Goal: Task Accomplishment & Management: Manage account settings

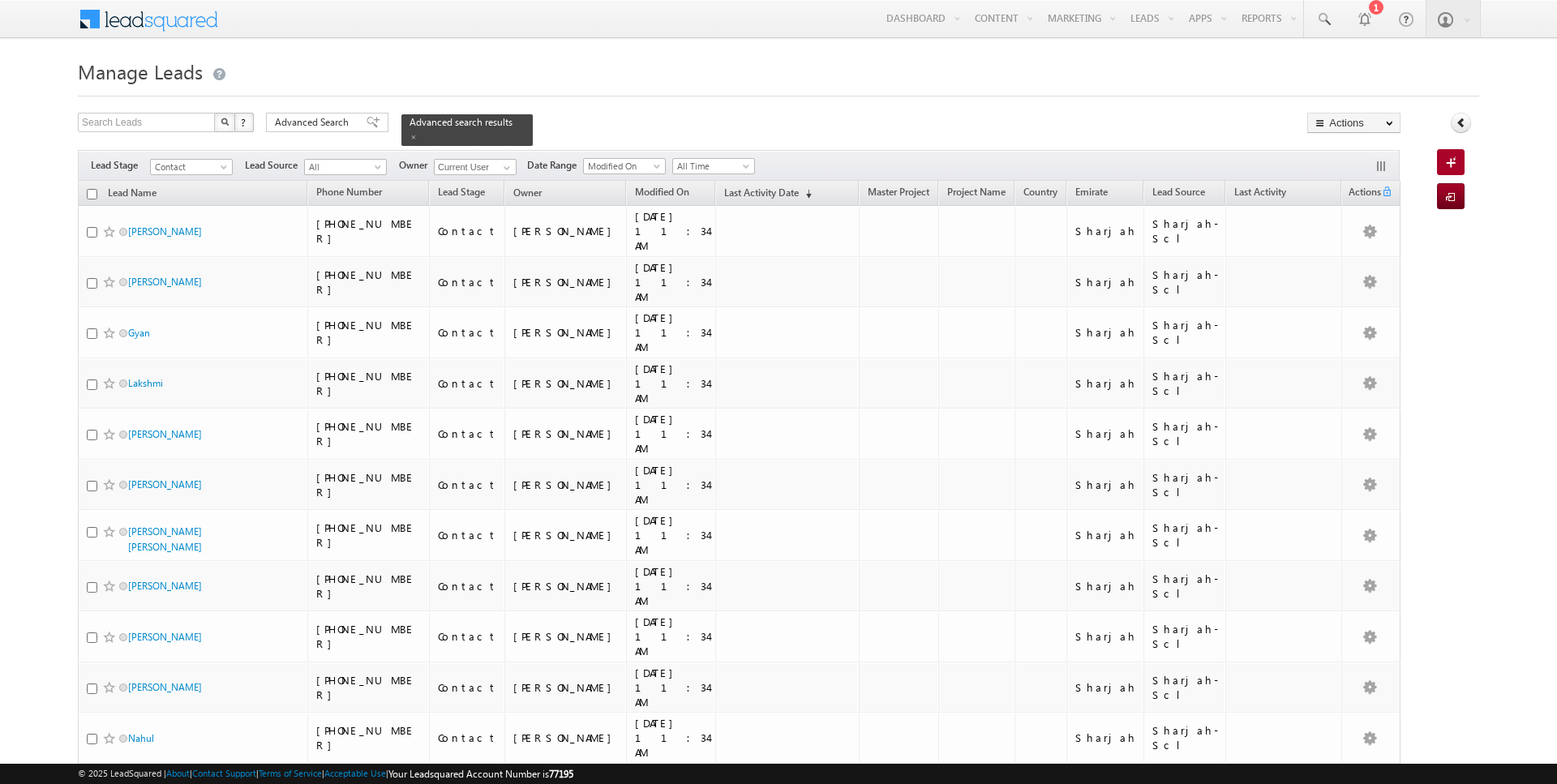
click at [90, 193] on input "checkbox" at bounding box center [92, 194] width 10 height 10
checkbox input "true"
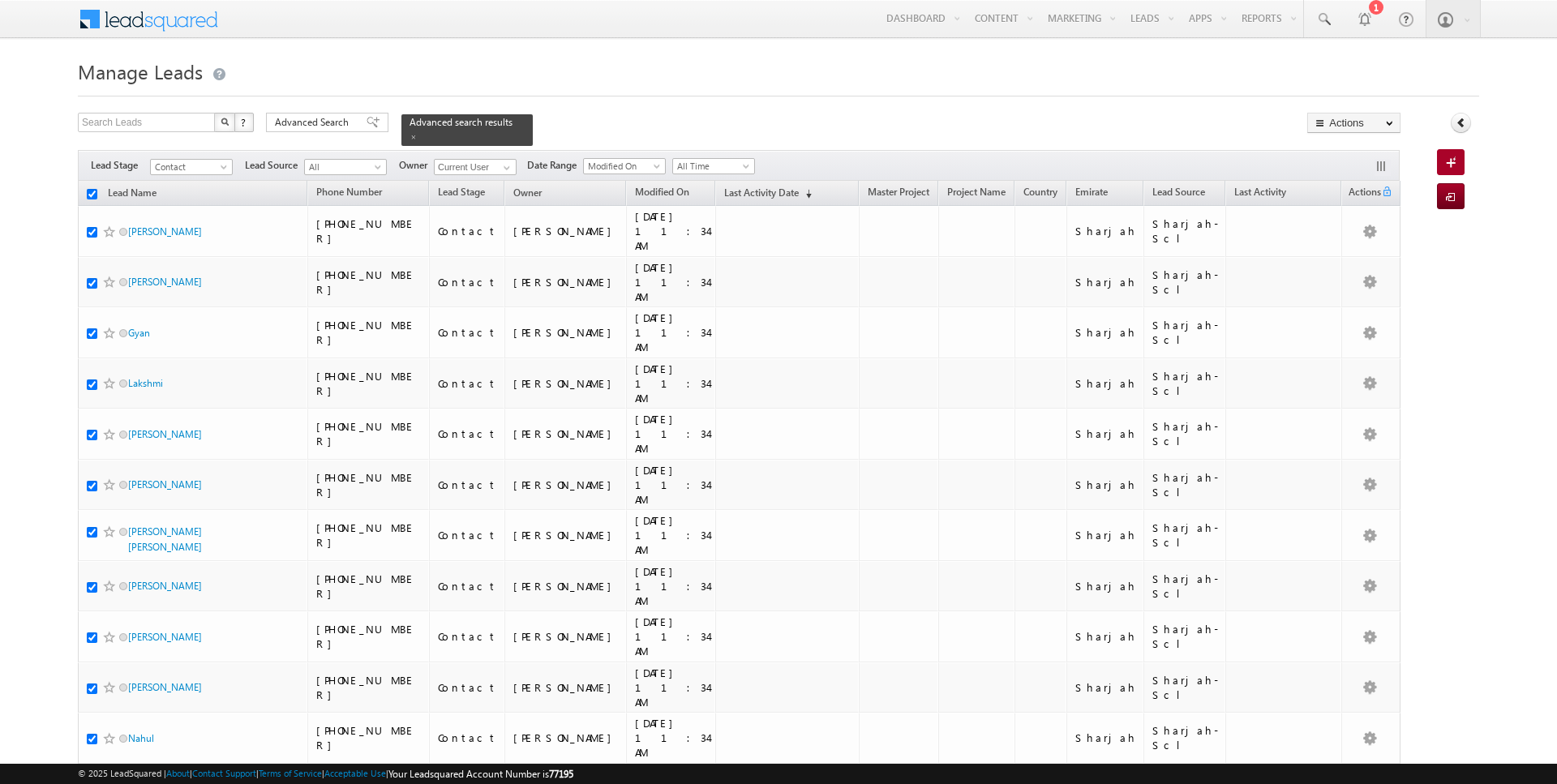
checkbox input "true"
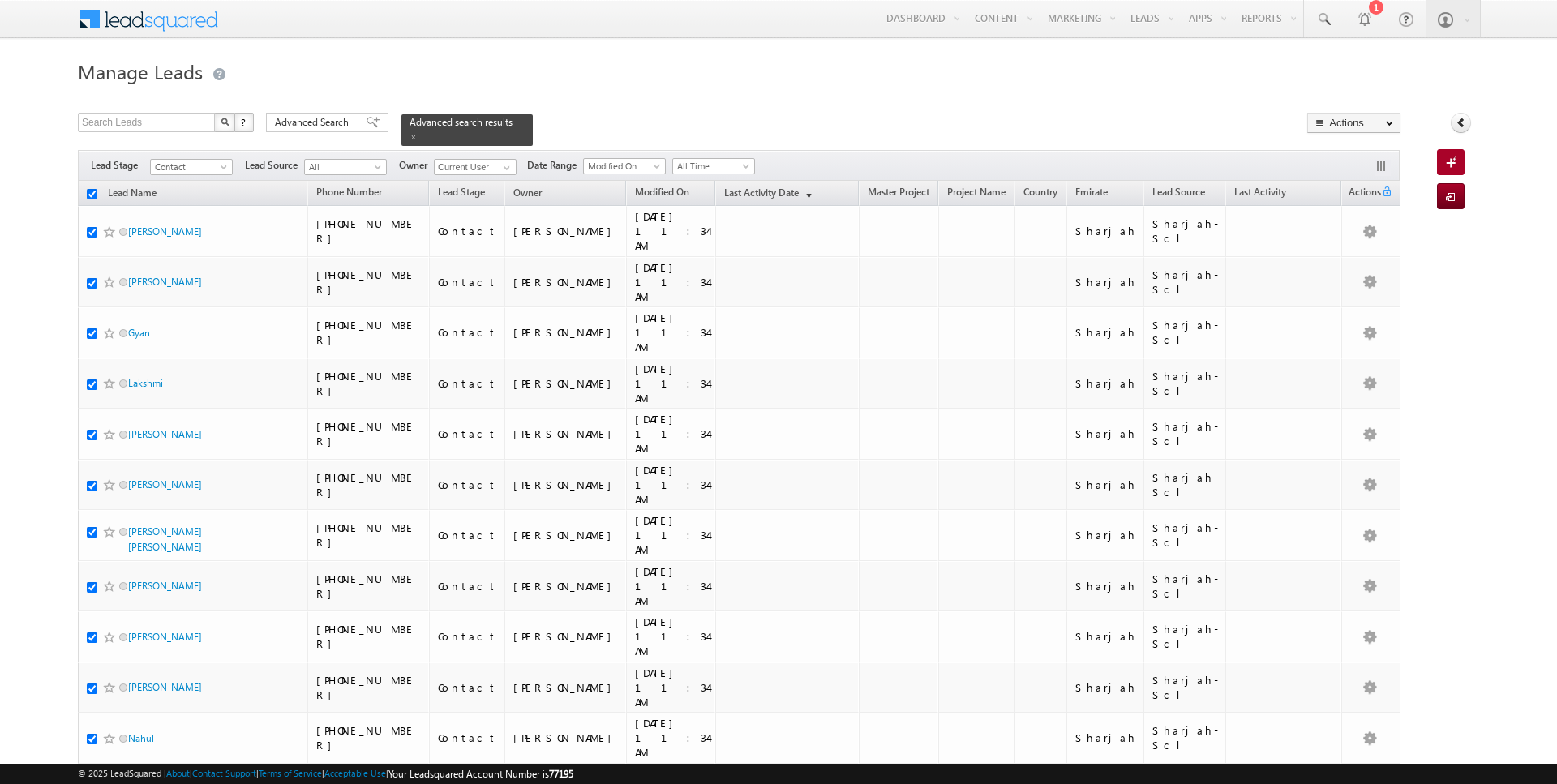
checkbox input "true"
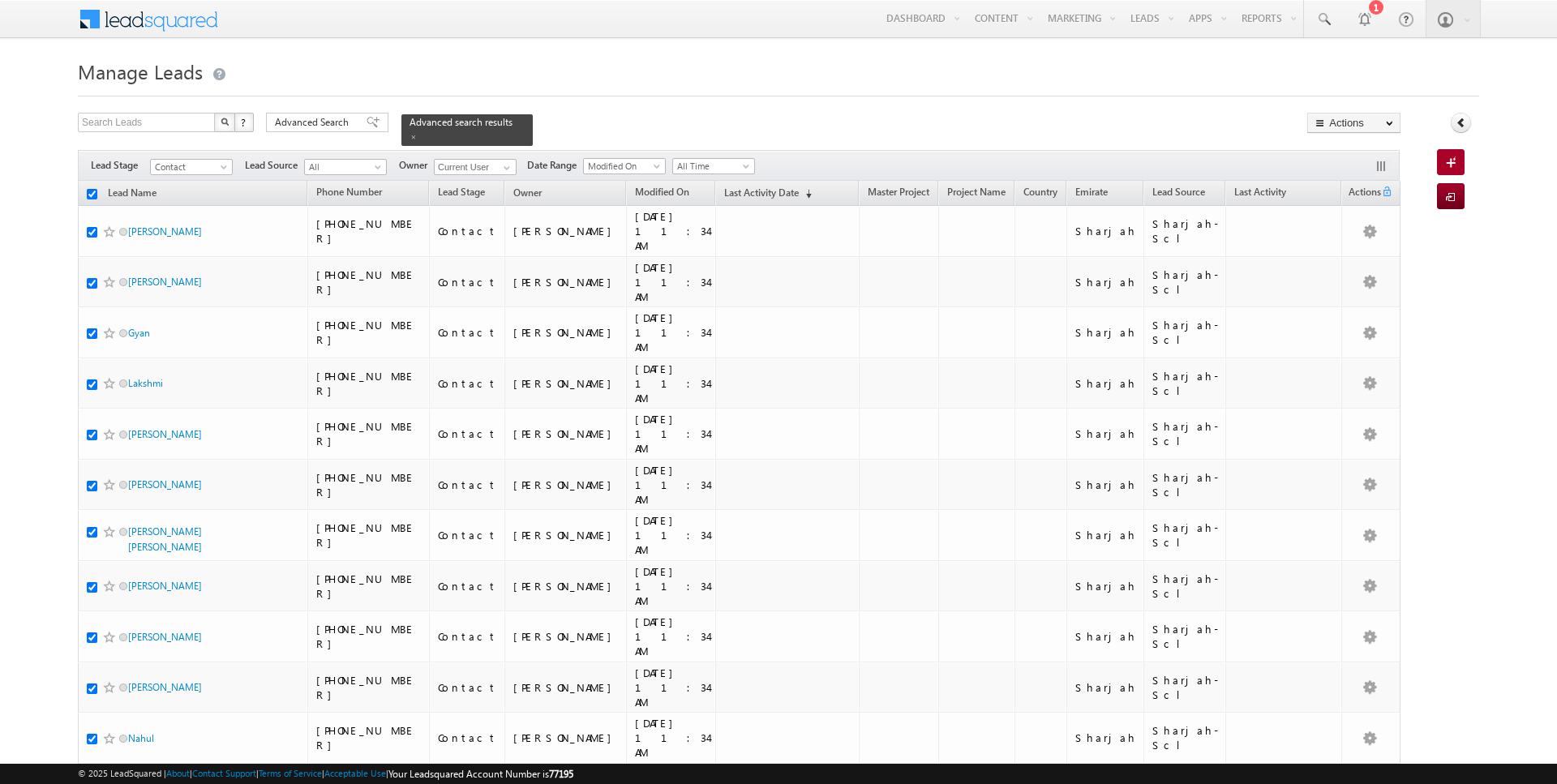
checkbox input "true"
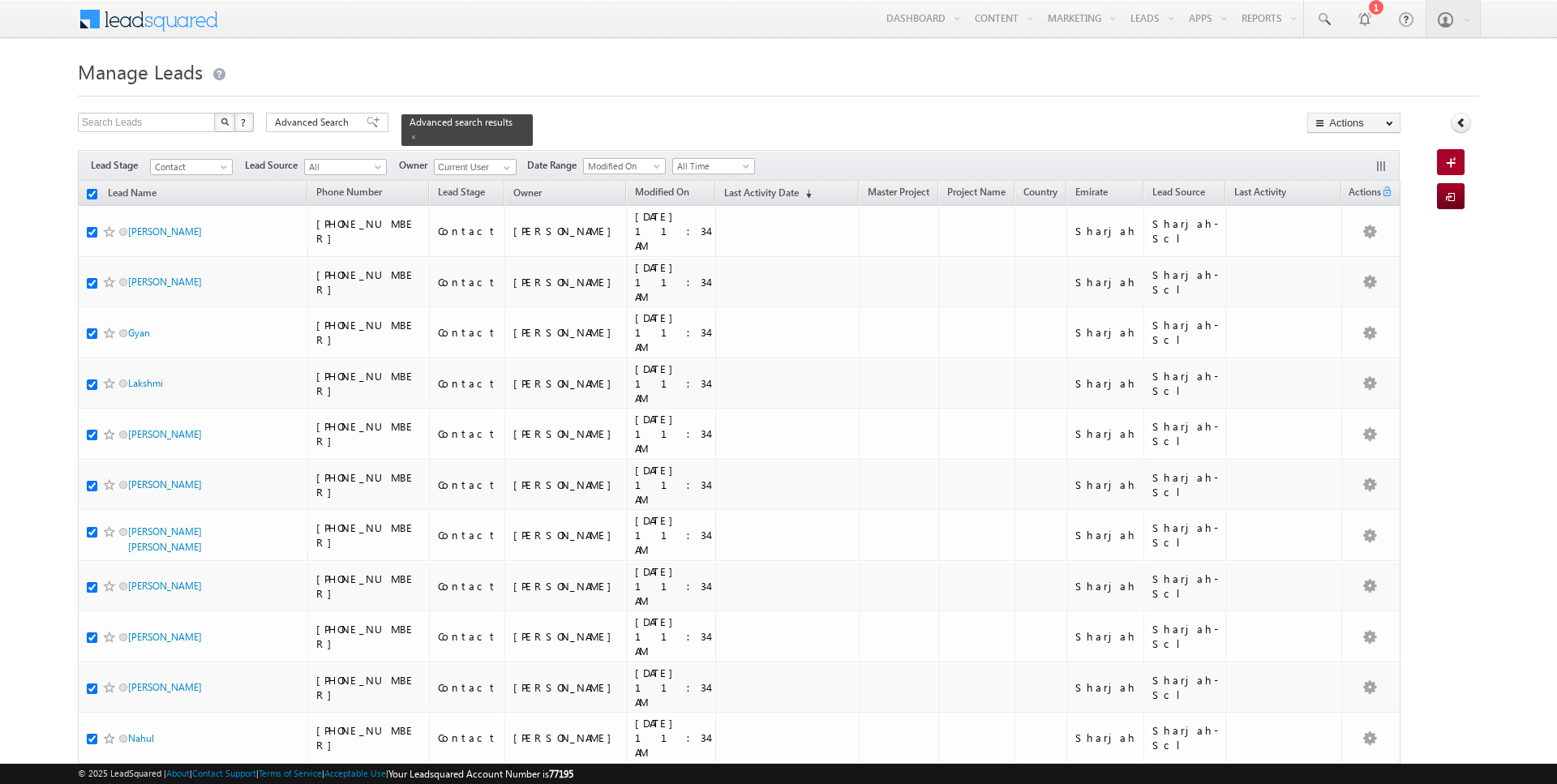
checkbox input "true"
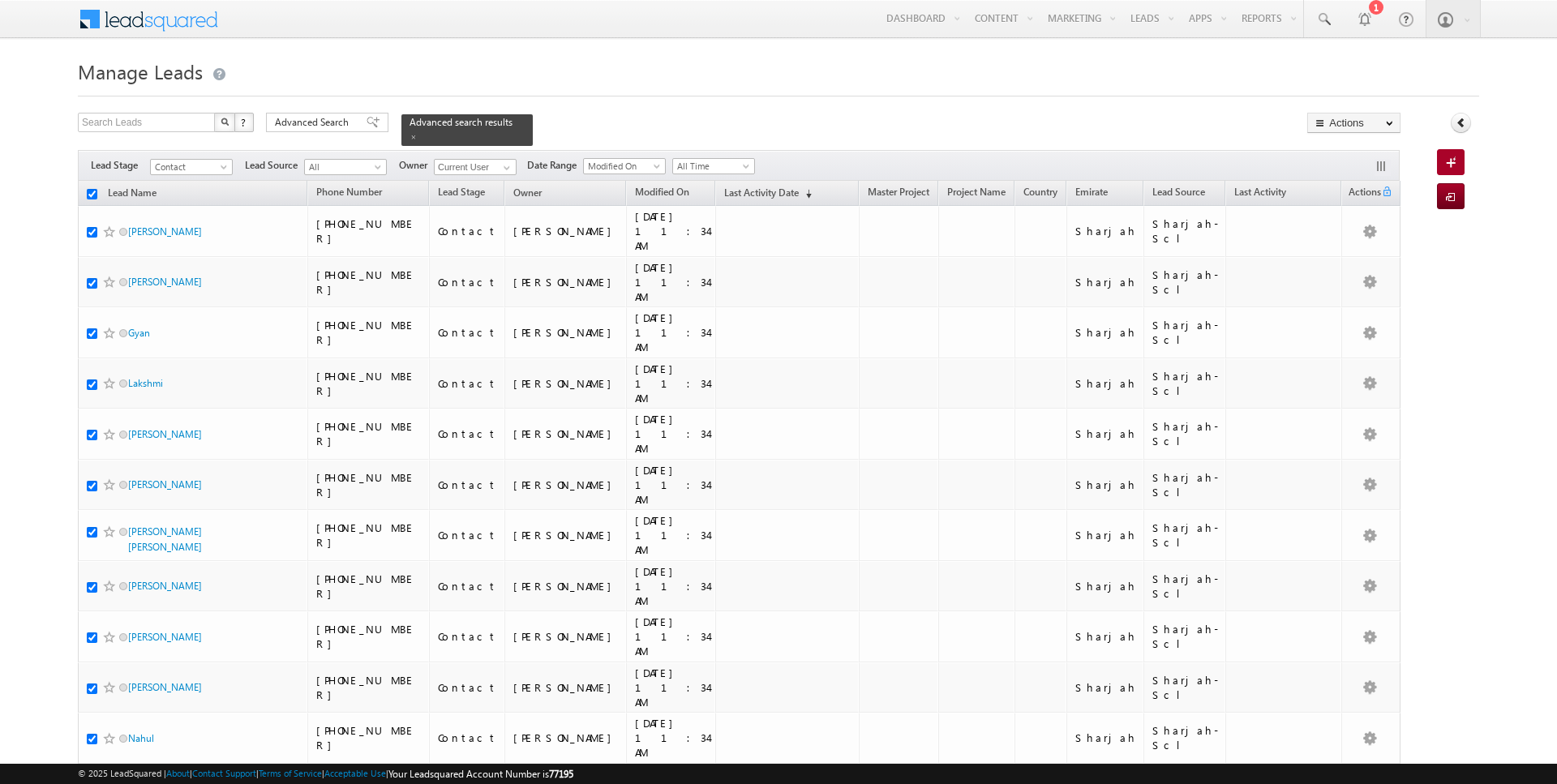
checkbox input "true"
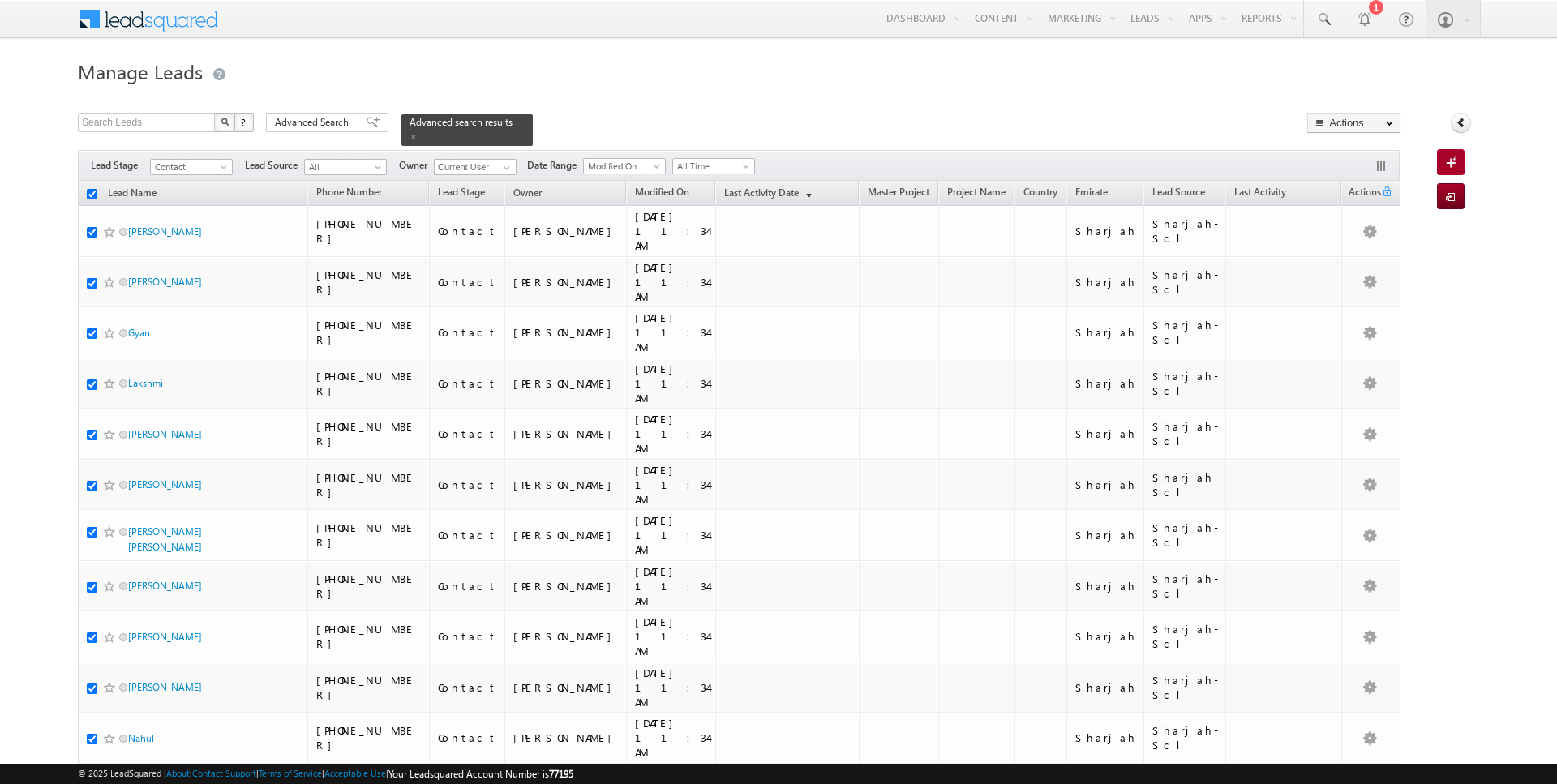
checkbox input "true"
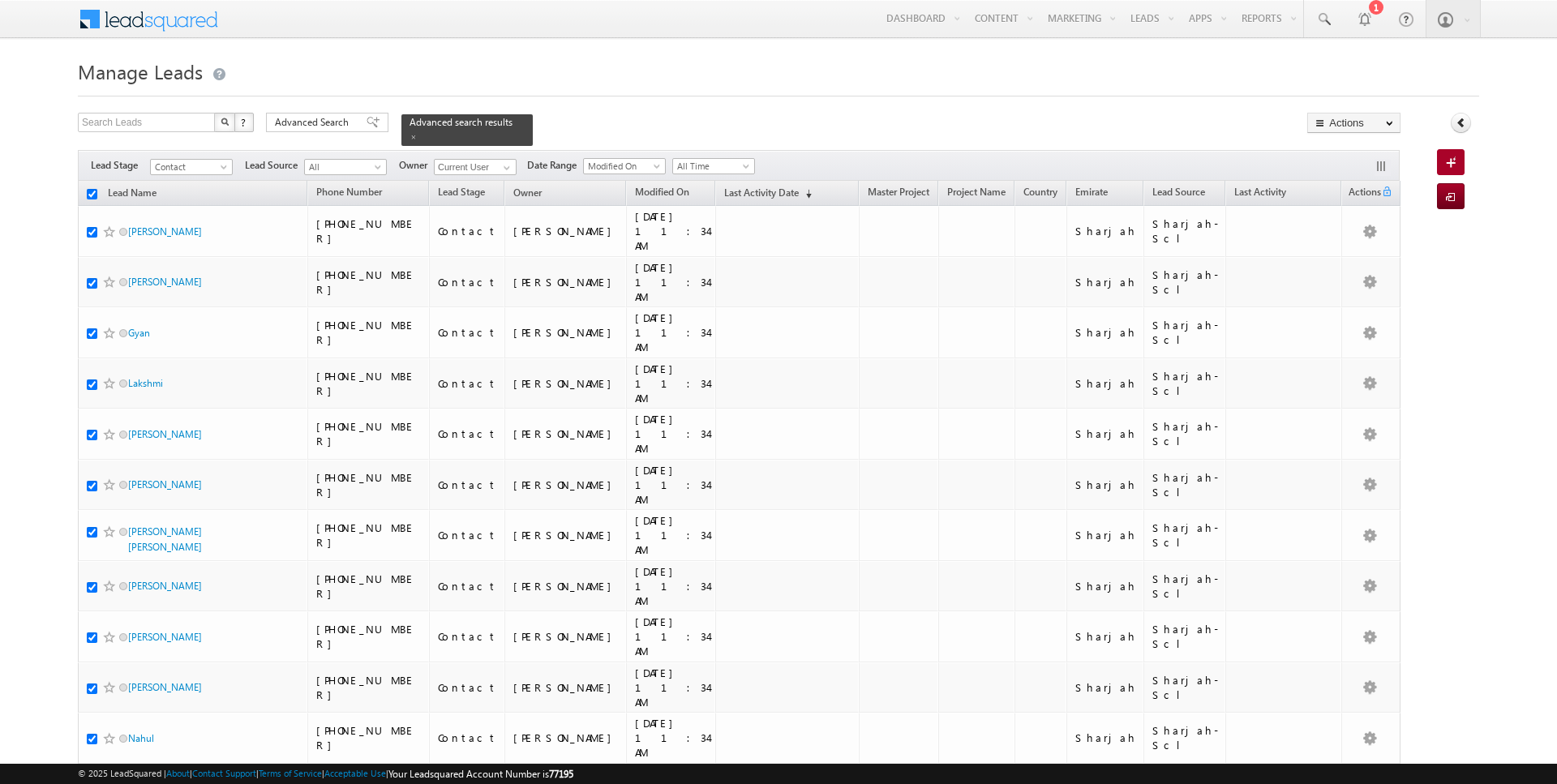
checkbox input "true"
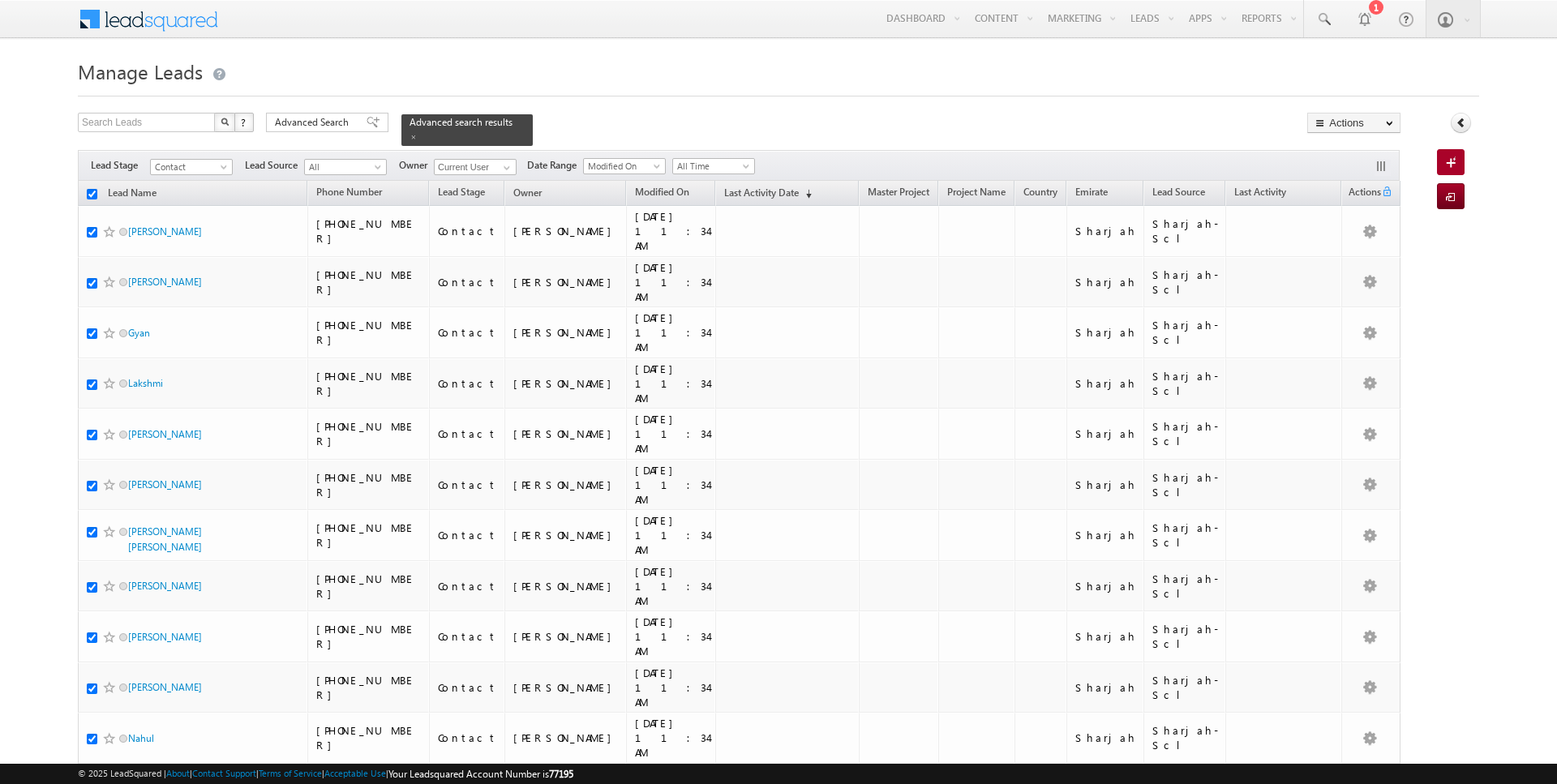
checkbox input "true"
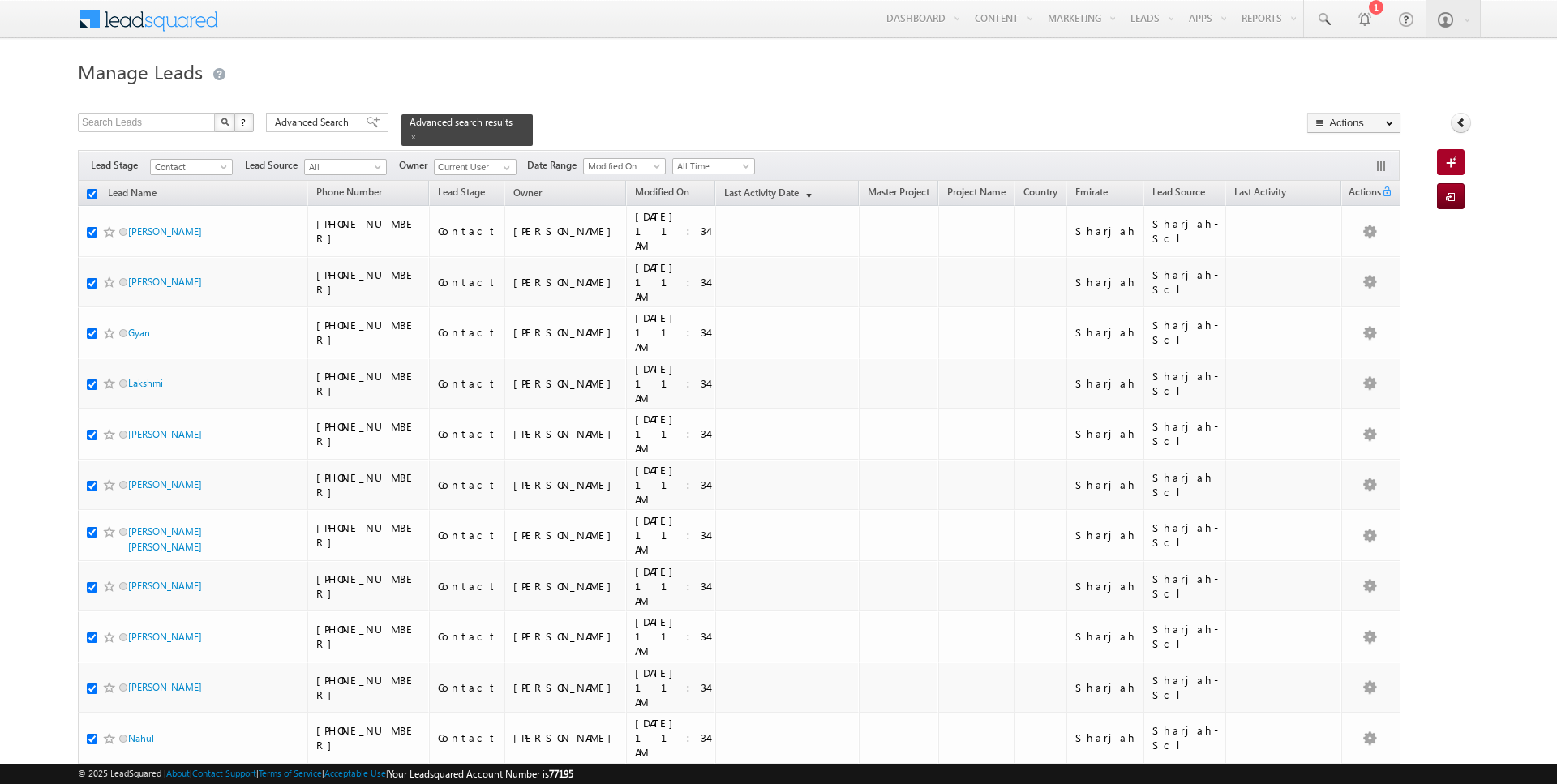
checkbox input "true"
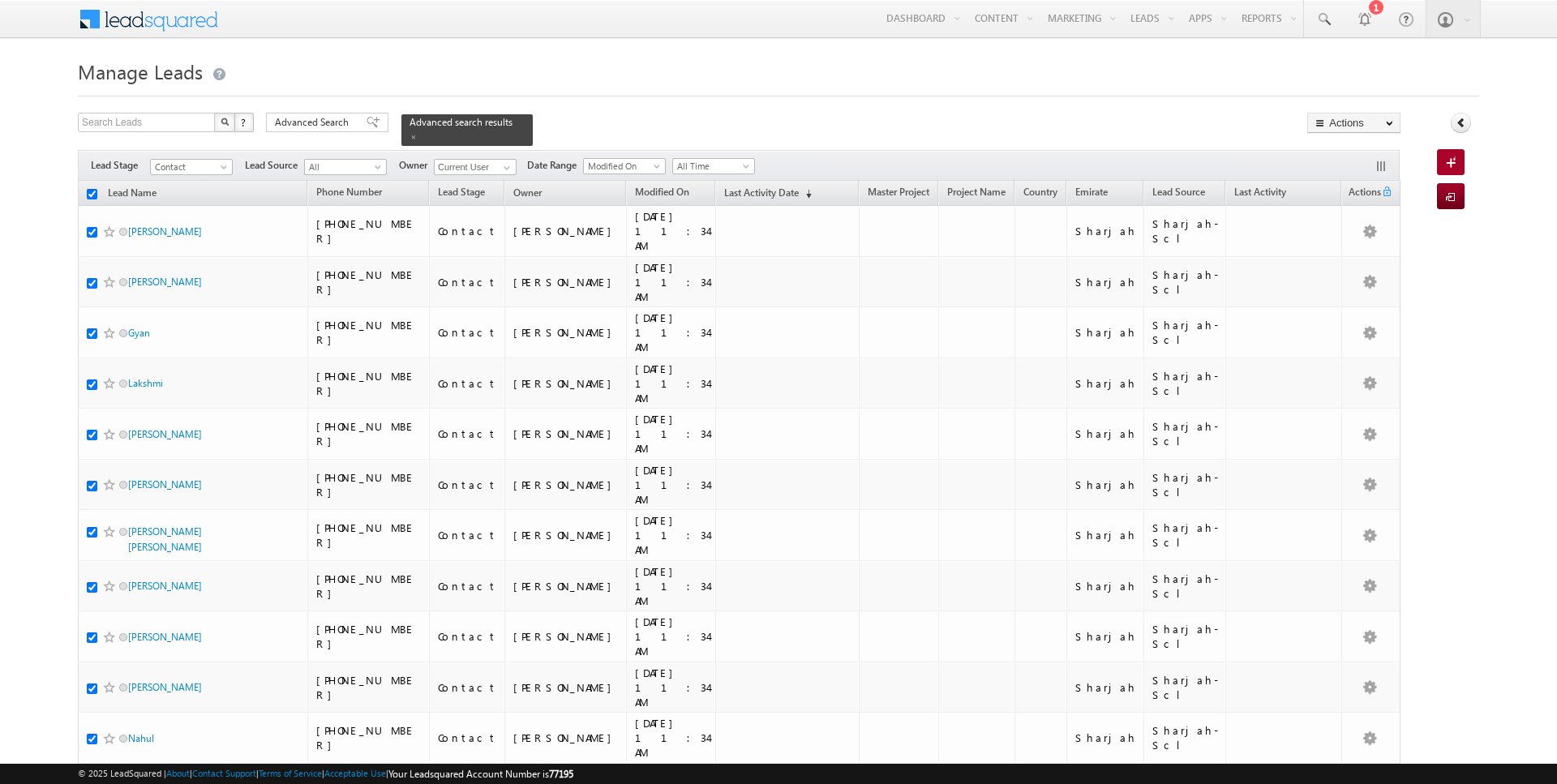
checkbox input "true"
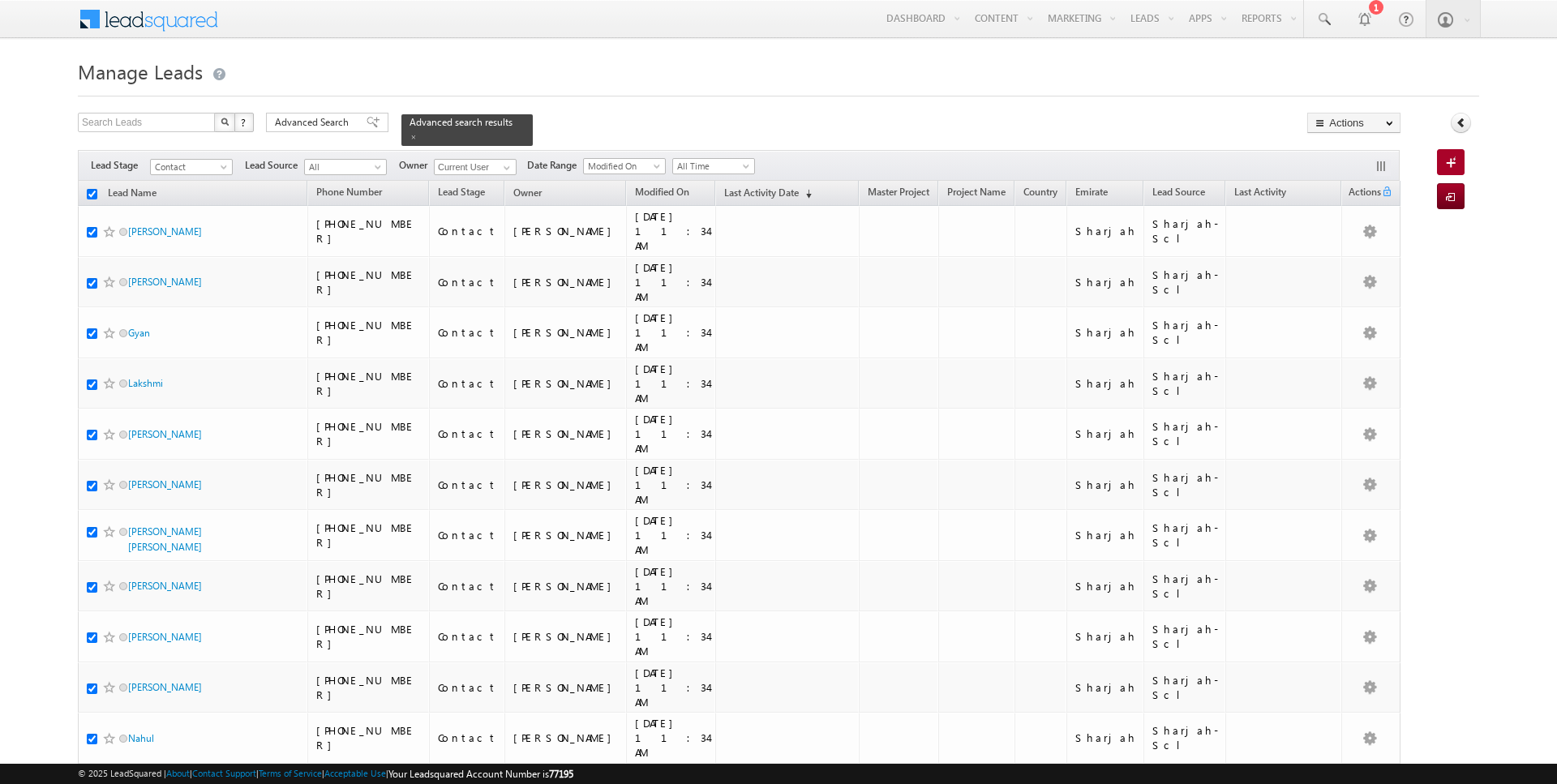
checkbox input "true"
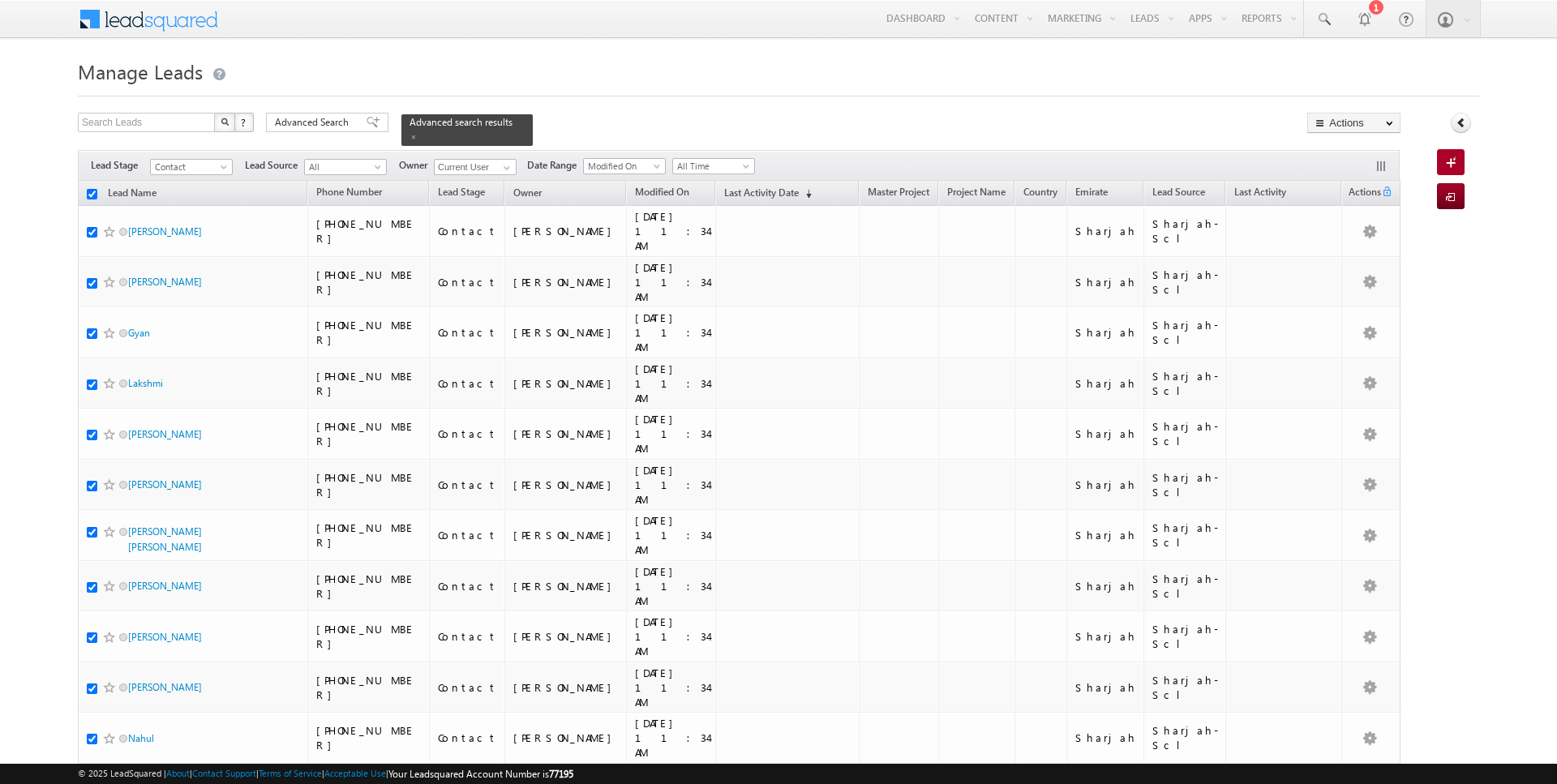
checkbox input "true"
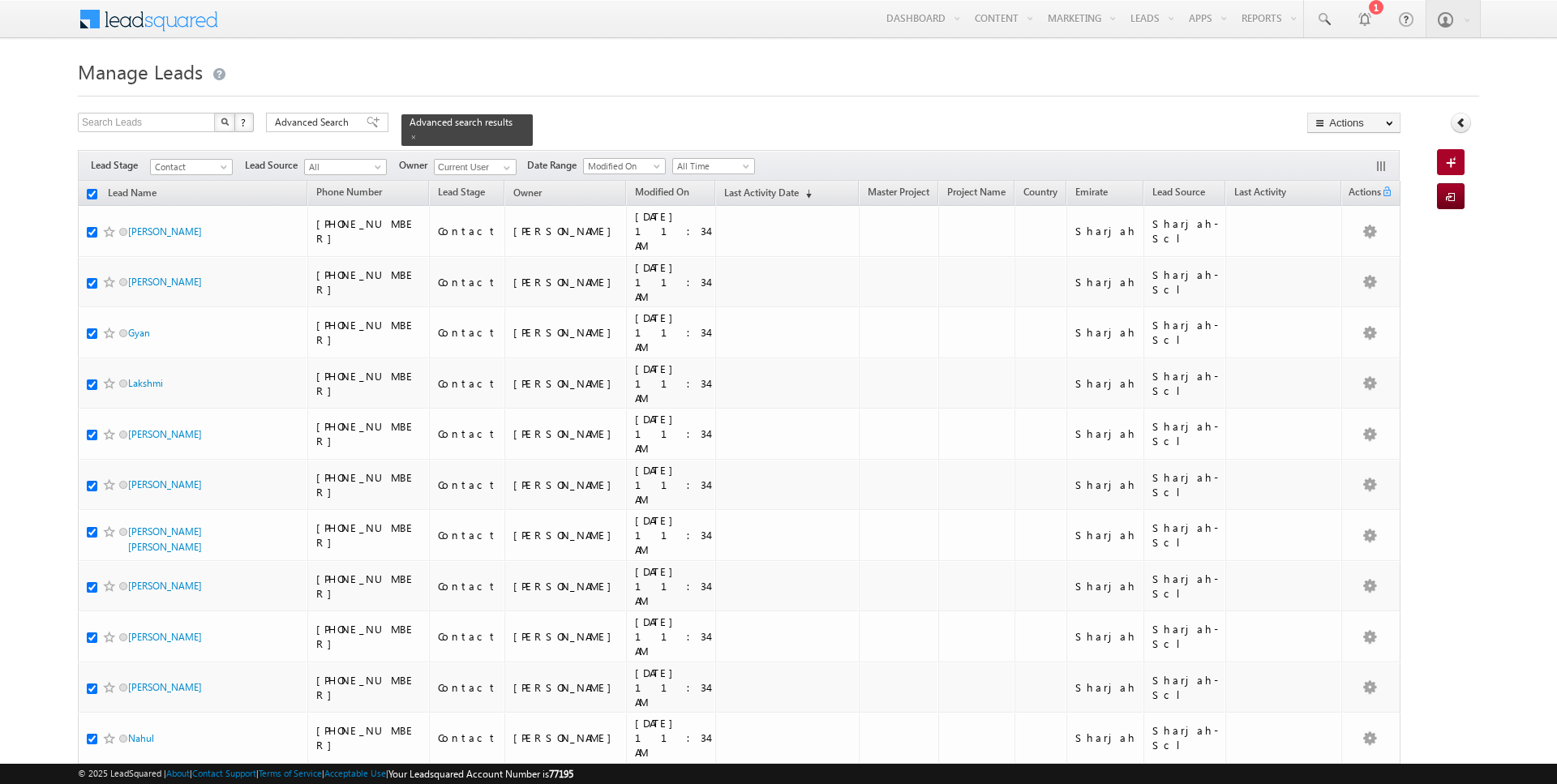
checkbox input "true"
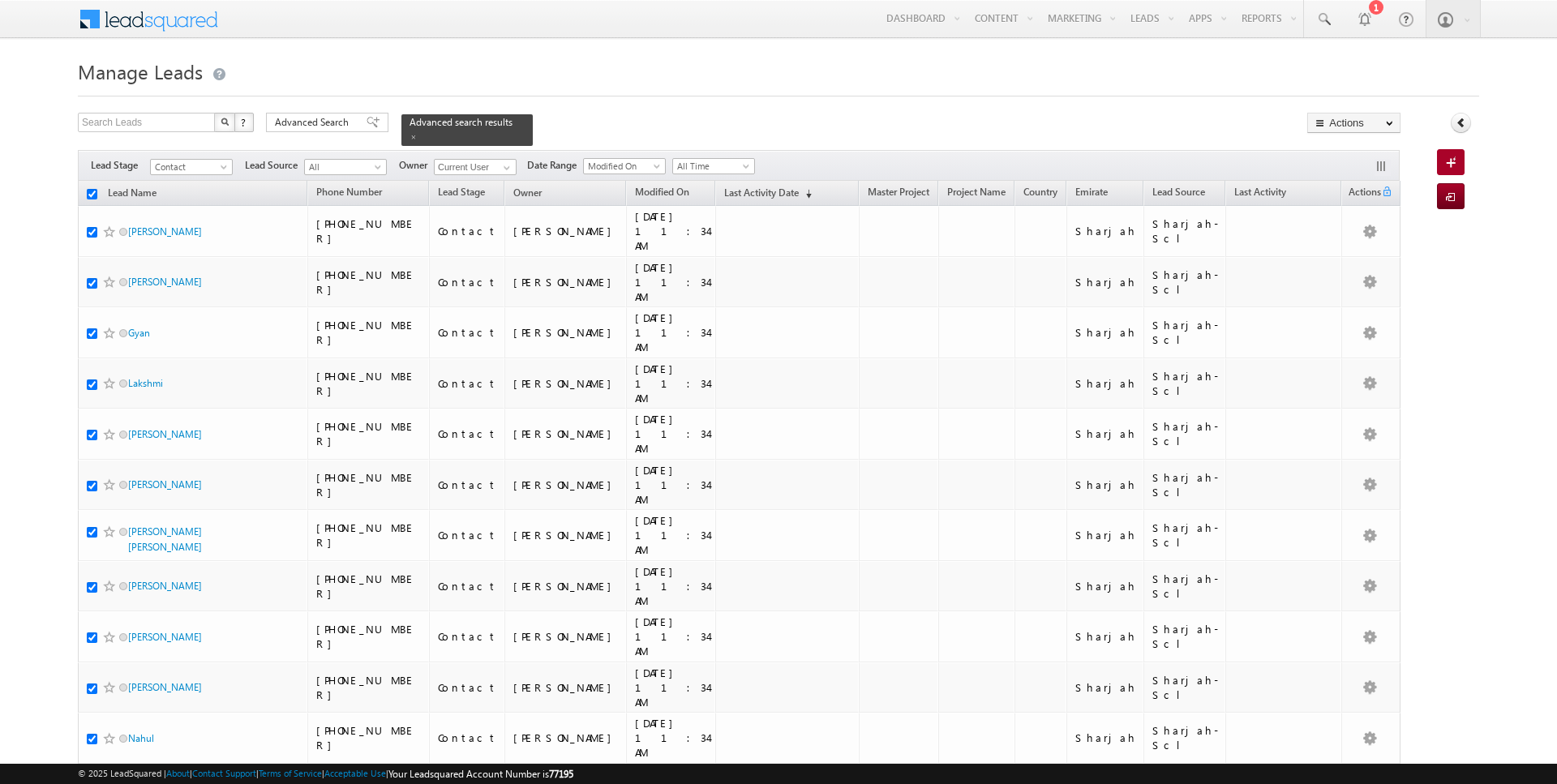
checkbox input "true"
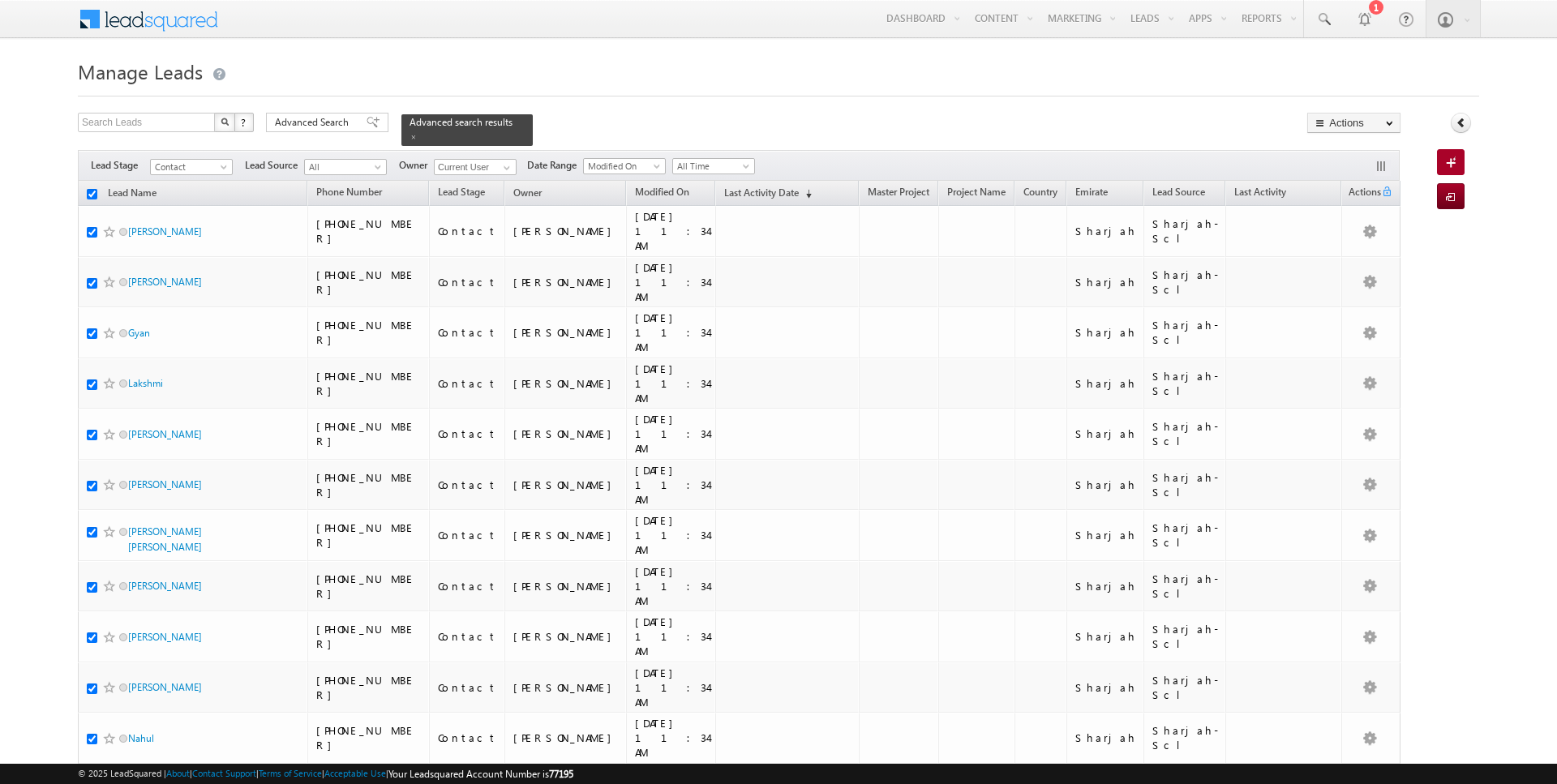
checkbox input "true"
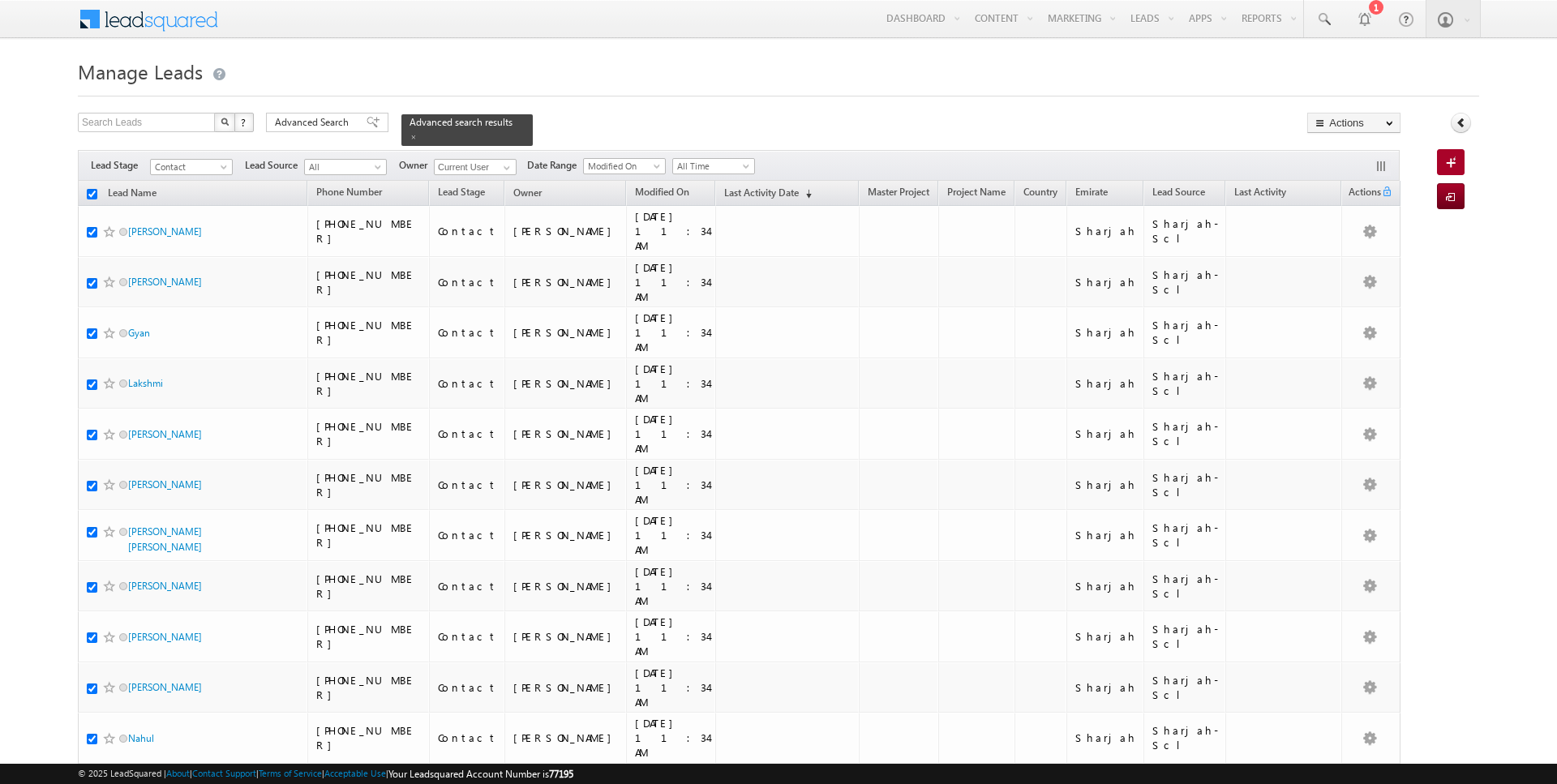
checkbox input "true"
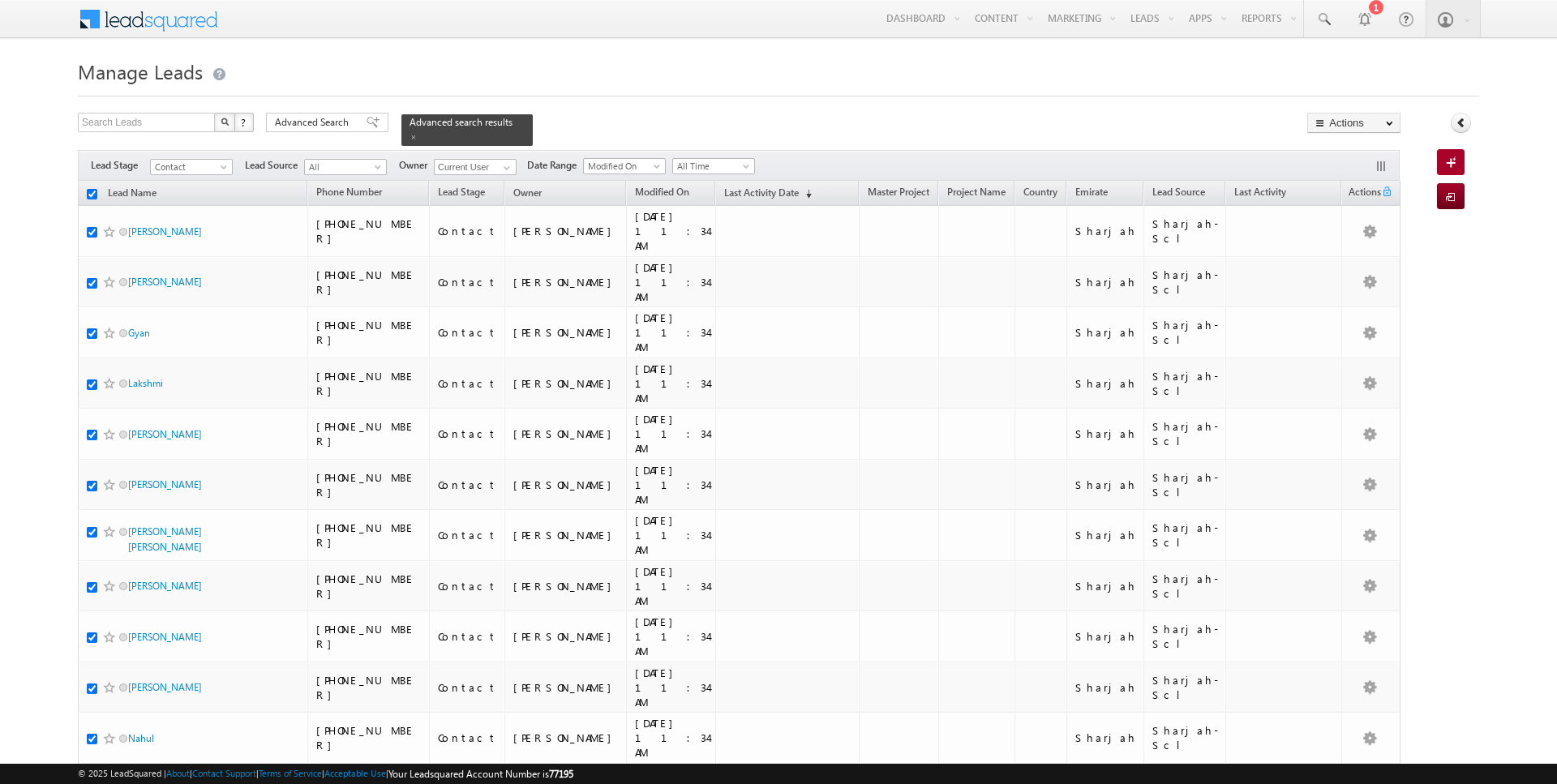
checkbox input "true"
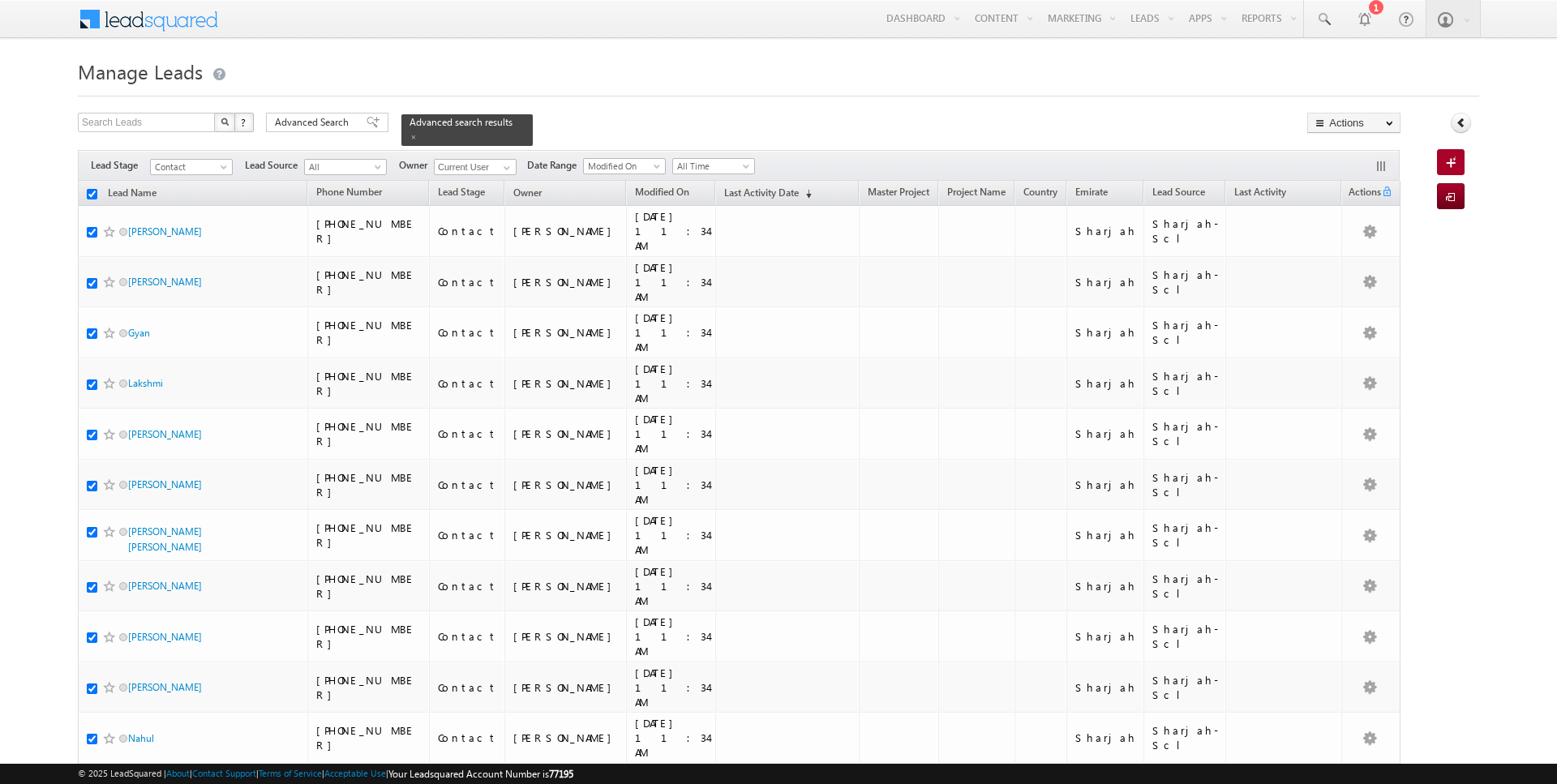
checkbox input "true"
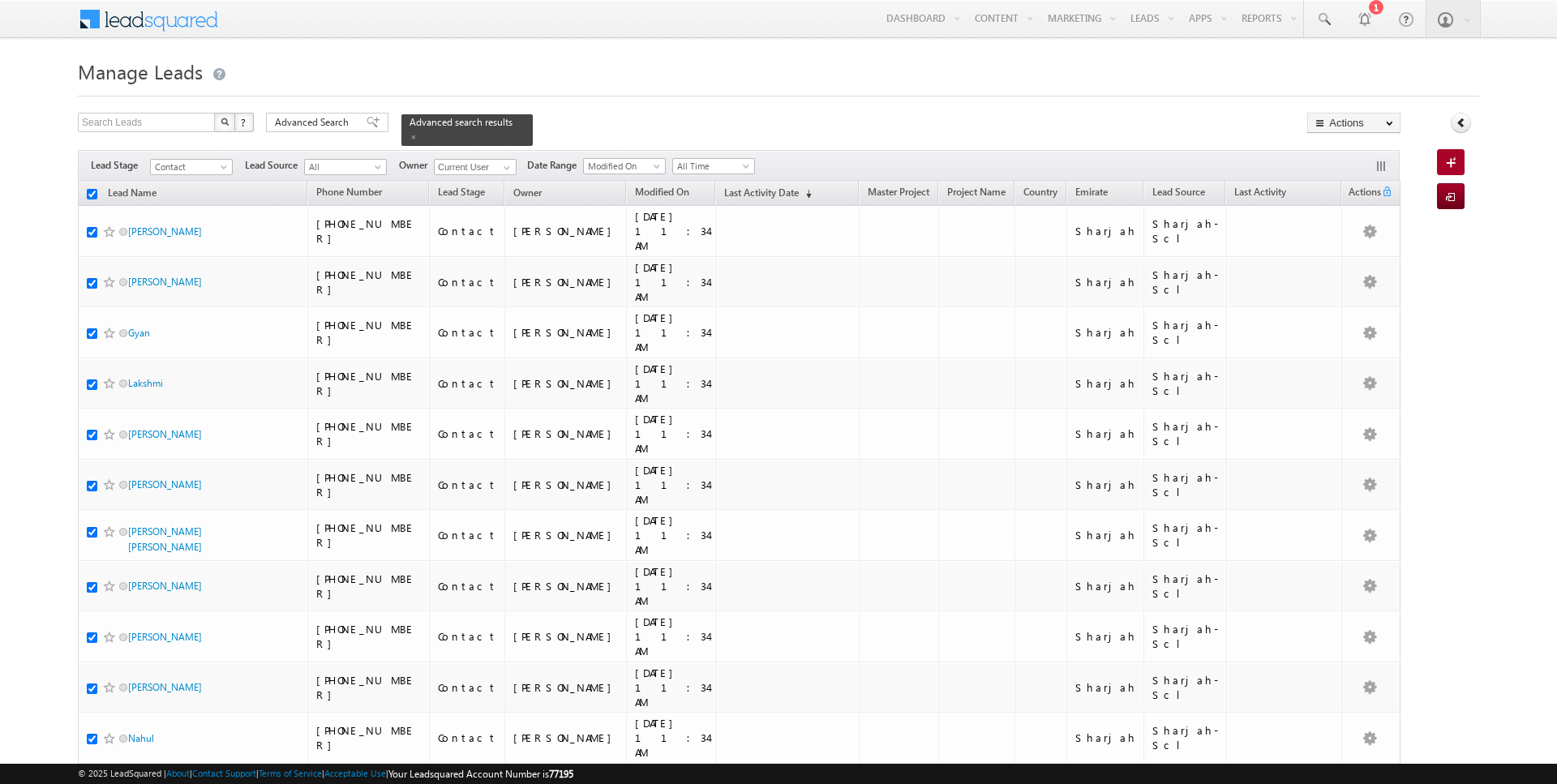
checkbox input "true"
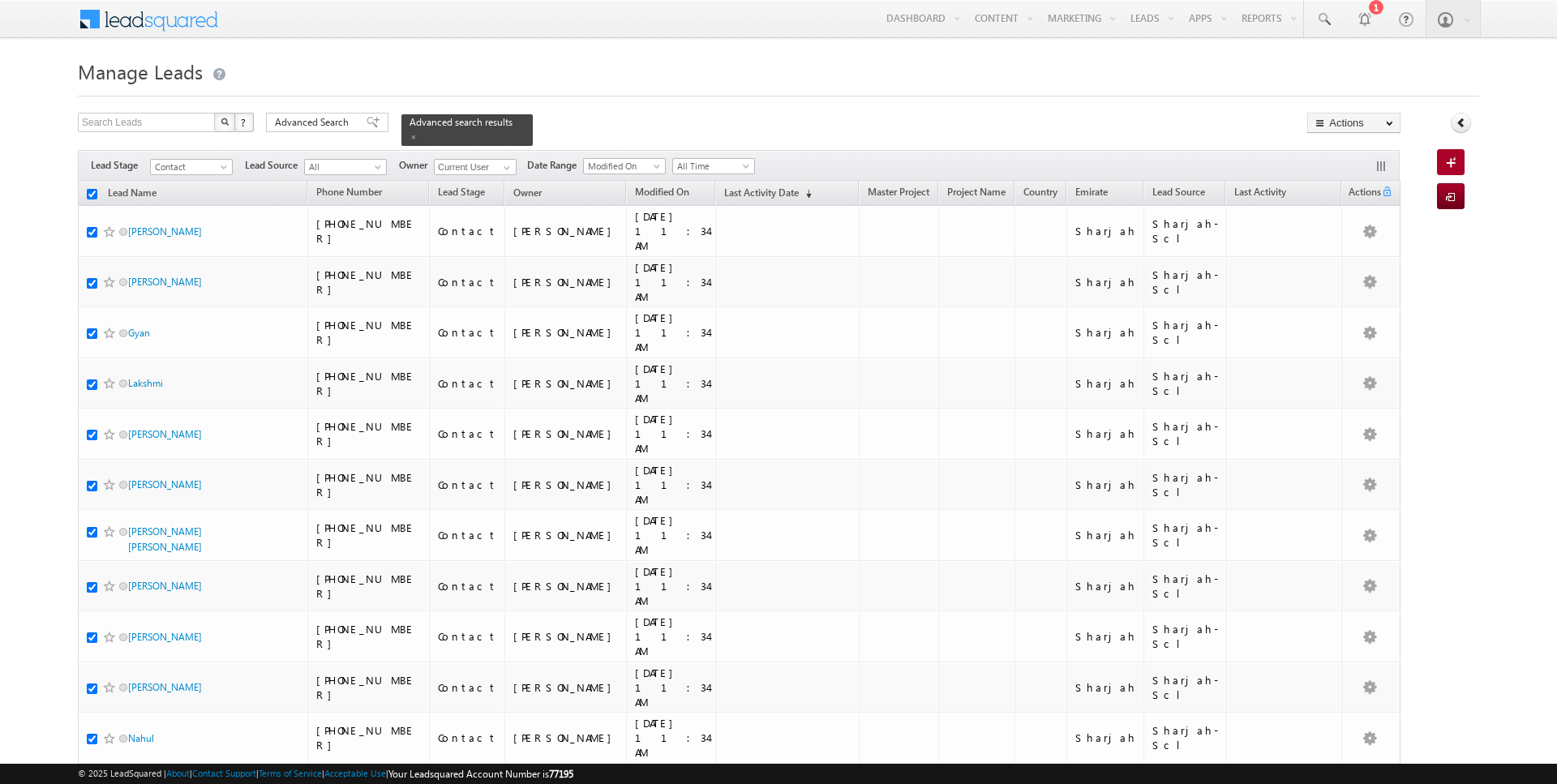
checkbox input "true"
click at [1361, 263] on link "Change Owner" at bounding box center [1354, 262] width 91 height 19
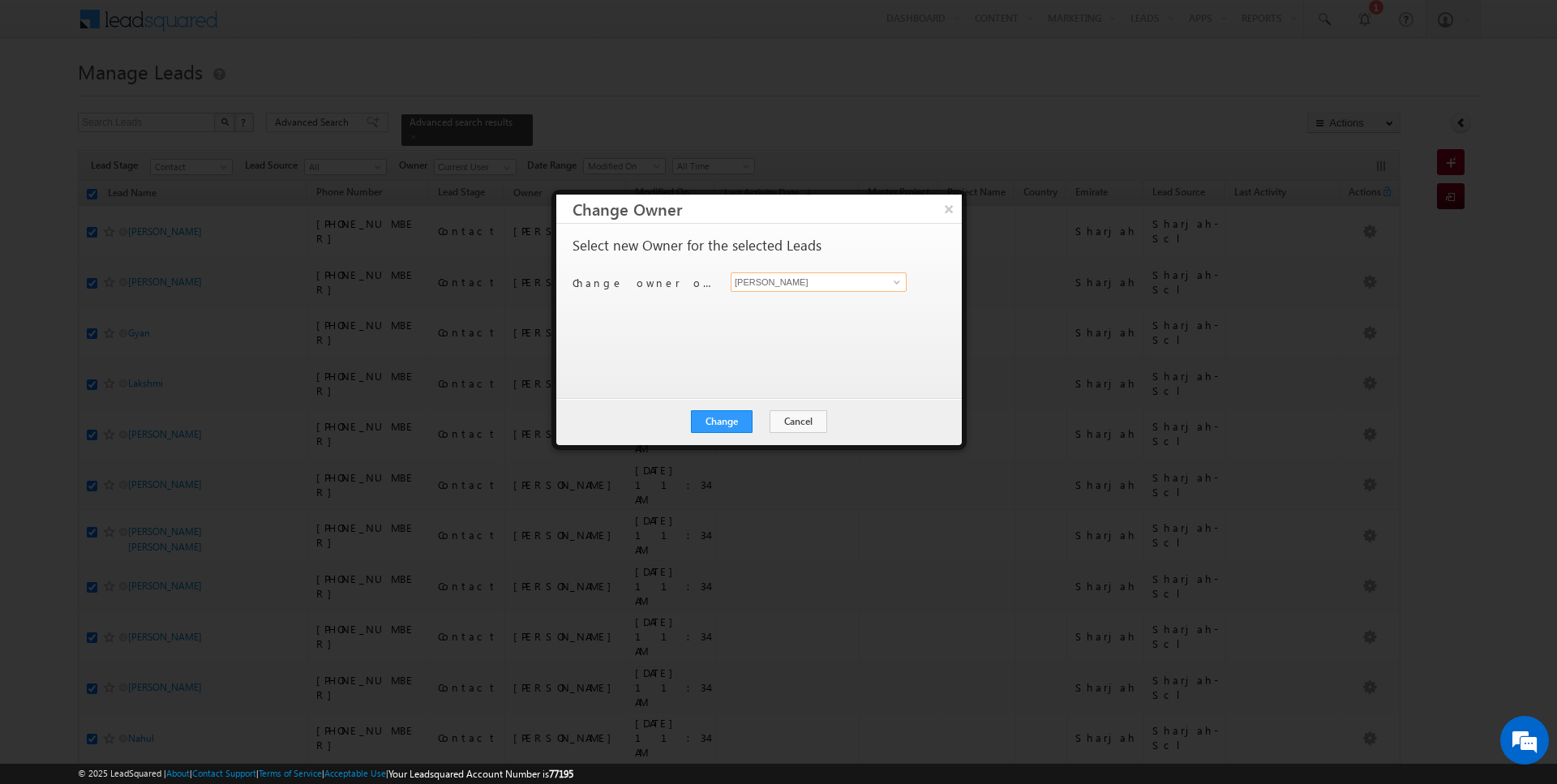
click at [840, 275] on input "[PERSON_NAME]" at bounding box center [818, 281] width 176 height 19
type input "[DATE][PERSON_NAME]"
click at [733, 416] on button "Change" at bounding box center [721, 421] width 62 height 23
click at [760, 424] on button "Close" at bounding box center [761, 421] width 52 height 23
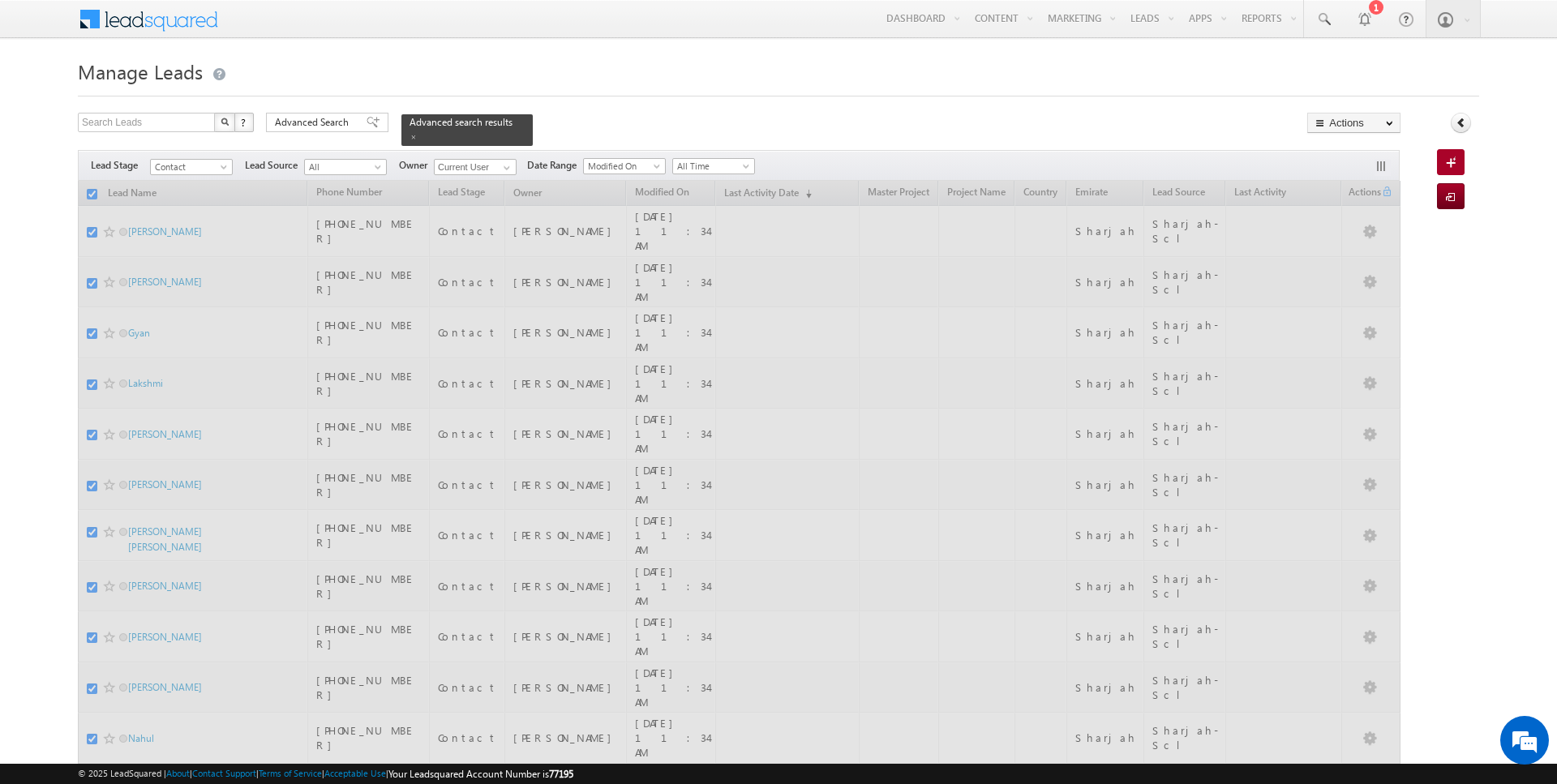
checkbox input "false"
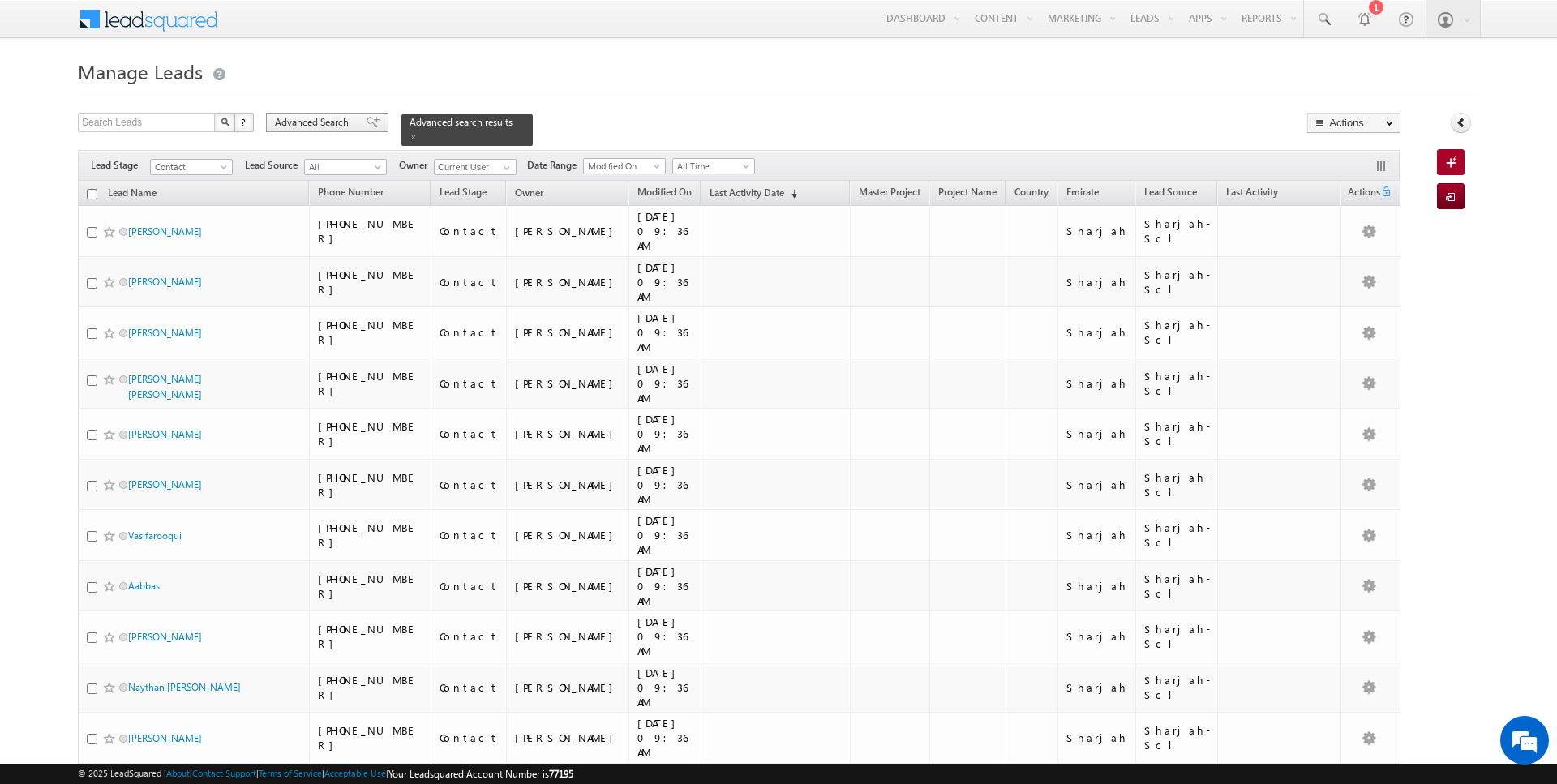
click at [320, 125] on span "Advanced Search" at bounding box center [314, 122] width 79 height 14
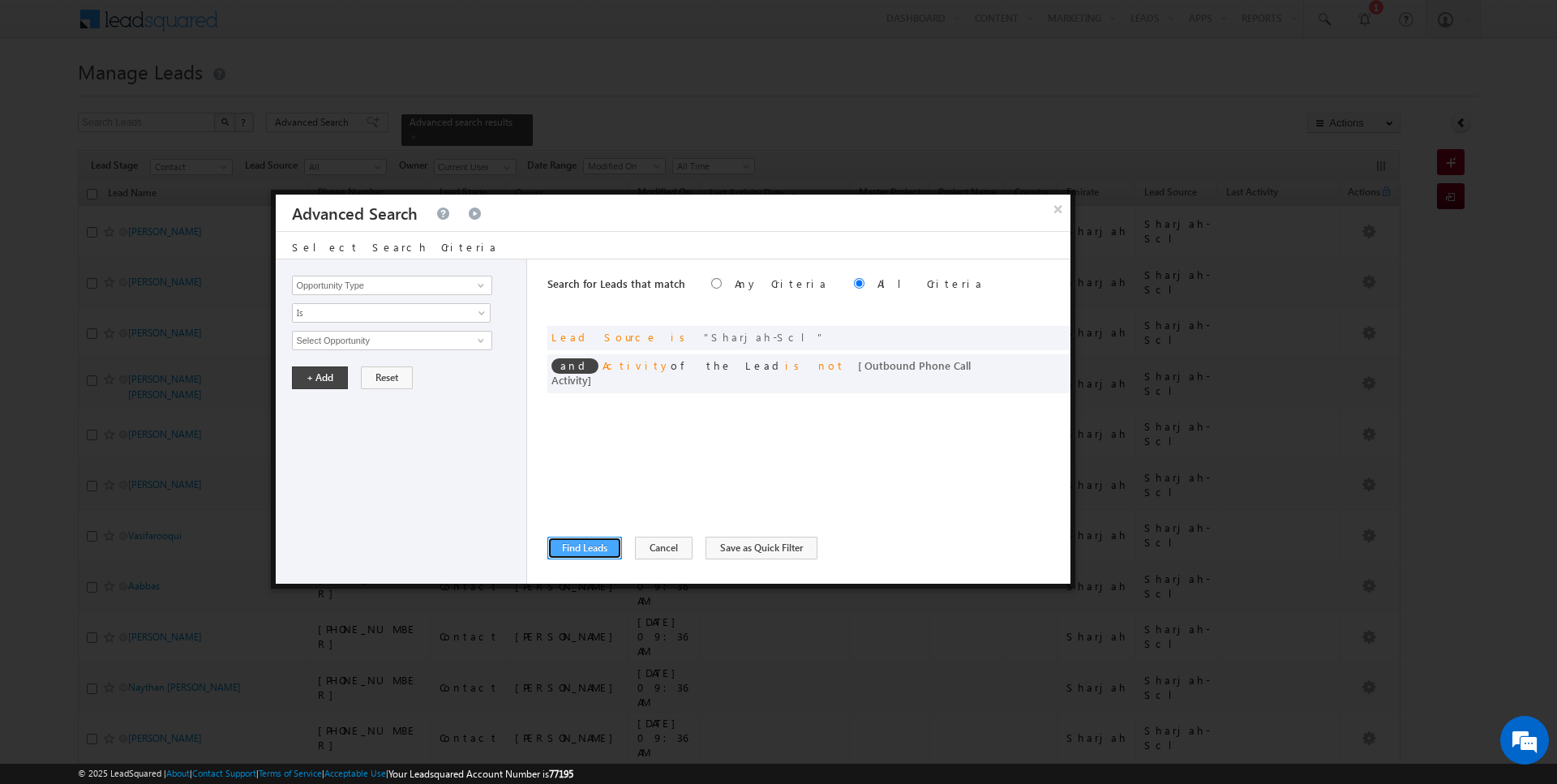
click at [597, 539] on button "Find Leads" at bounding box center [585, 547] width 74 height 23
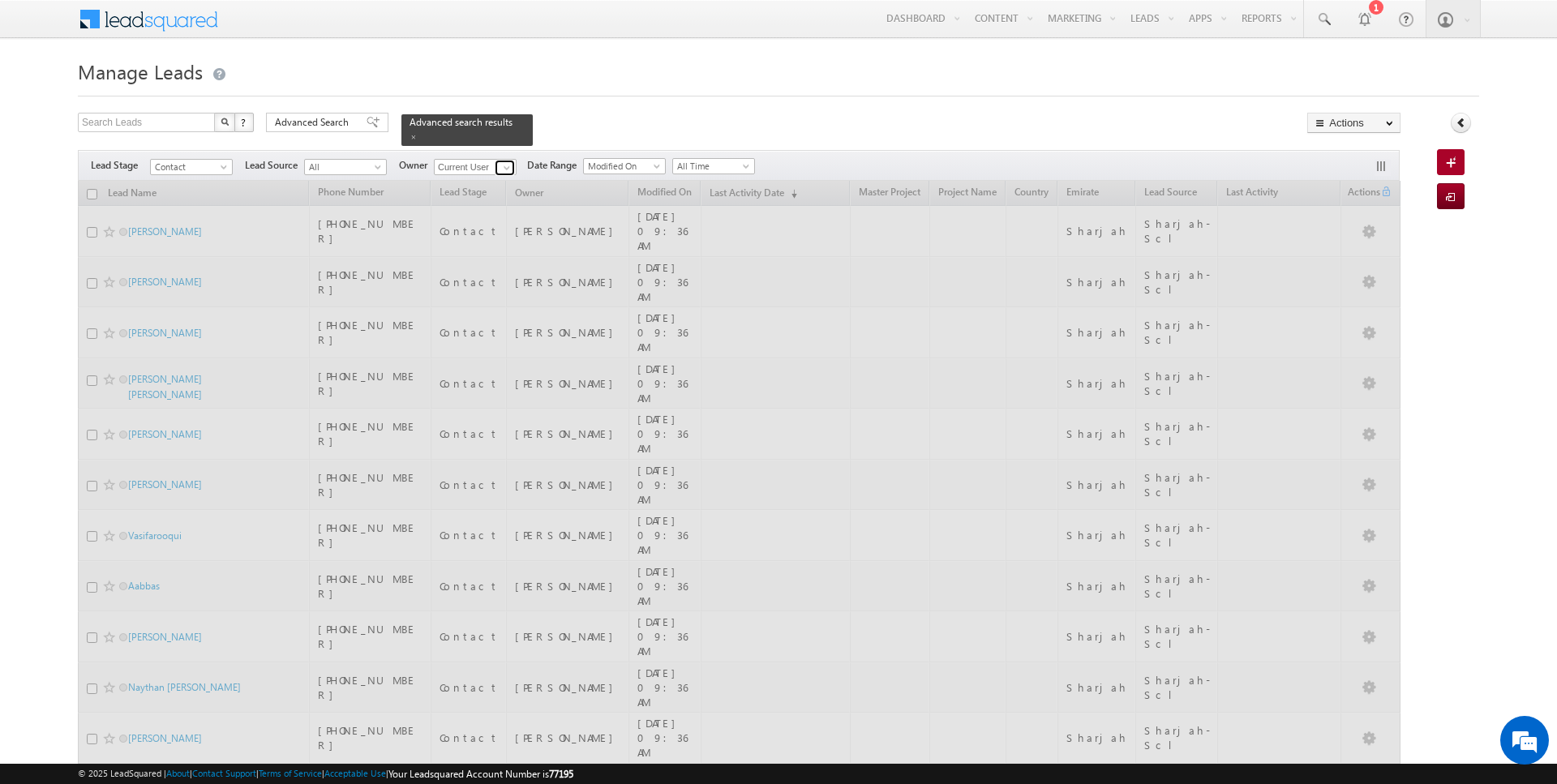
click at [502, 168] on span at bounding box center [506, 167] width 13 height 13
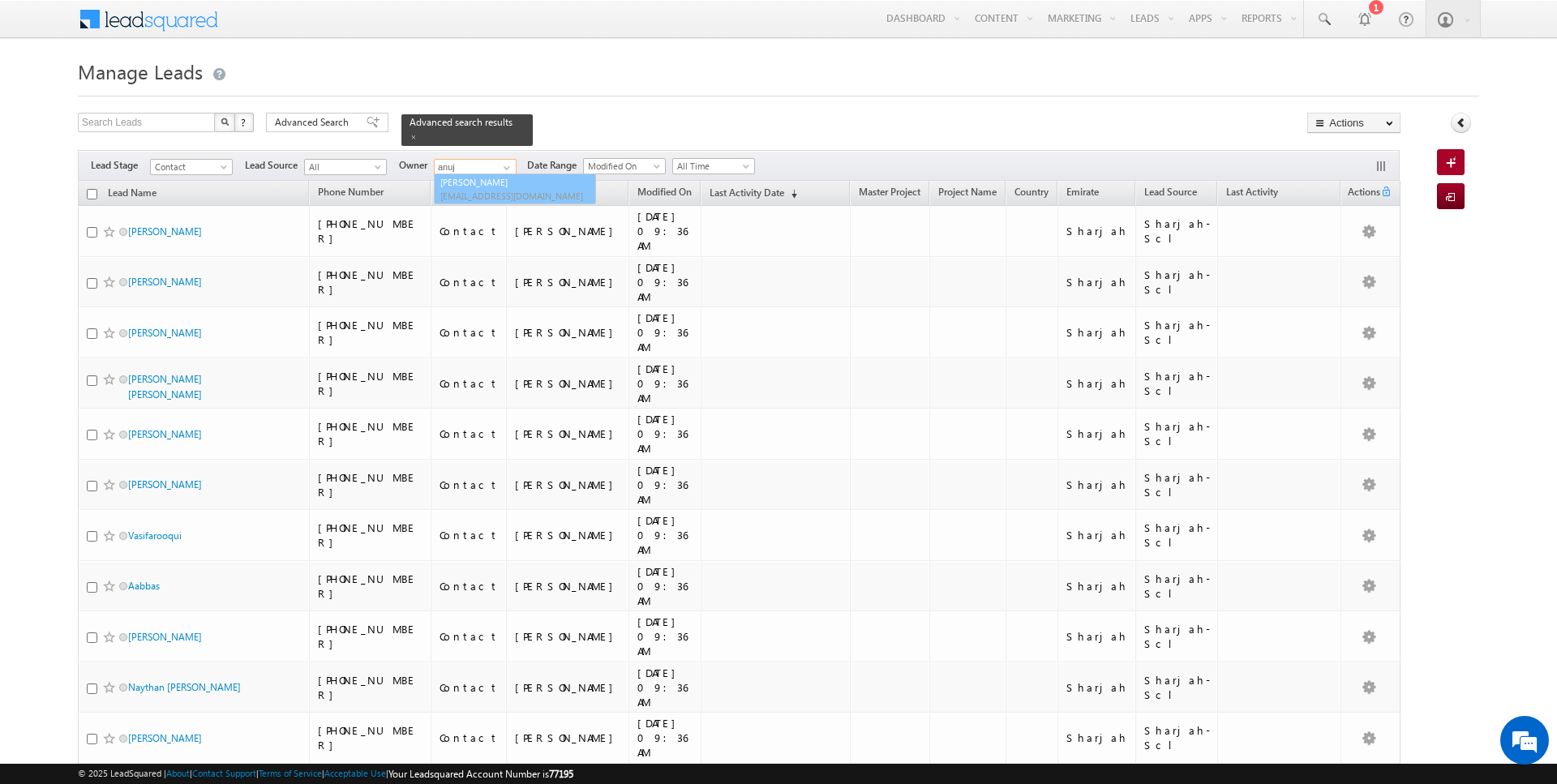
type input "[PERSON_NAME]"
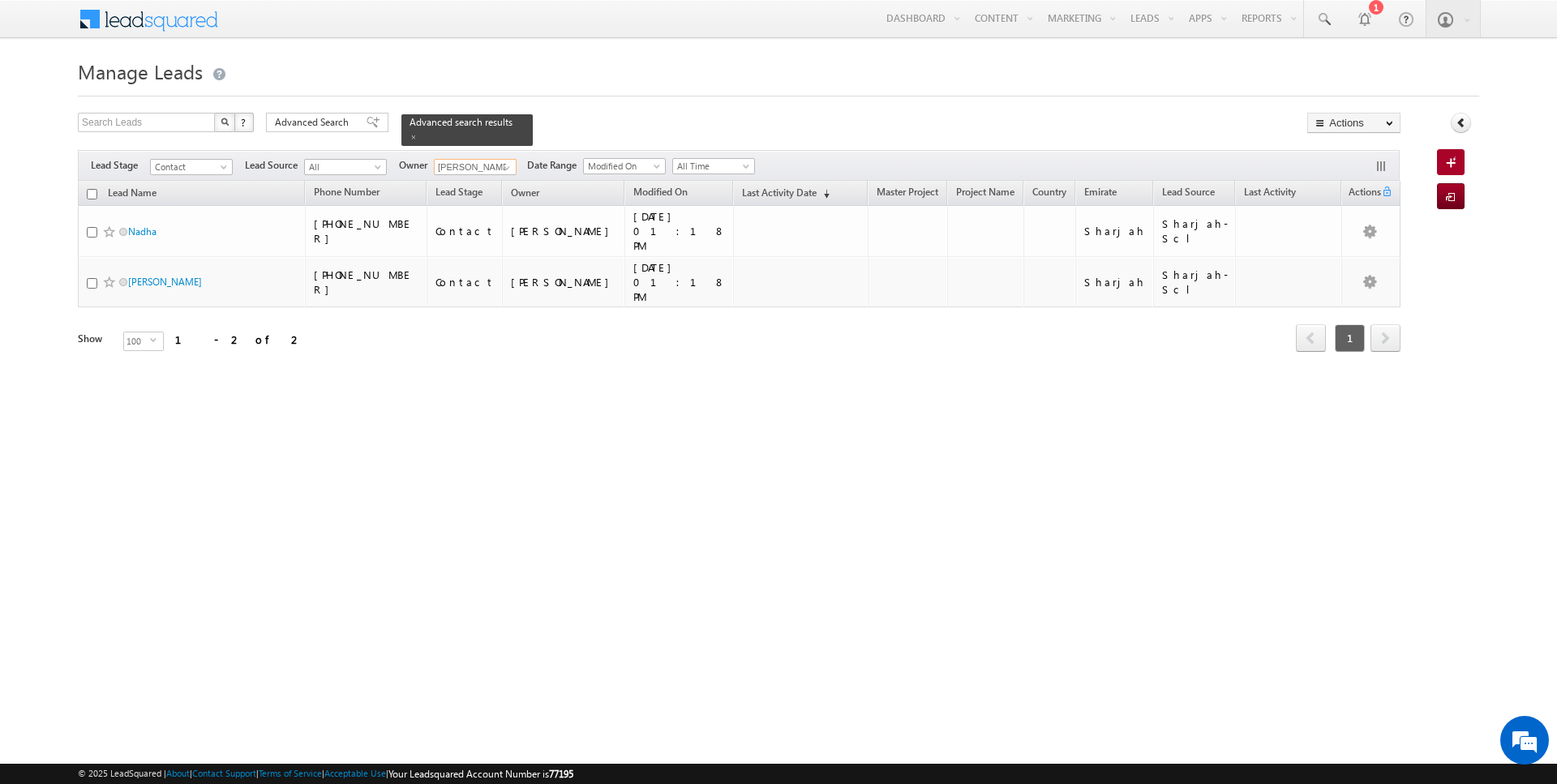
click at [96, 192] on input "checkbox" at bounding box center [92, 194] width 10 height 10
checkbox input "true"
type input "[PERSON_NAME]"
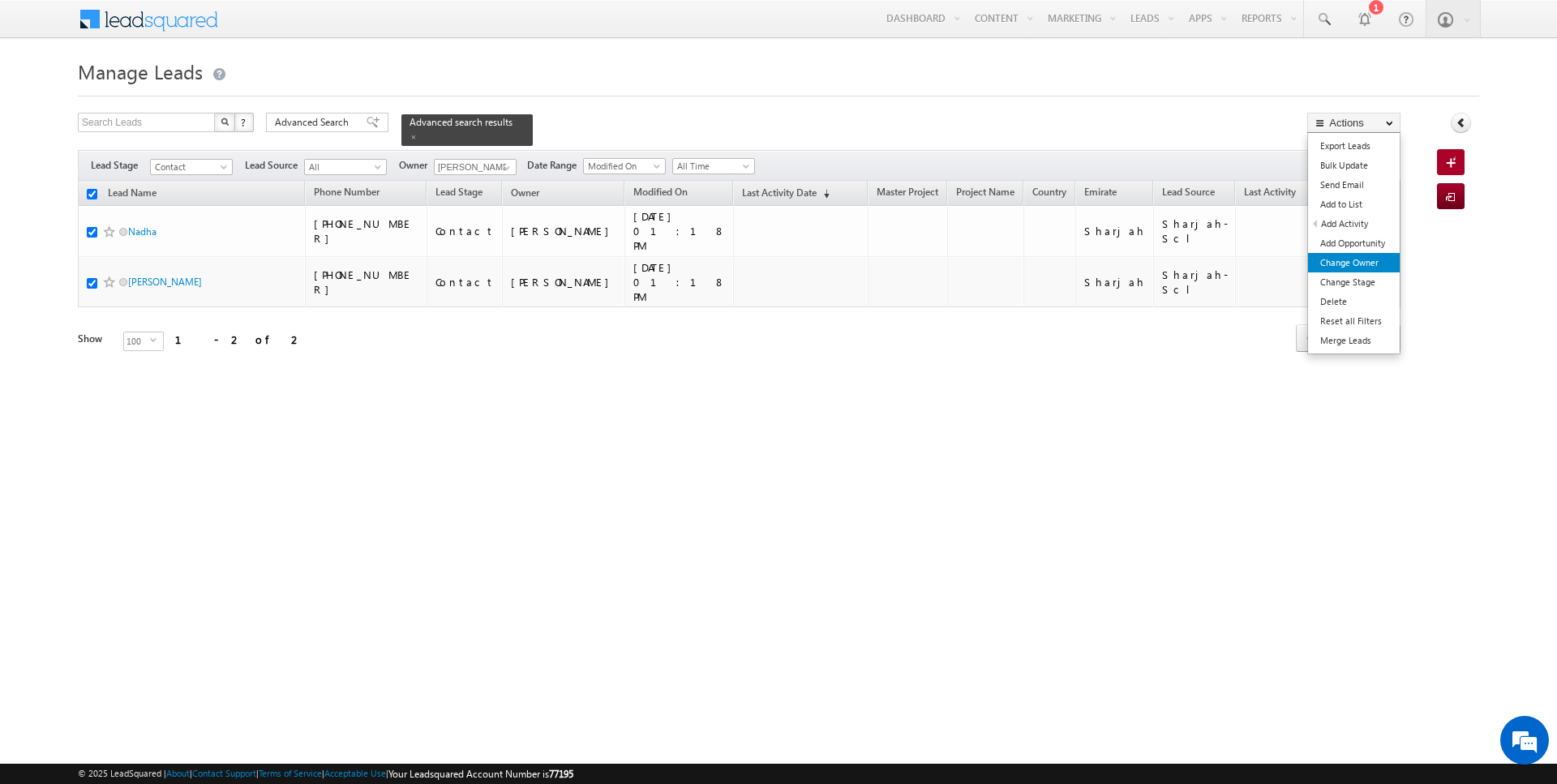
click at [1354, 258] on link "Change Owner" at bounding box center [1354, 262] width 91 height 19
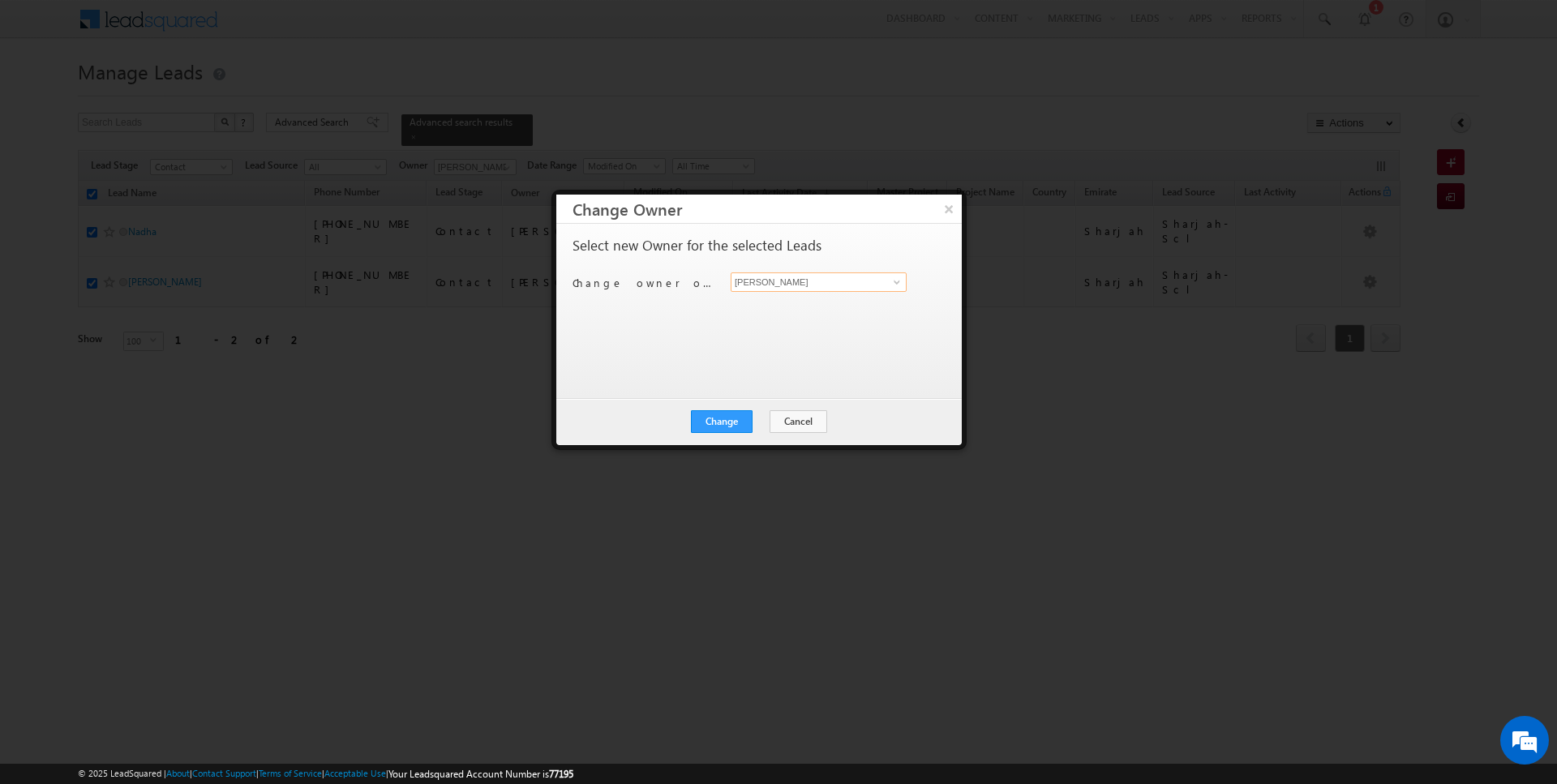
click at [805, 281] on input "[PERSON_NAME]" at bounding box center [818, 281] width 176 height 19
type input "[PERSON_NAME]"
click at [732, 426] on button "Change" at bounding box center [721, 421] width 62 height 23
click at [765, 421] on button "Close" at bounding box center [761, 421] width 52 height 23
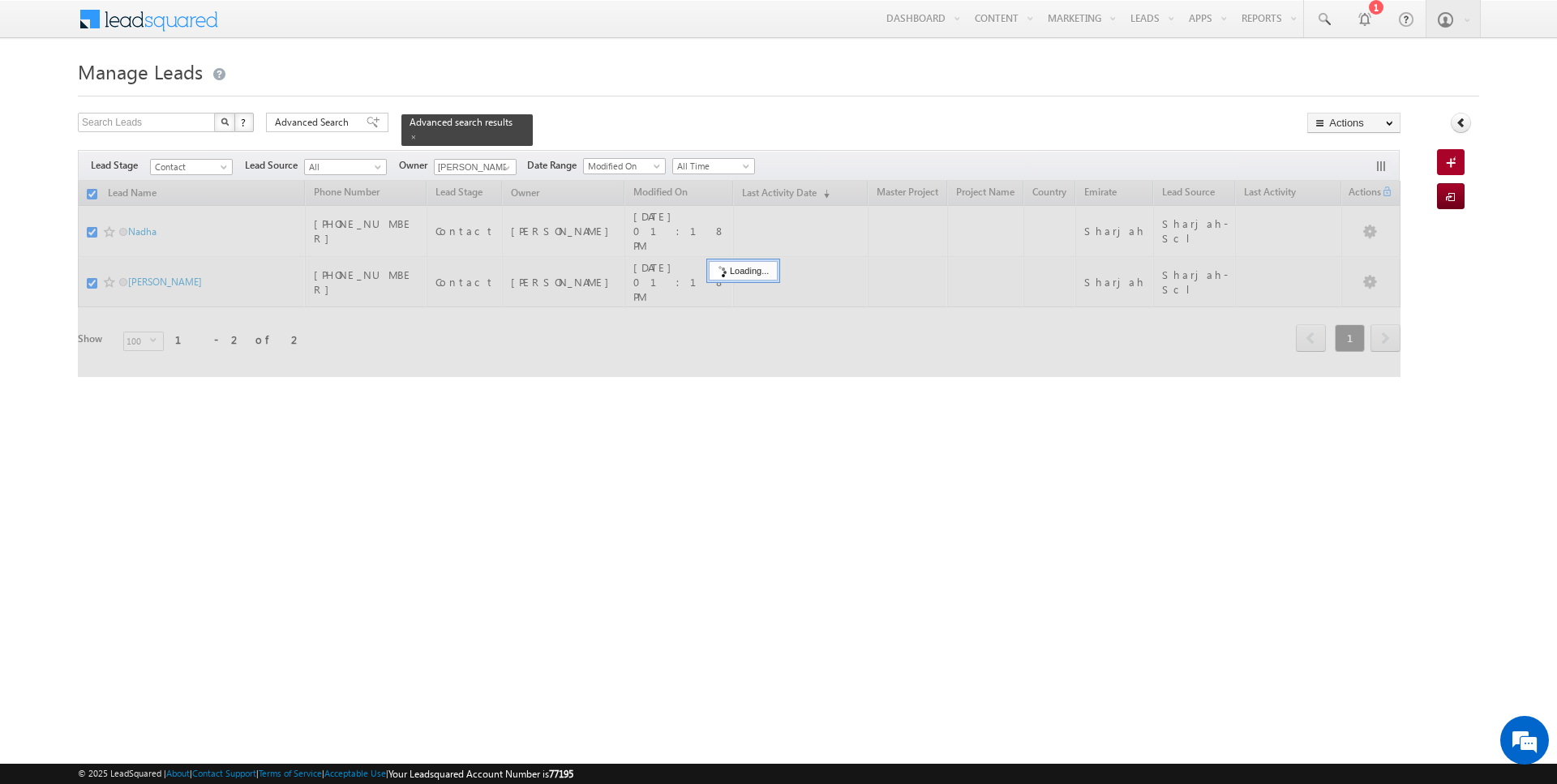
checkbox input "false"
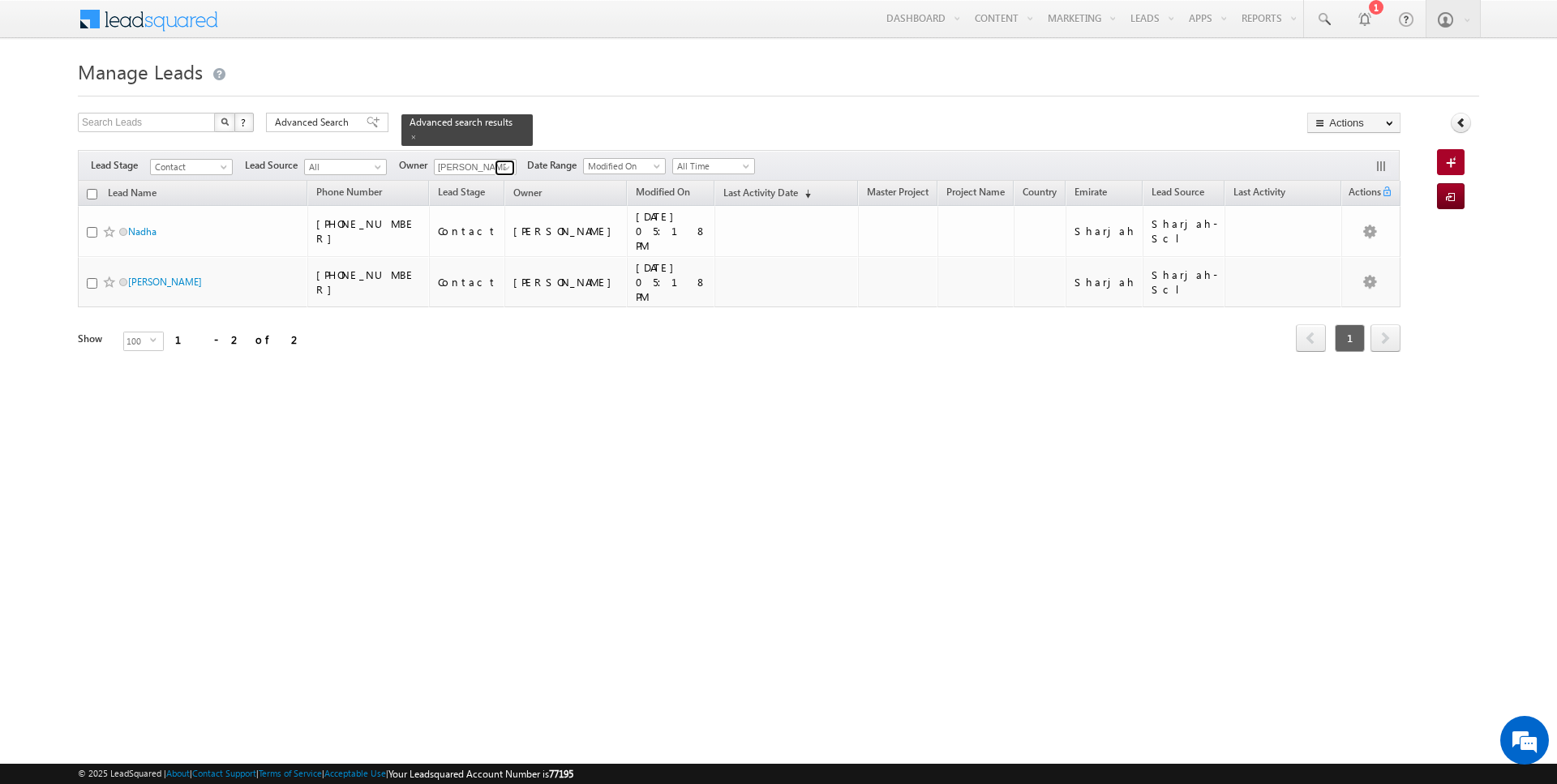
click at [502, 166] on span at bounding box center [506, 167] width 13 height 13
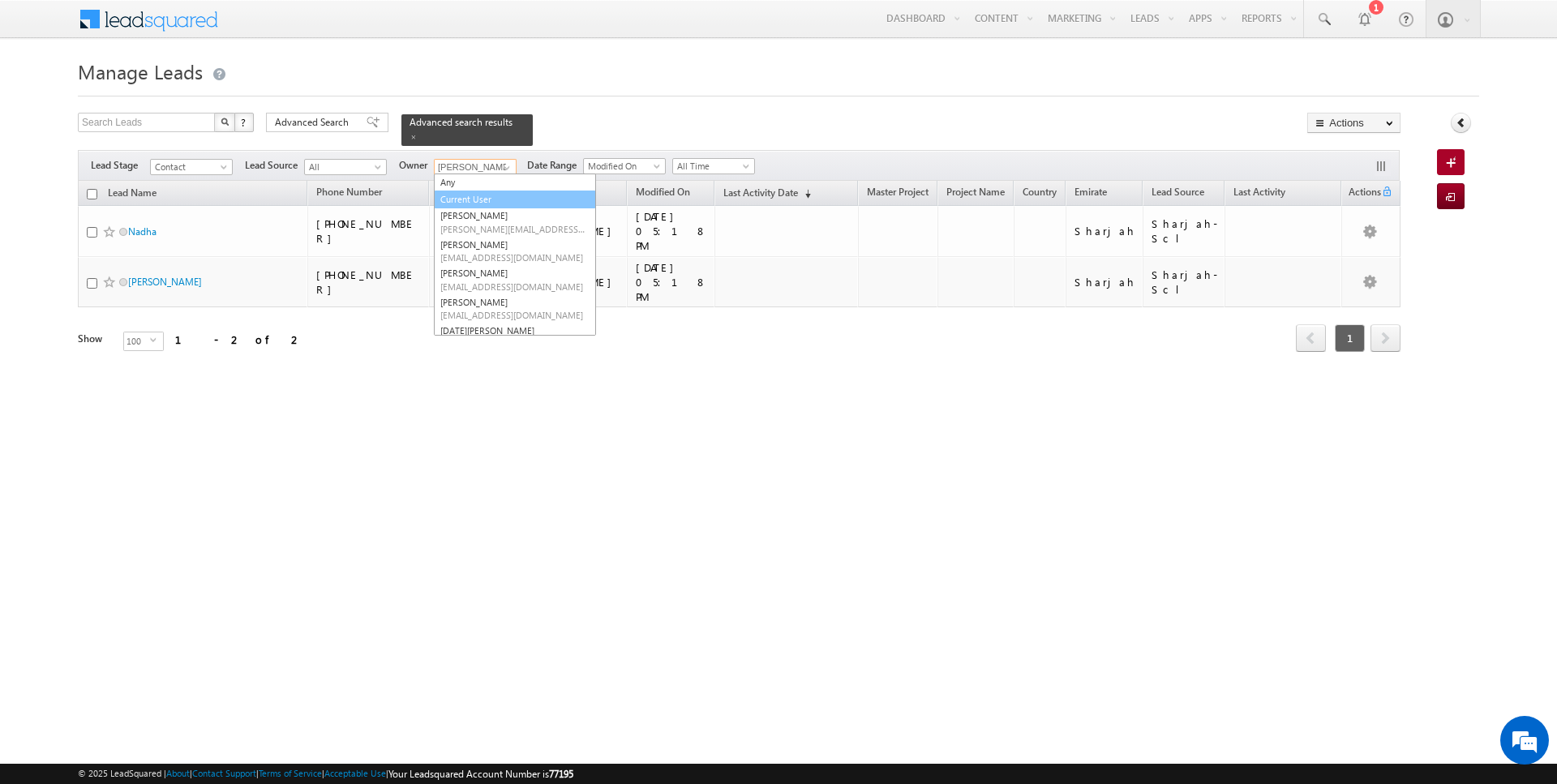
click at [478, 198] on link "Current User" at bounding box center [515, 199] width 162 height 19
type input "Current User"
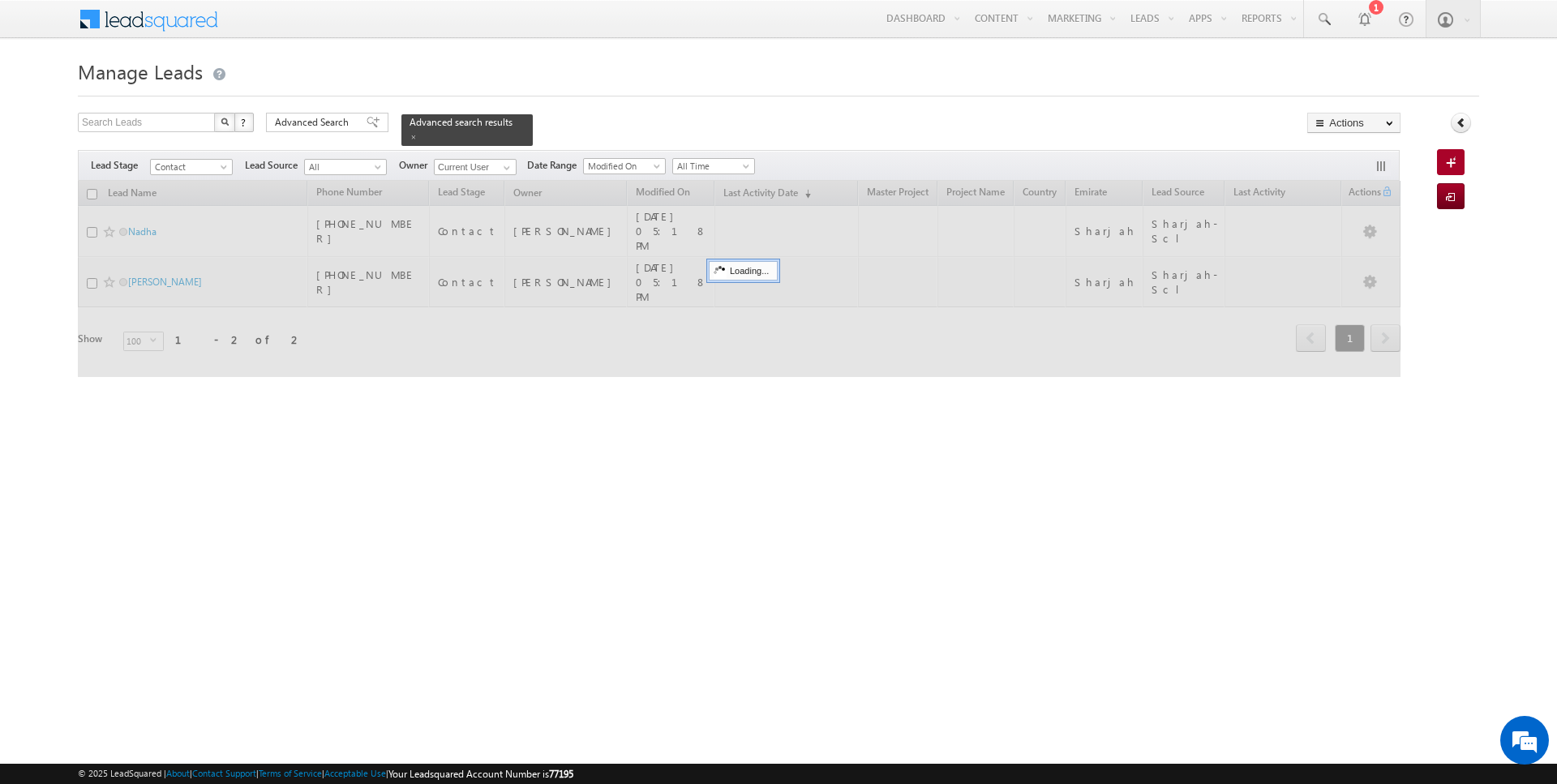
click at [630, 95] on div at bounding box center [778, 91] width 1401 height 10
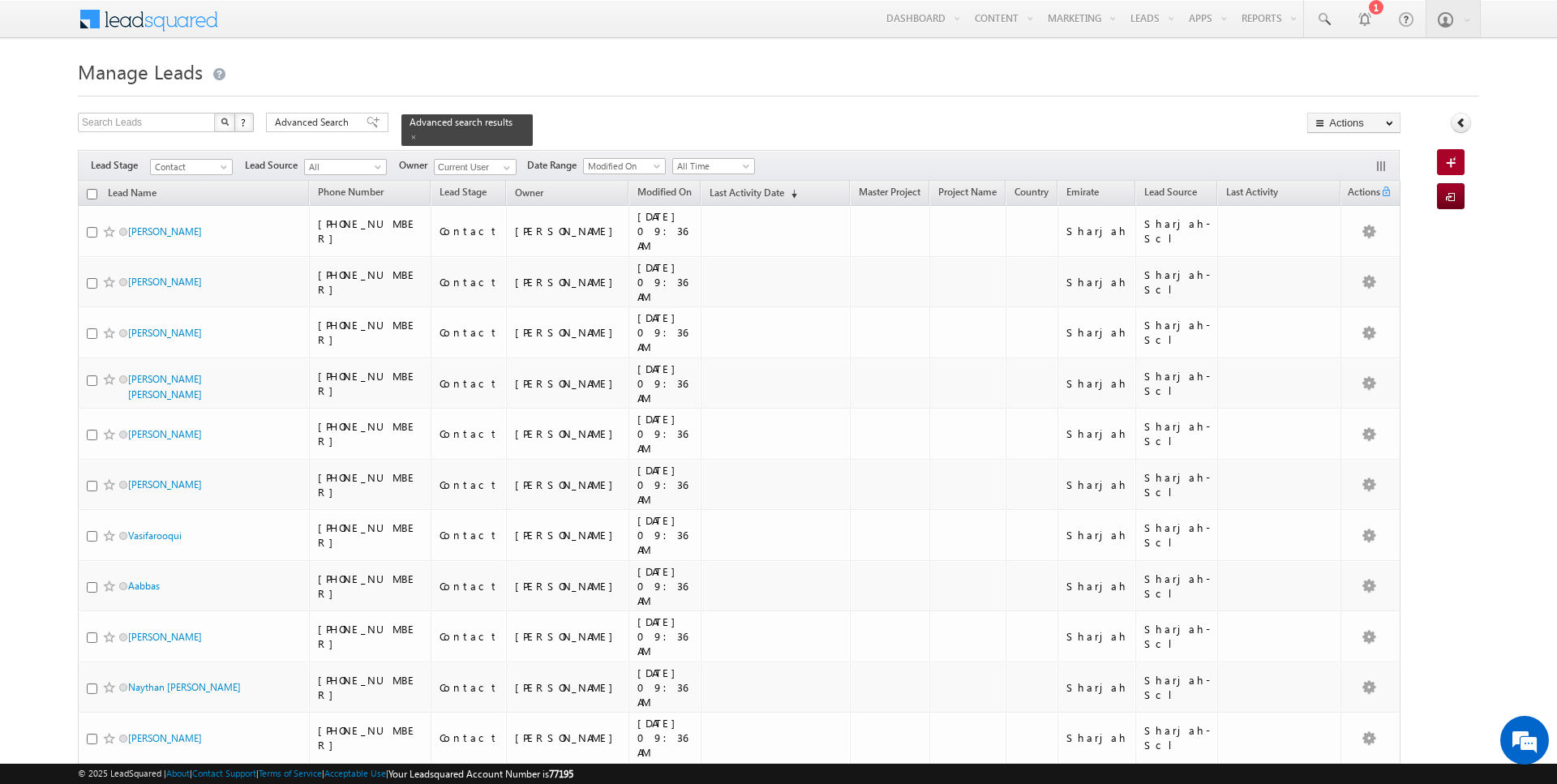
click at [92, 192] on input "checkbox" at bounding box center [92, 194] width 10 height 10
checkbox input "true"
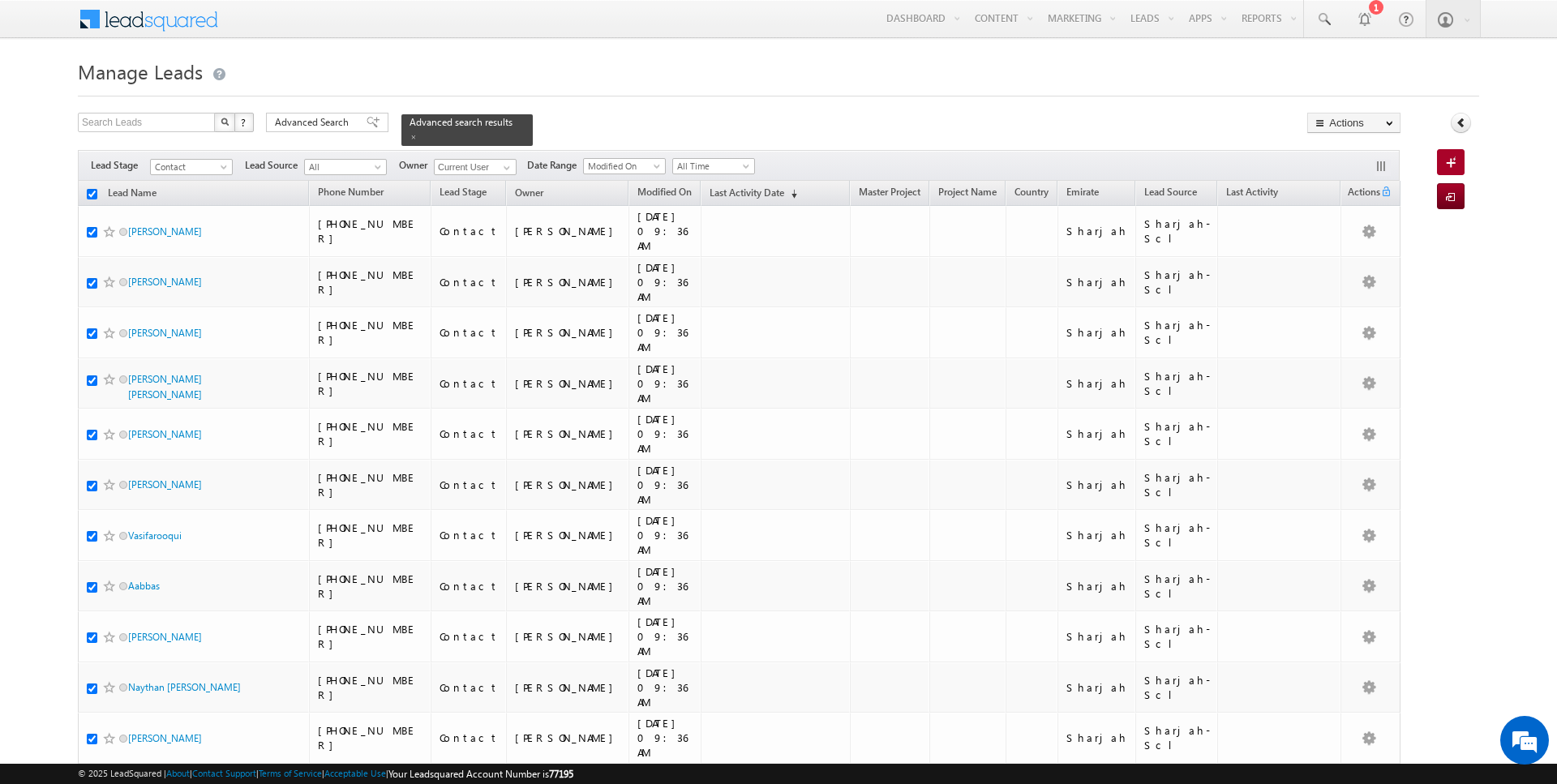
checkbox input "true"
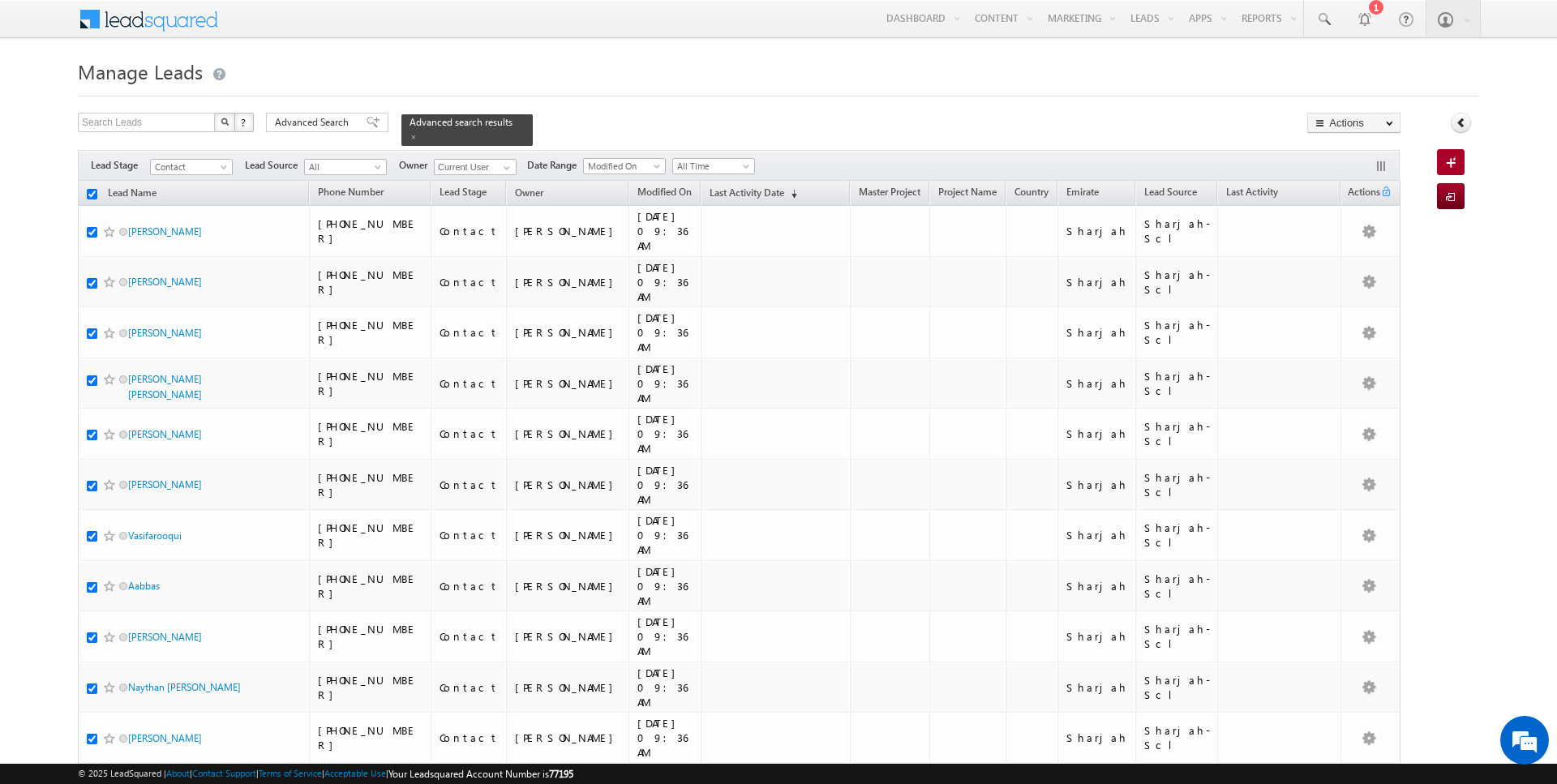
checkbox input "true"
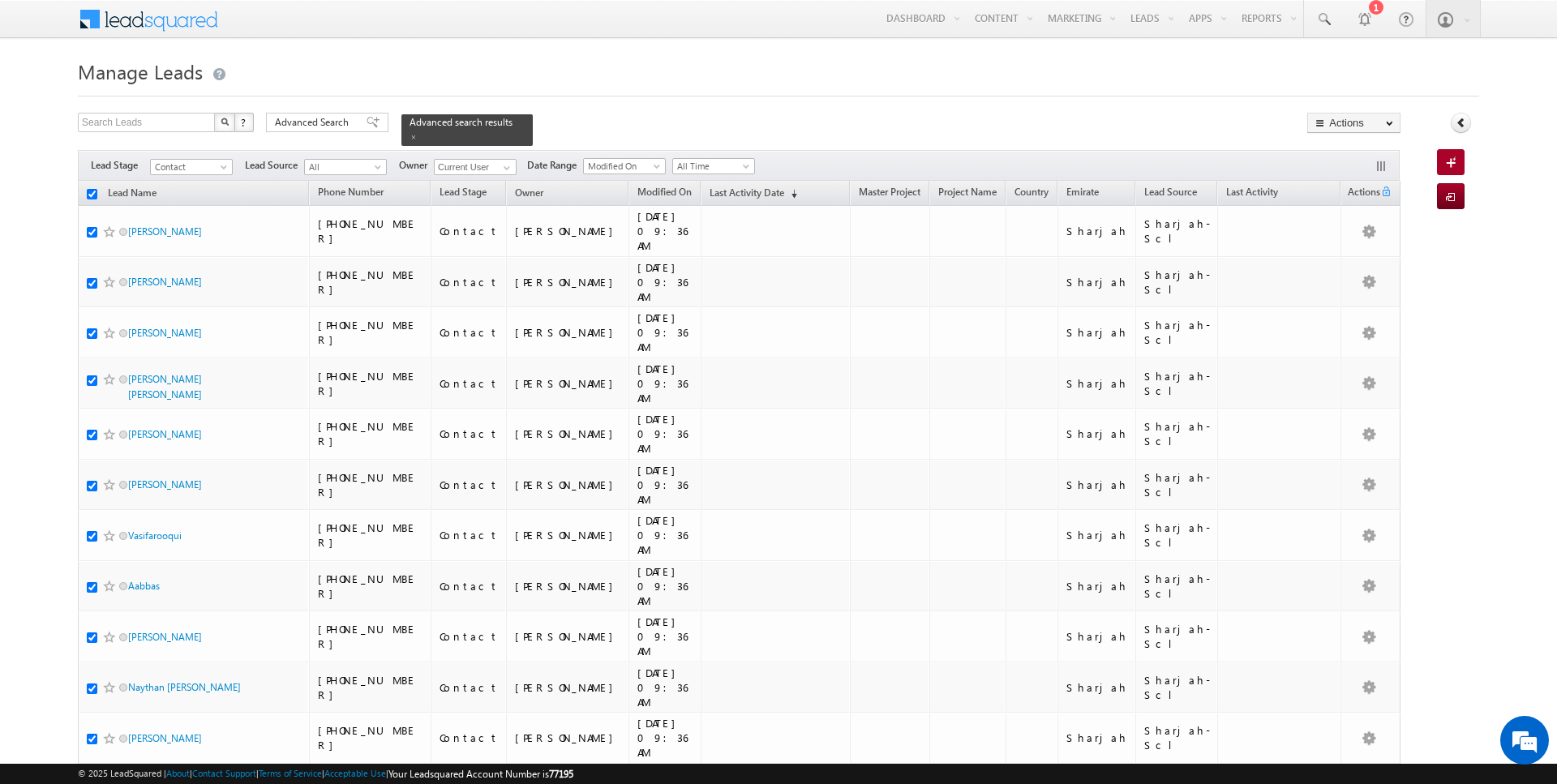
checkbox input "true"
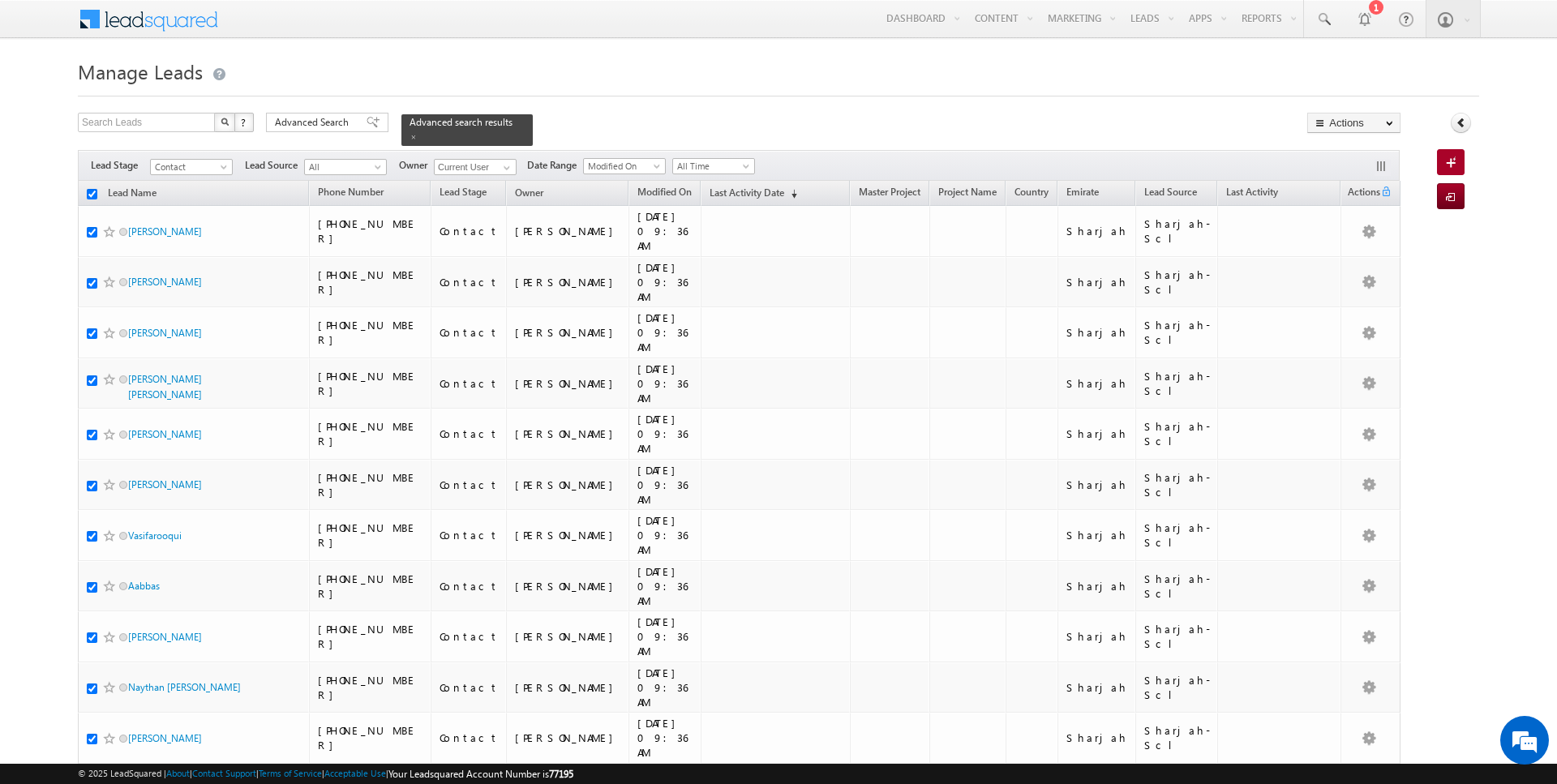
checkbox input "true"
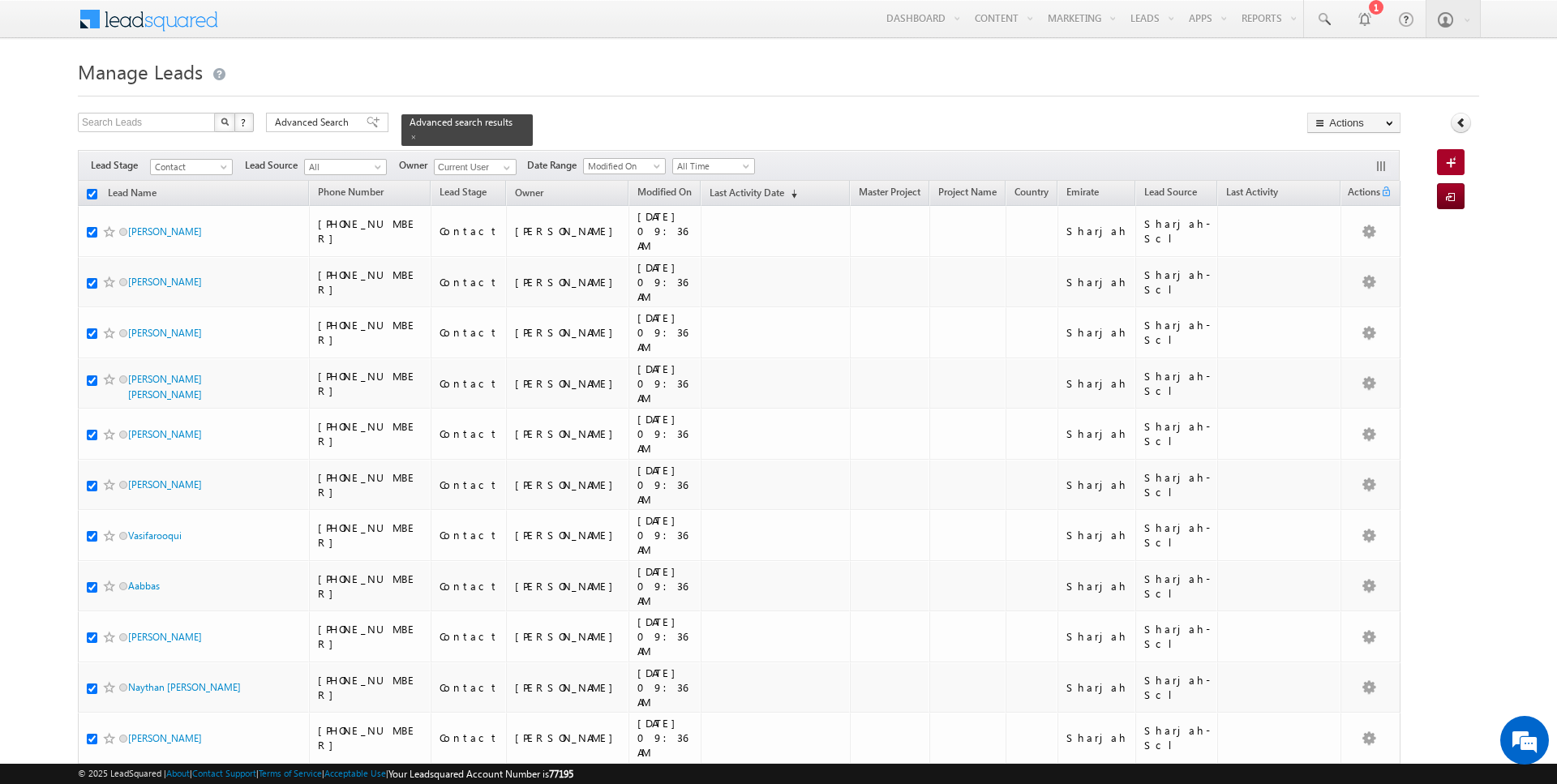
checkbox input "true"
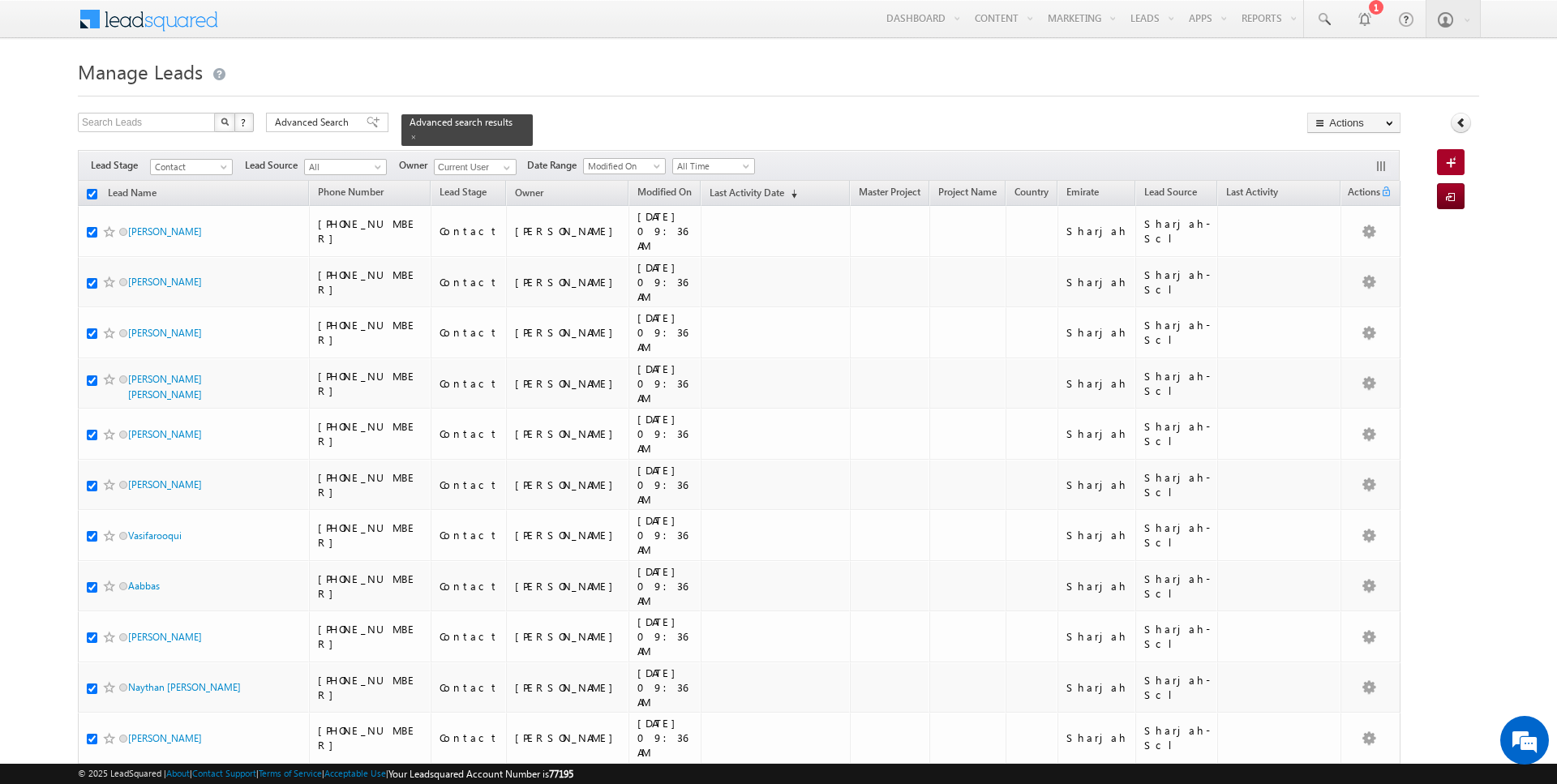
checkbox input "true"
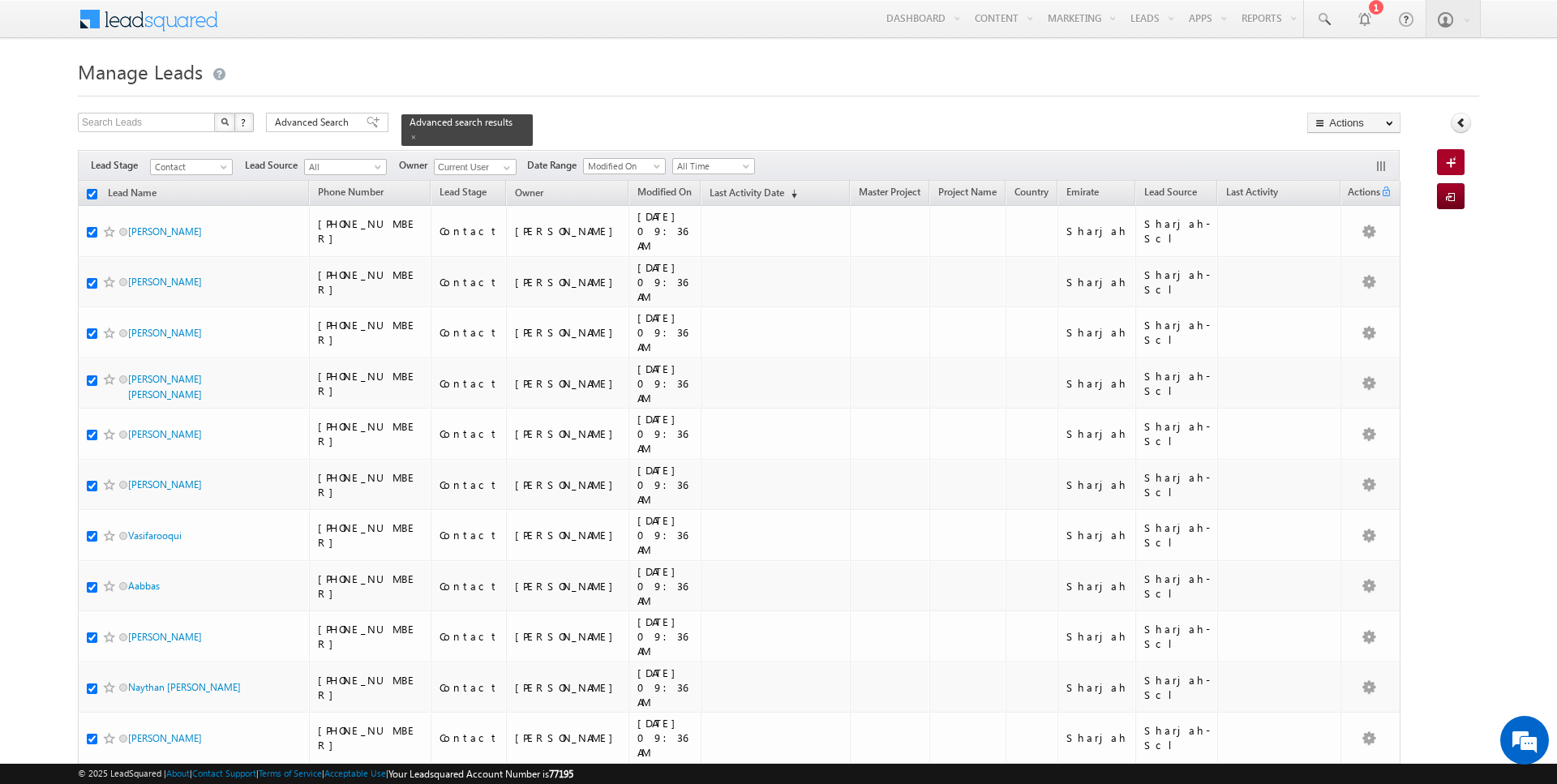
checkbox input "true"
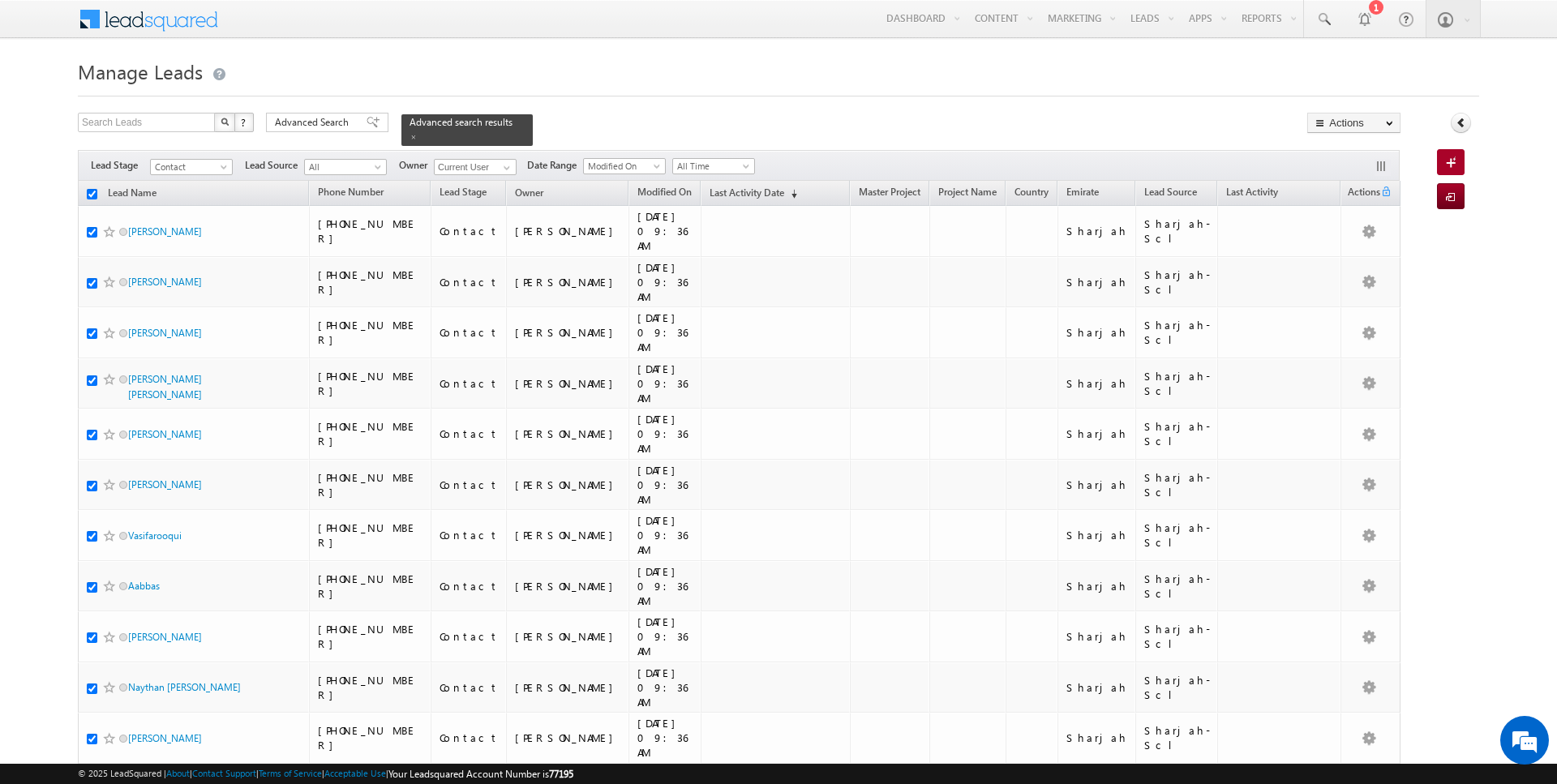
checkbox input "true"
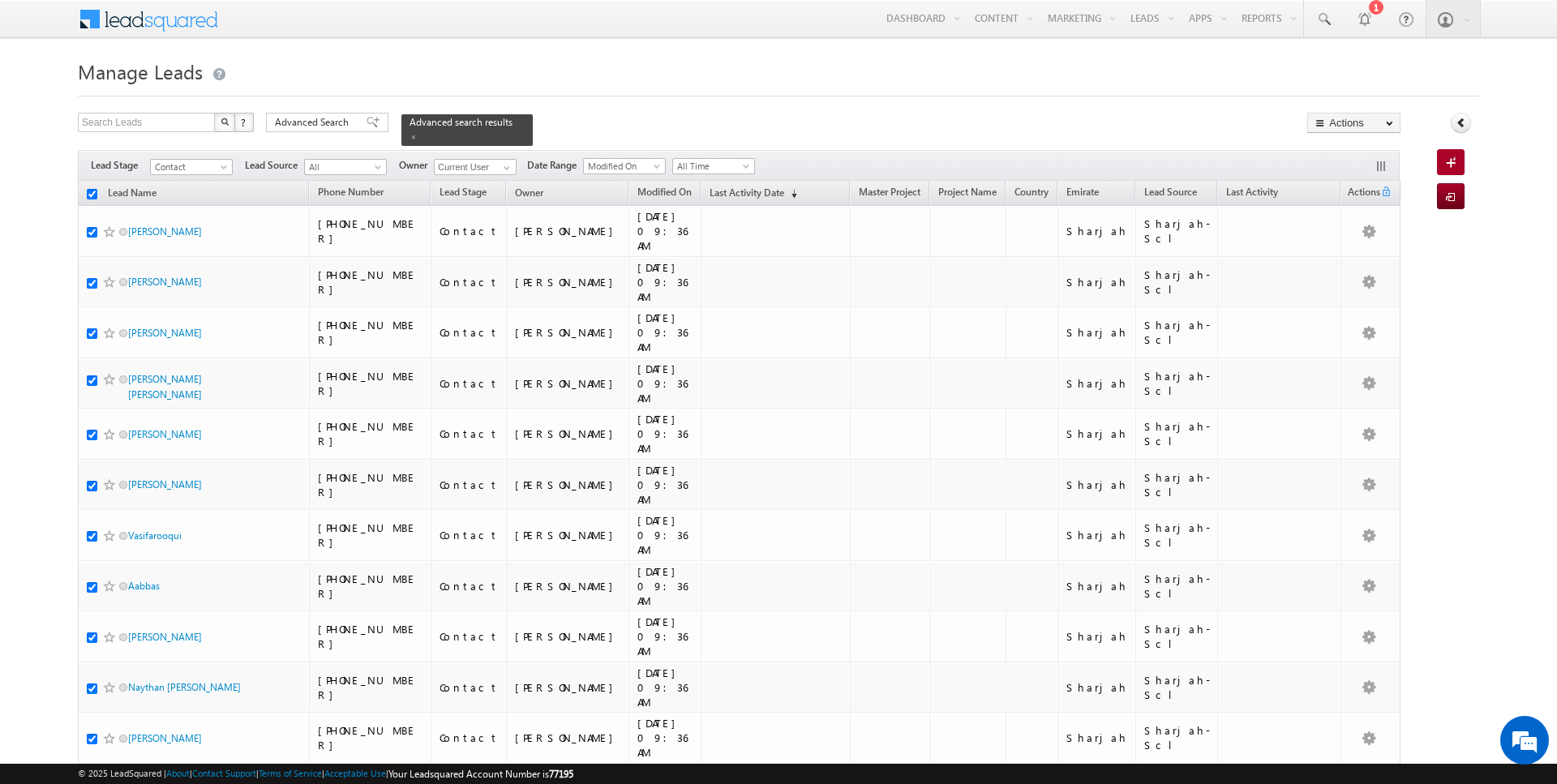
checkbox input "true"
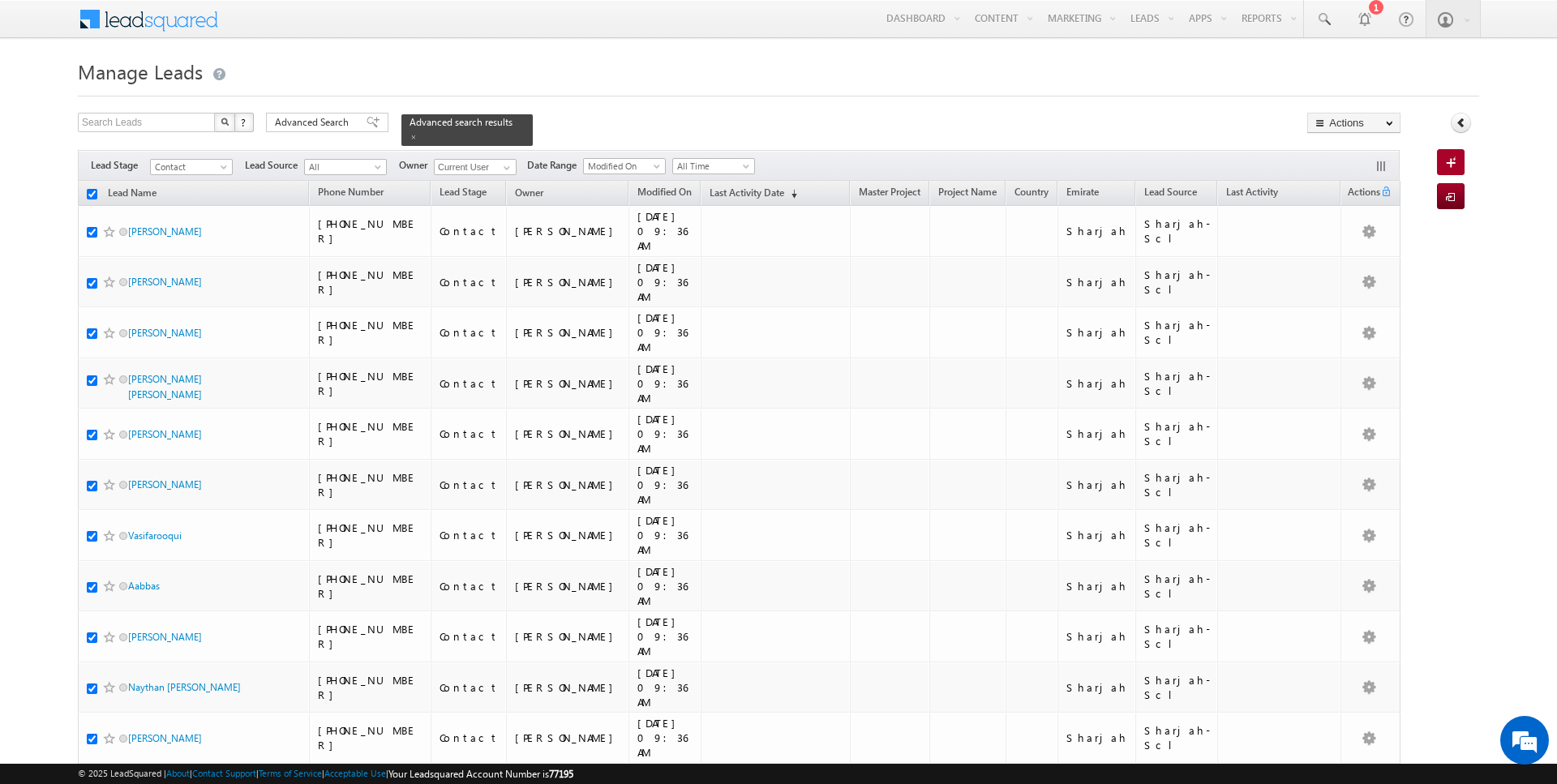
checkbox input "true"
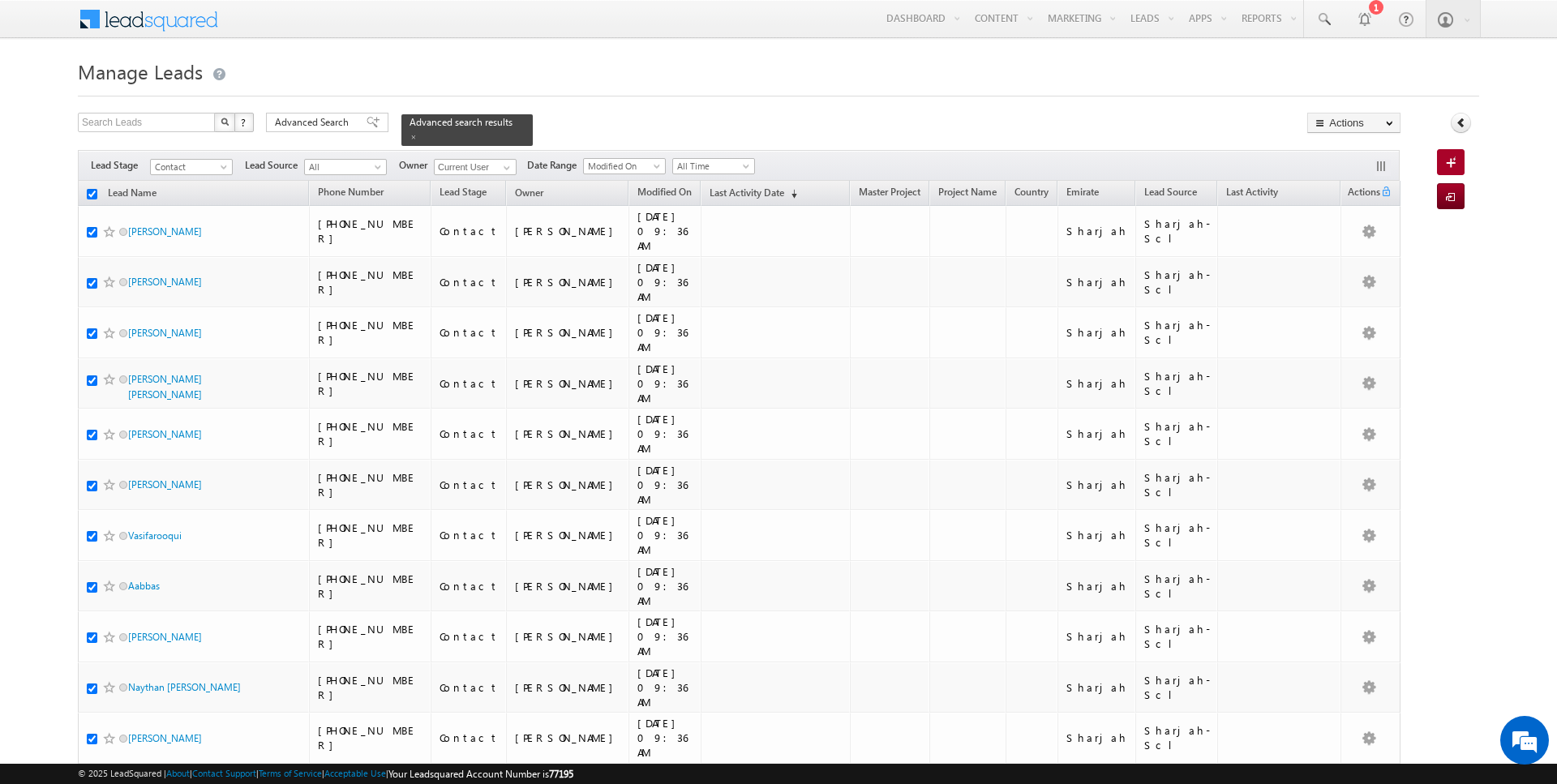
checkbox input "true"
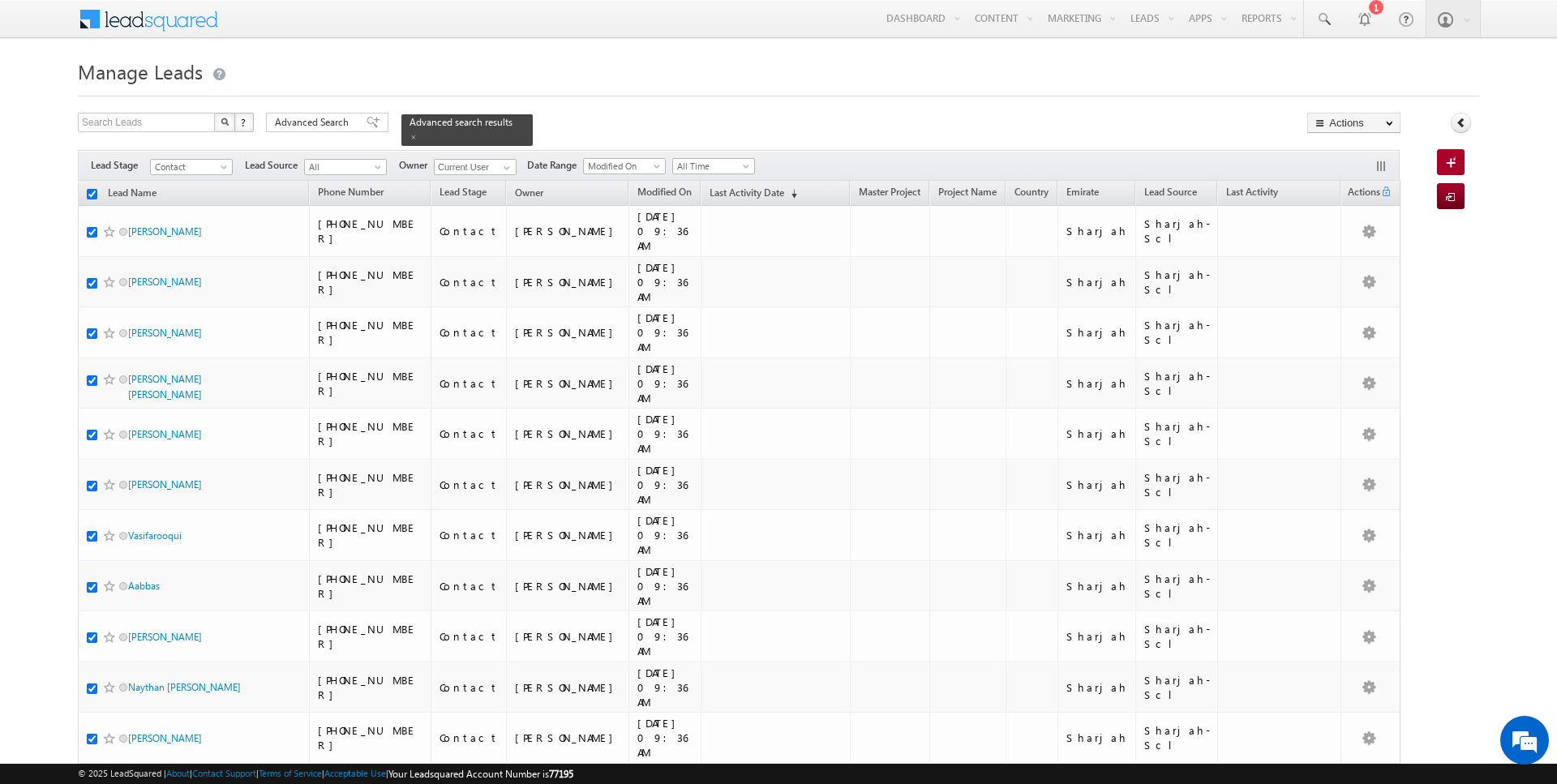
checkbox input "true"
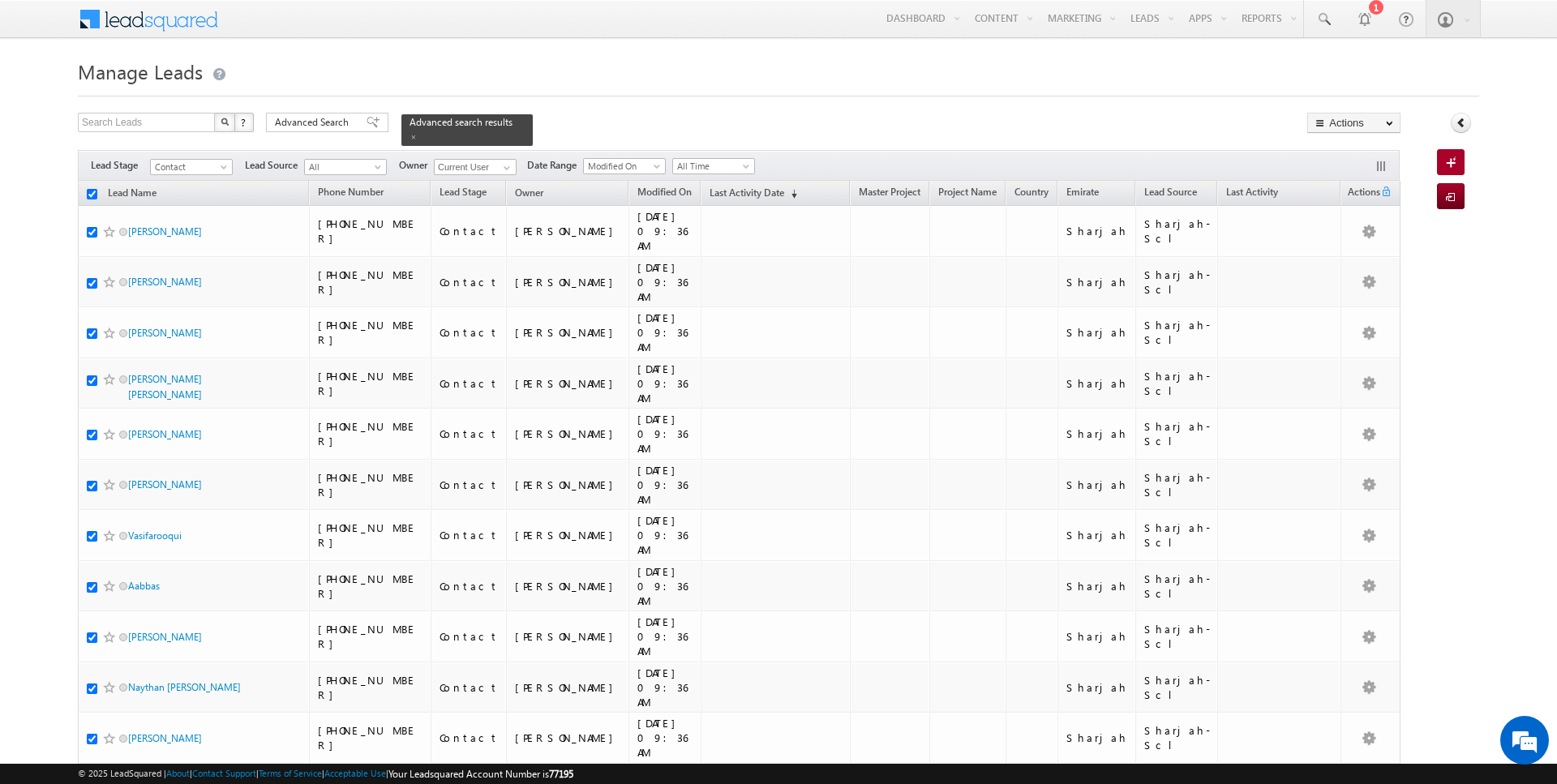
checkbox input "true"
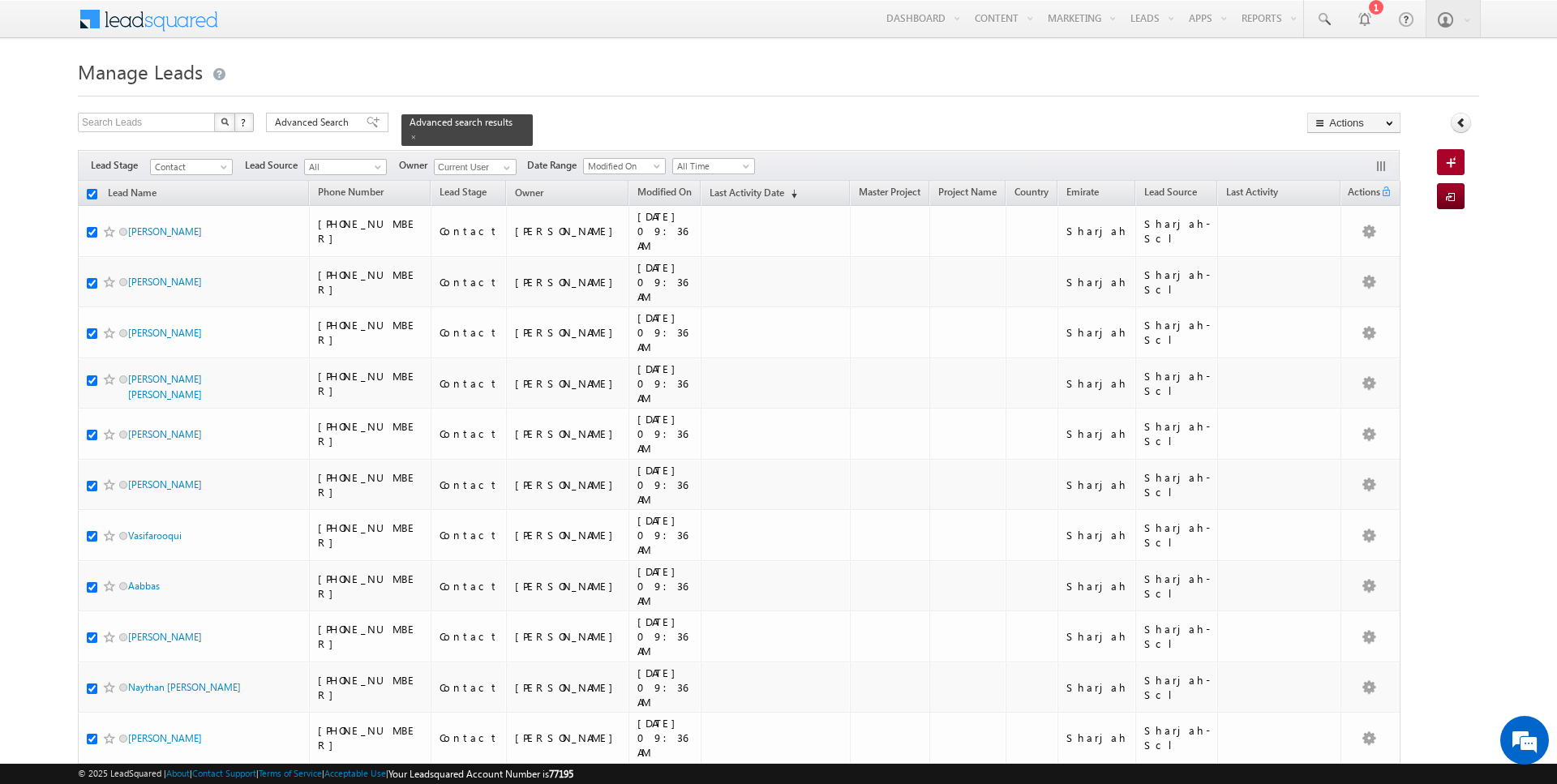
checkbox input "true"
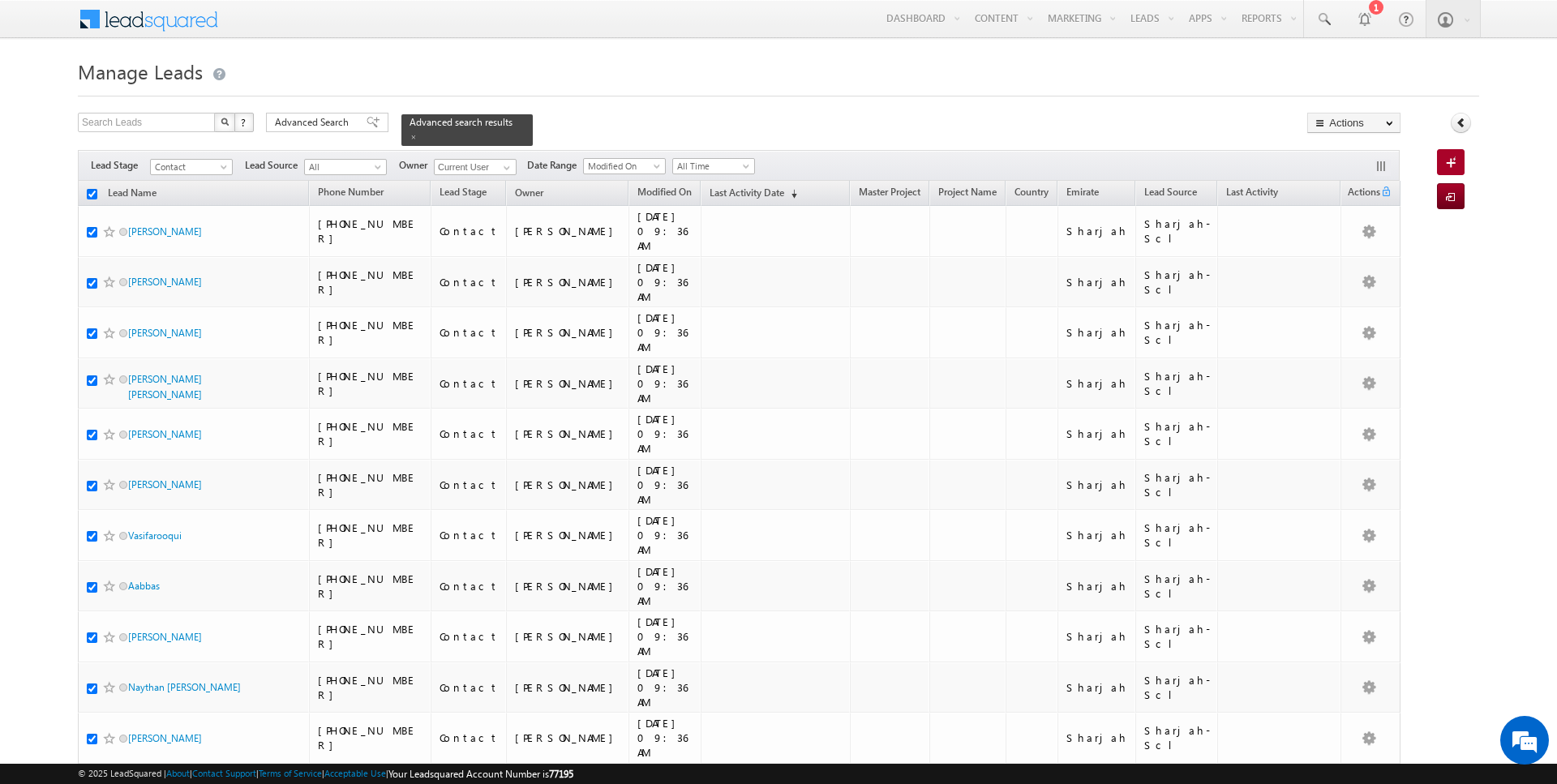
checkbox input "true"
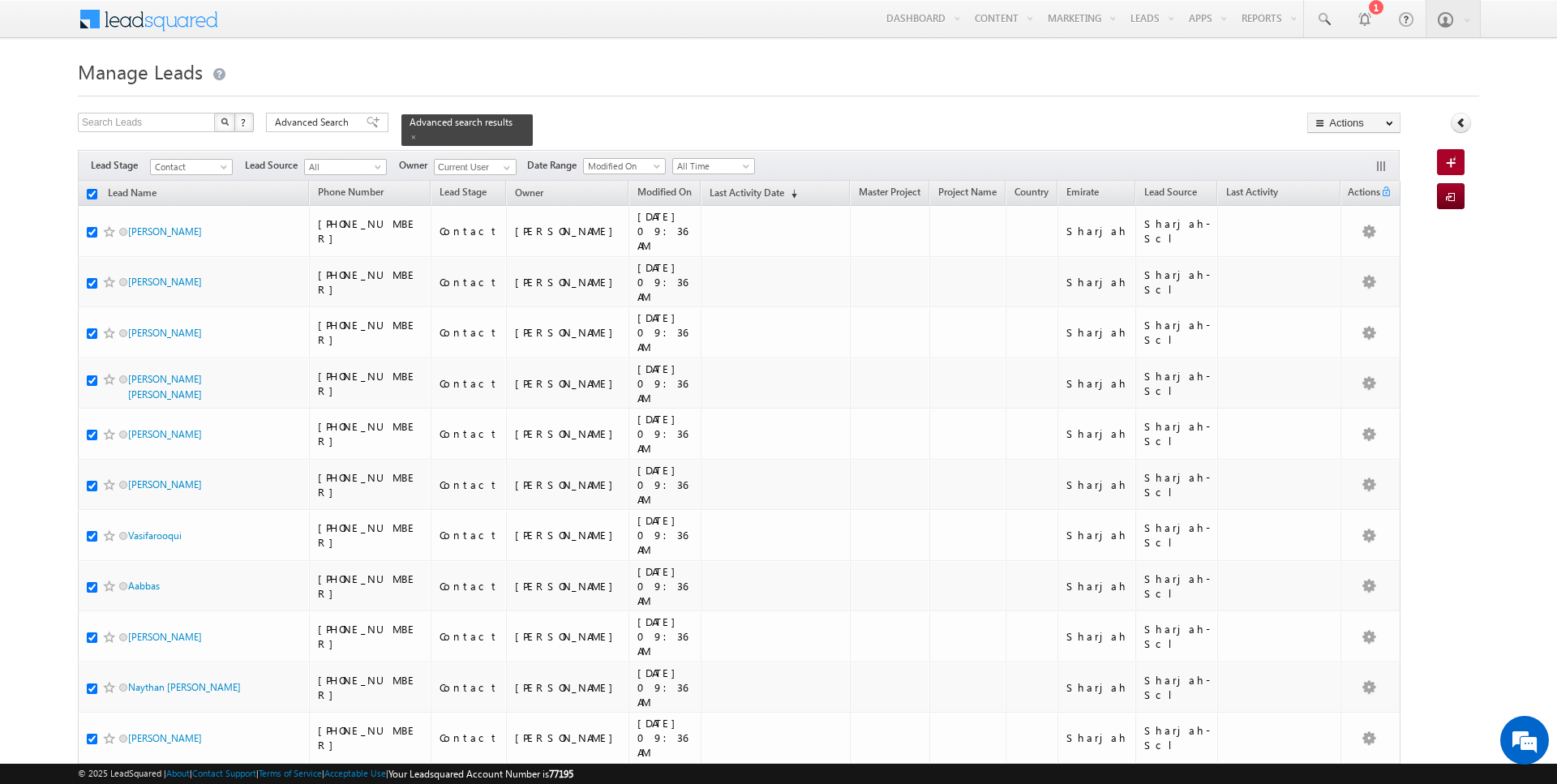
checkbox input "true"
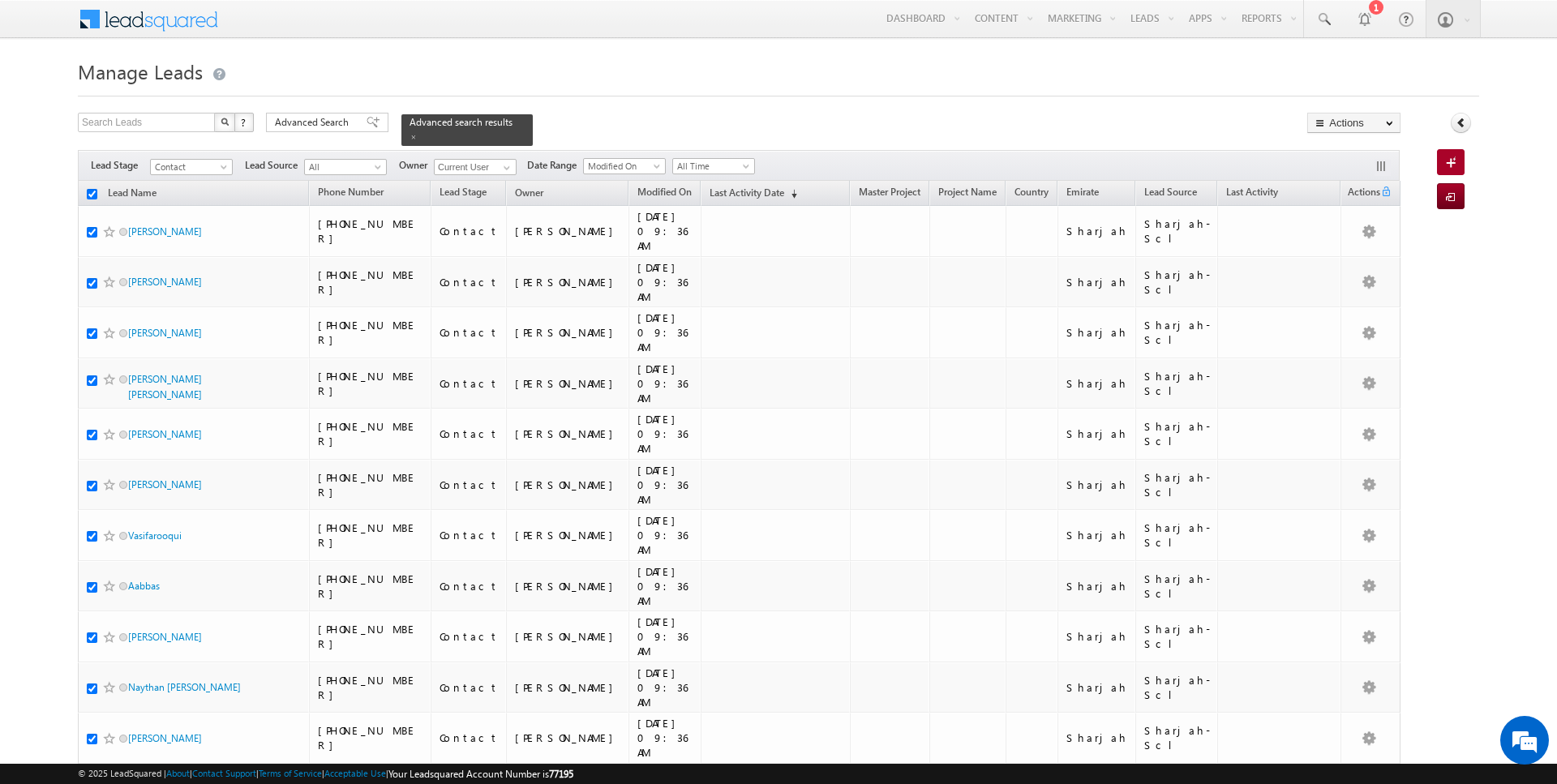
checkbox input "true"
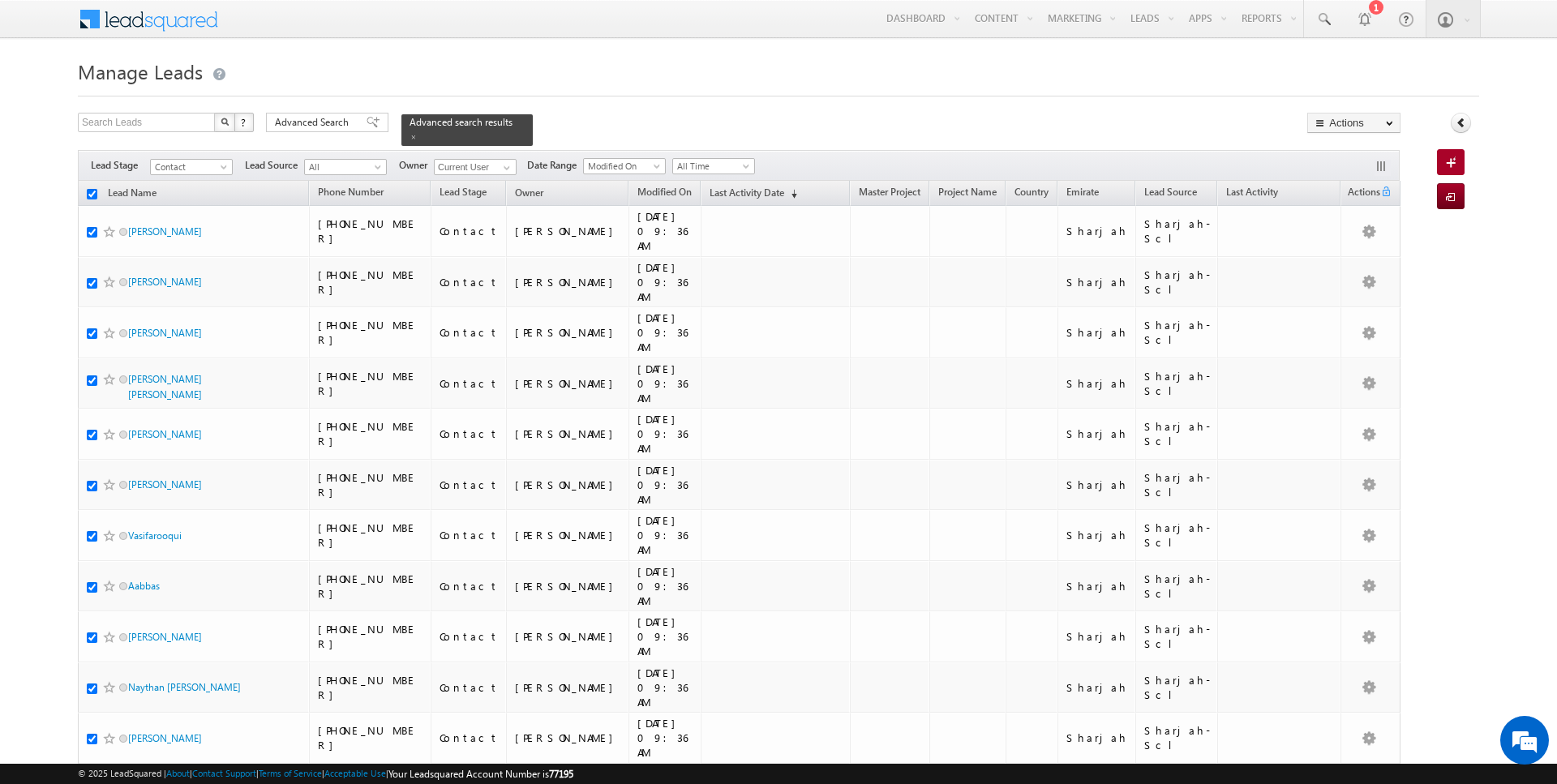
checkbox input "true"
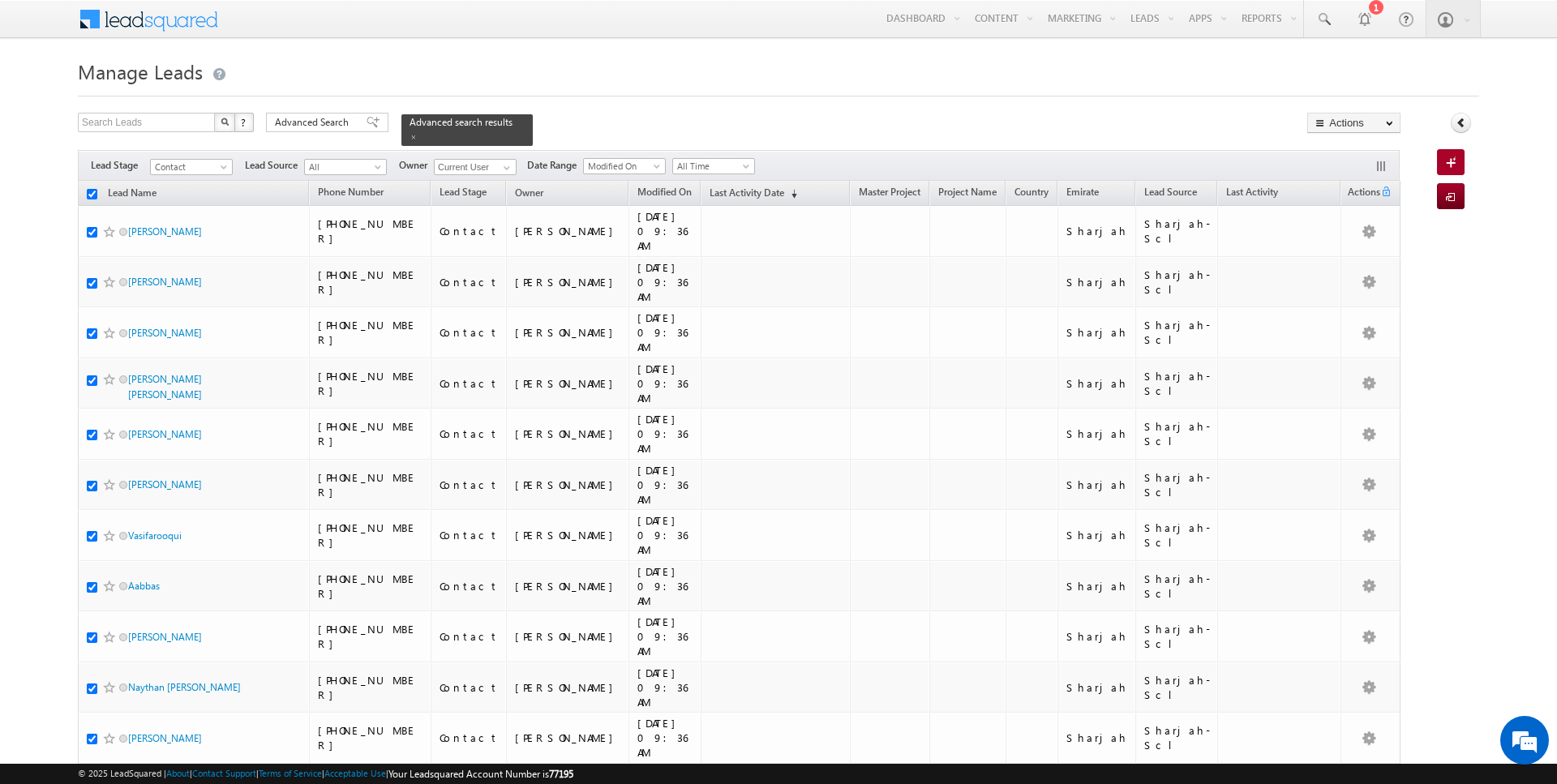
checkbox input "true"
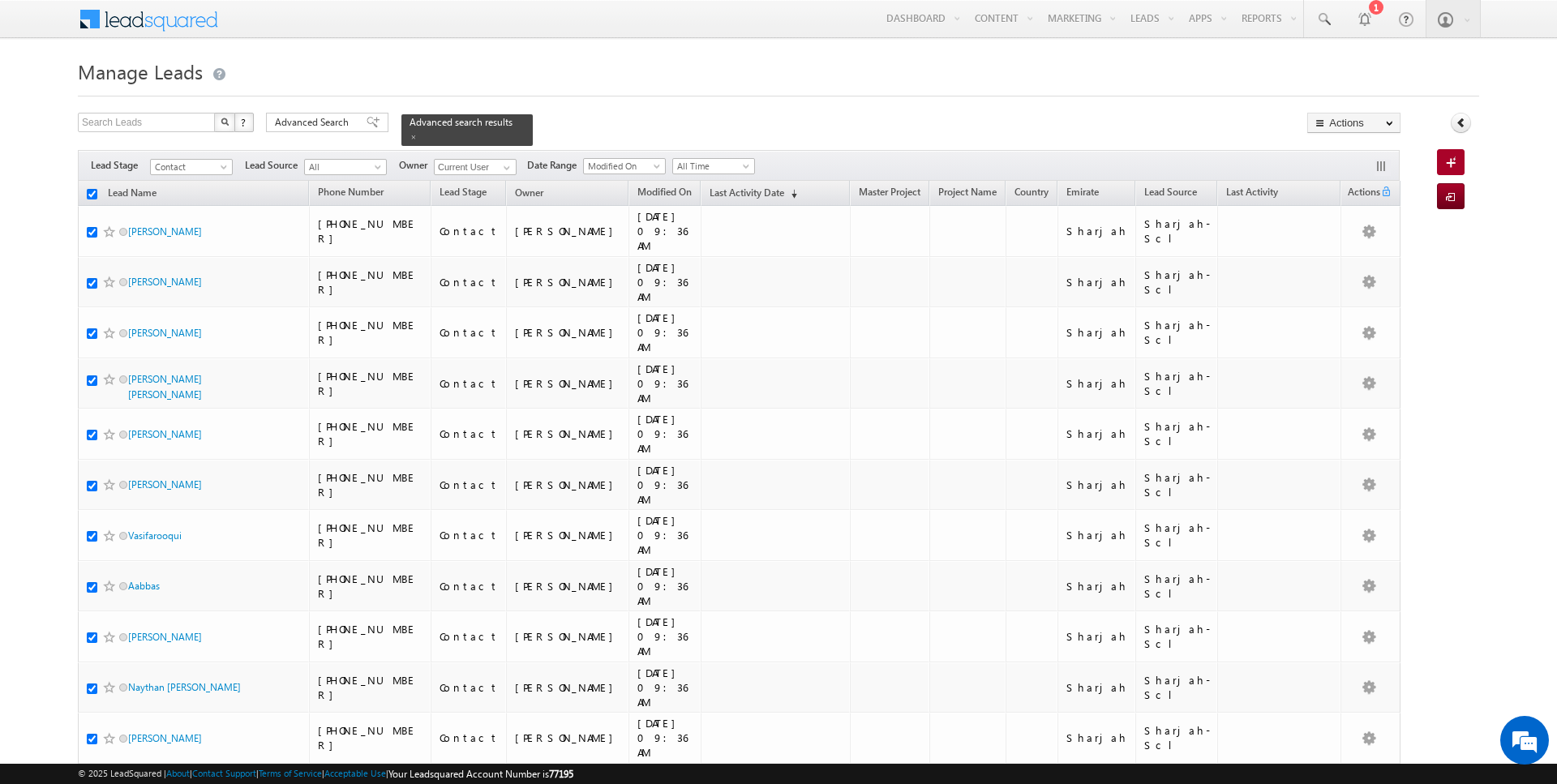
checkbox input "true"
click at [1330, 264] on link "Change Owner" at bounding box center [1354, 262] width 91 height 19
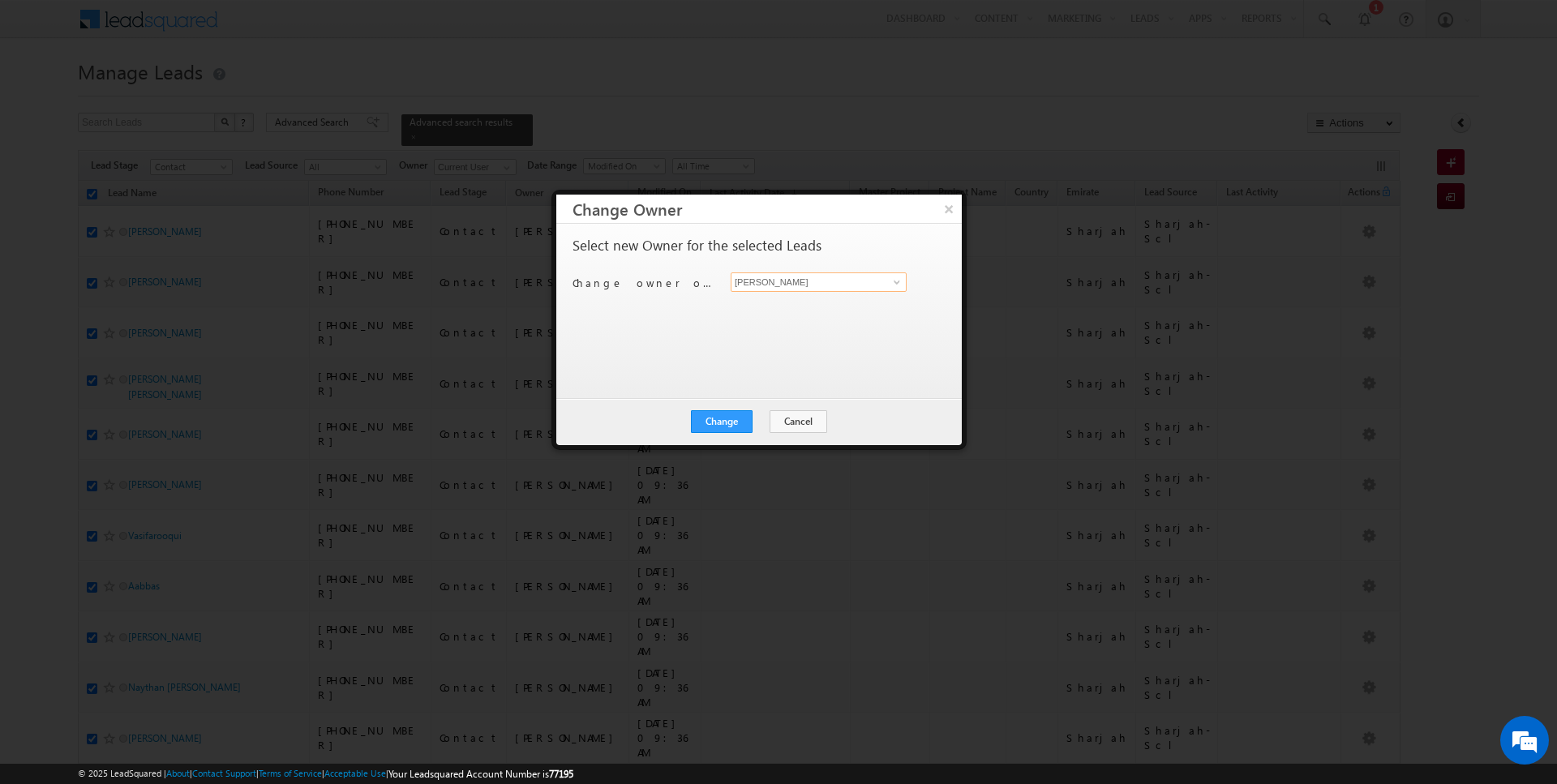
click at [866, 286] on input "[PERSON_NAME]" at bounding box center [818, 281] width 176 height 19
type input "[PERSON_NAME]"
click at [728, 424] on button "Change" at bounding box center [721, 421] width 62 height 23
click at [764, 420] on button "Close" at bounding box center [761, 421] width 52 height 23
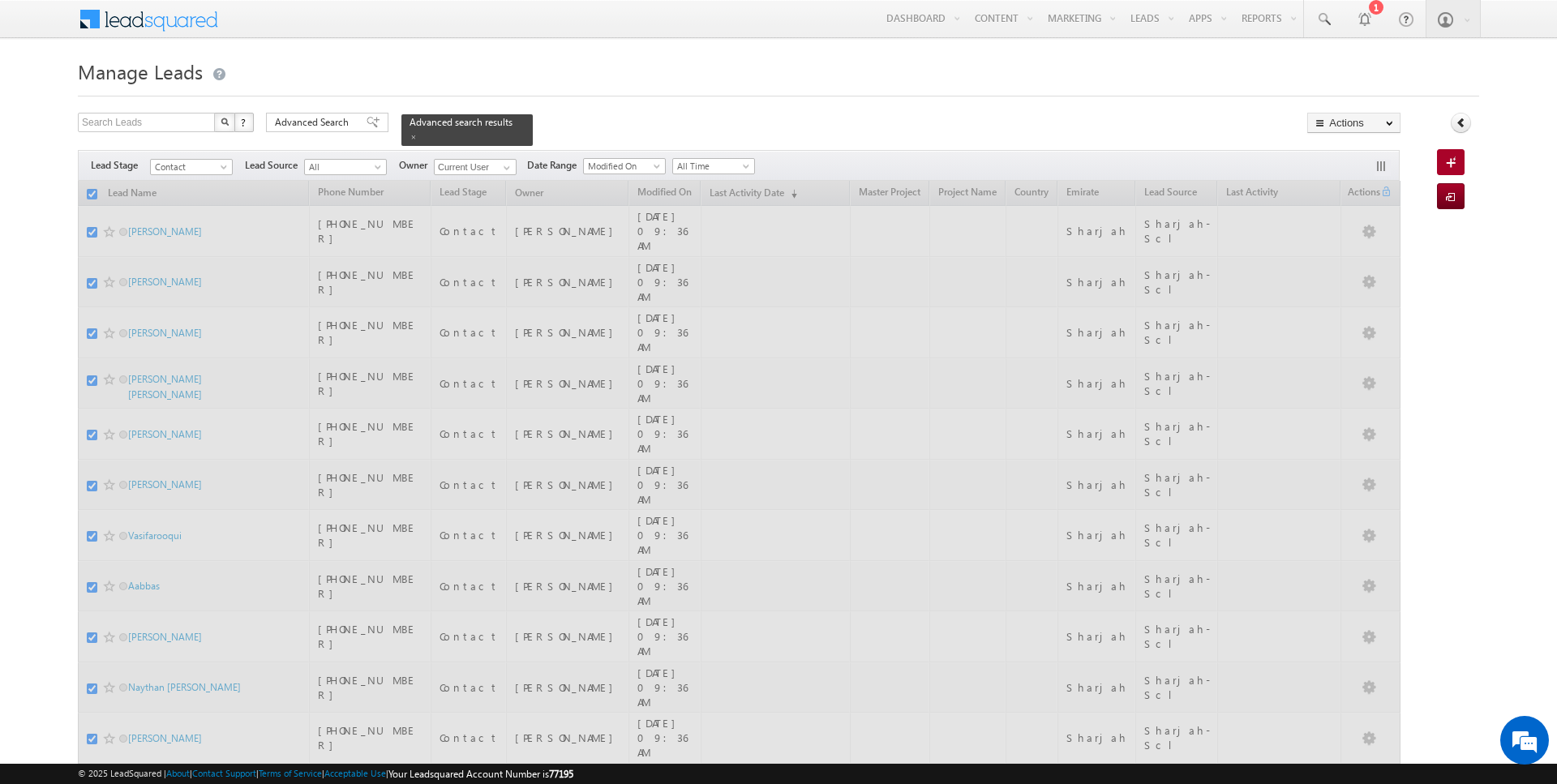
checkbox input "false"
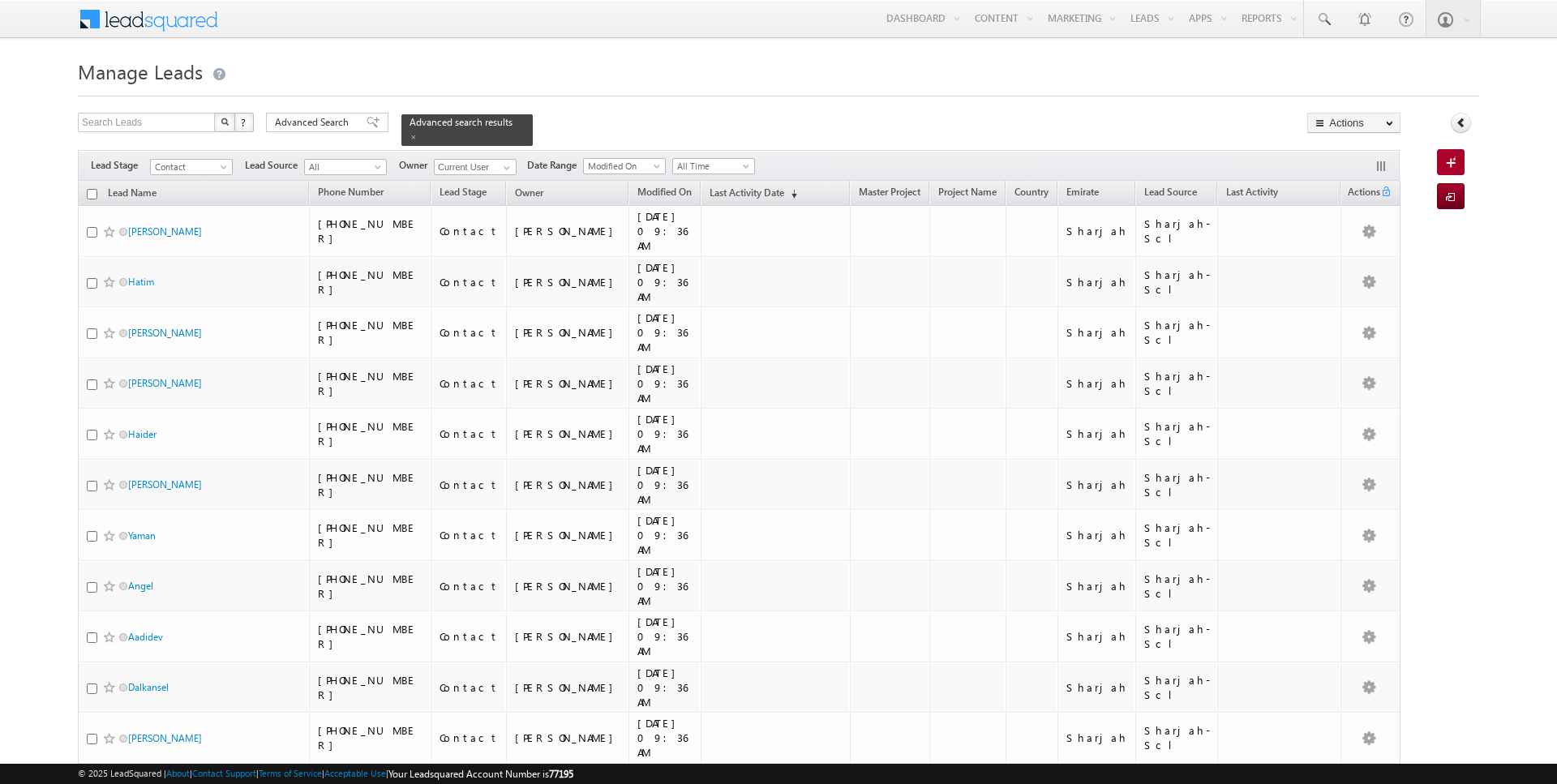
click at [89, 193] on input "checkbox" at bounding box center [92, 194] width 10 height 10
checkbox input "true"
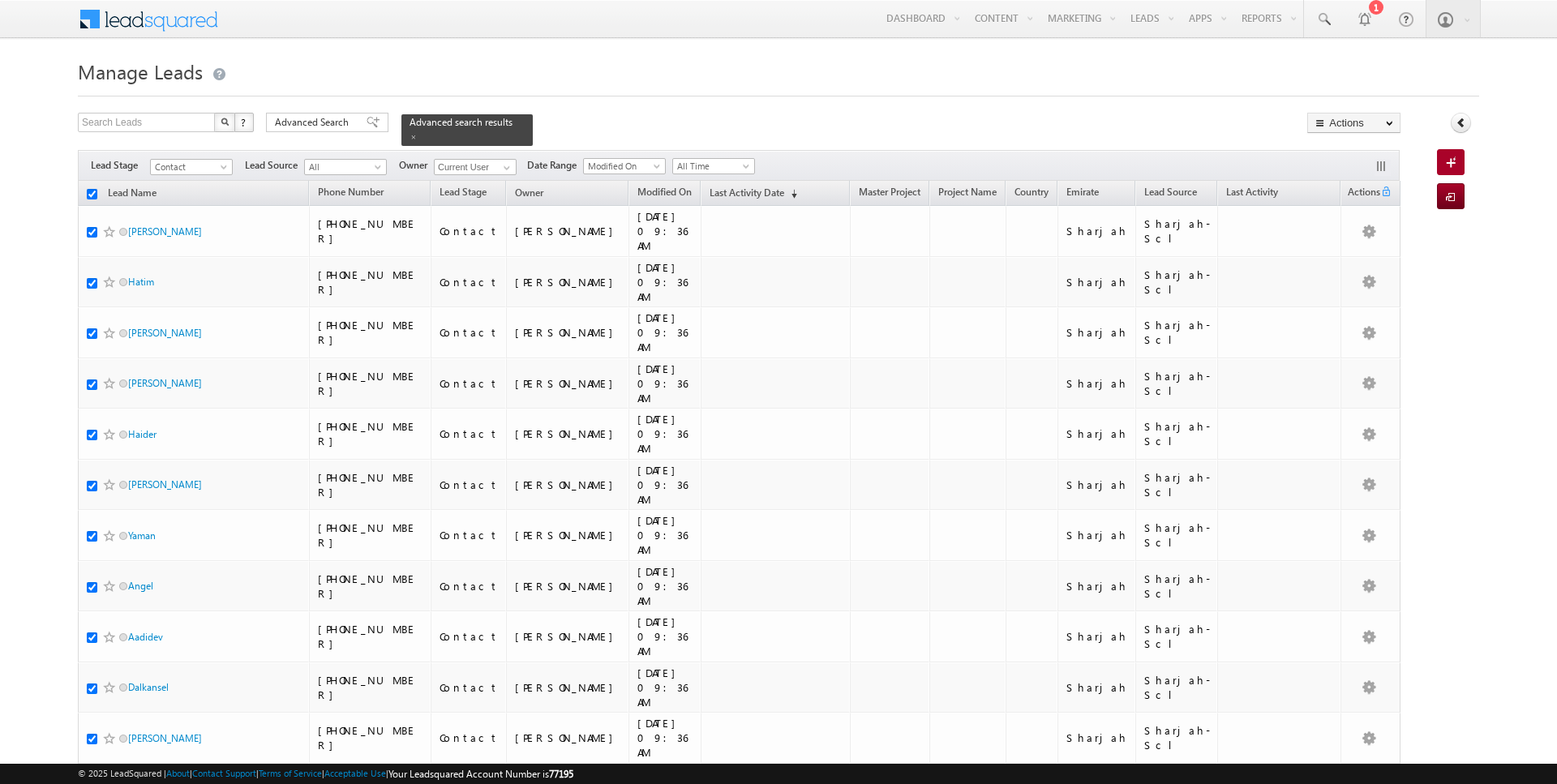
checkbox input "true"
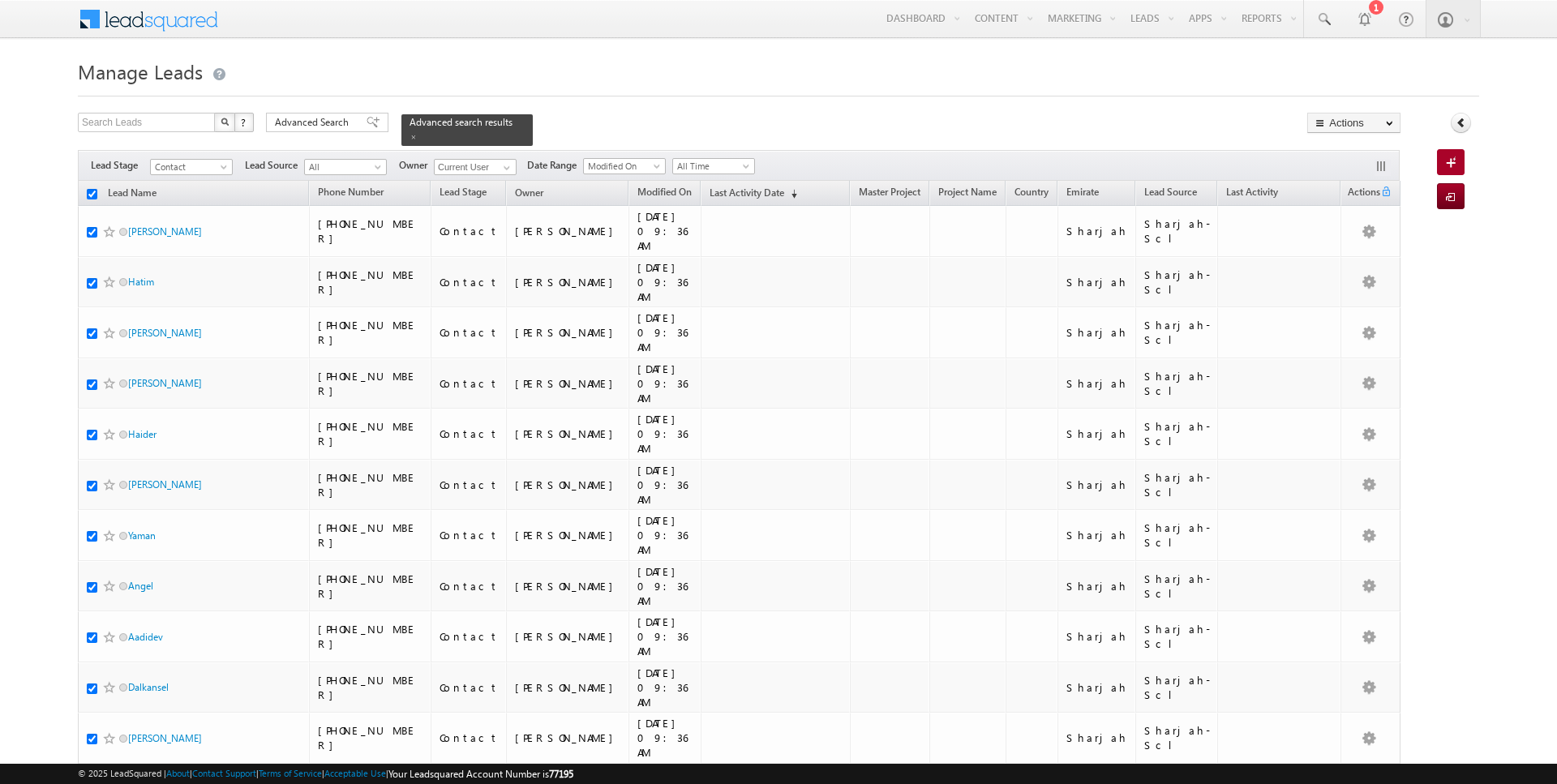
checkbox input "true"
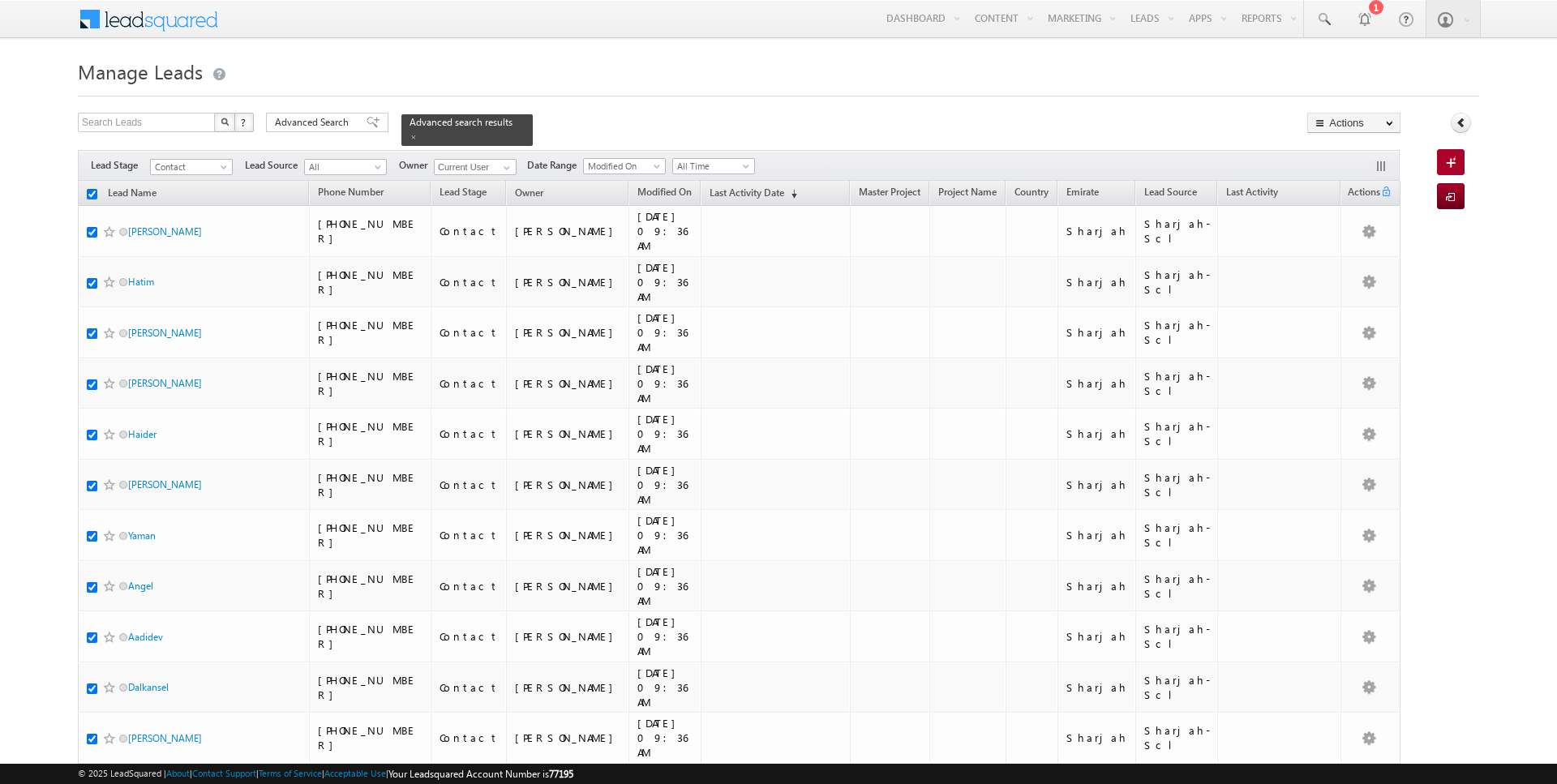
checkbox input "true"
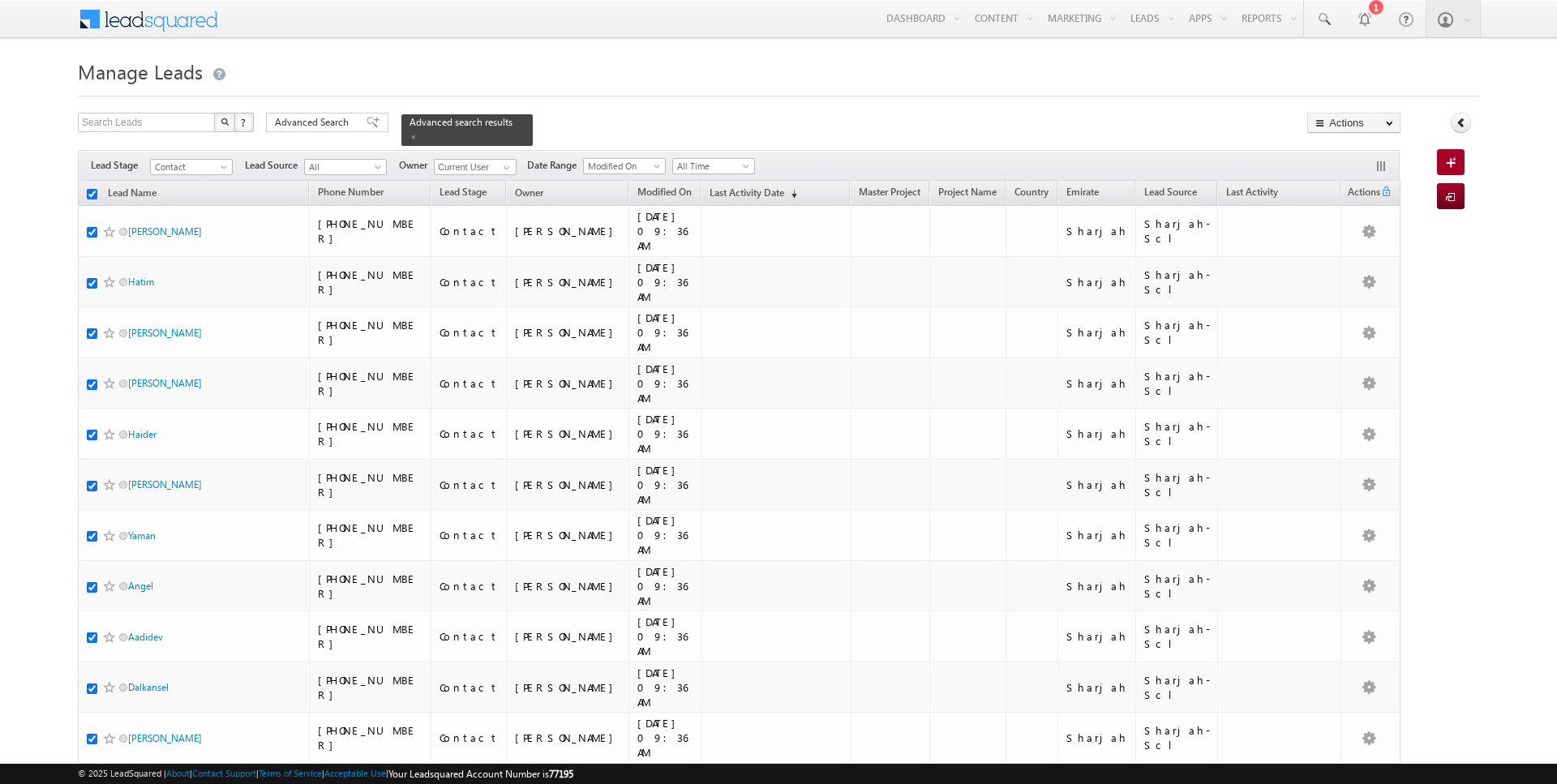
checkbox input "true"
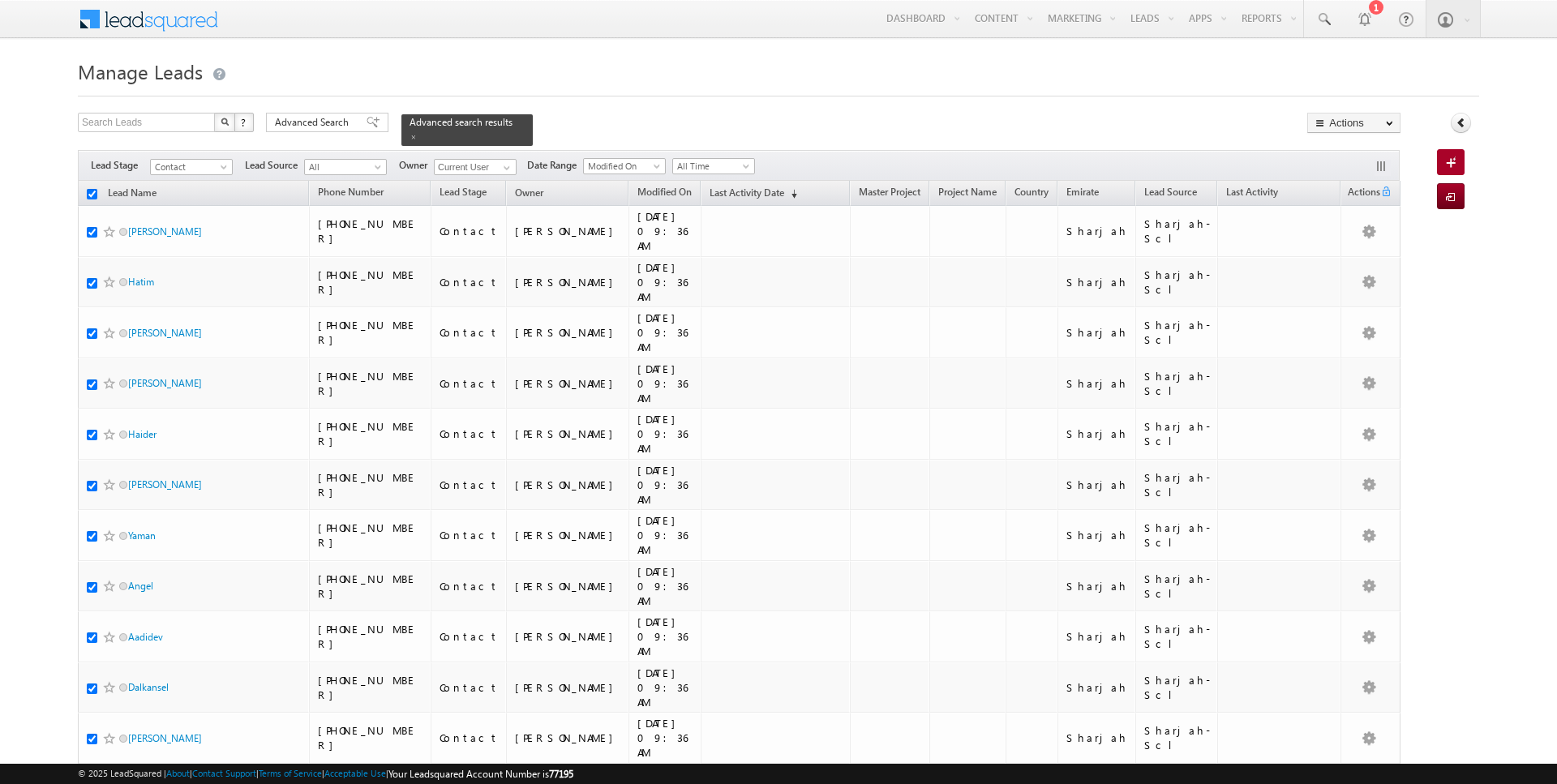
checkbox input "true"
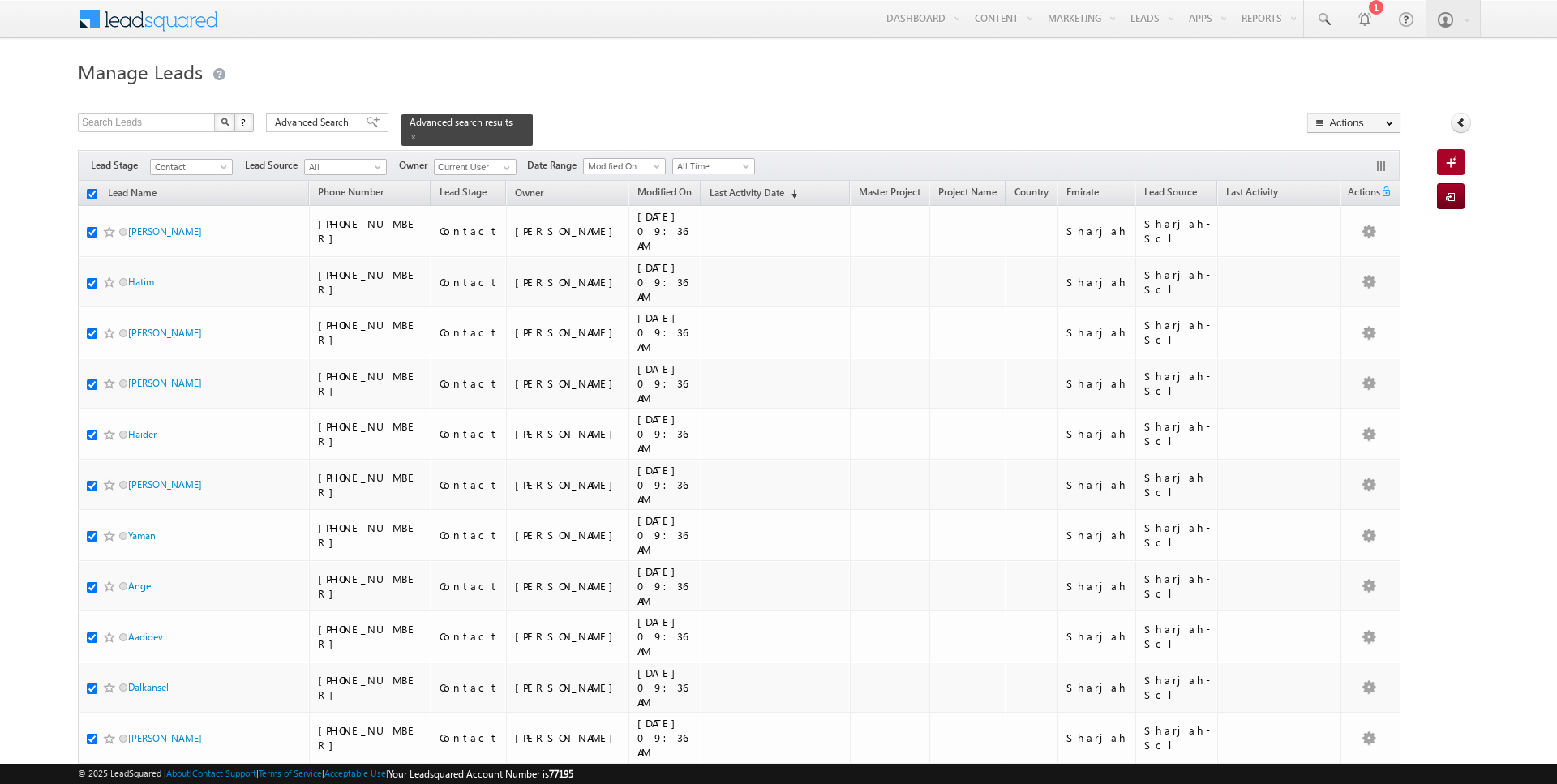
checkbox input "true"
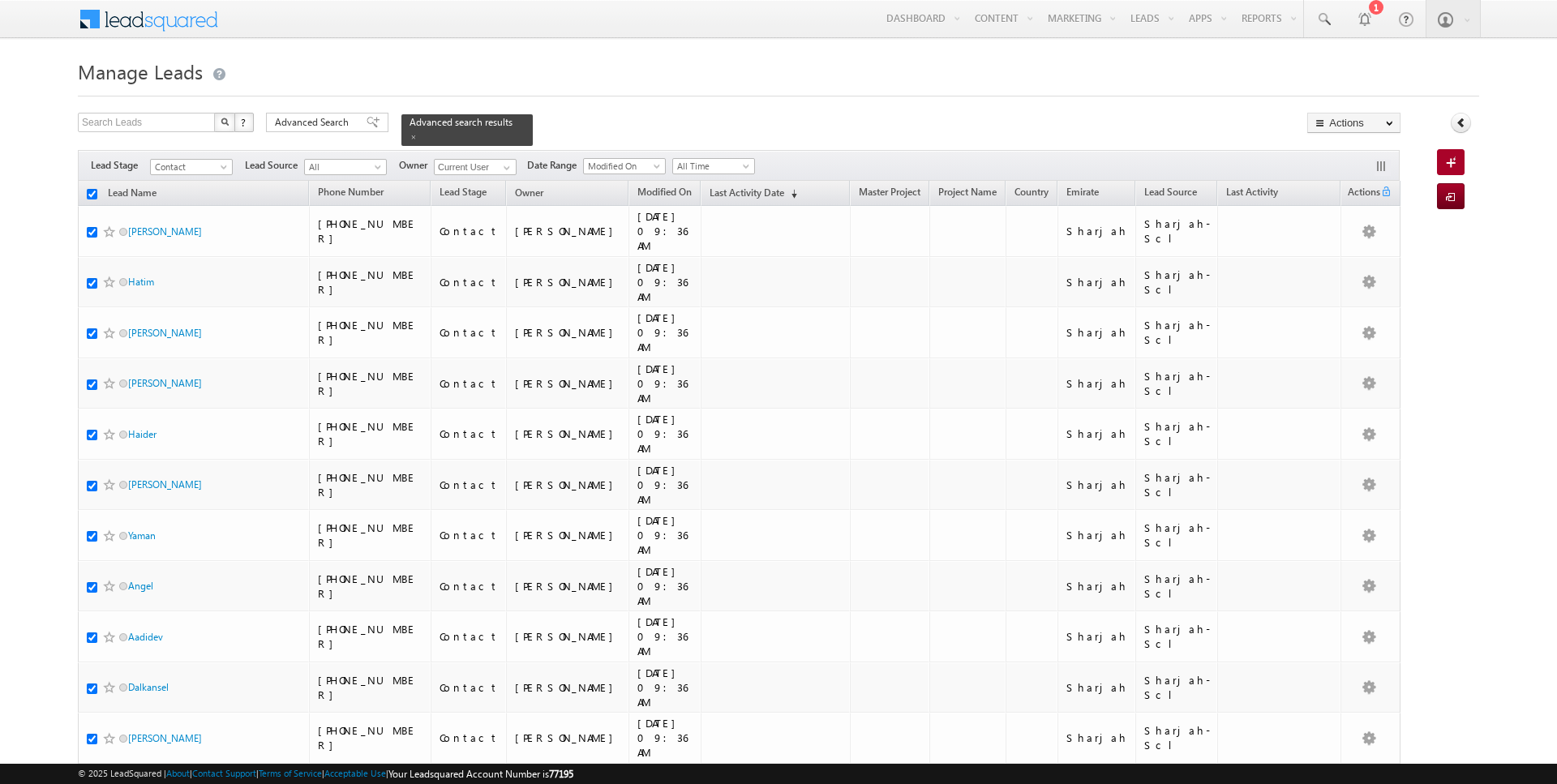
checkbox input "true"
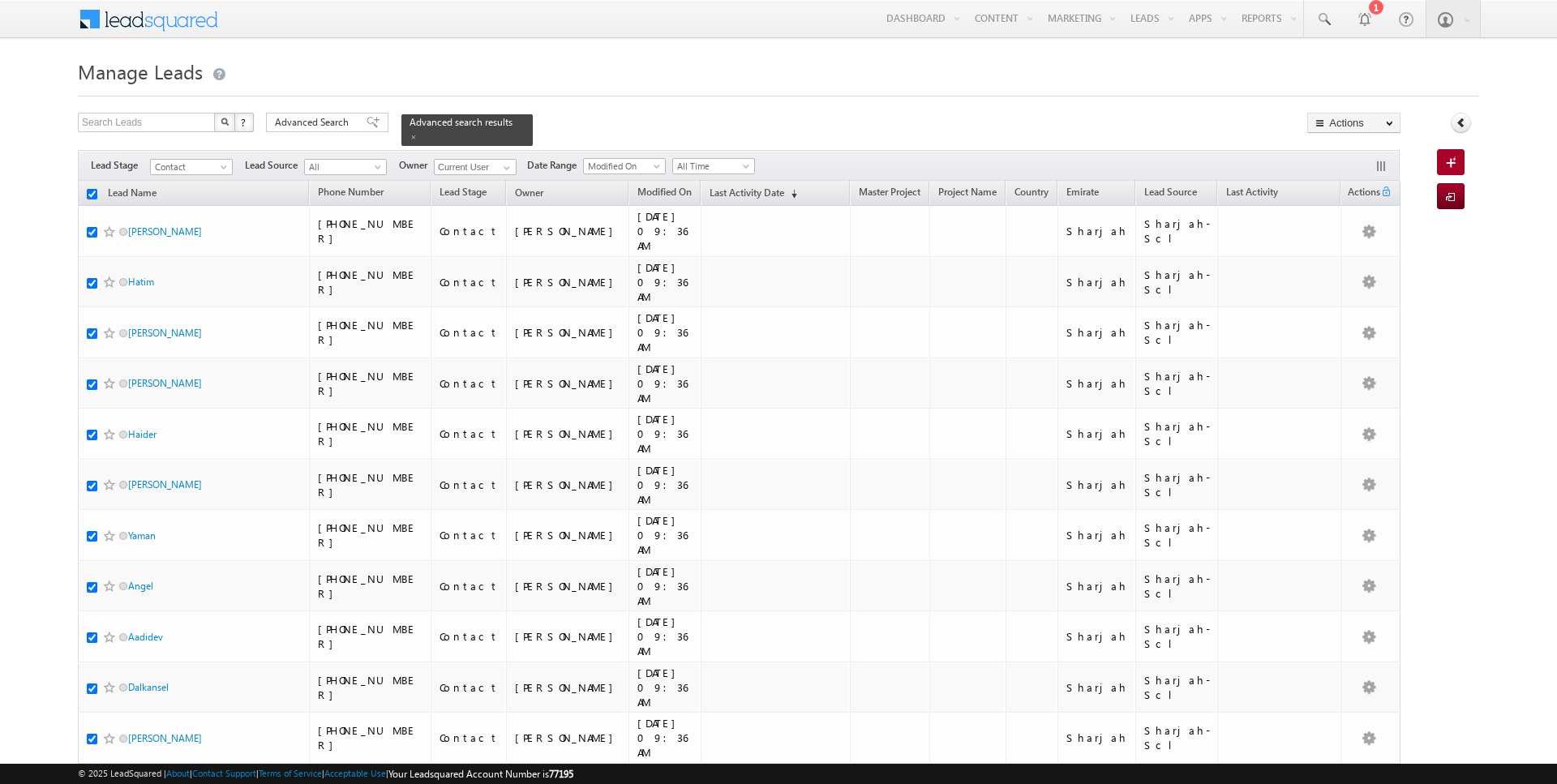
checkbox input "true"
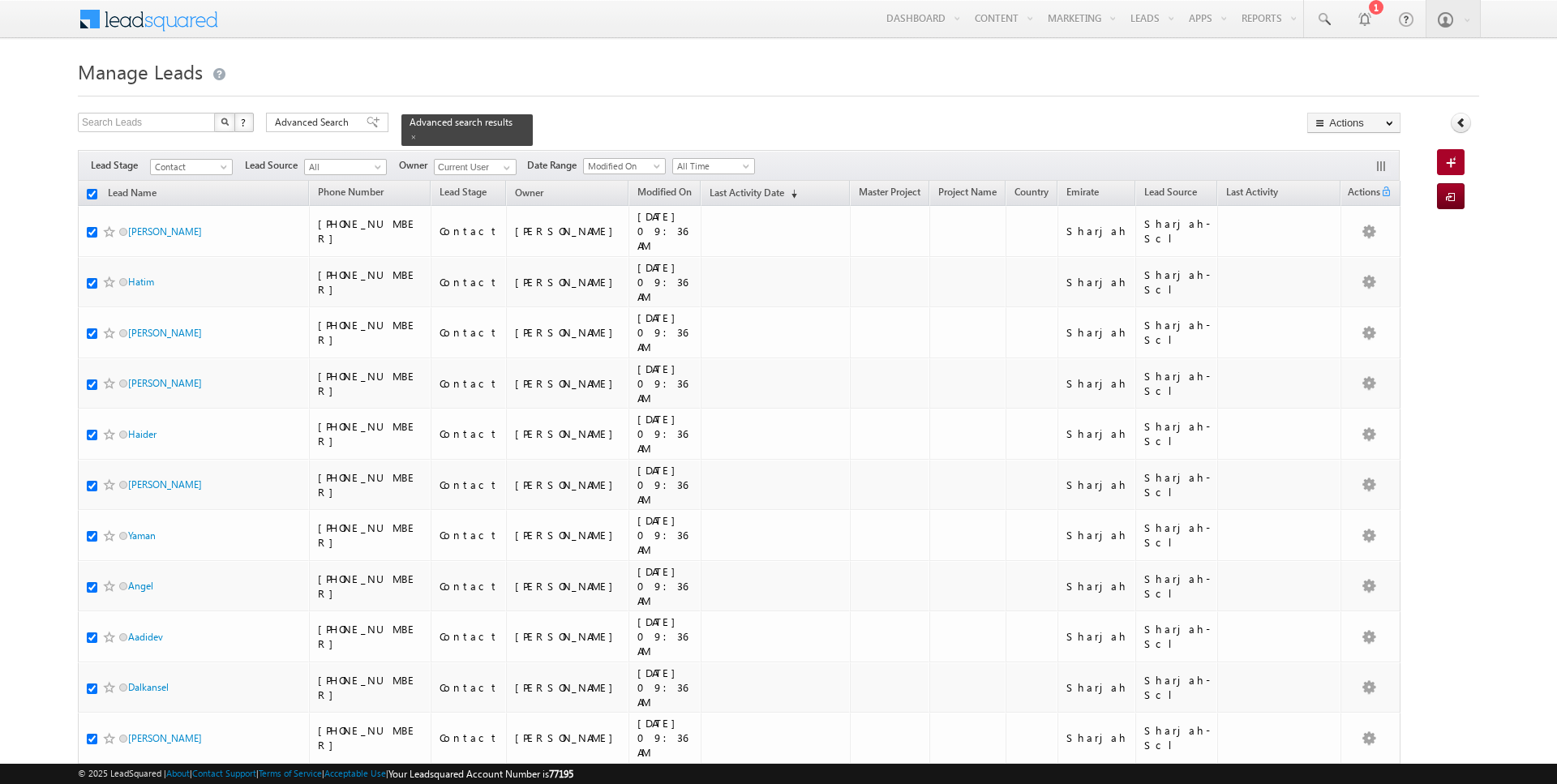
checkbox input "true"
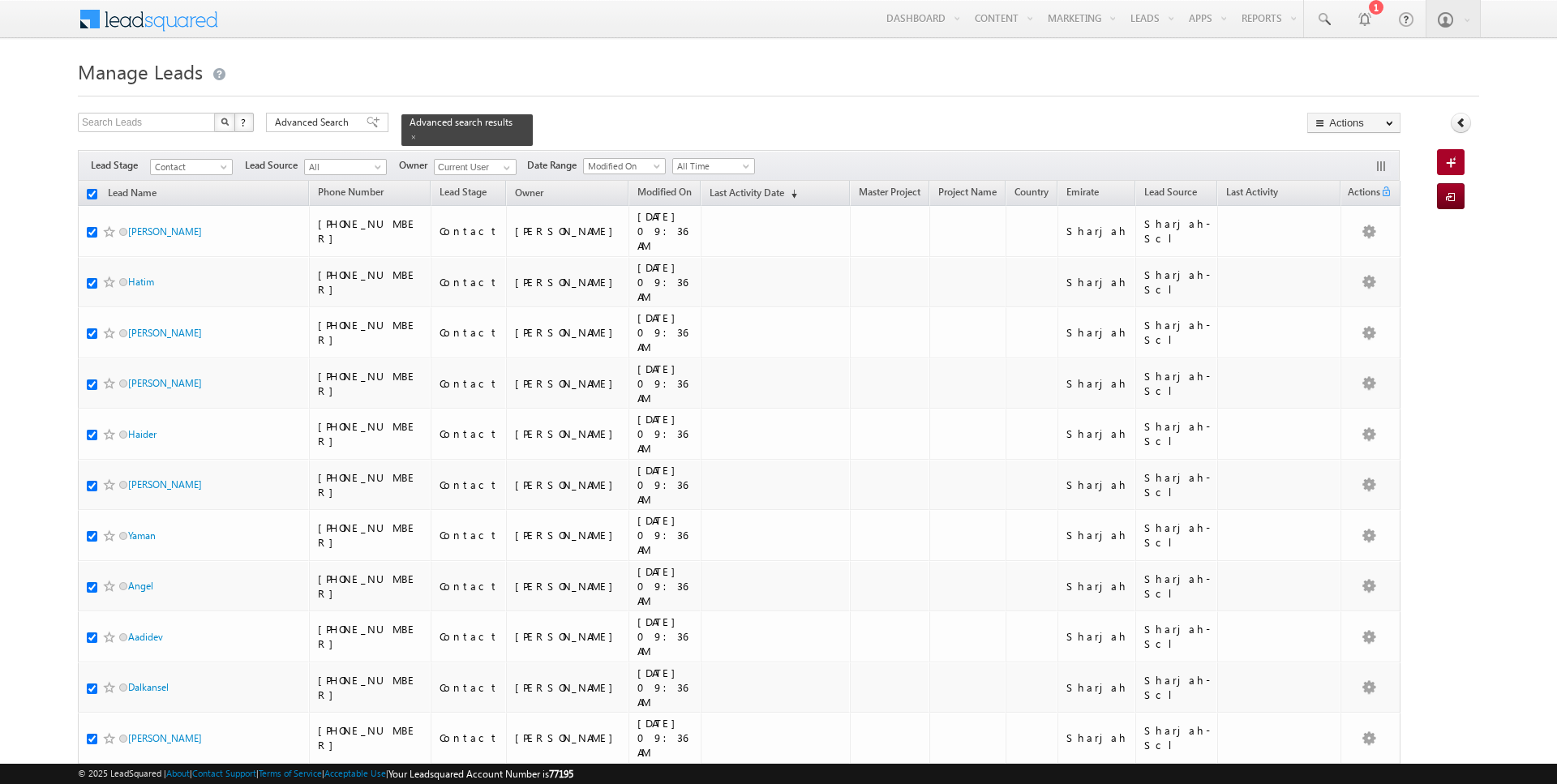
checkbox input "true"
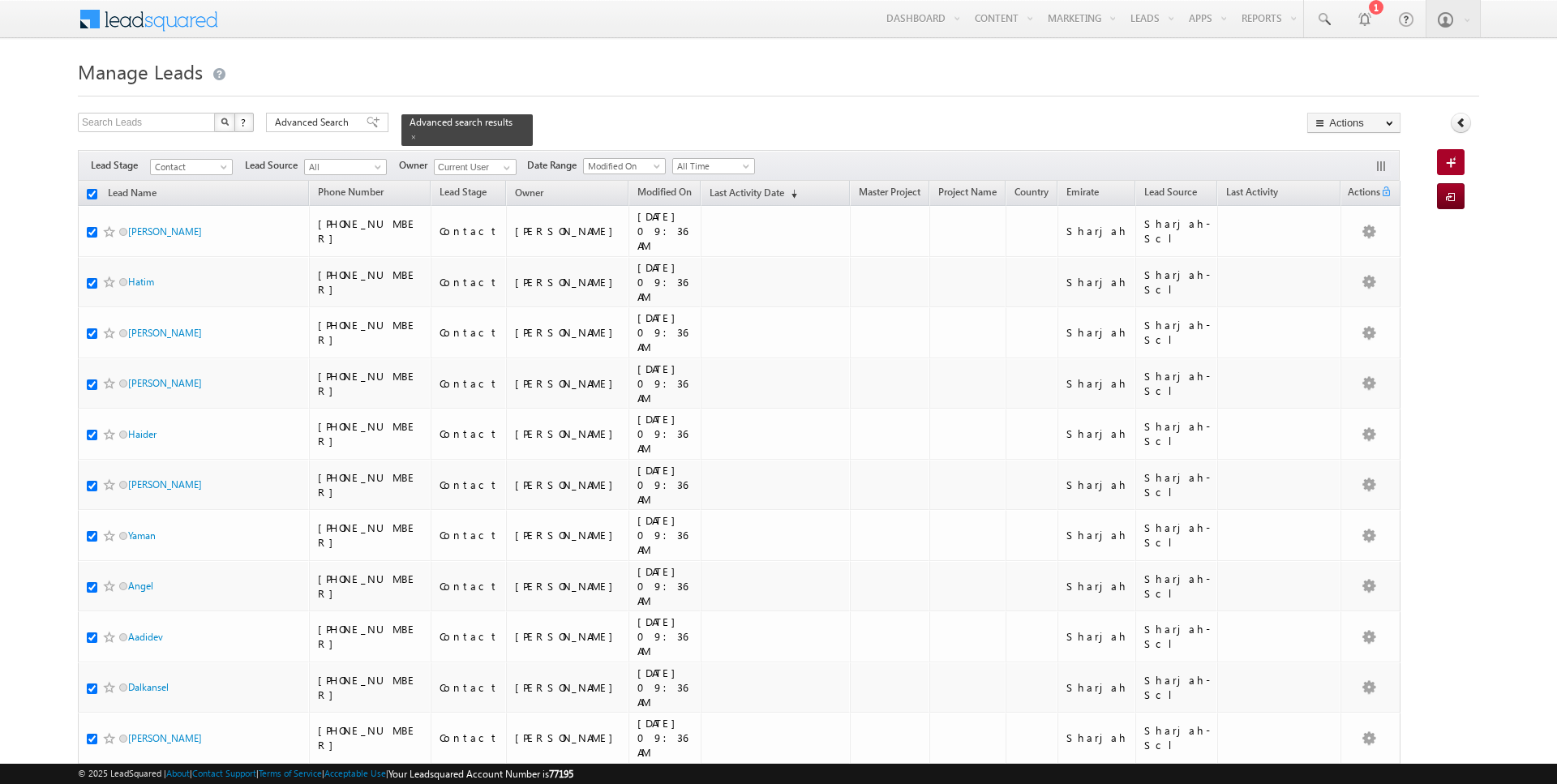
checkbox input "true"
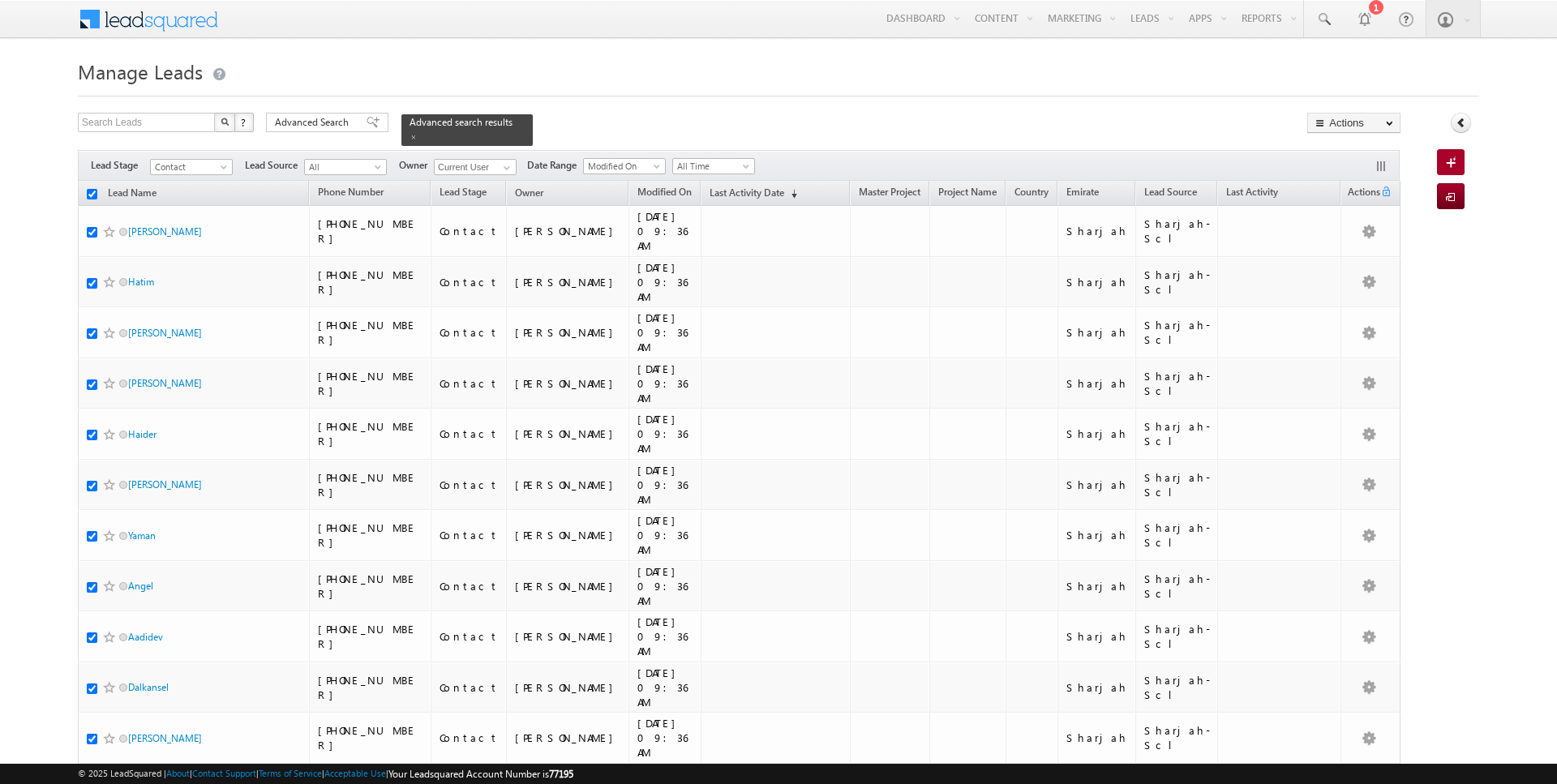
checkbox input "true"
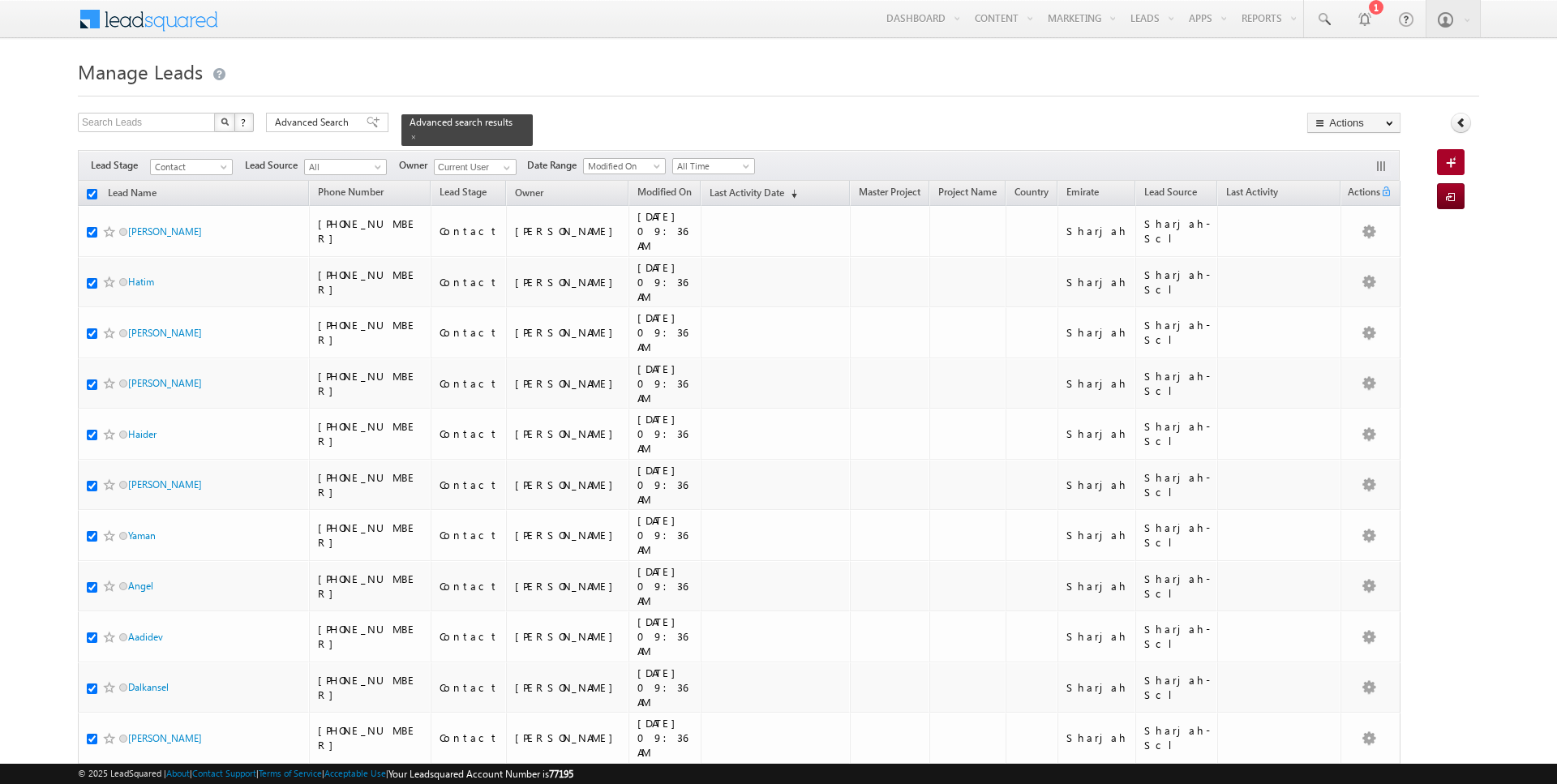
checkbox input "true"
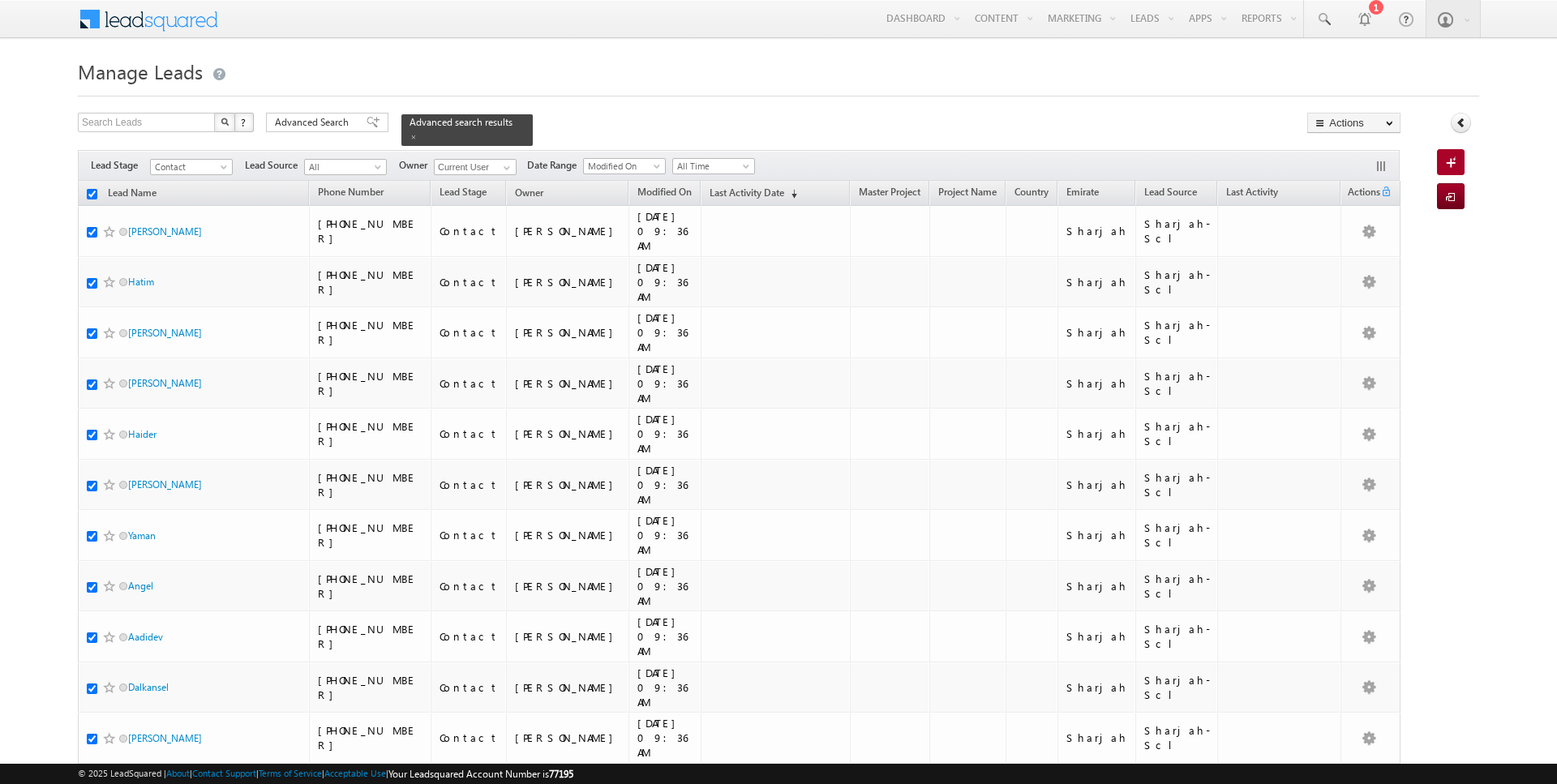
checkbox input "true"
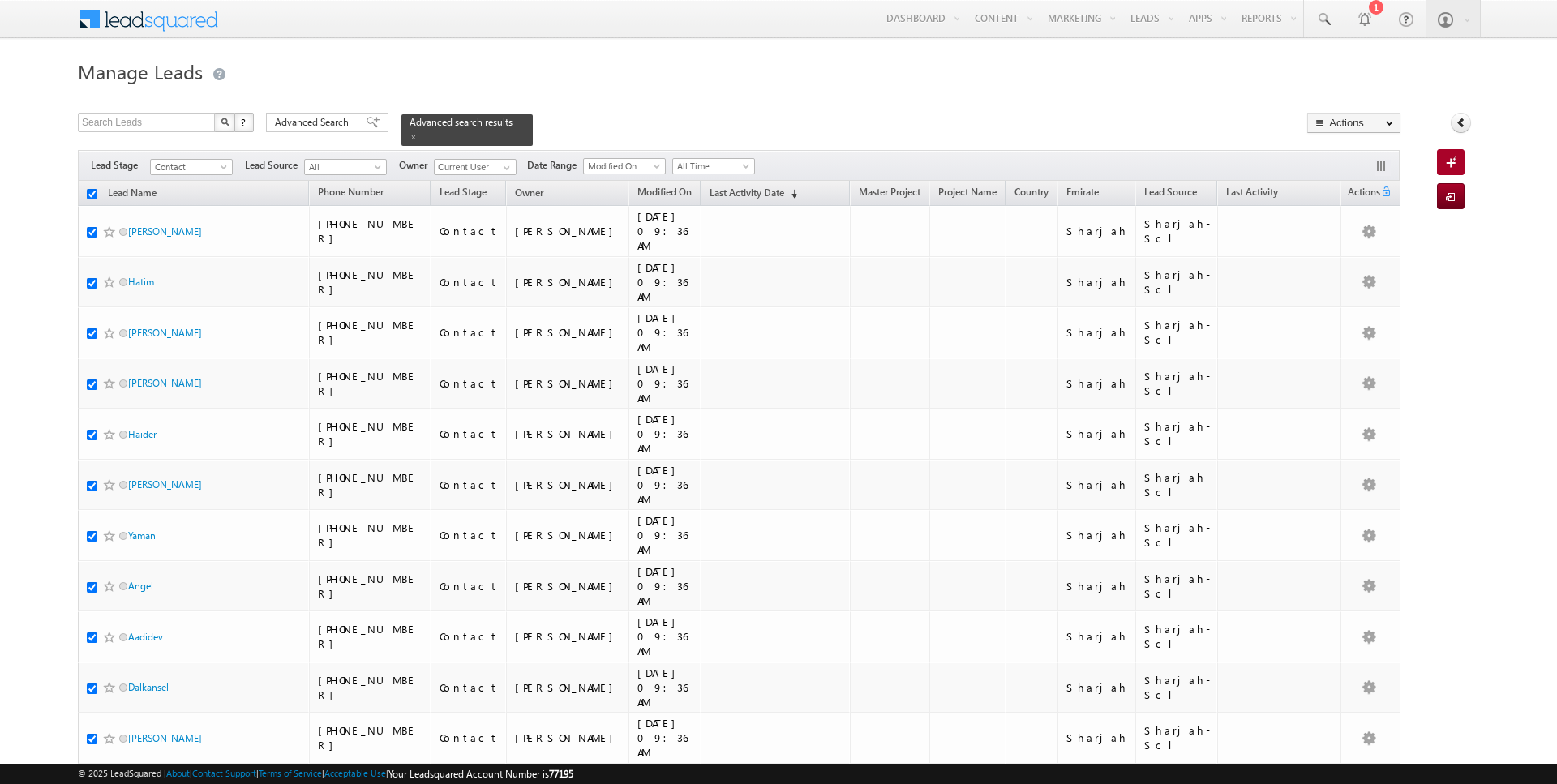
checkbox input "true"
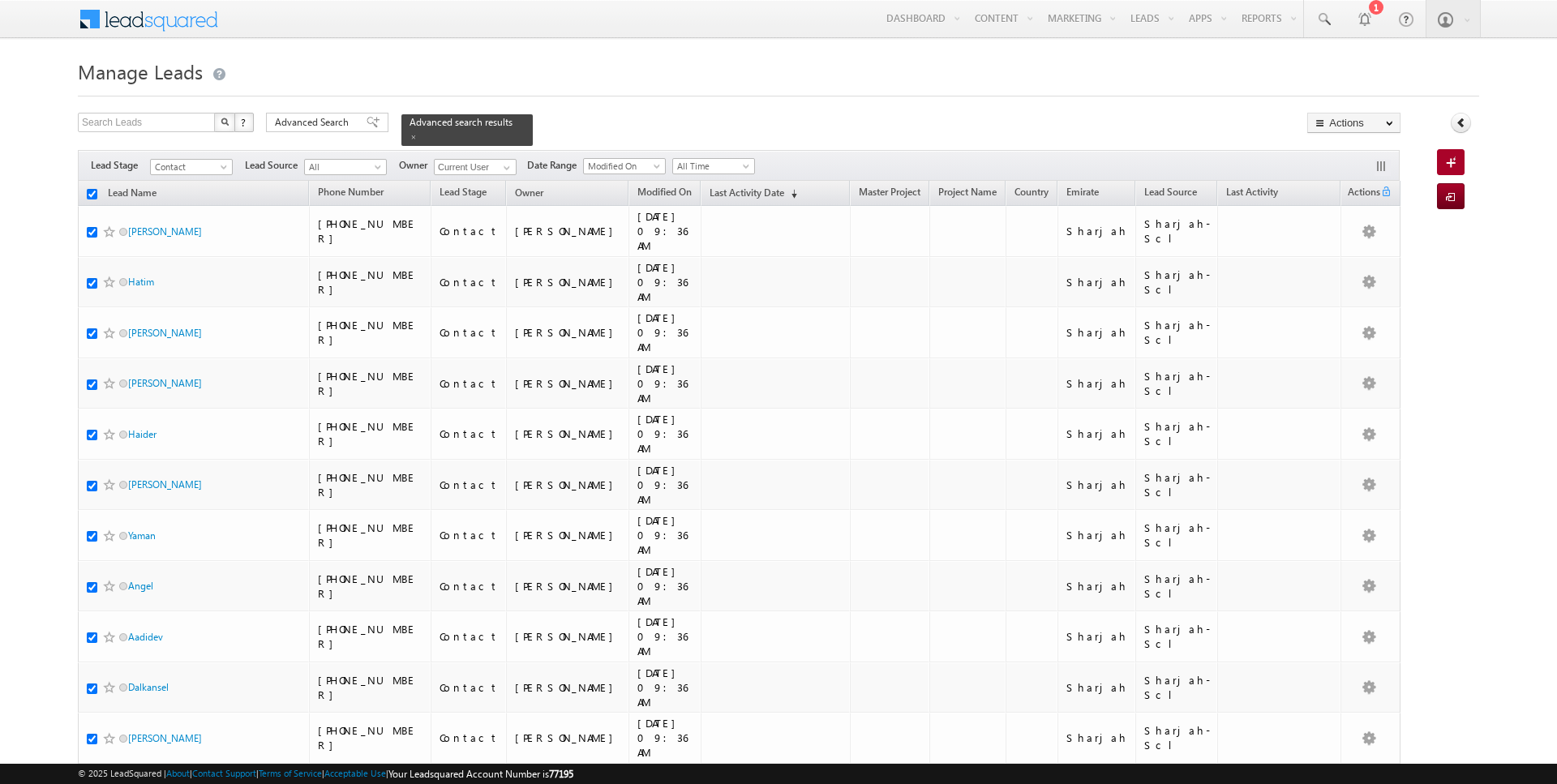
checkbox input "true"
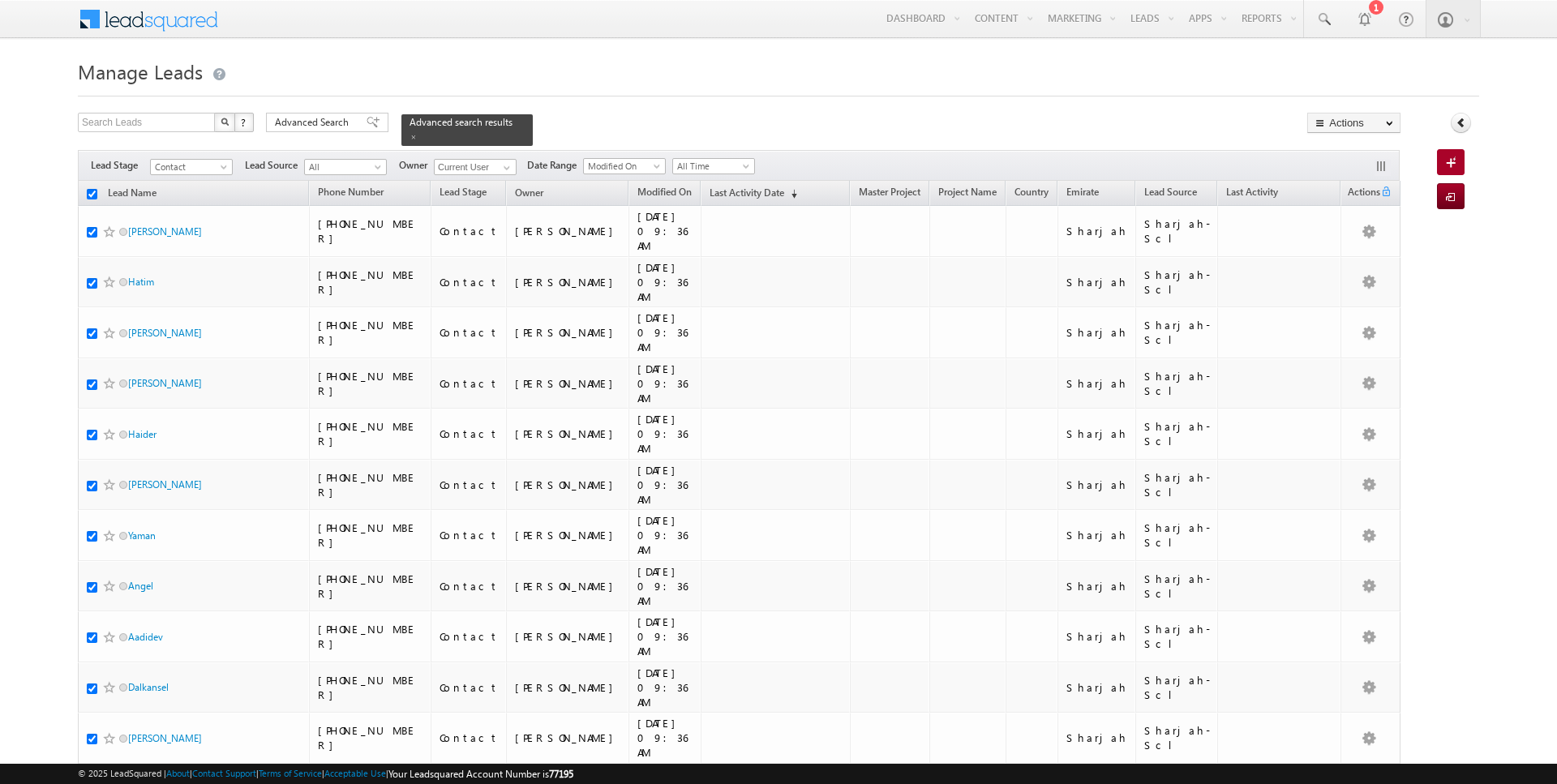
checkbox input "true"
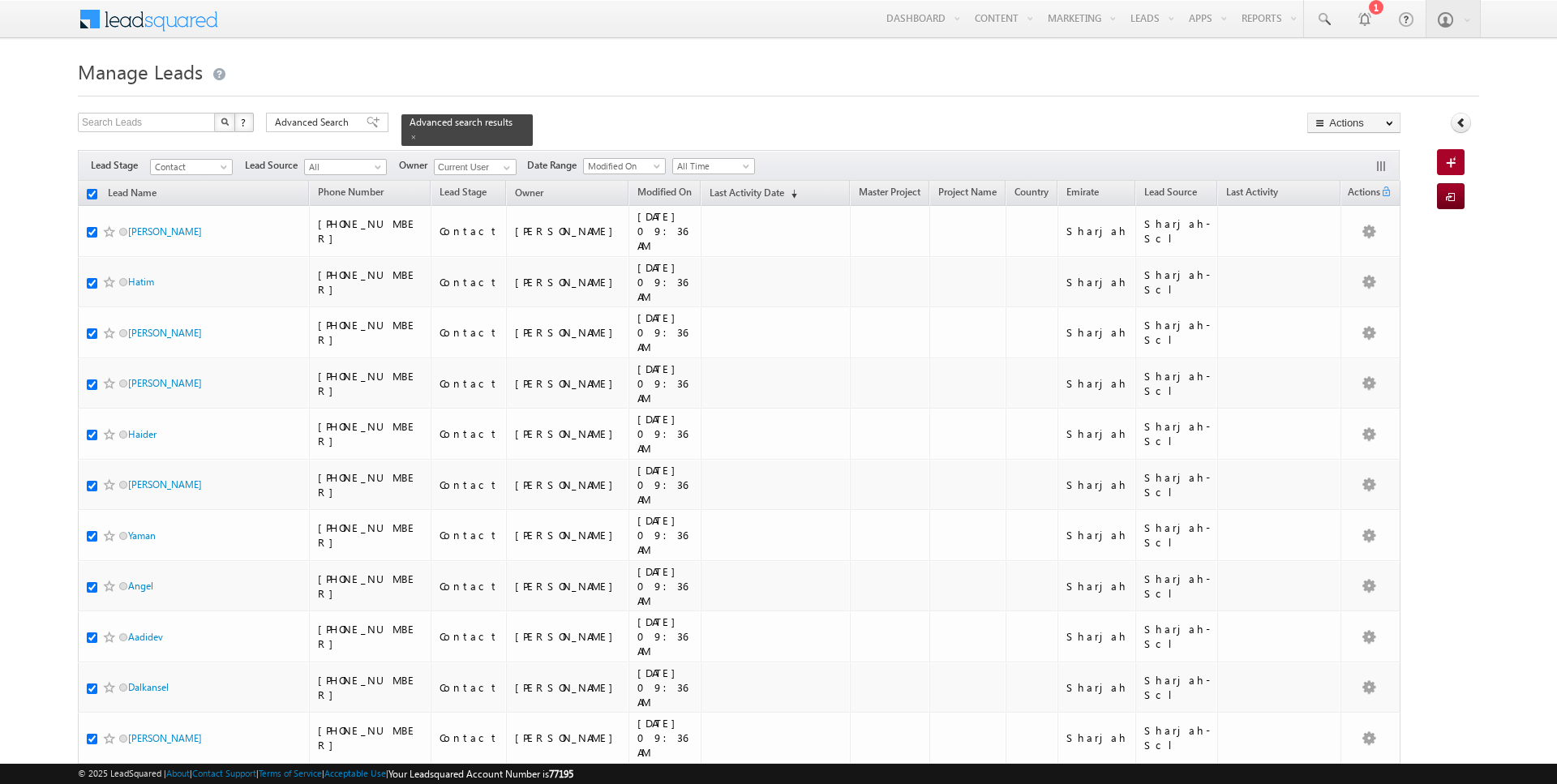
checkbox input "true"
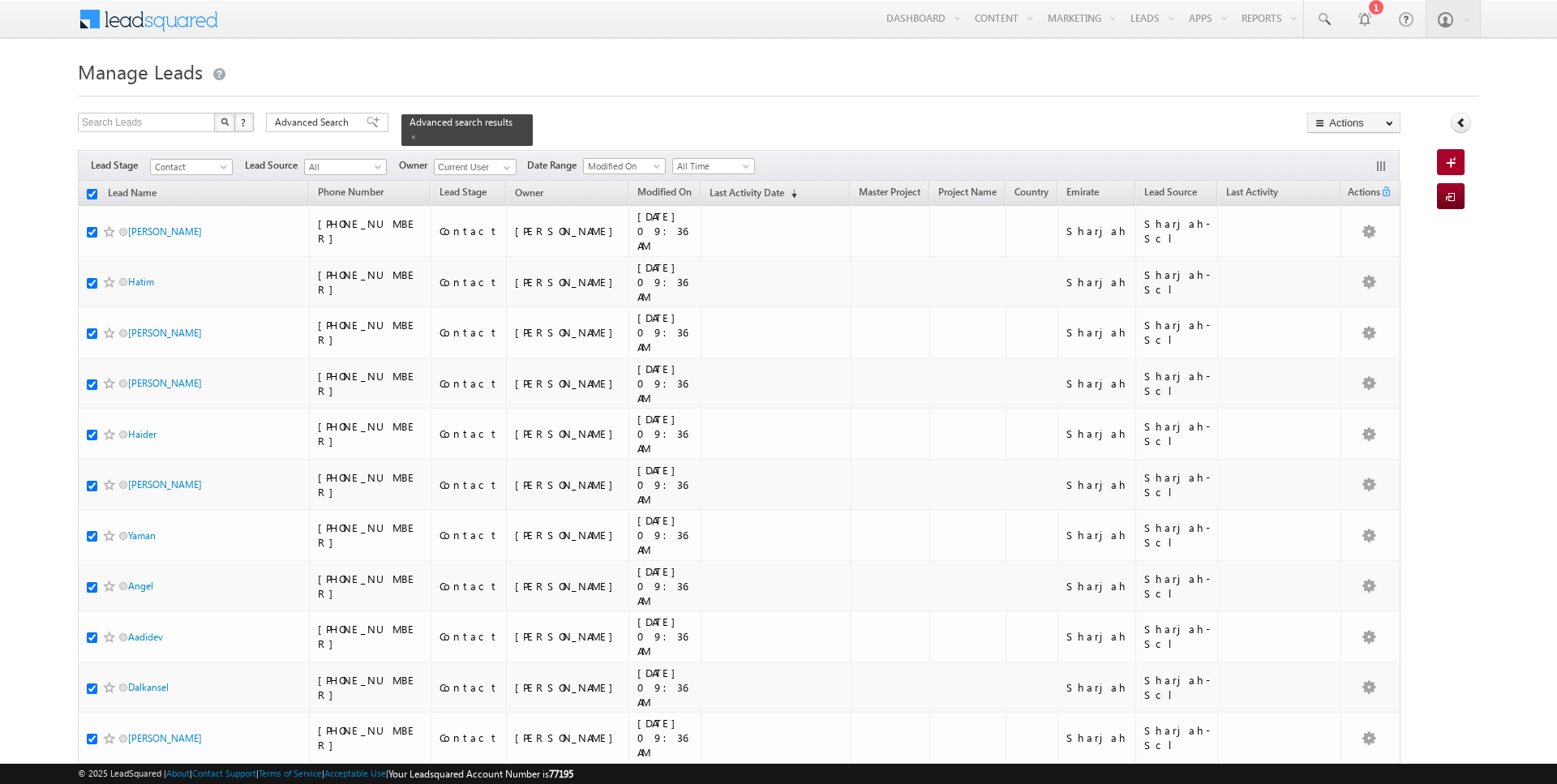
checkbox input "true"
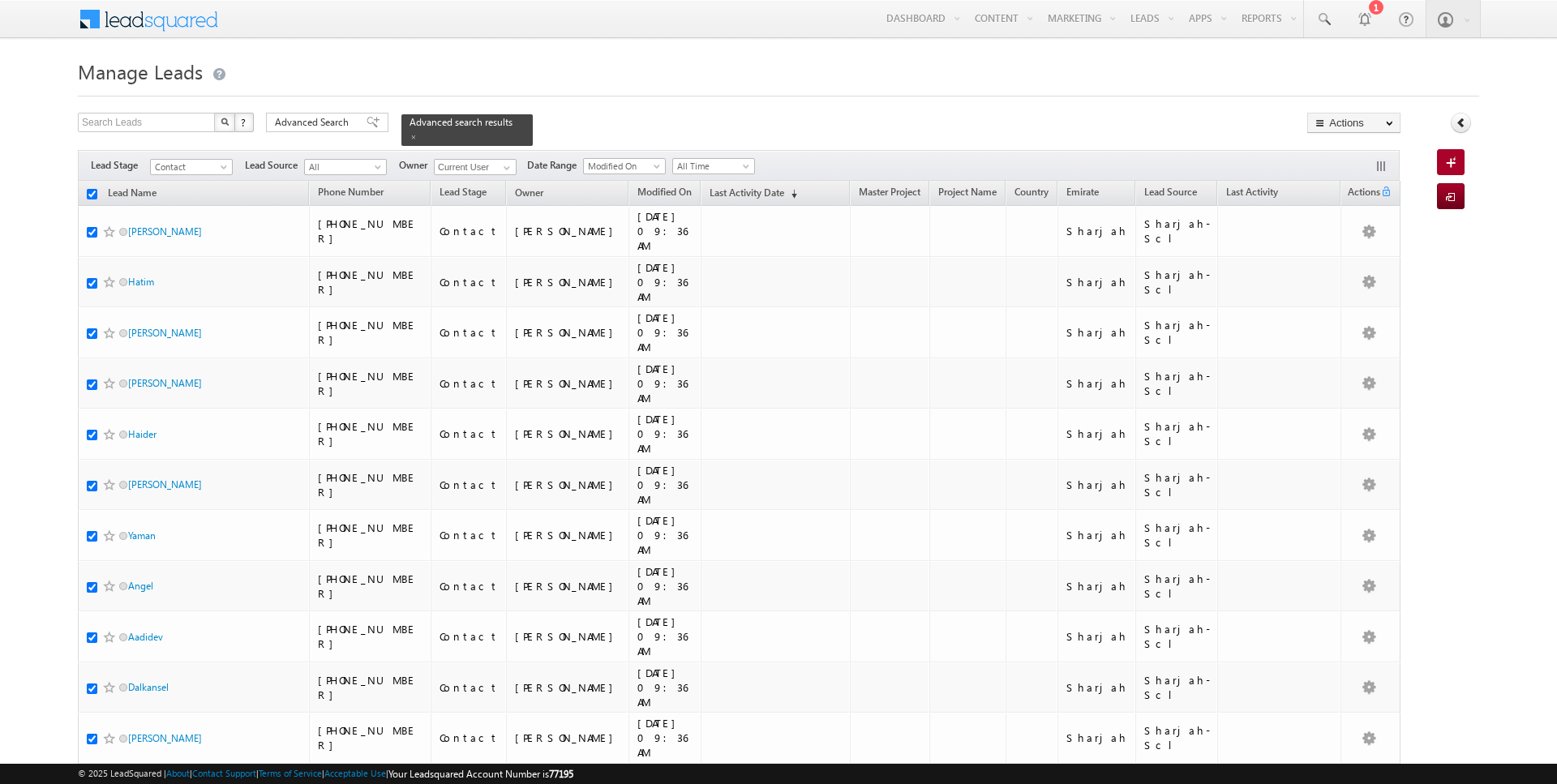
checkbox input "true"
click at [1348, 261] on link "Change Owner" at bounding box center [1354, 262] width 91 height 19
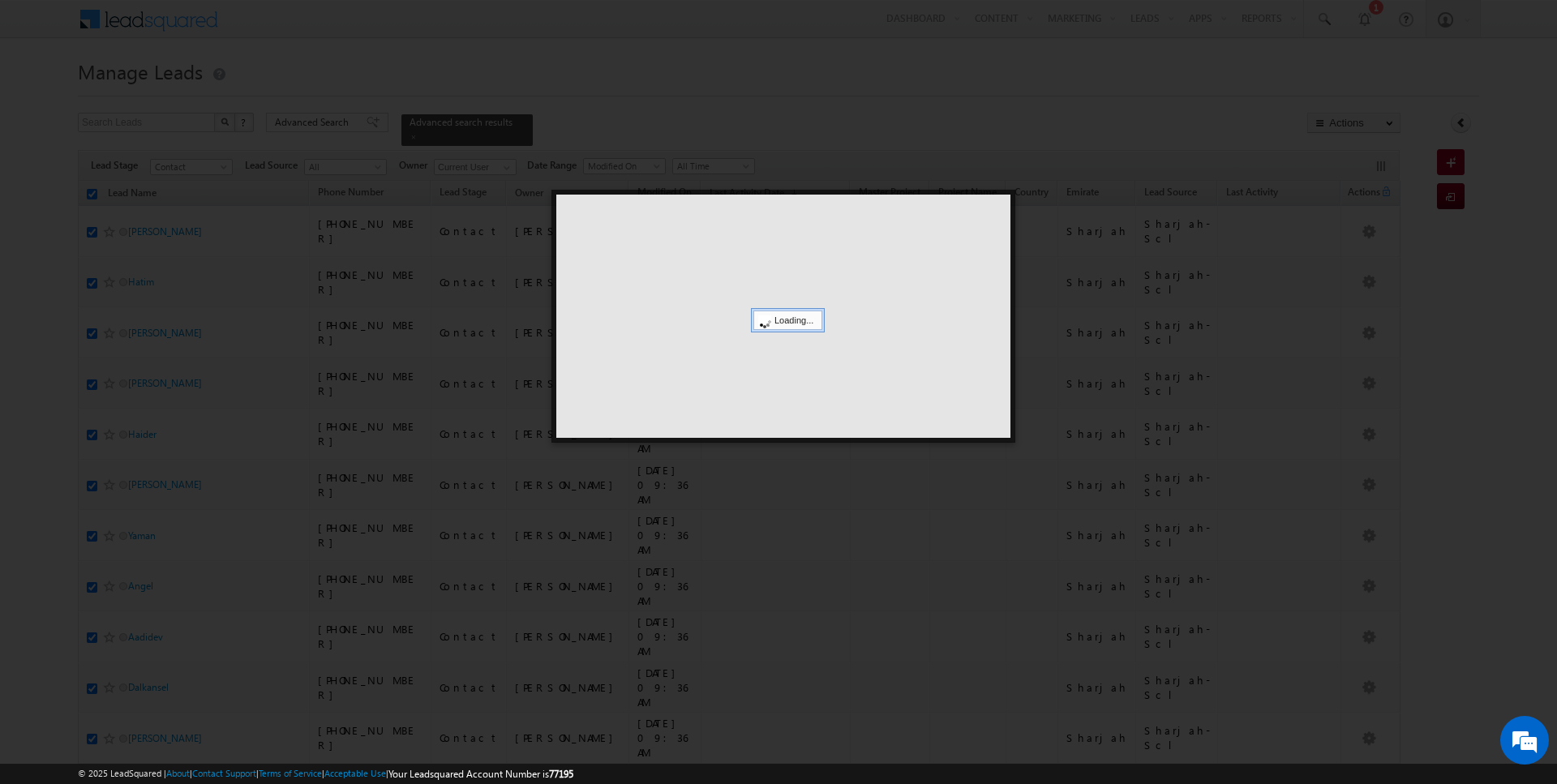
click at [769, 280] on div at bounding box center [783, 316] width 454 height 243
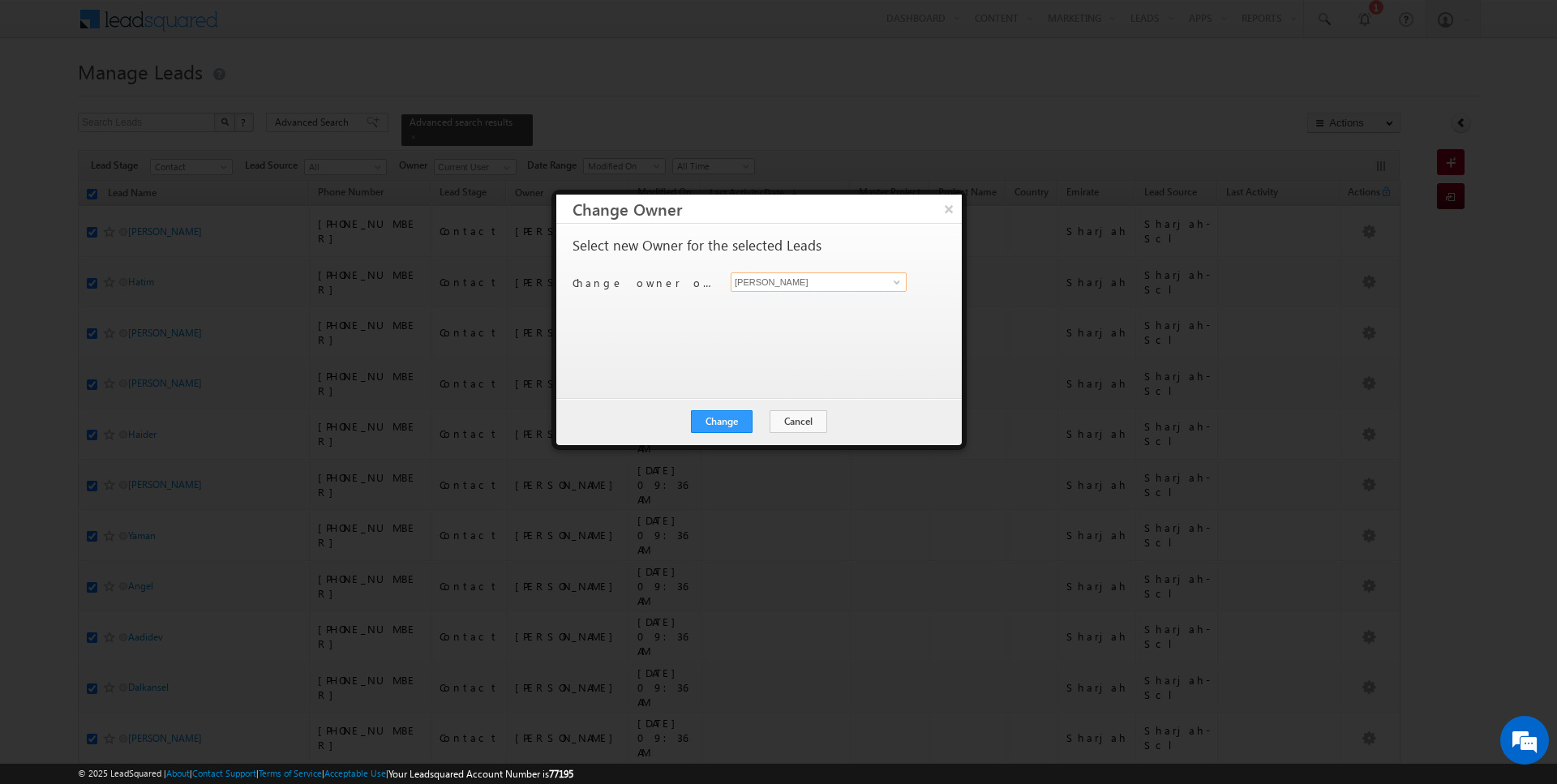
click at [792, 288] on input "[PERSON_NAME]" at bounding box center [818, 281] width 176 height 19
type input "[PERSON_NAME]"
click at [724, 419] on button "Change" at bounding box center [721, 421] width 62 height 23
click at [757, 419] on button "Close" at bounding box center [761, 421] width 52 height 23
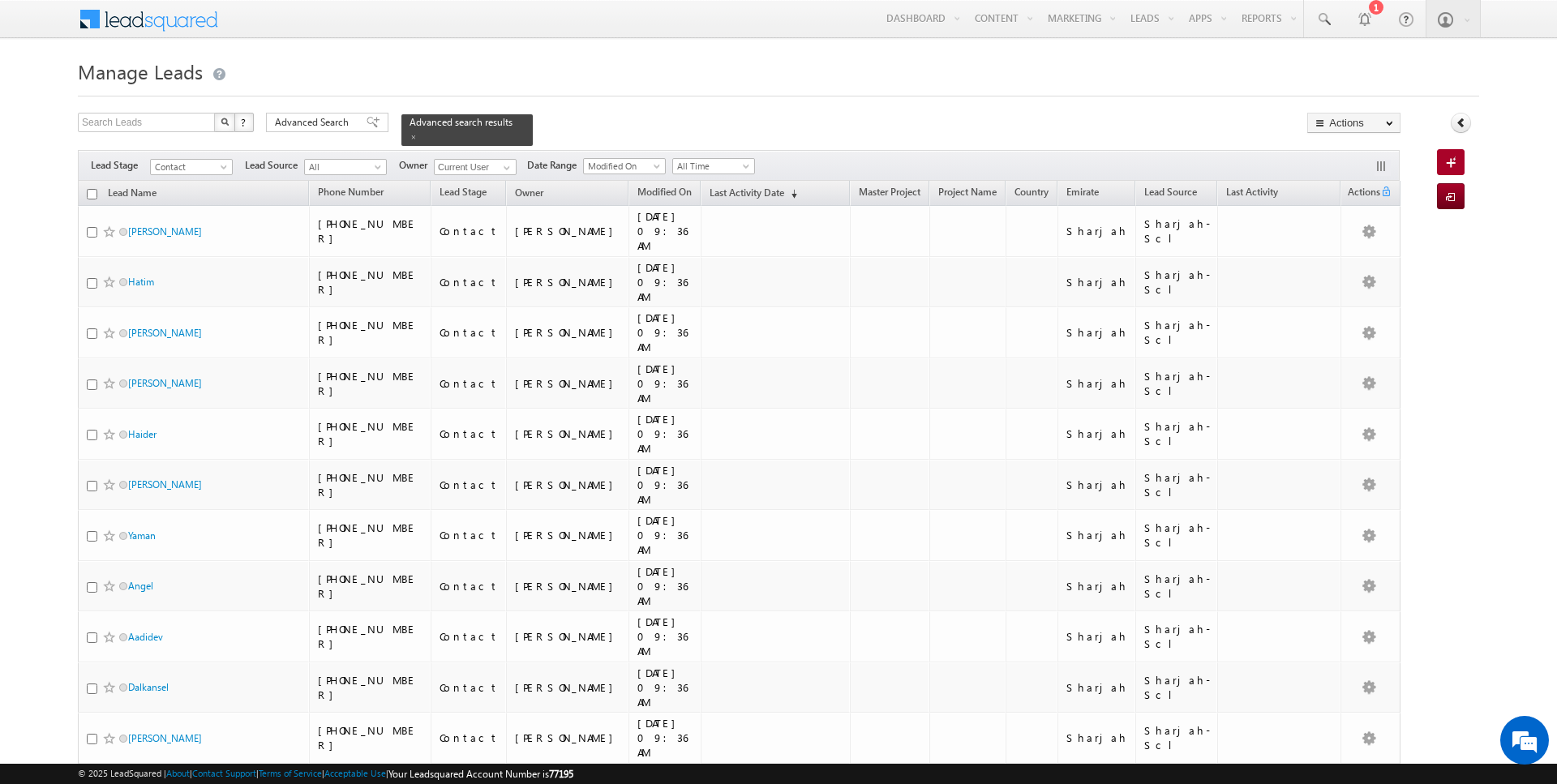
checkbox input "false"
click at [505, 168] on span at bounding box center [506, 167] width 13 height 13
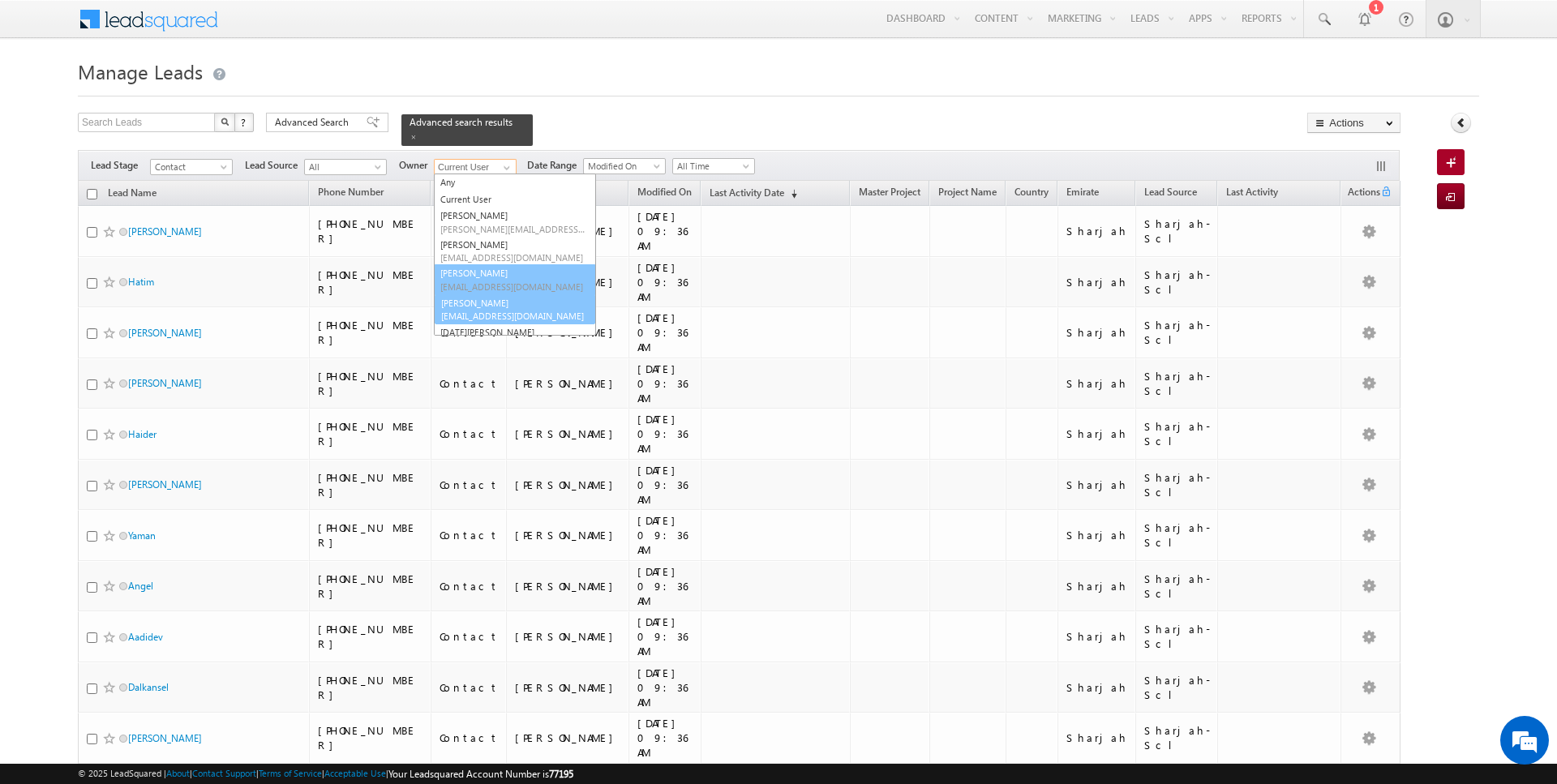
click at [482, 297] on link "Janamjay Sharma janamjay.sharma@indglobal.ae" at bounding box center [515, 309] width 161 height 30
type input "[PERSON_NAME]"
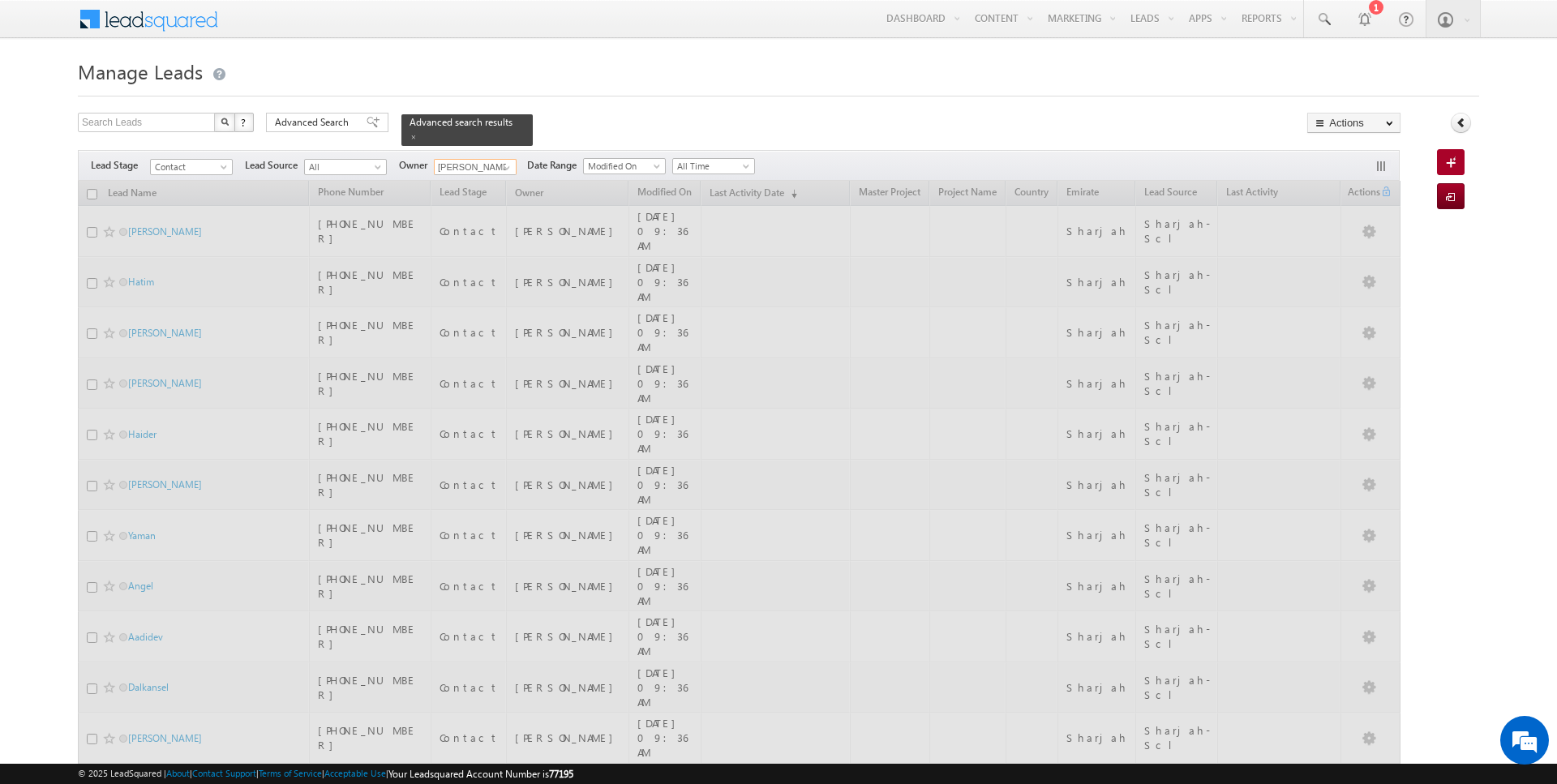
click at [90, 191] on input "checkbox" at bounding box center [92, 194] width 10 height 10
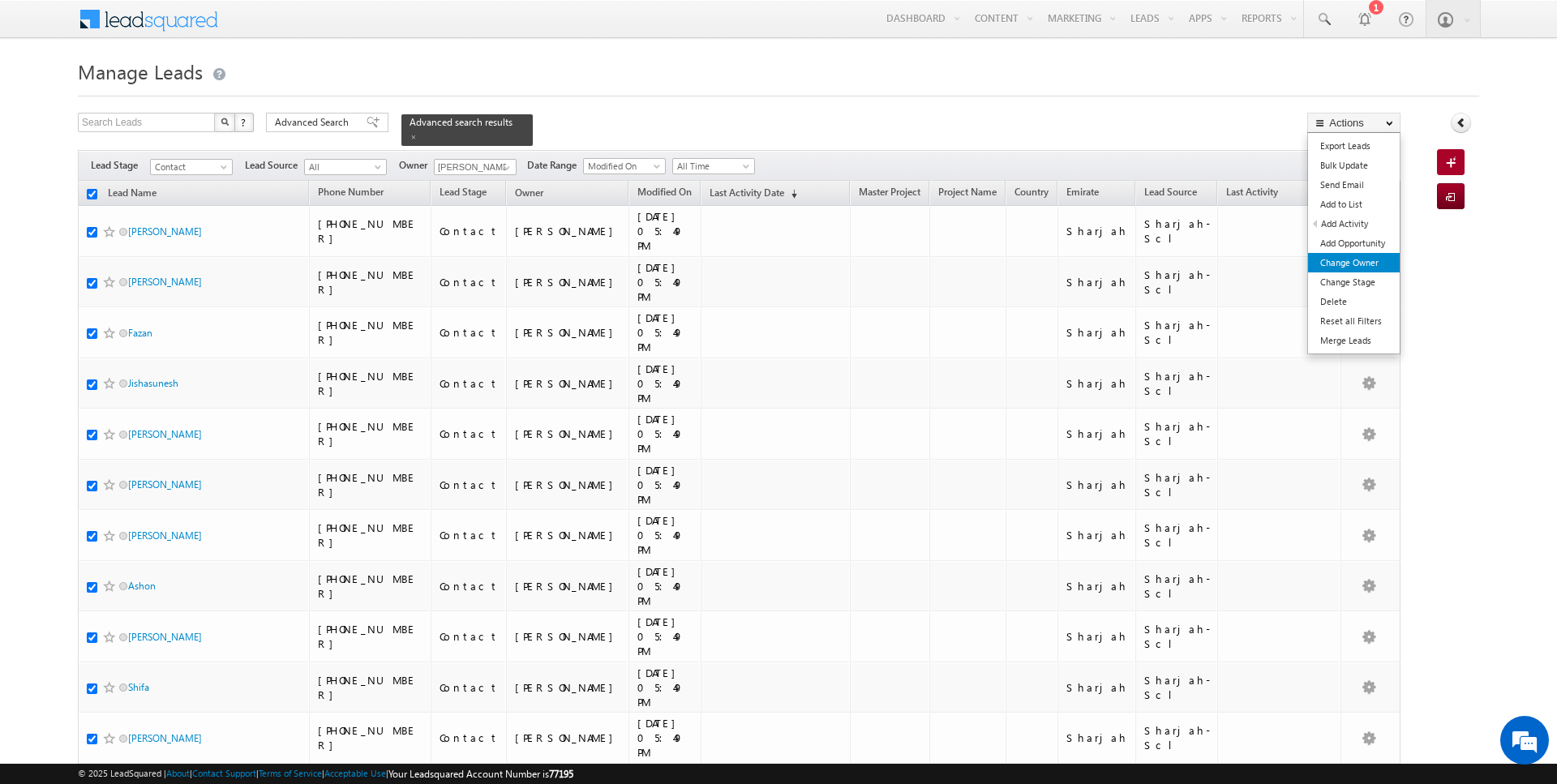
click at [1366, 260] on link "Change Owner" at bounding box center [1354, 262] width 91 height 19
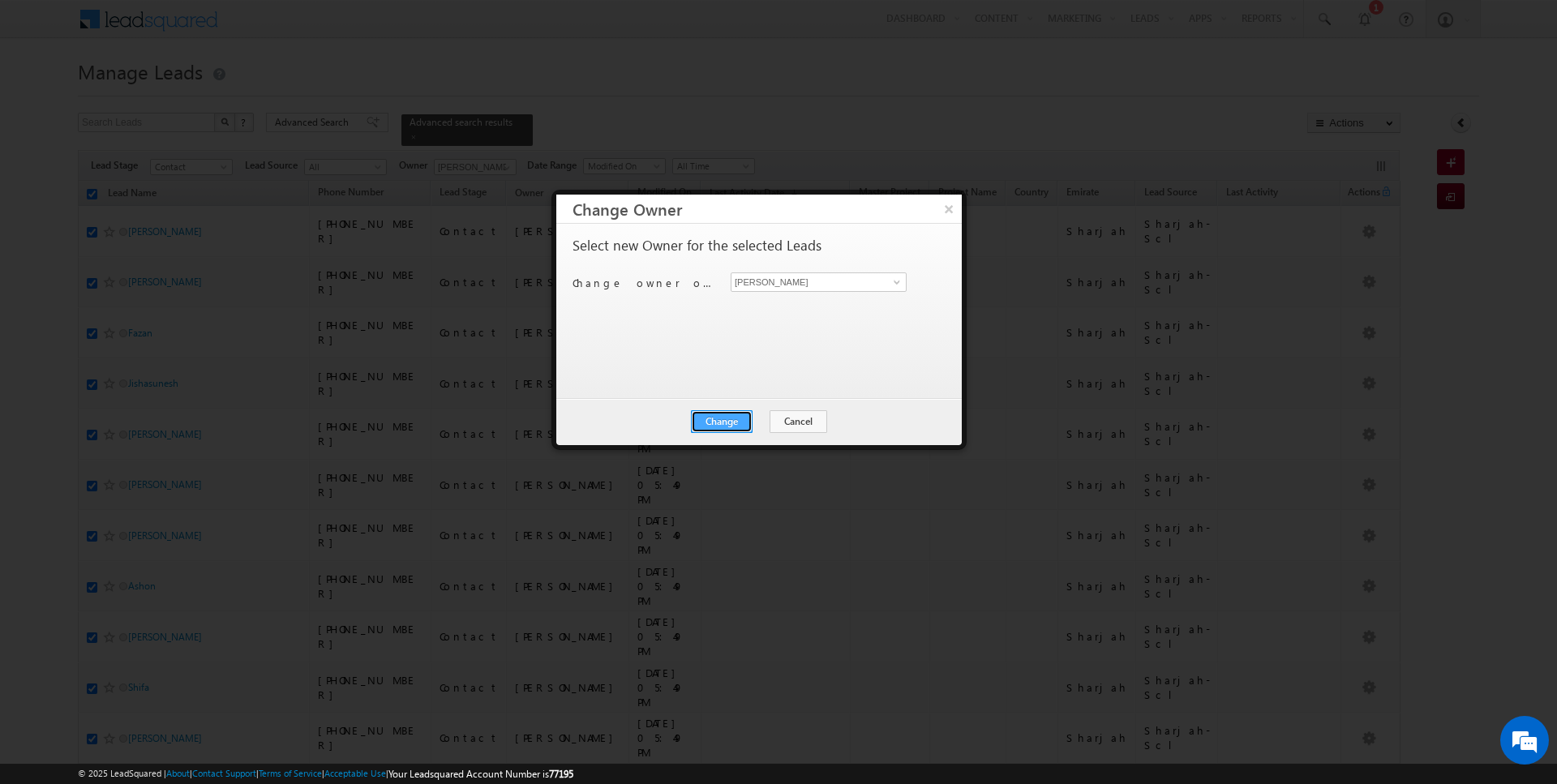
click at [724, 428] on button "Change" at bounding box center [721, 421] width 62 height 23
click at [765, 424] on button "Close" at bounding box center [761, 421] width 52 height 23
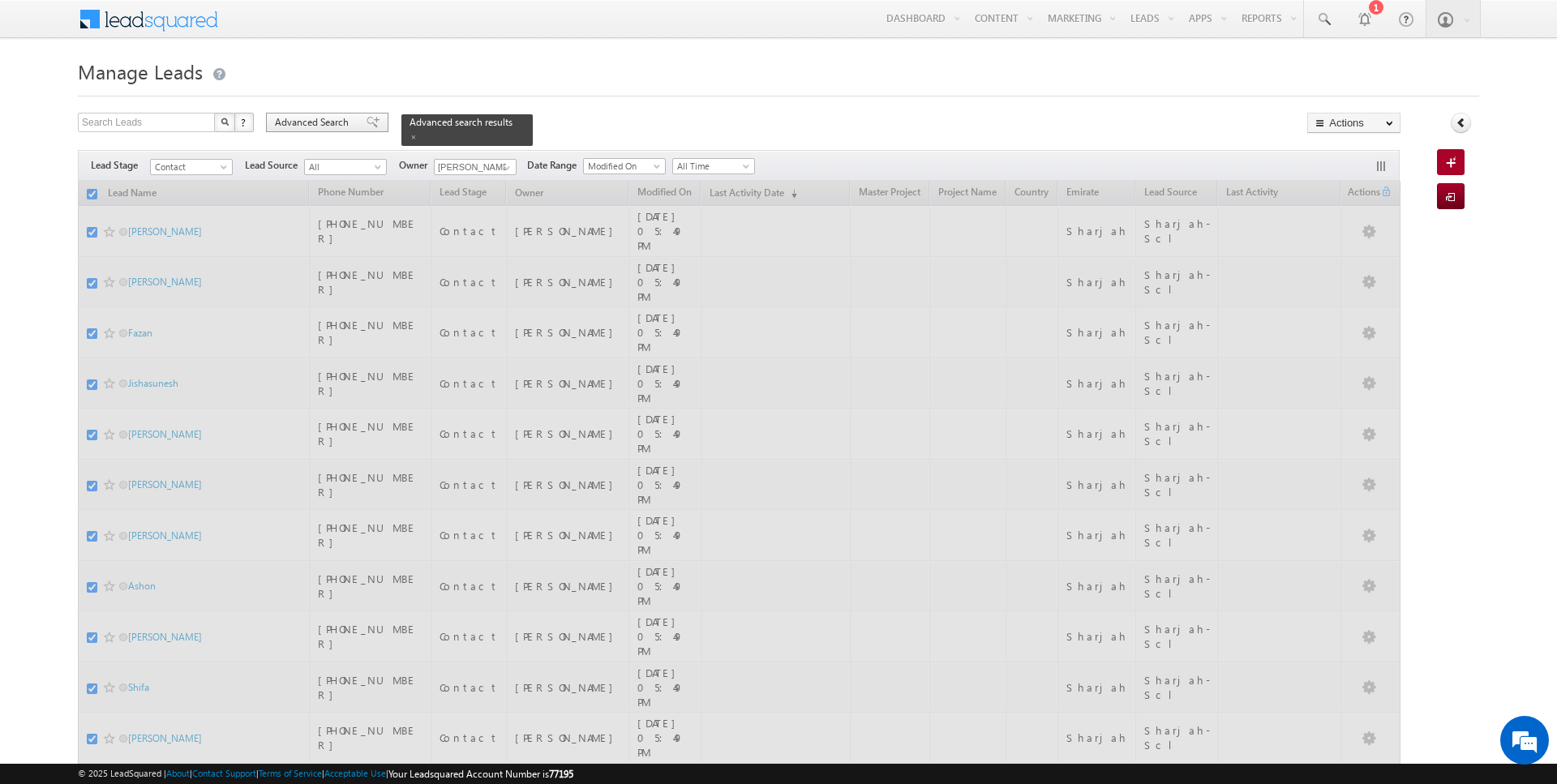
checkbox input "false"
click at [291, 122] on span "Advanced Search" at bounding box center [314, 122] width 79 height 14
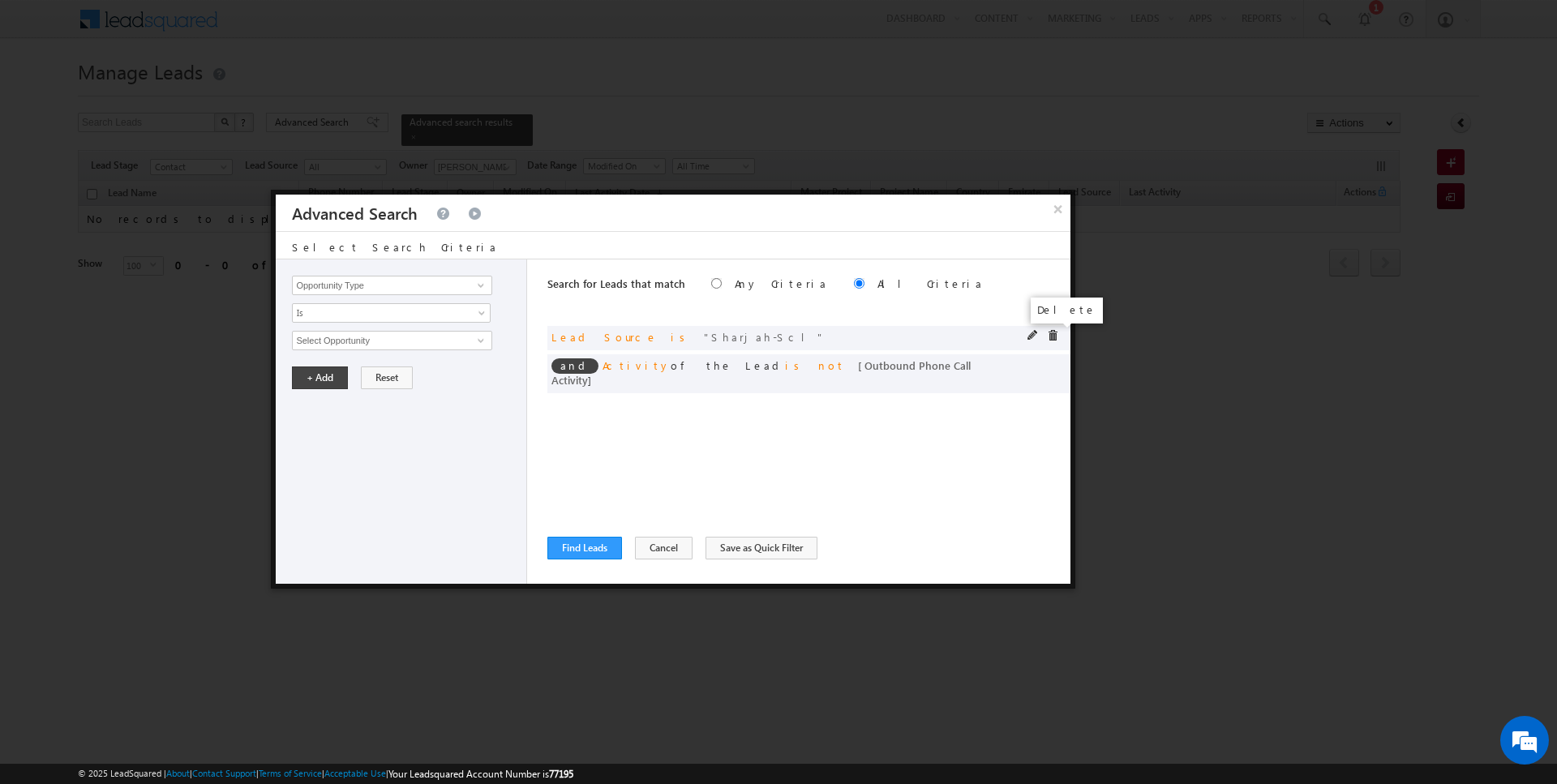
click at [1051, 337] on span at bounding box center [1052, 335] width 11 height 11
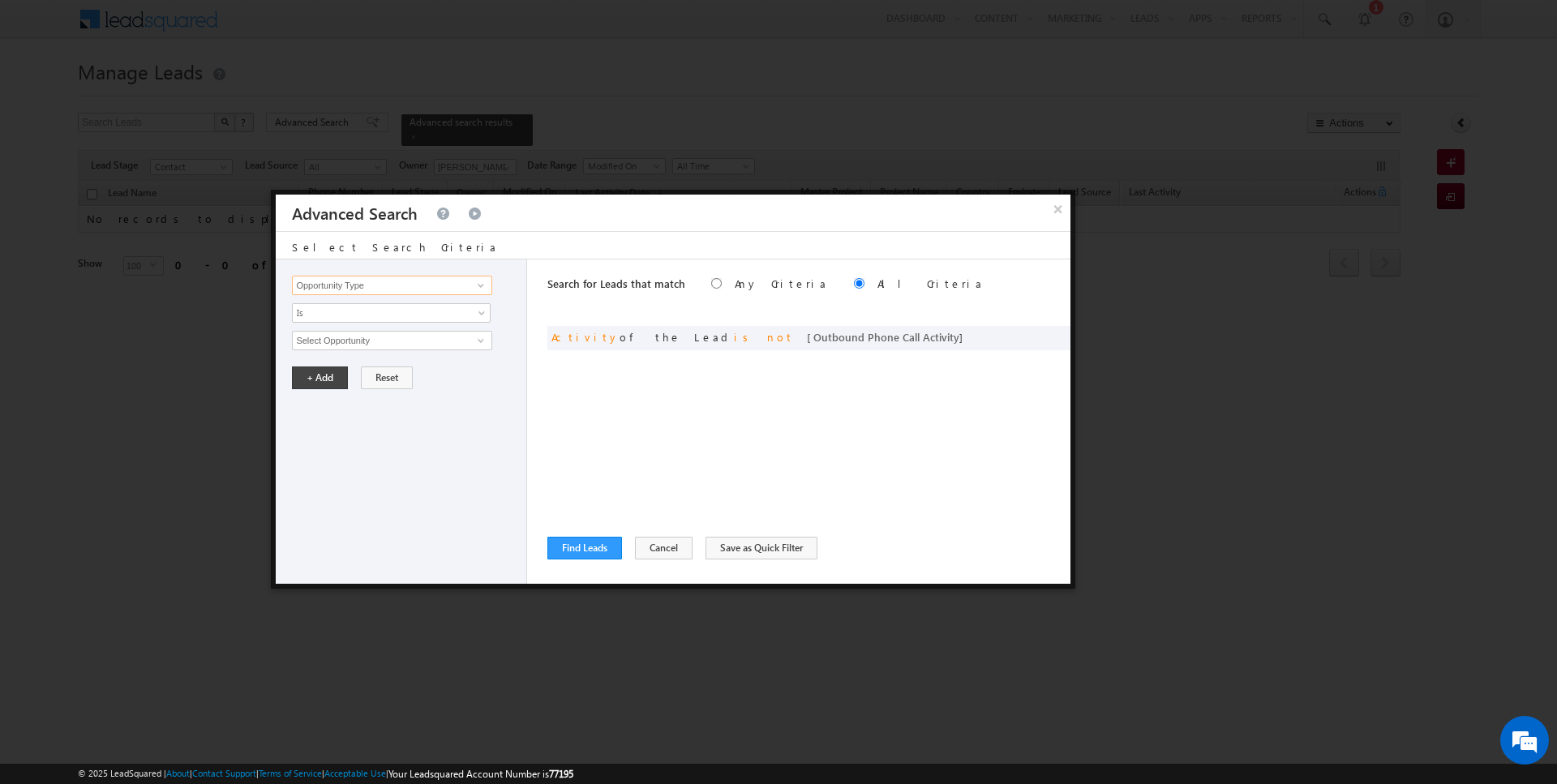
click at [429, 286] on input "Opportunity Type" at bounding box center [391, 285] width 199 height 19
type input "s"
type input "Focus Project"
click at [390, 317] on span "Is" at bounding box center [380, 313] width 176 height 14
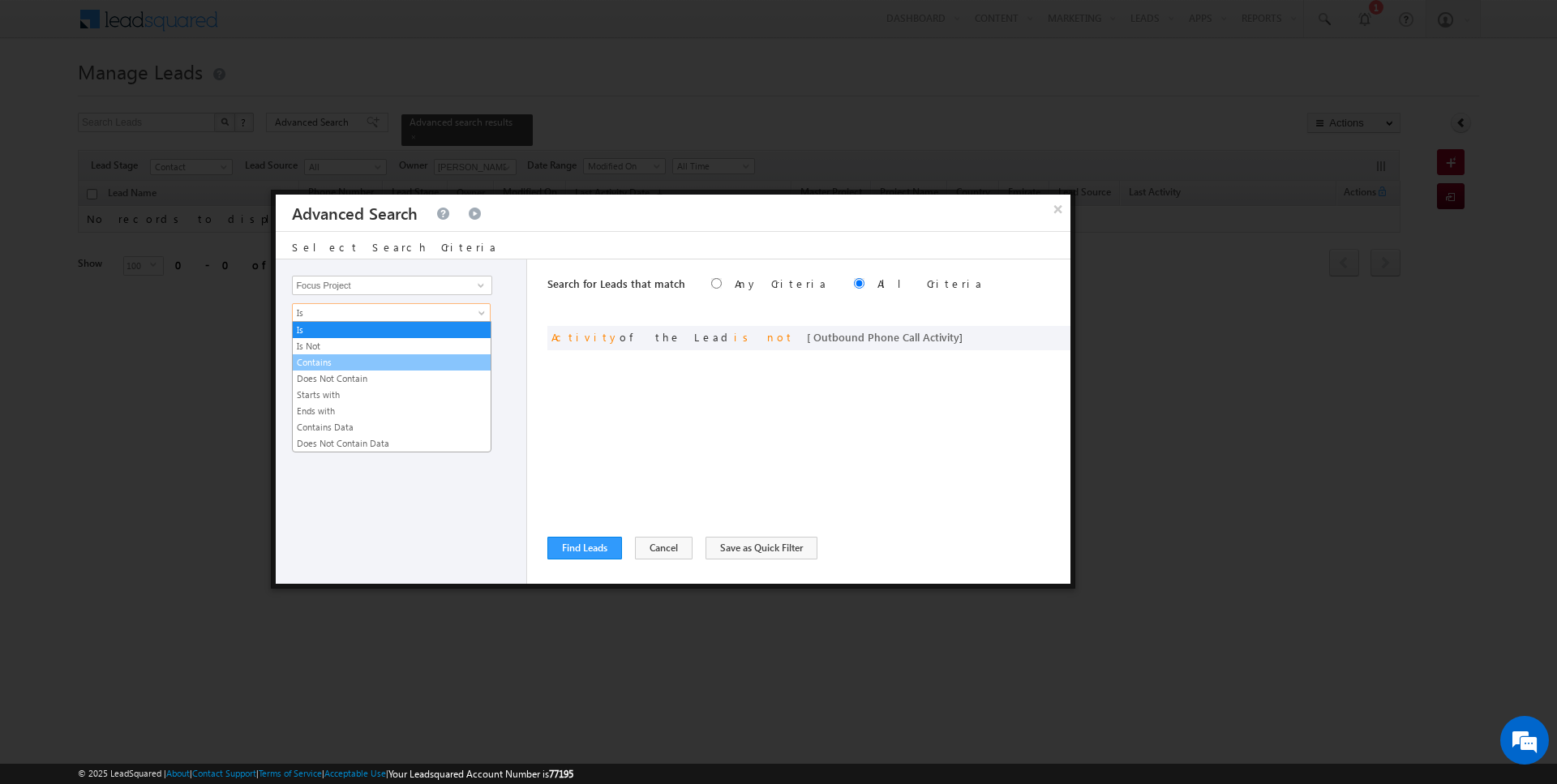
click at [342, 357] on link "Contains" at bounding box center [391, 362] width 198 height 14
click at [342, 317] on span "Contains" at bounding box center [380, 313] width 176 height 14
click at [341, 370] on li "Does Not Contain" at bounding box center [391, 378] width 198 height 16
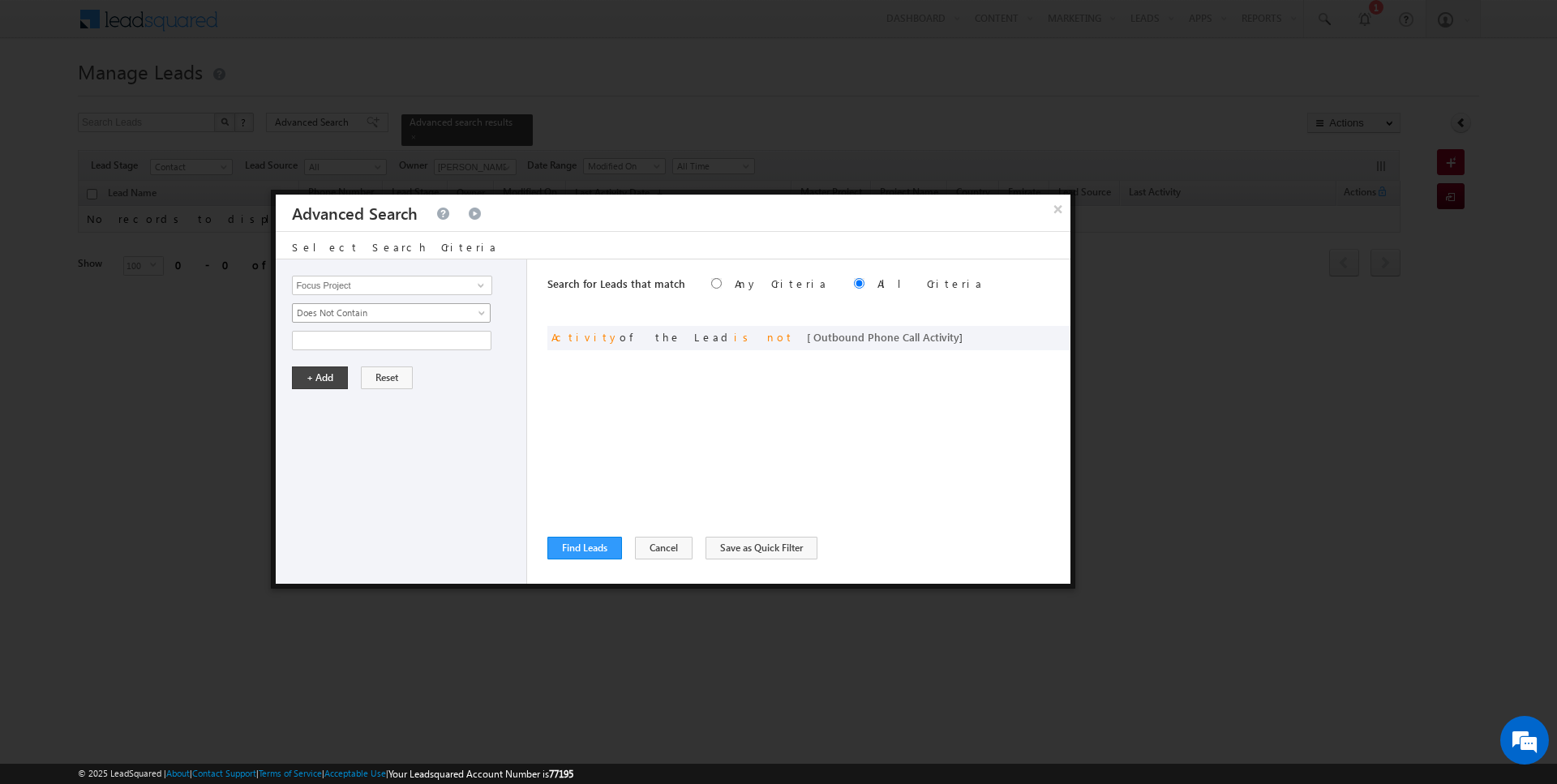
click at [341, 316] on span "Does Not Contain" at bounding box center [380, 313] width 176 height 14
click at [335, 362] on link "Contains" at bounding box center [391, 362] width 198 height 14
click at [335, 346] on input "text" at bounding box center [391, 340] width 199 height 19
type input "P1"
click at [305, 380] on button "+ Add" at bounding box center [320, 378] width 56 height 23
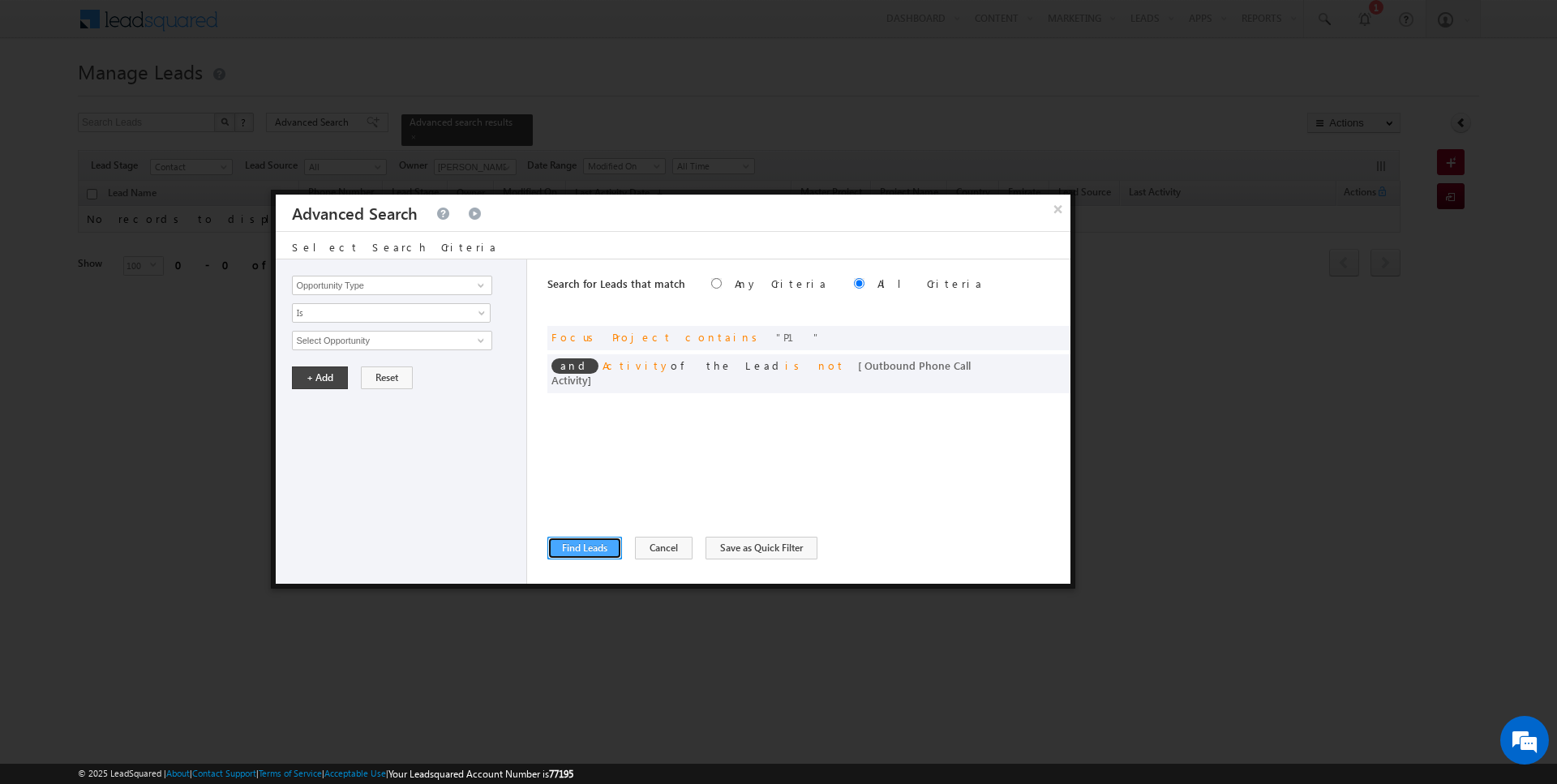
click at [595, 543] on button "Find Leads" at bounding box center [585, 547] width 74 height 23
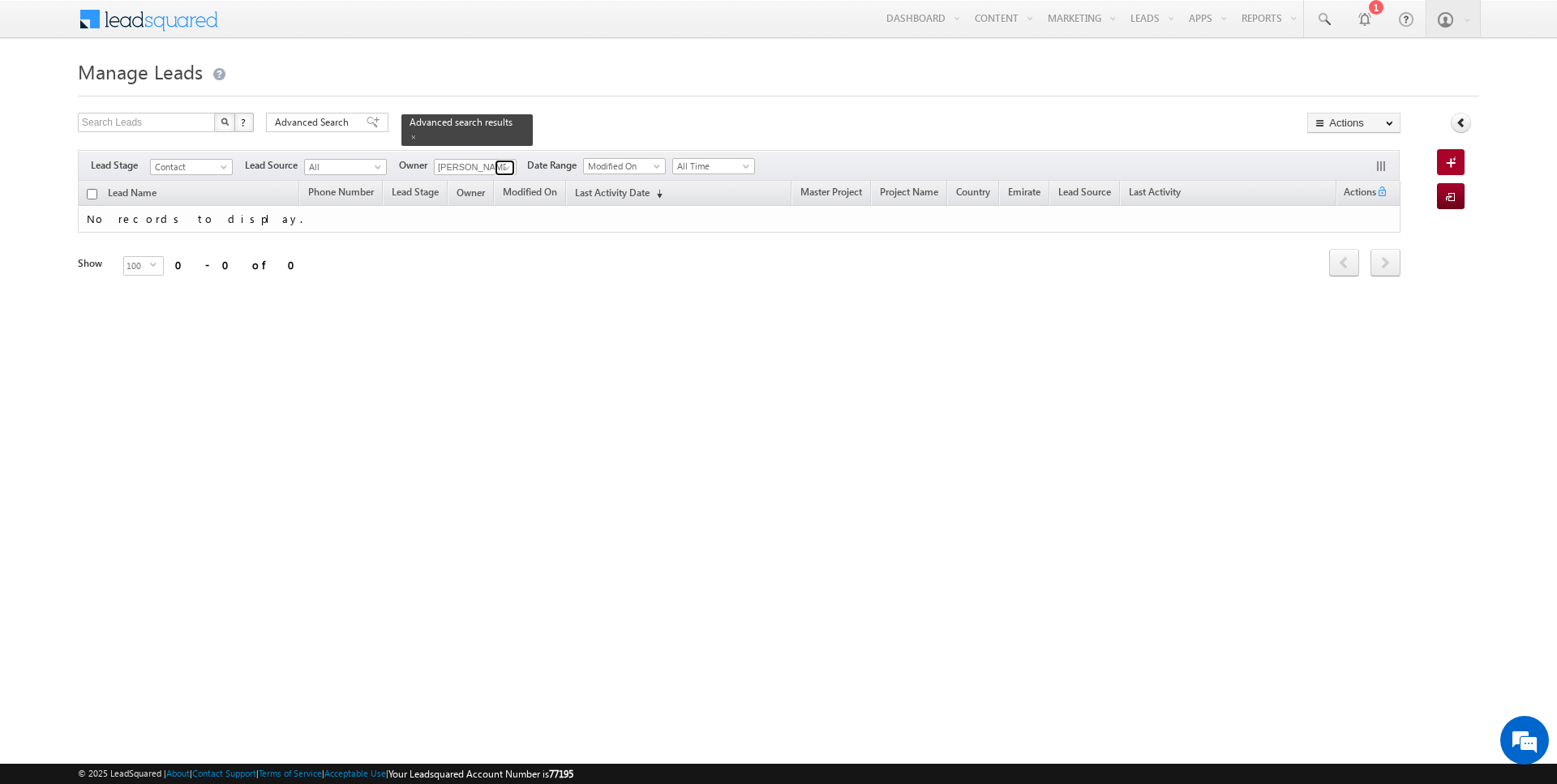
click at [502, 169] on span at bounding box center [506, 167] width 13 height 13
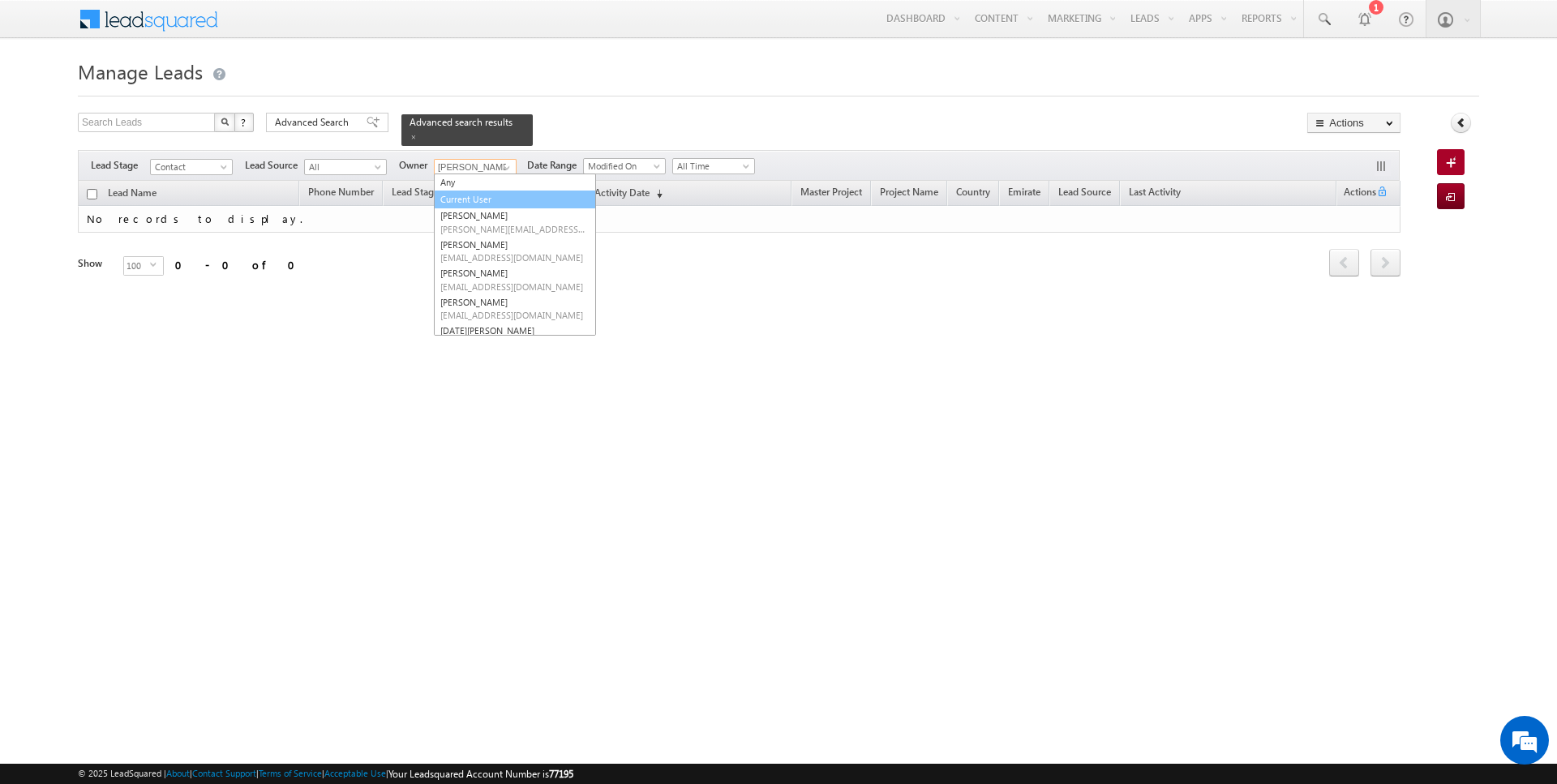
click at [478, 193] on link "Current User" at bounding box center [515, 199] width 162 height 19
type input "Current User"
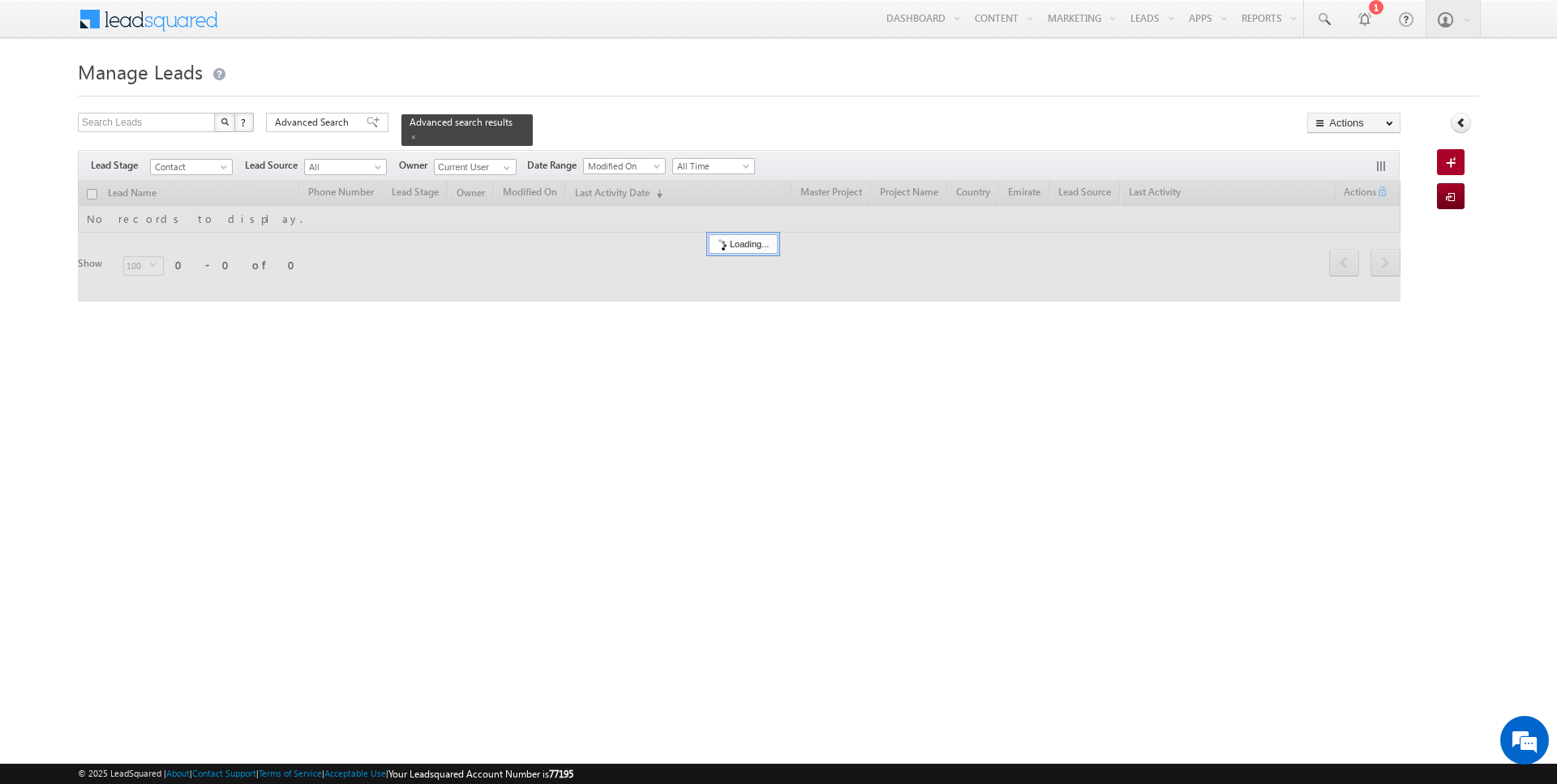
click at [573, 127] on div "Search Leads X ? 0 results found Advanced Search Advanced Search Advanced searc…" at bounding box center [739, 128] width 1323 height 33
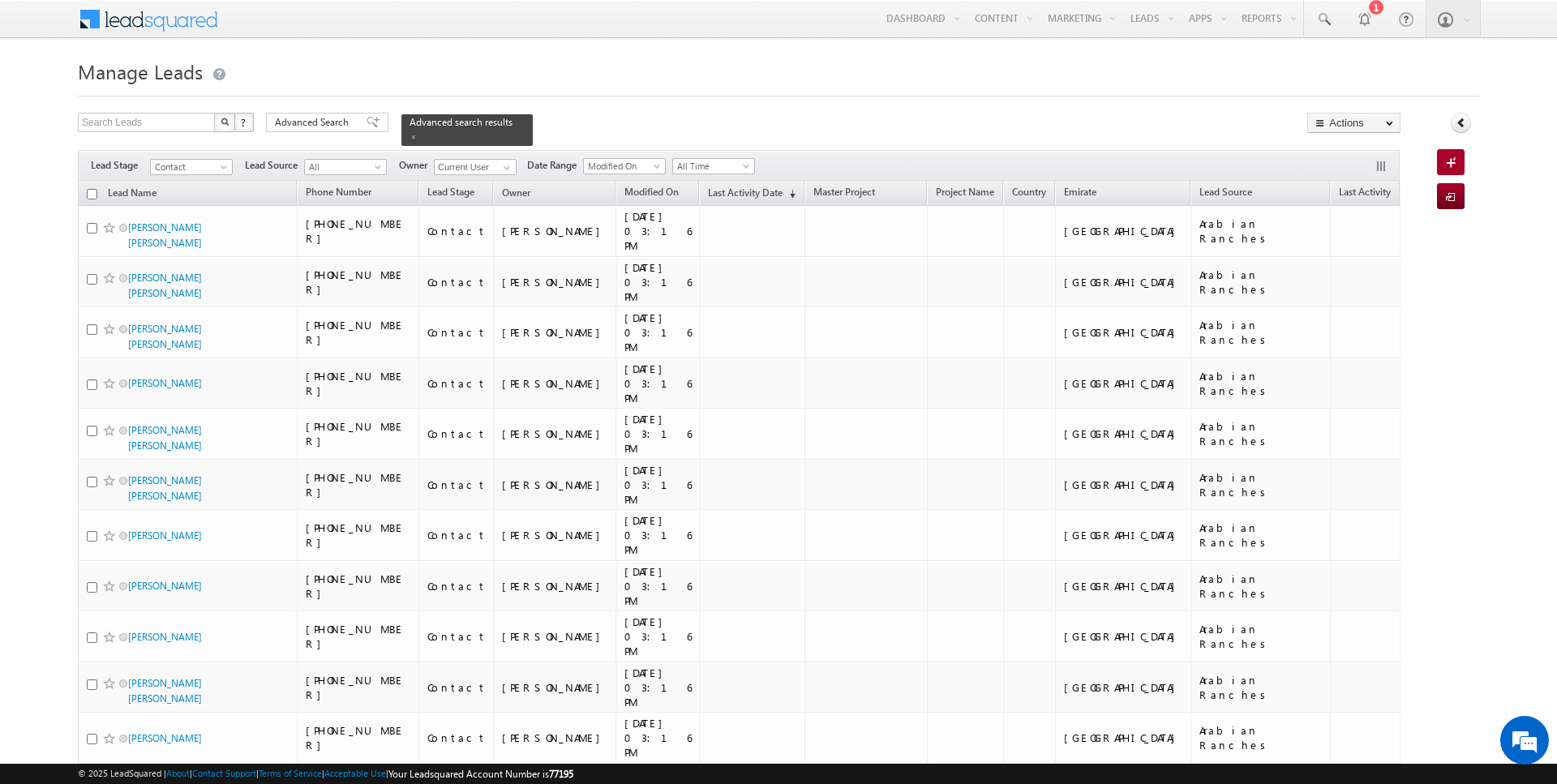
click at [93, 190] on input "checkbox" at bounding box center [92, 194] width 10 height 10
checkbox input "true"
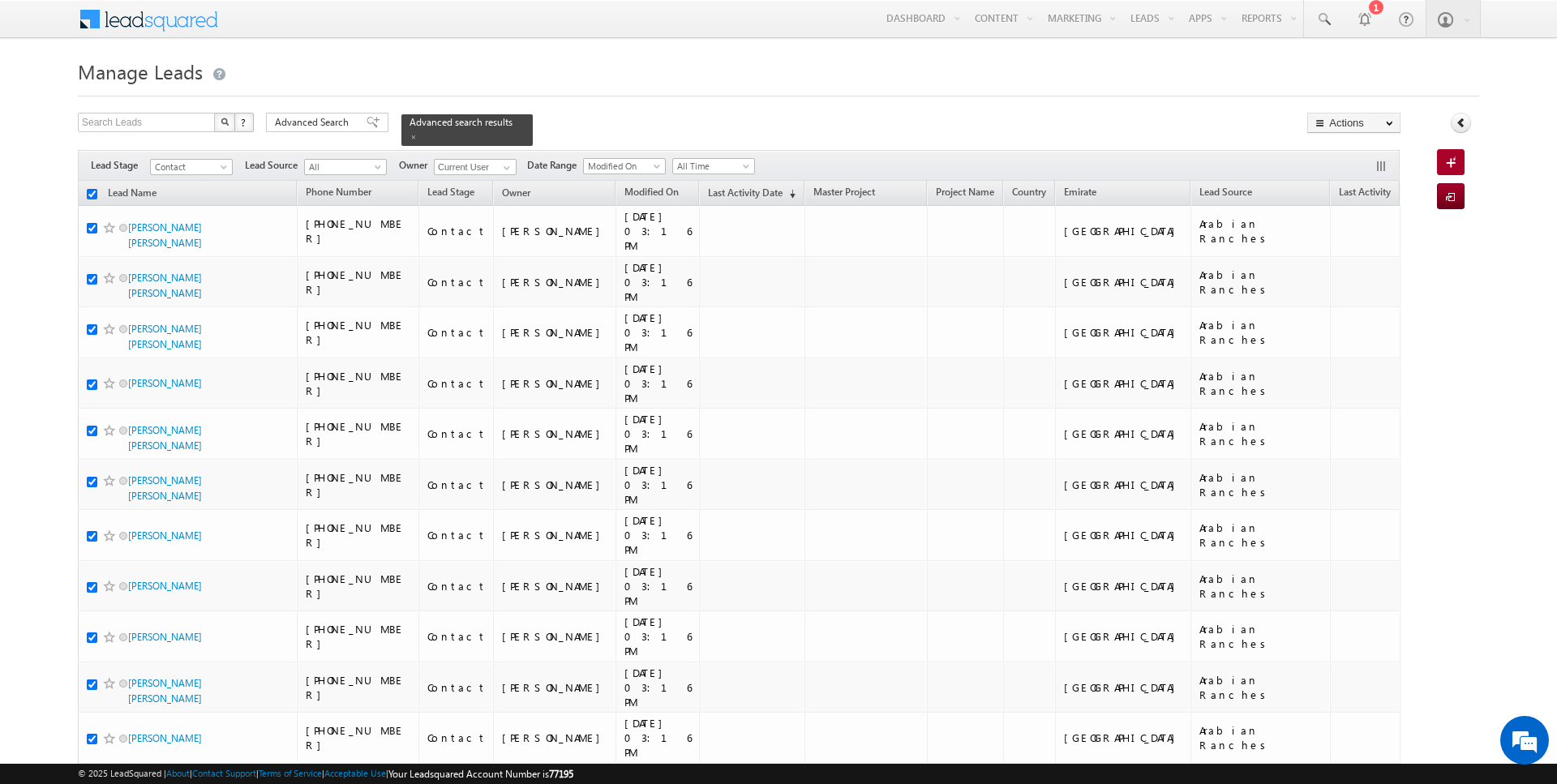
checkbox input "true"
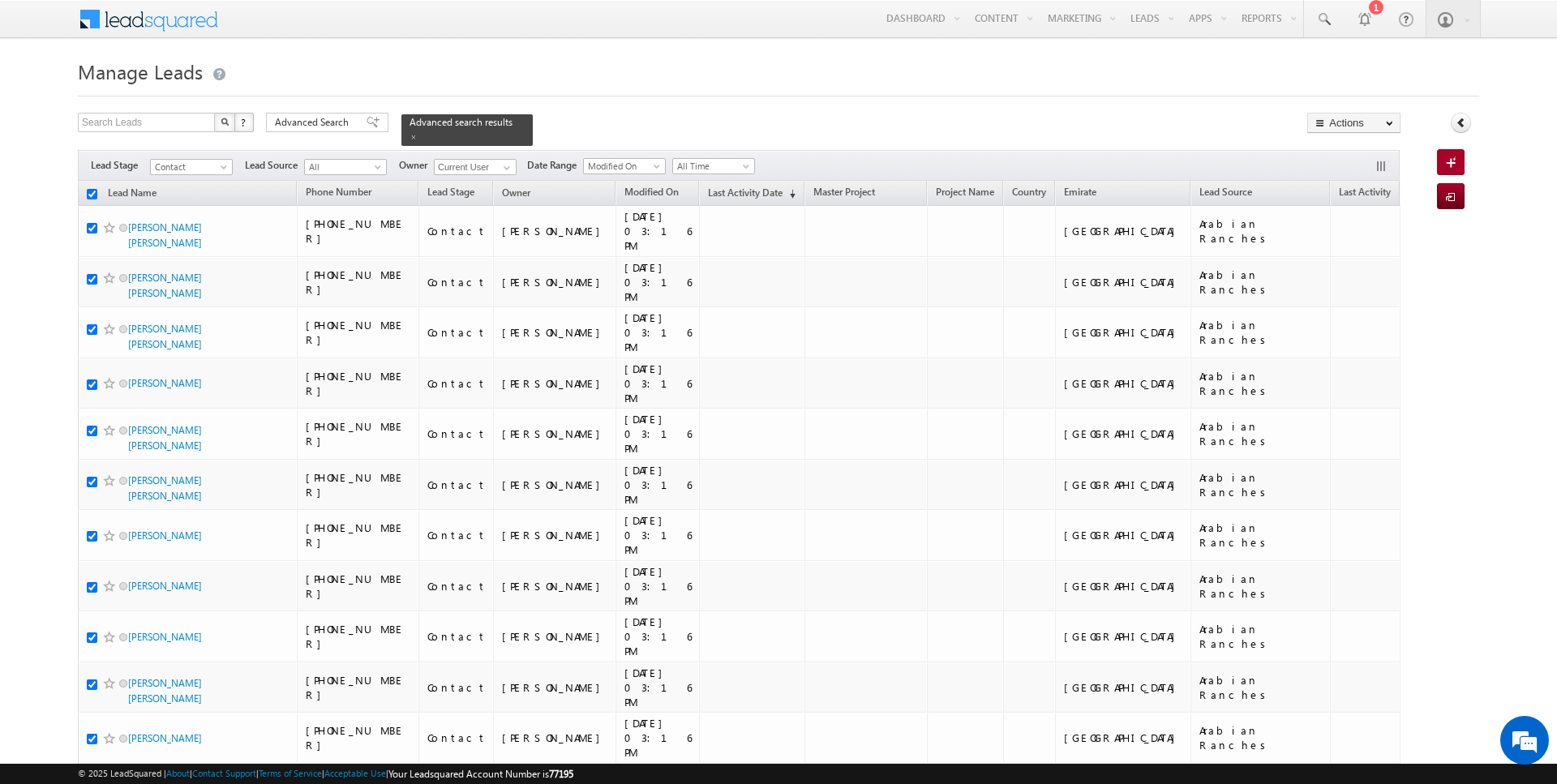
checkbox input "true"
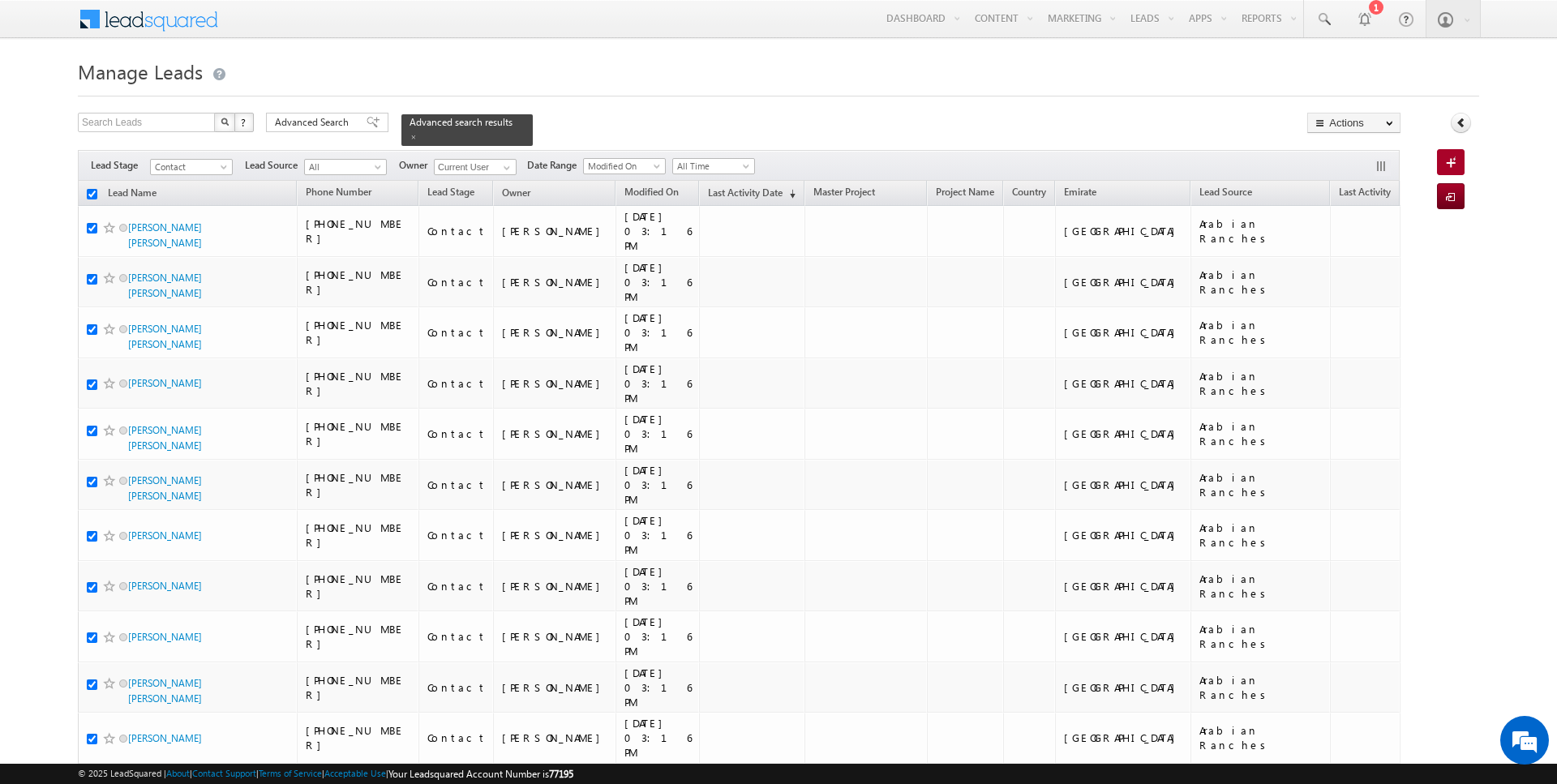
checkbox input "true"
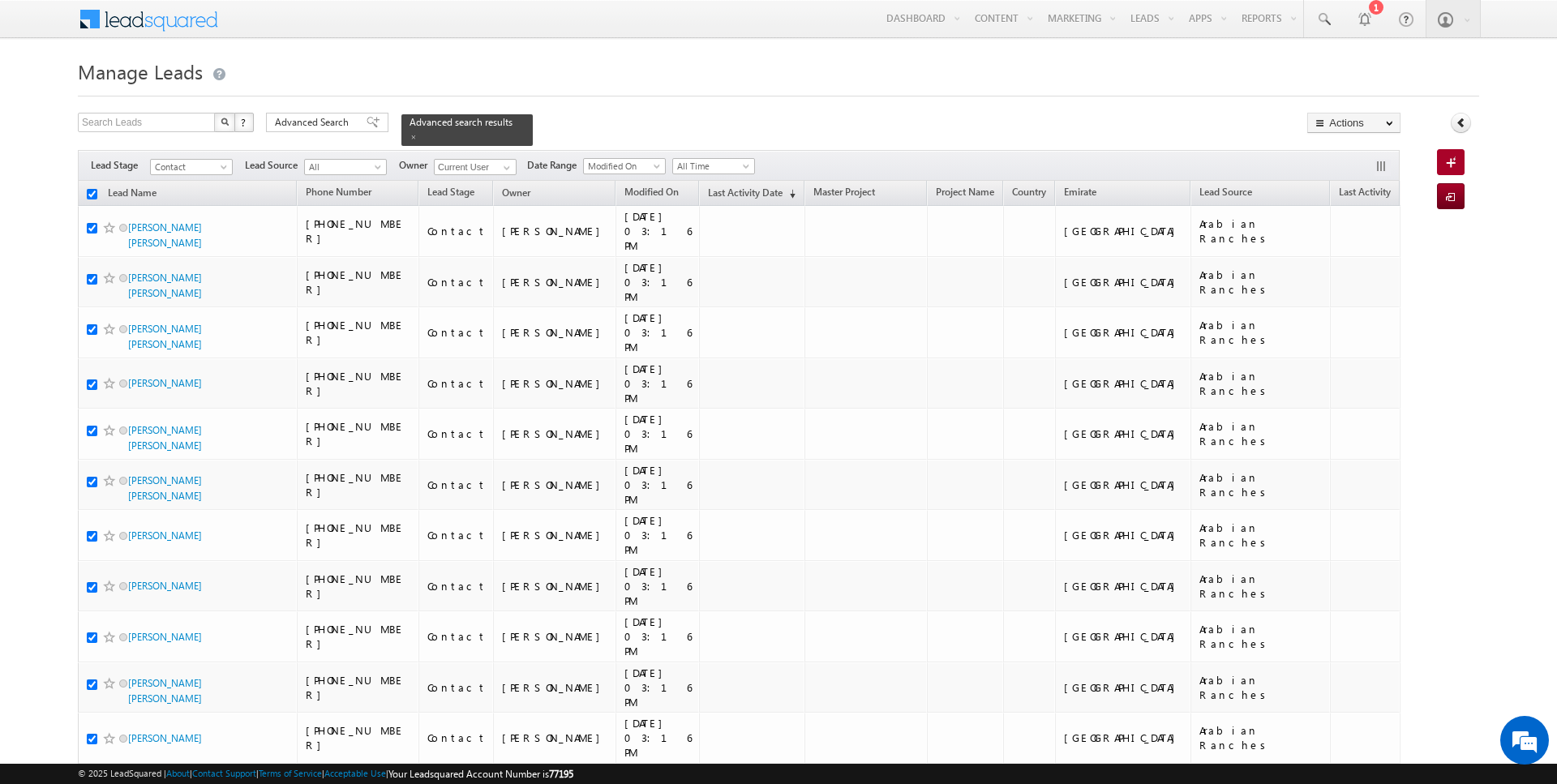
checkbox input "true"
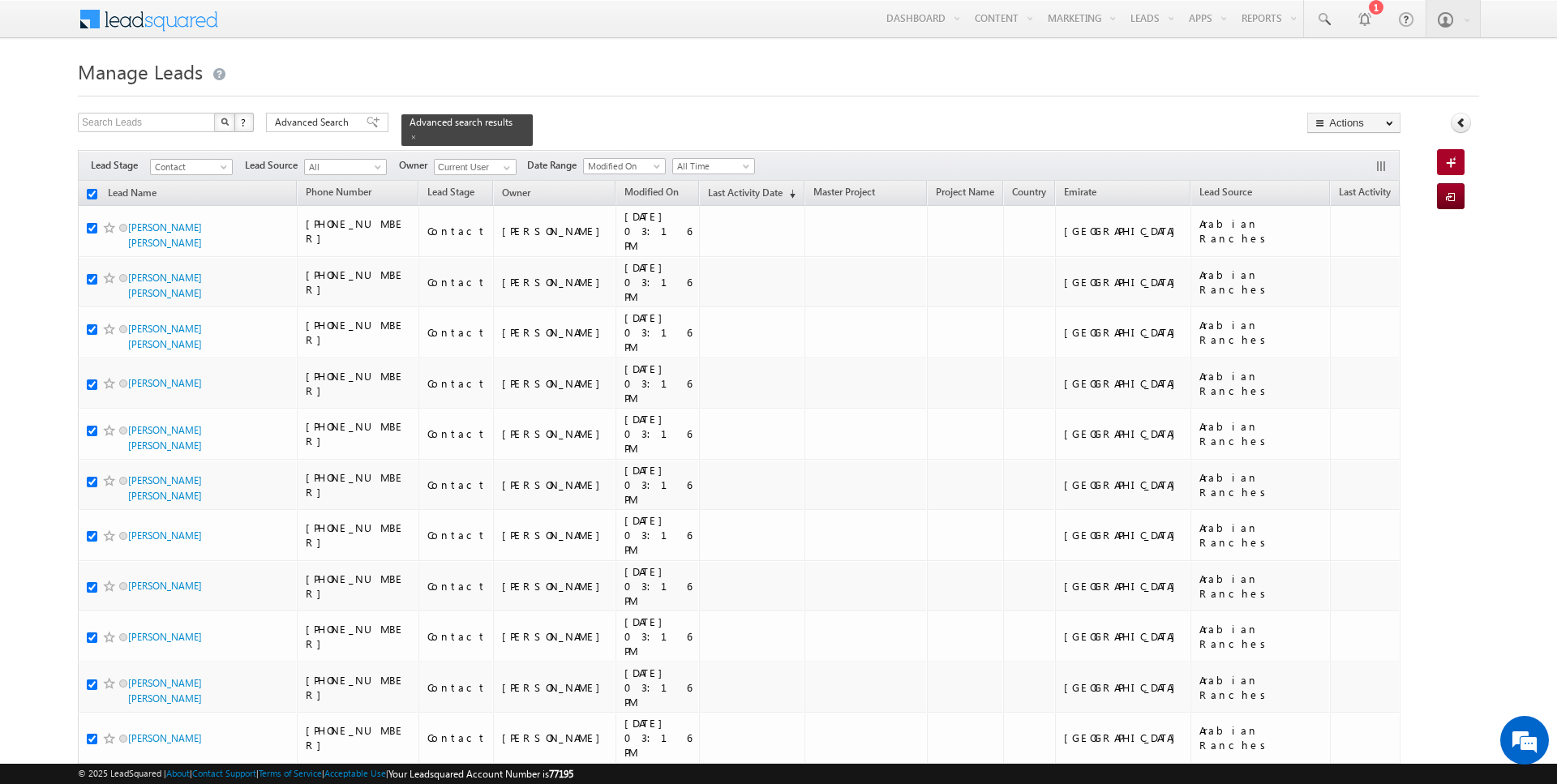
checkbox input "true"
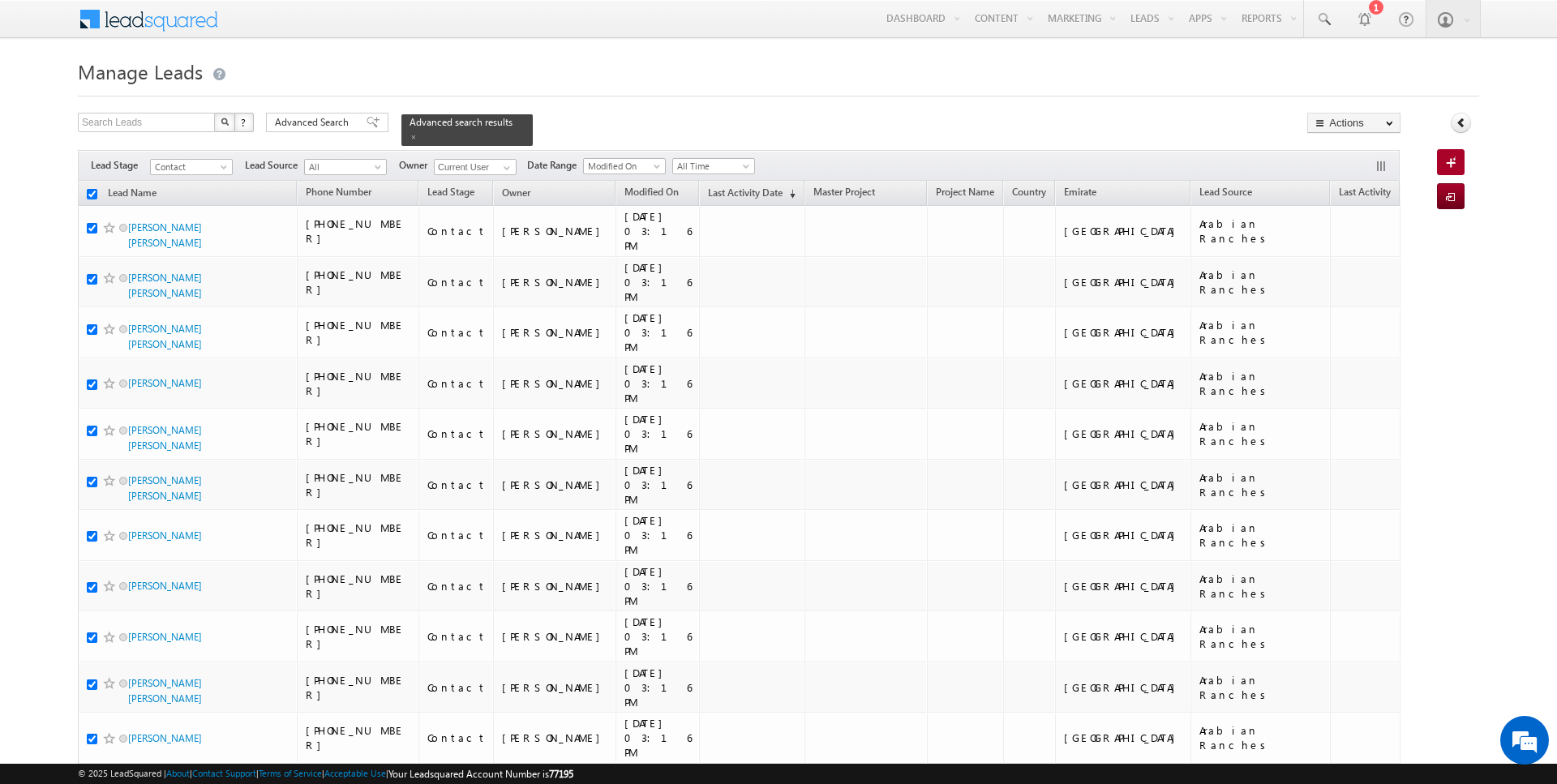
checkbox input "true"
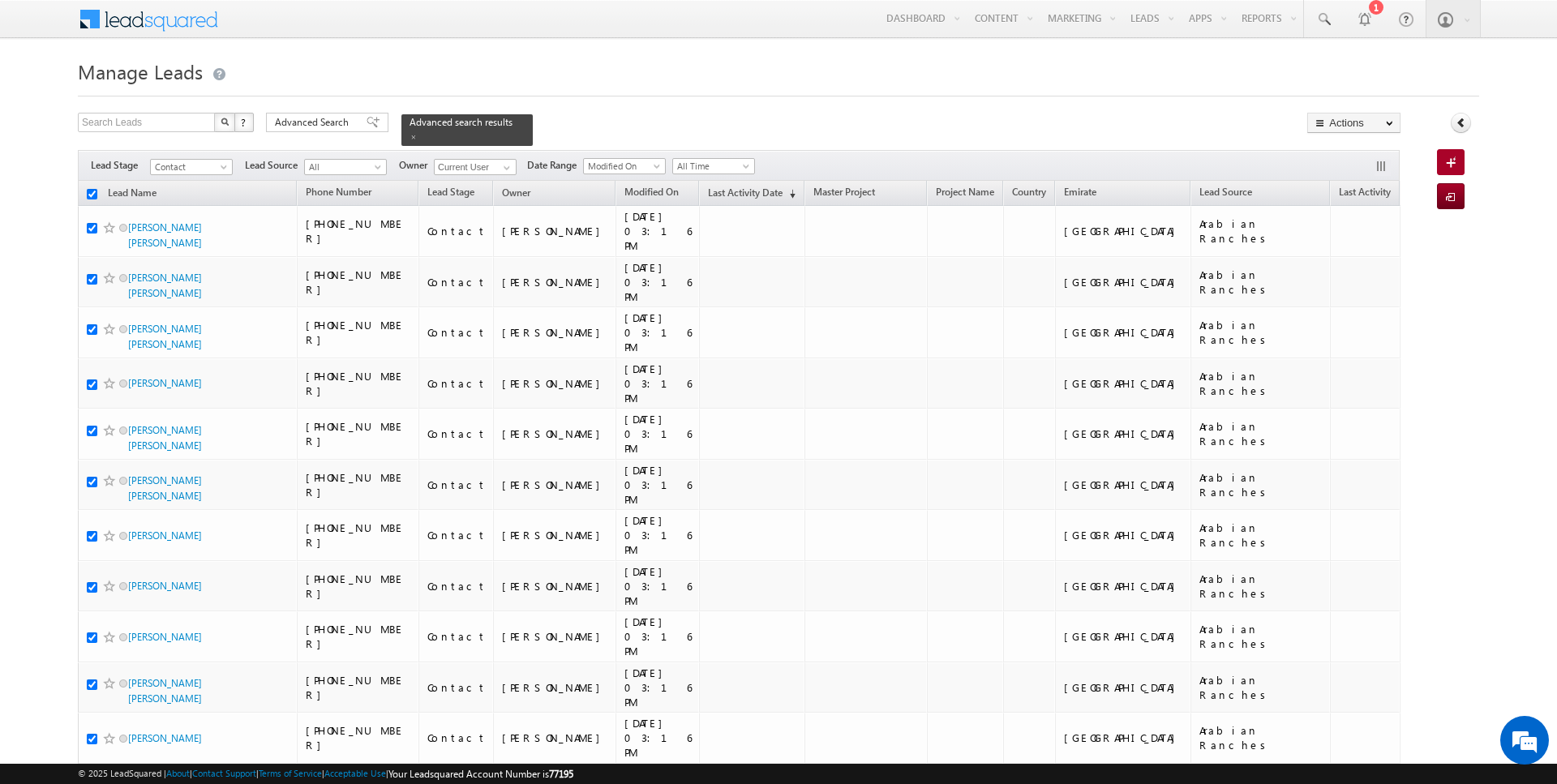
checkbox input "true"
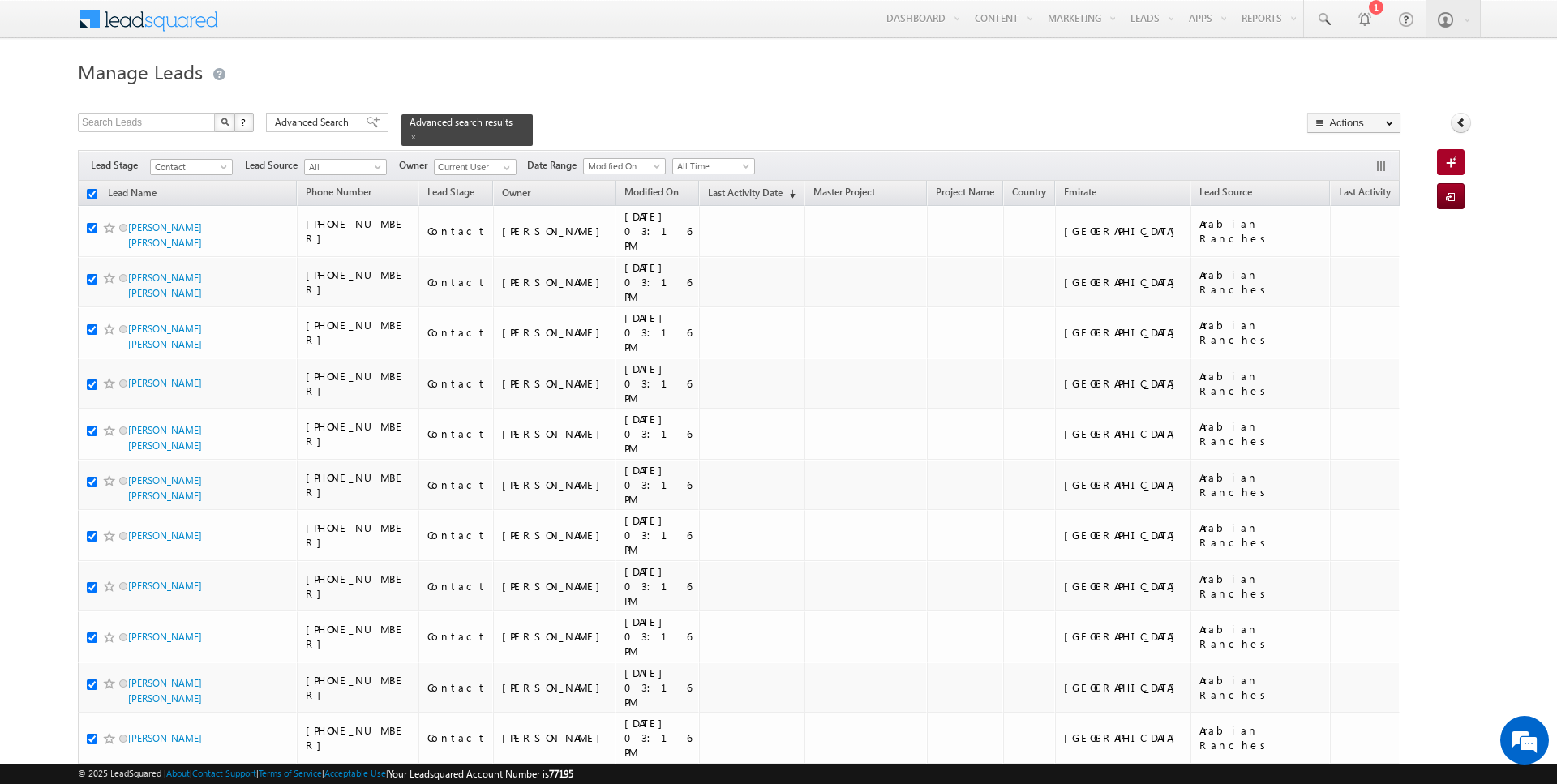
checkbox input "true"
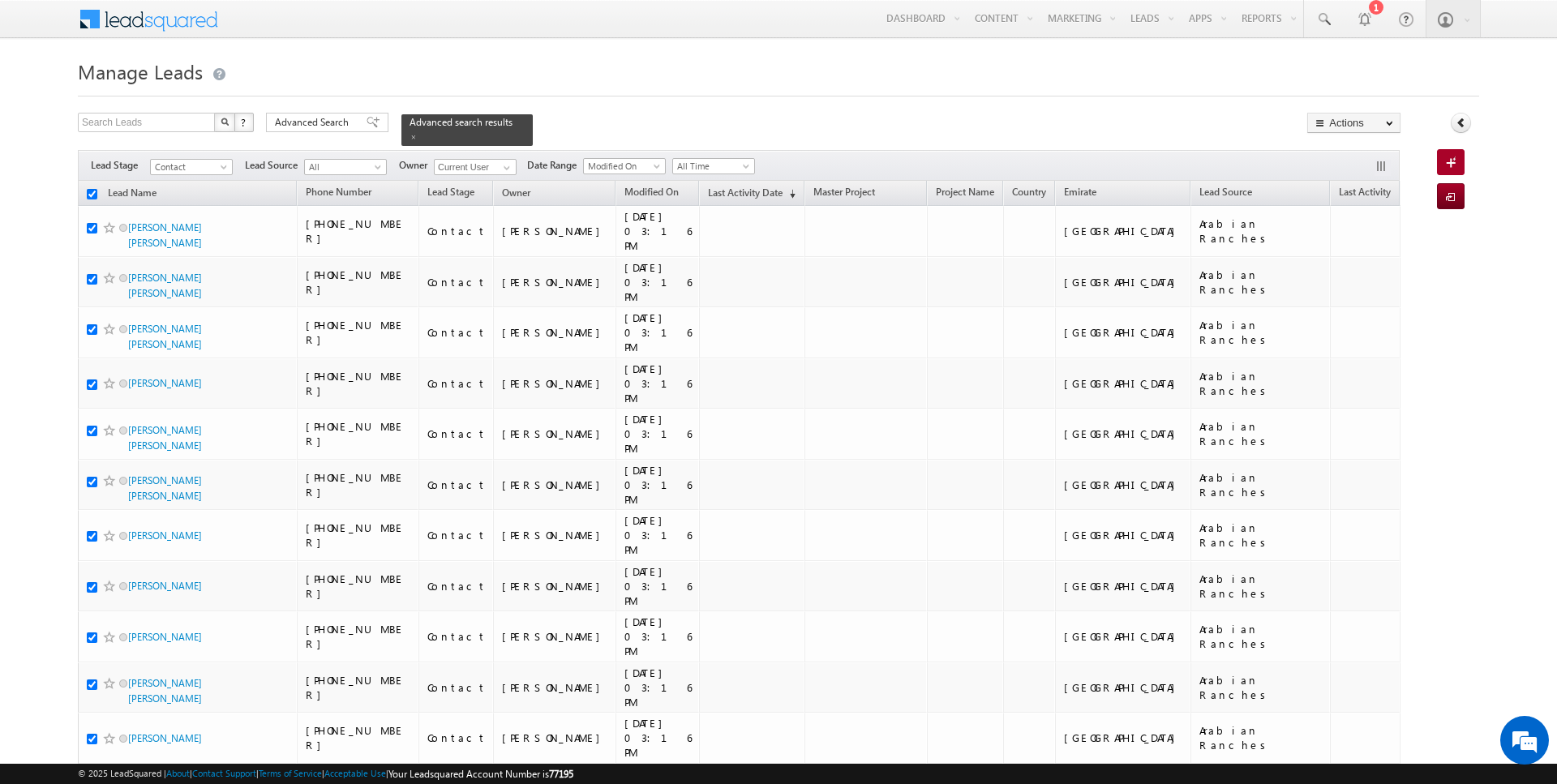
checkbox input "true"
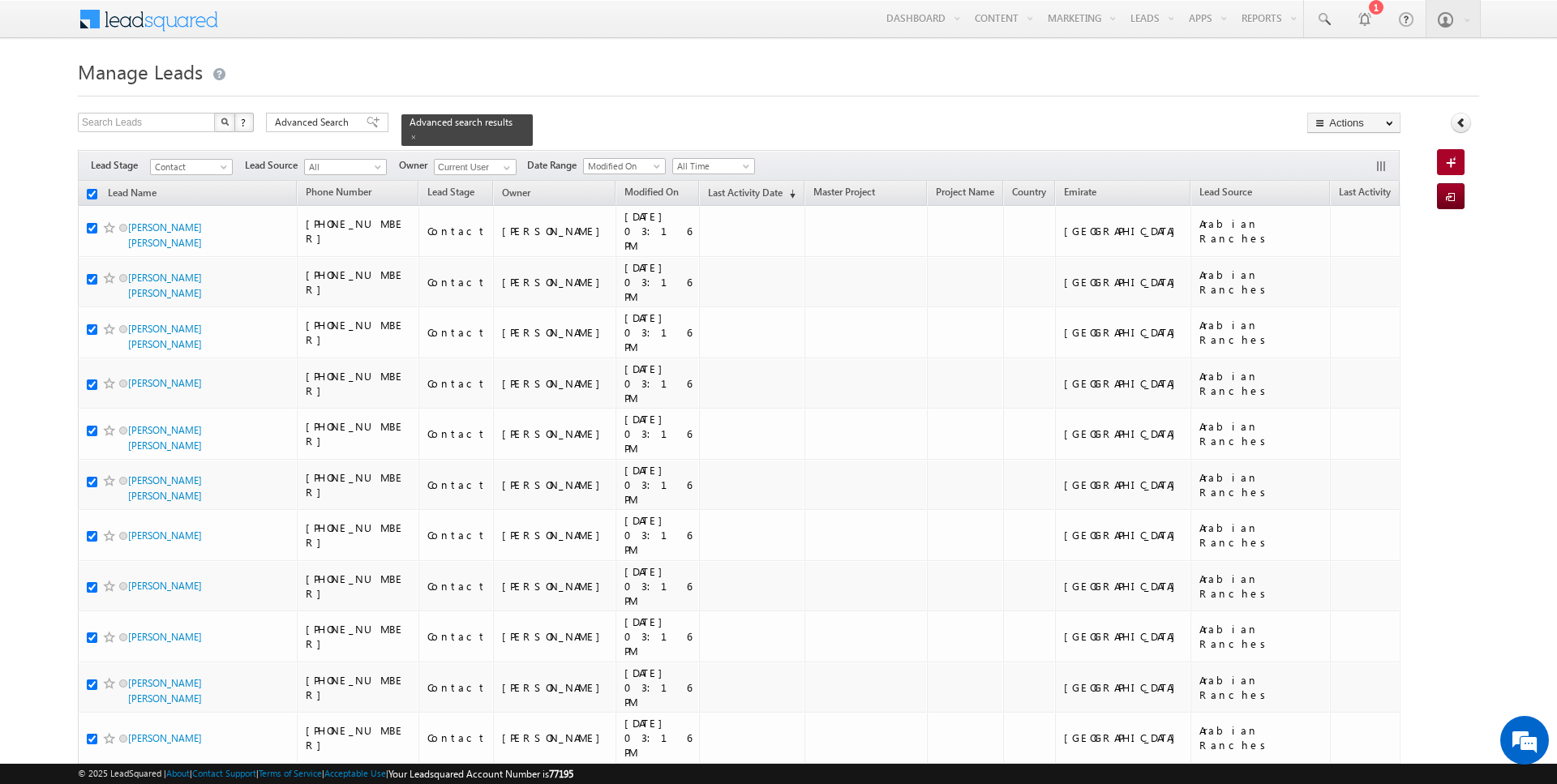
checkbox input "true"
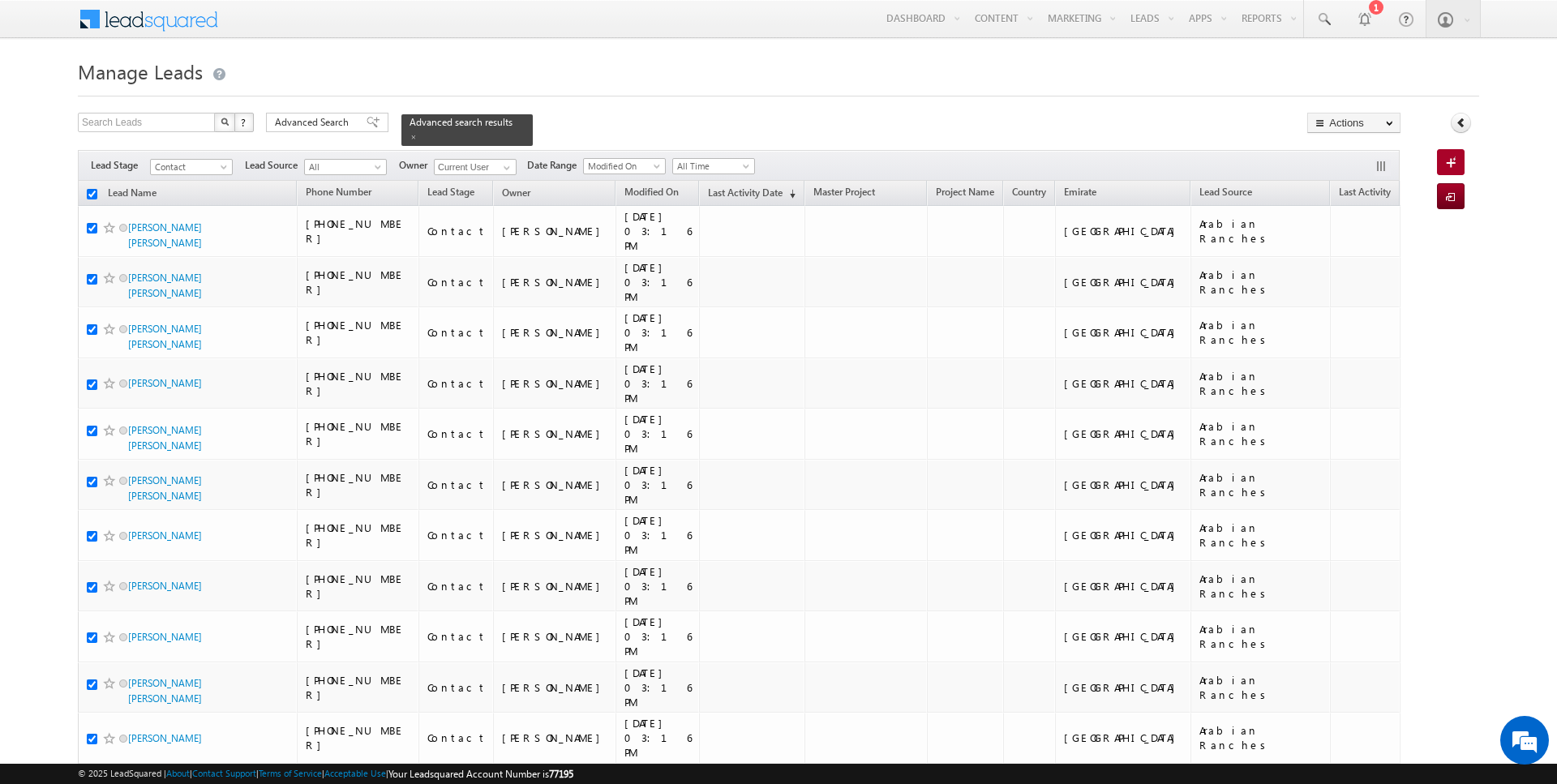
checkbox input "true"
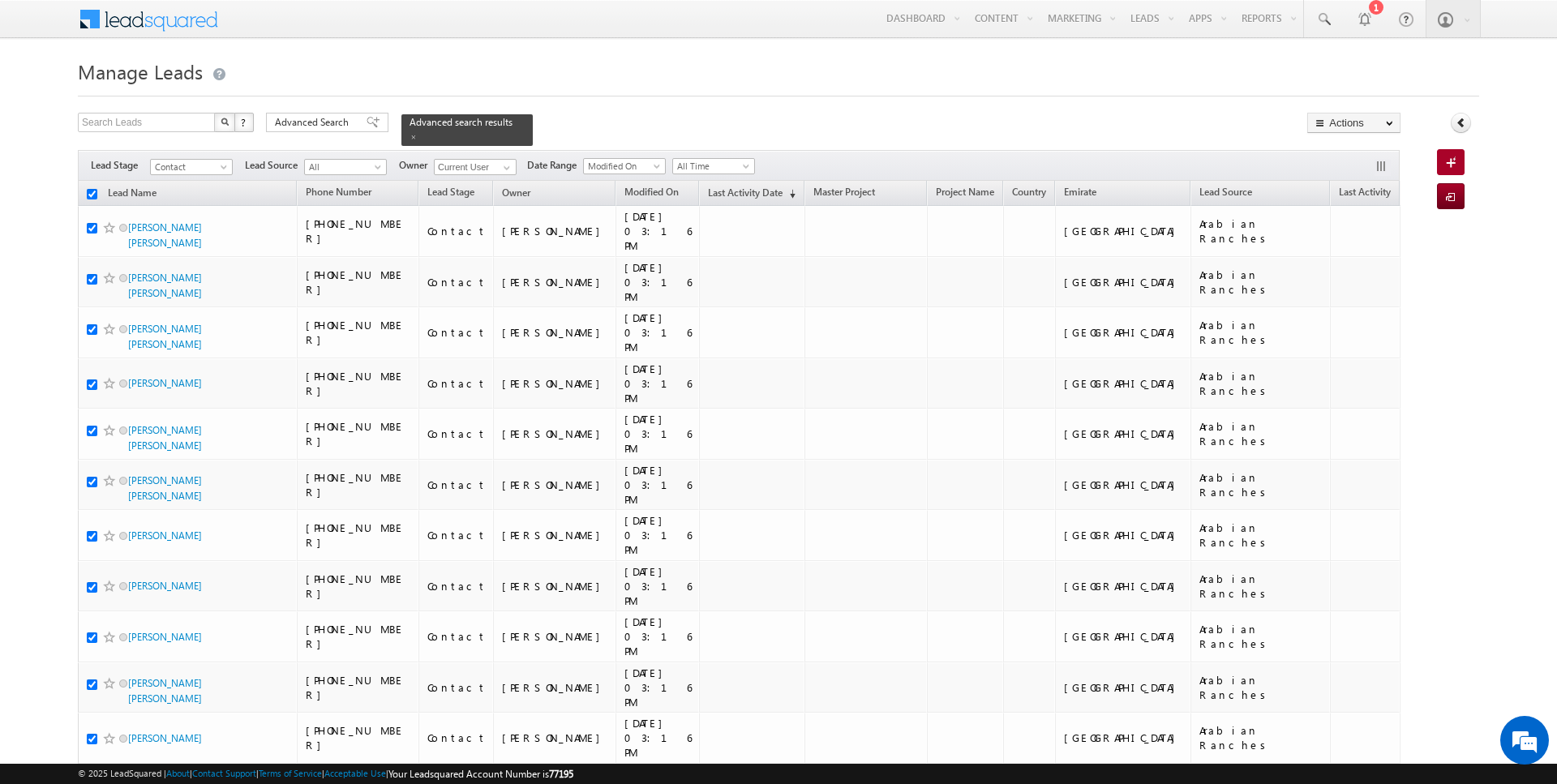
checkbox input "true"
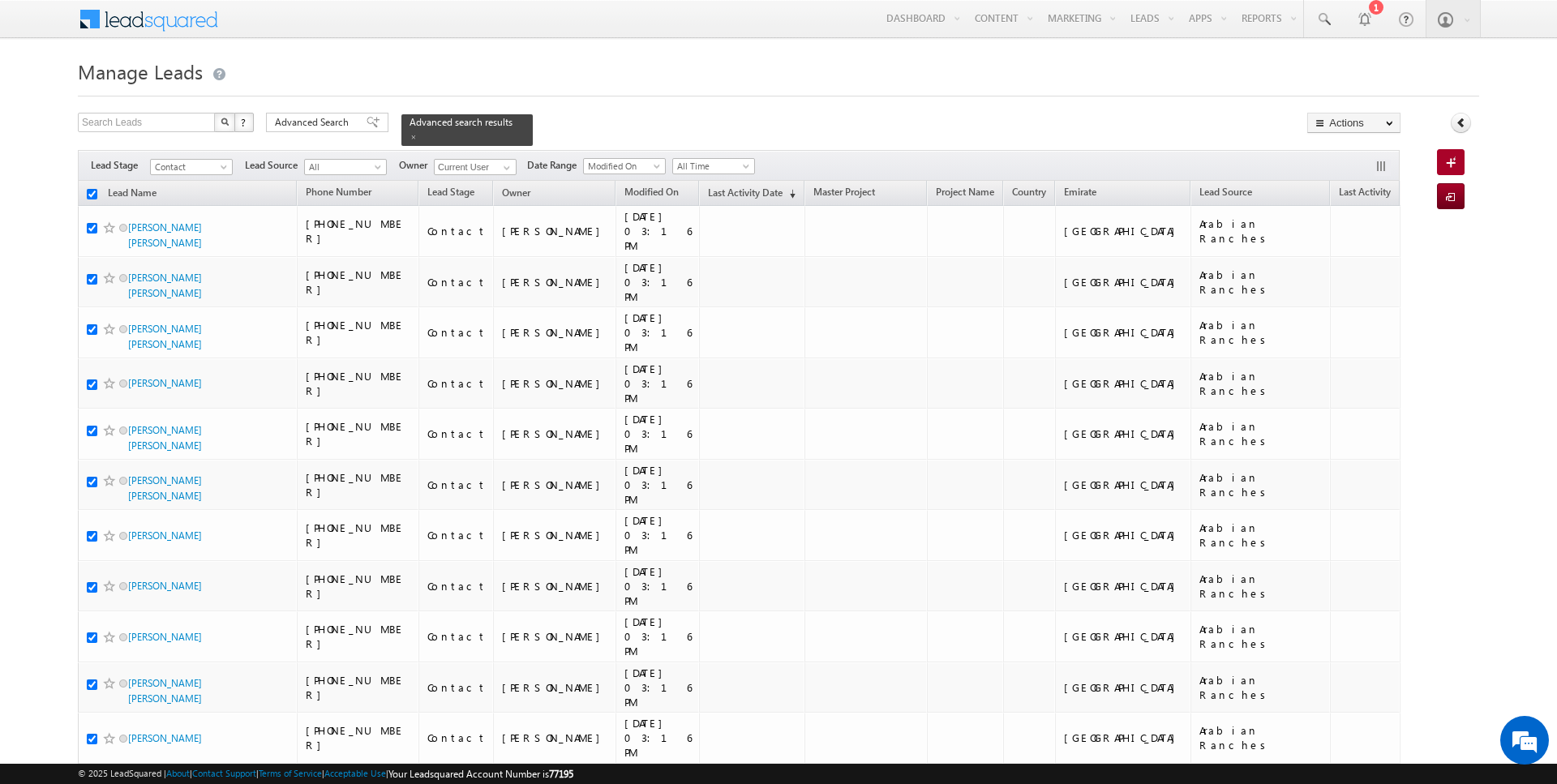
checkbox input "true"
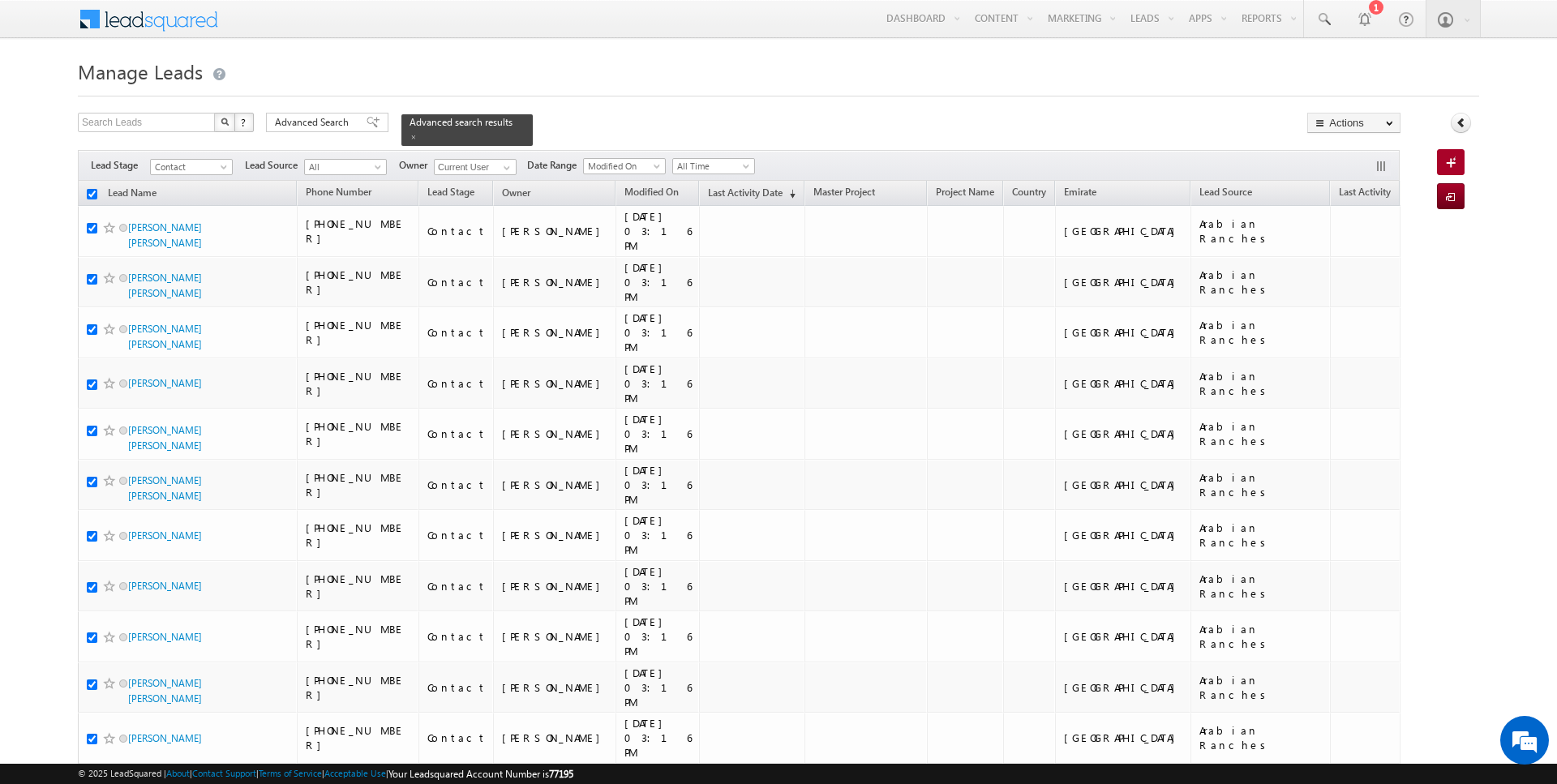
checkbox input "true"
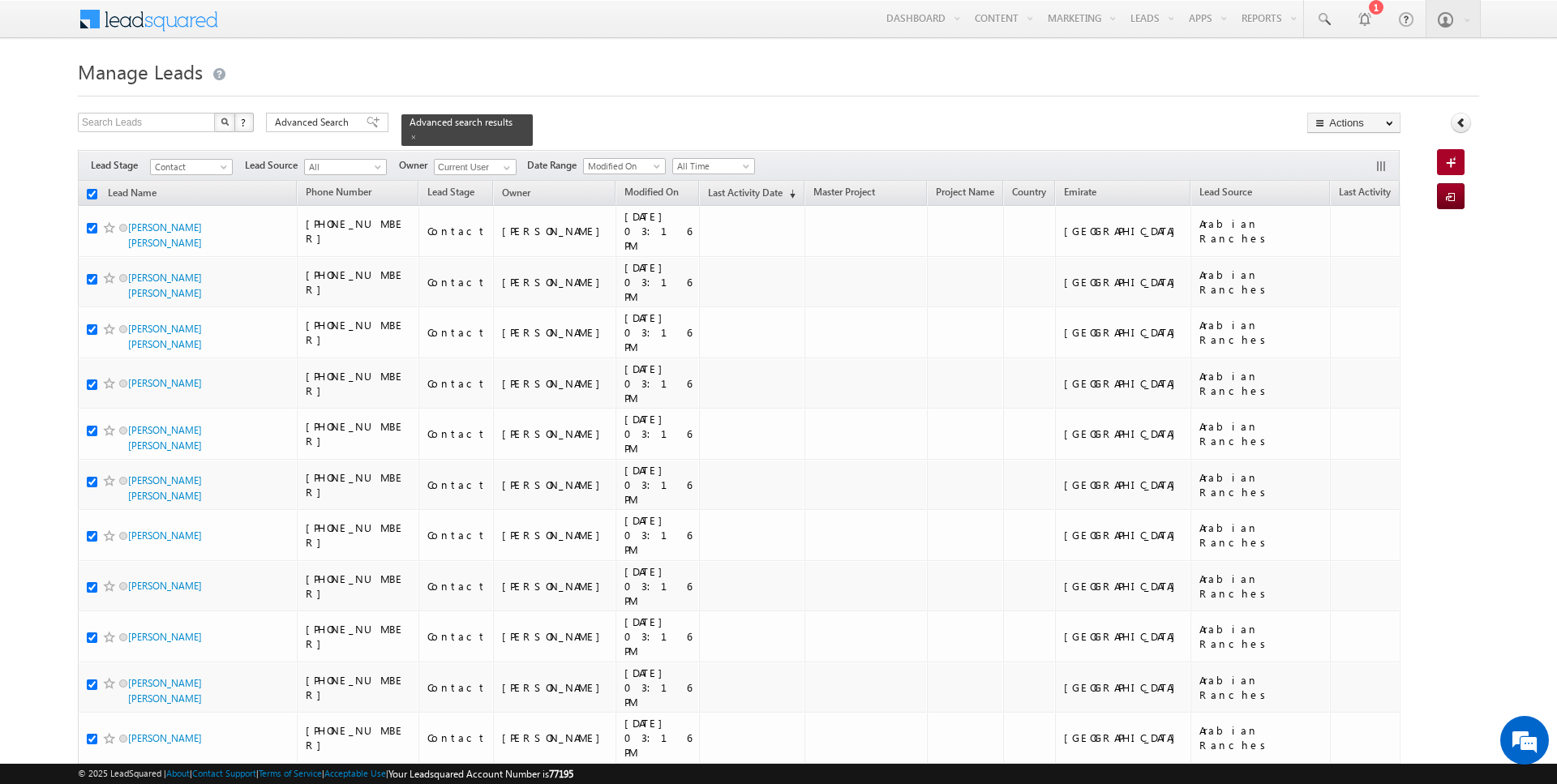
checkbox input "true"
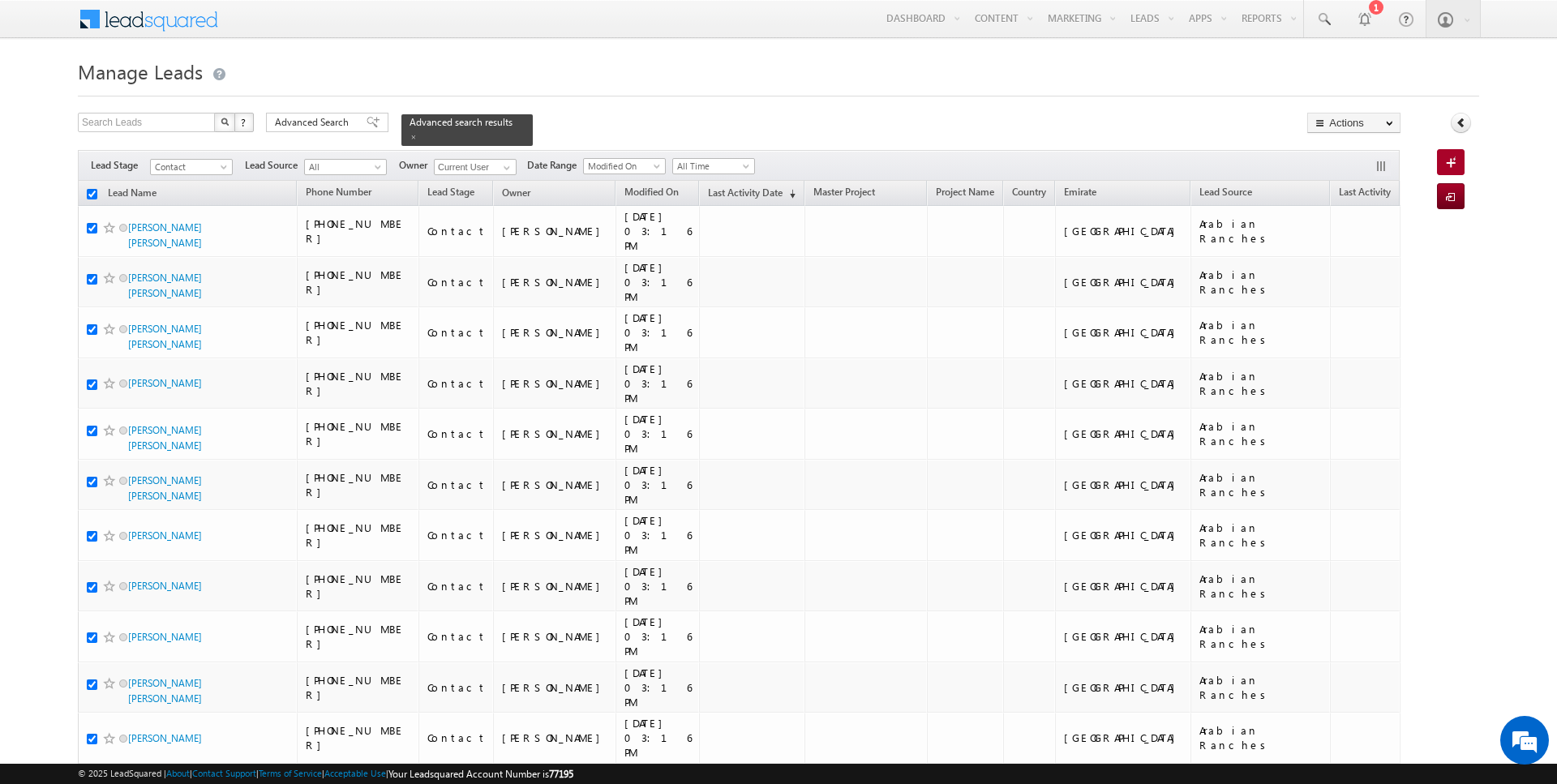
checkbox input "true"
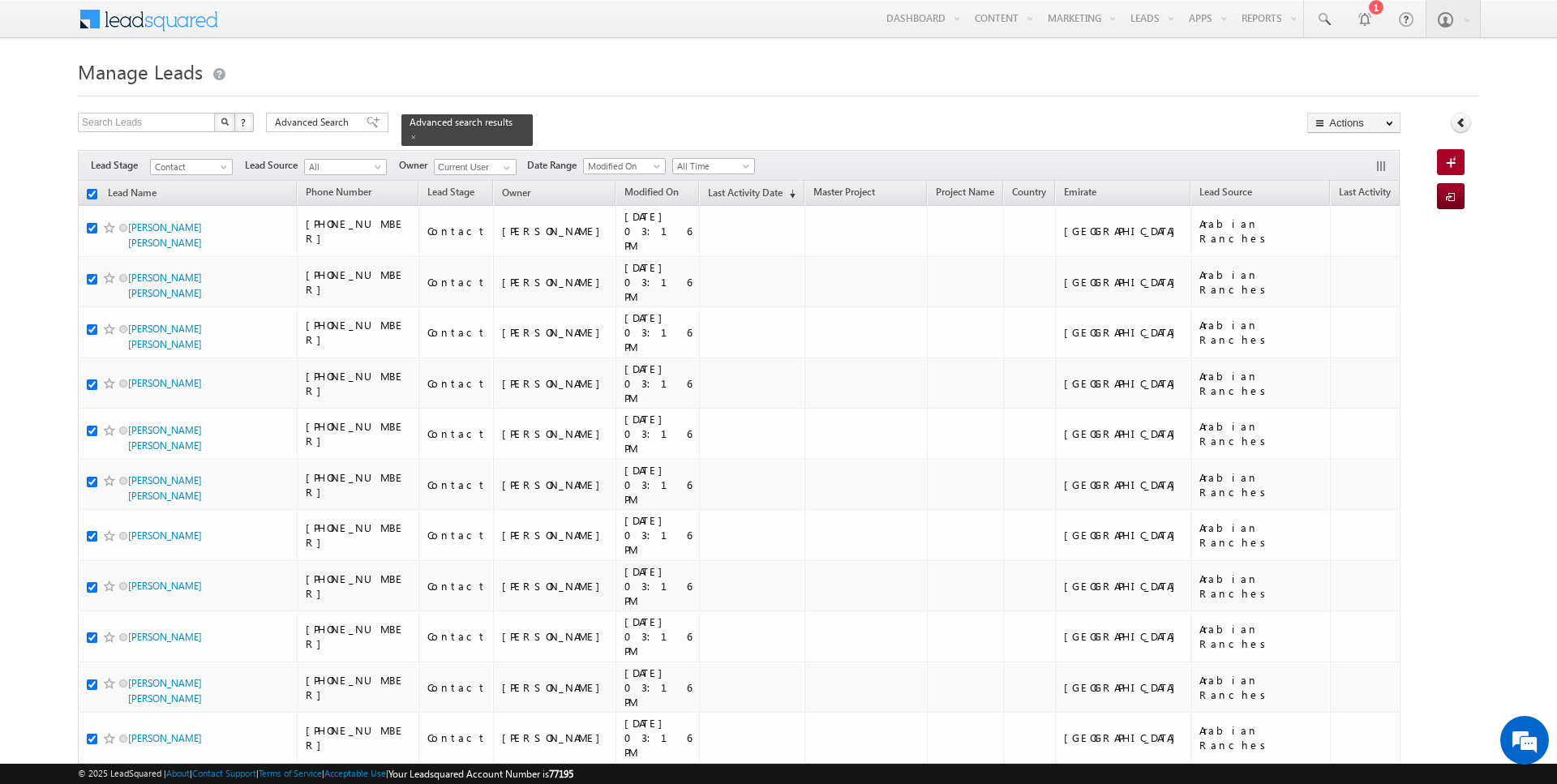
checkbox input "true"
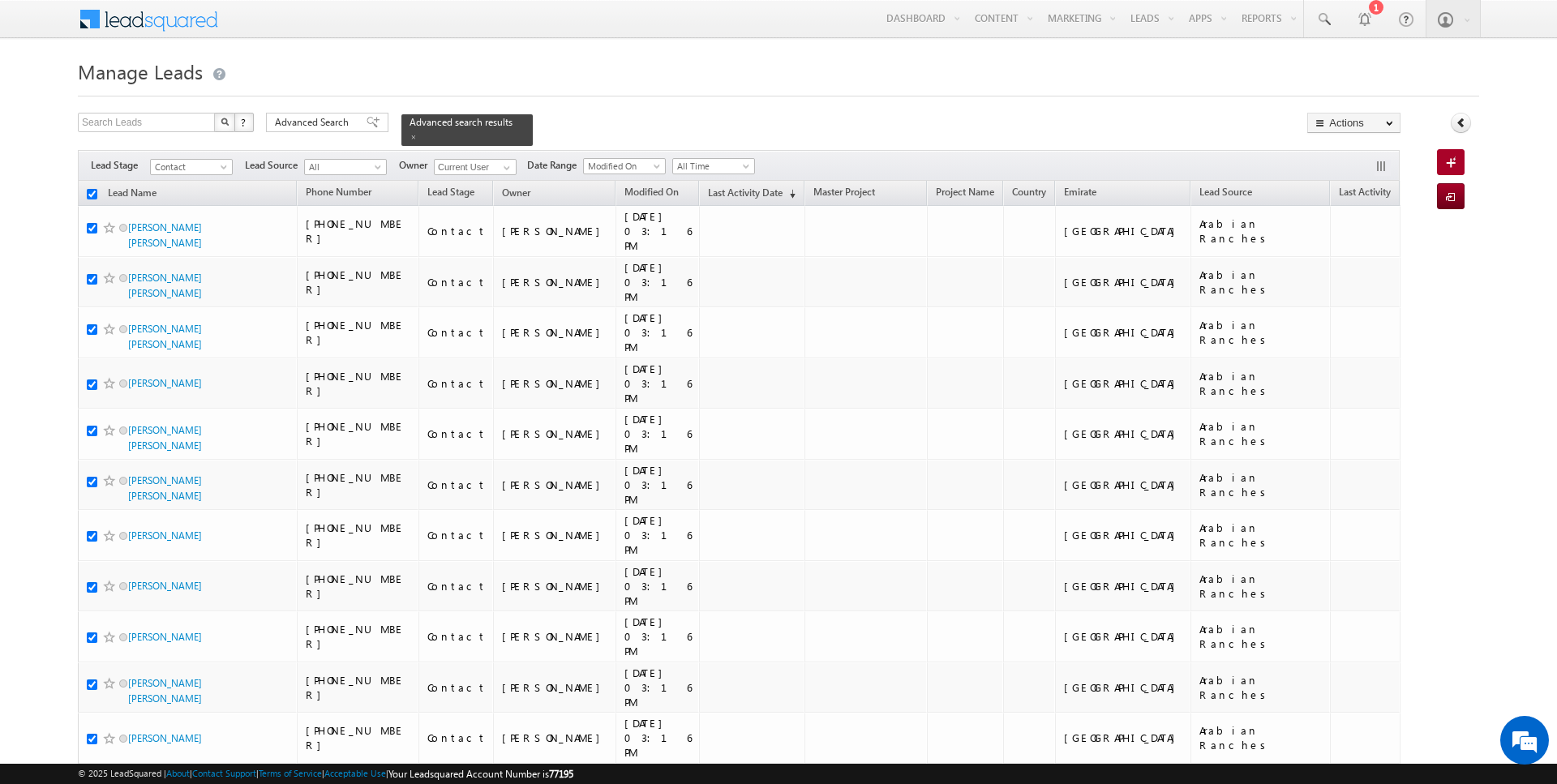
checkbox input "true"
click at [1382, 270] on link "Change Owner" at bounding box center [1354, 262] width 91 height 19
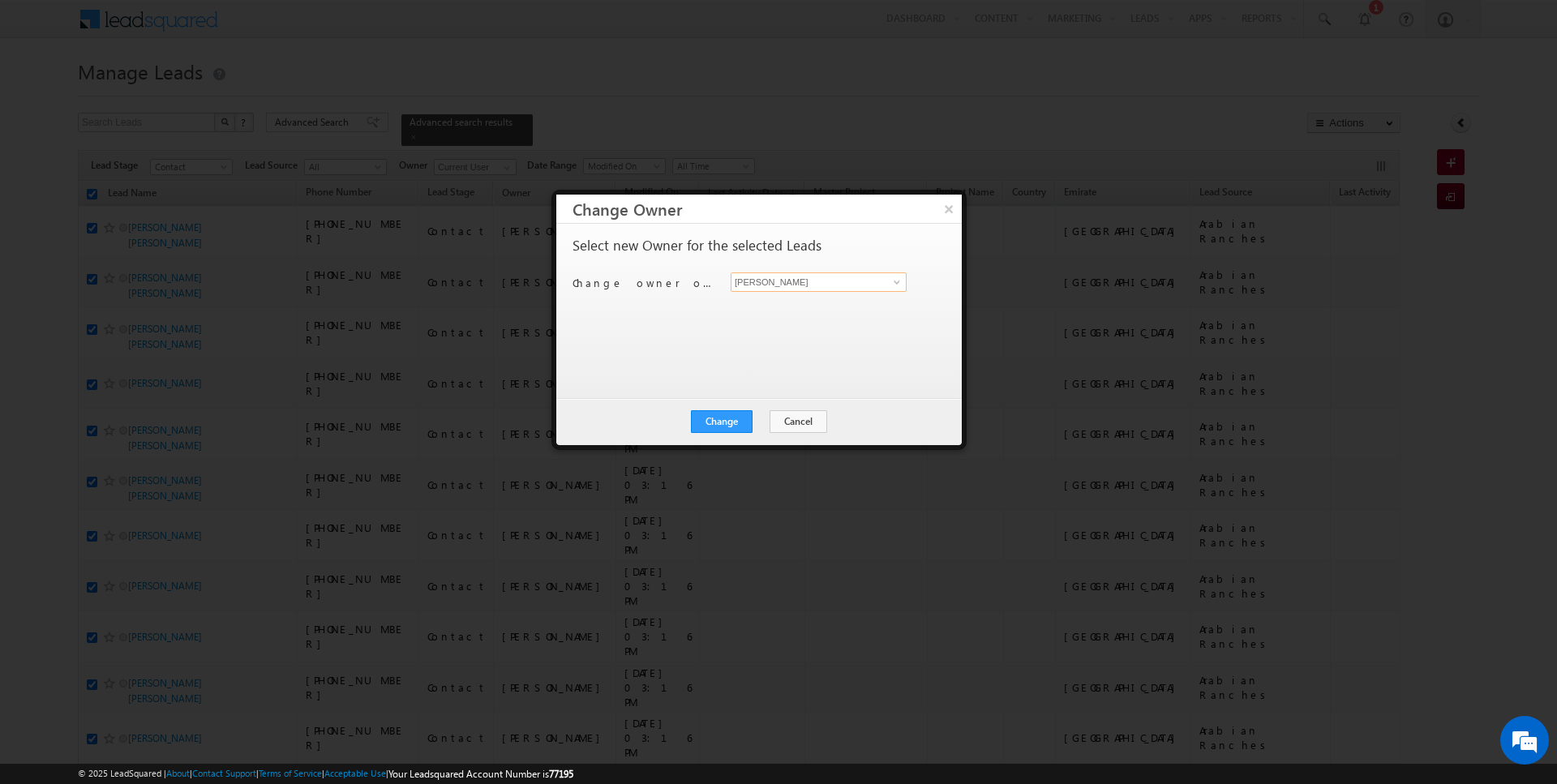
click at [810, 284] on input "[PERSON_NAME]" at bounding box center [818, 281] width 176 height 19
click at [720, 416] on button "Change" at bounding box center [721, 421] width 62 height 23
click at [754, 419] on button "Close" at bounding box center [761, 421] width 52 height 23
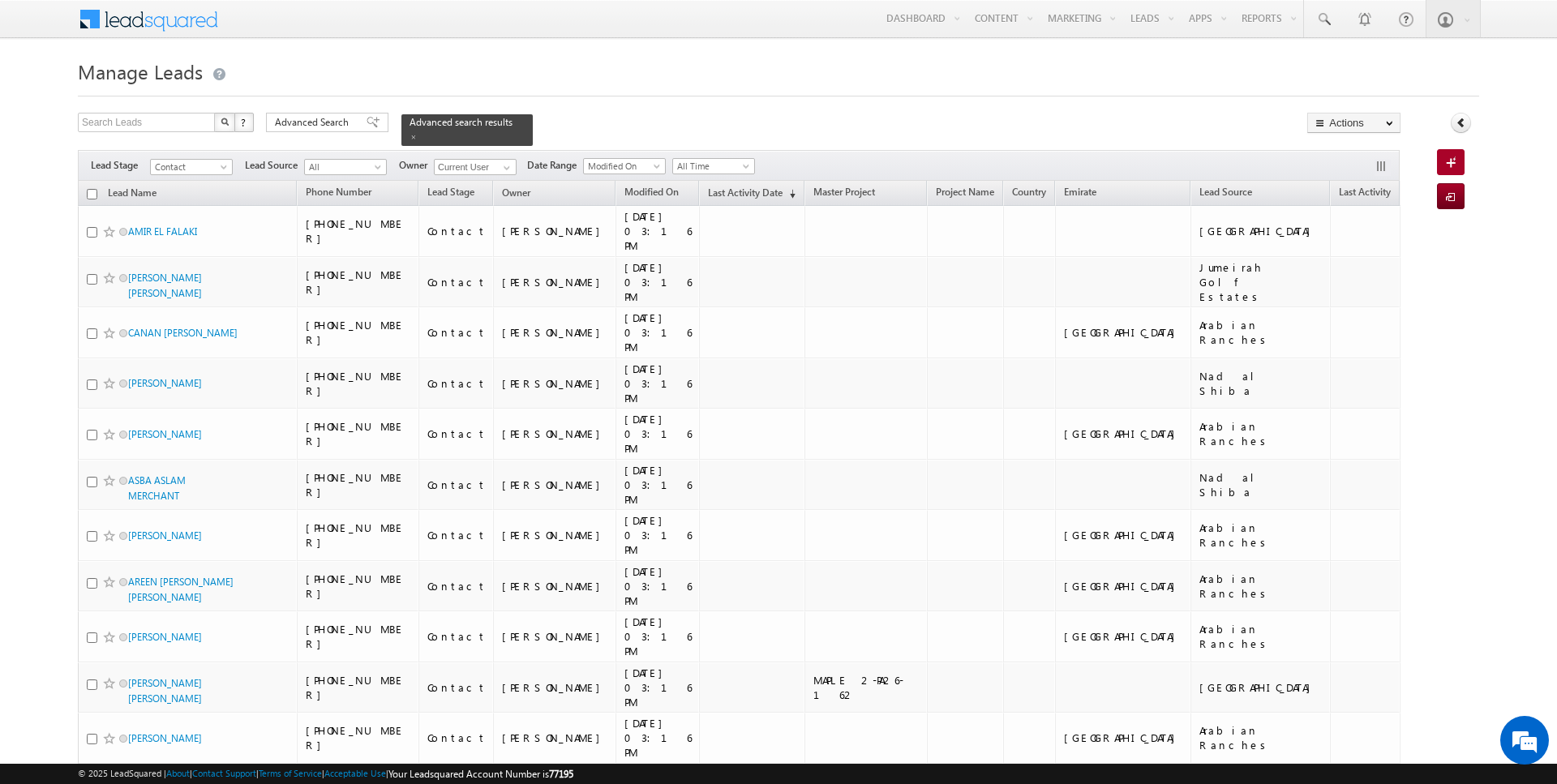
click at [93, 193] on input "checkbox" at bounding box center [92, 194] width 10 height 10
checkbox input "true"
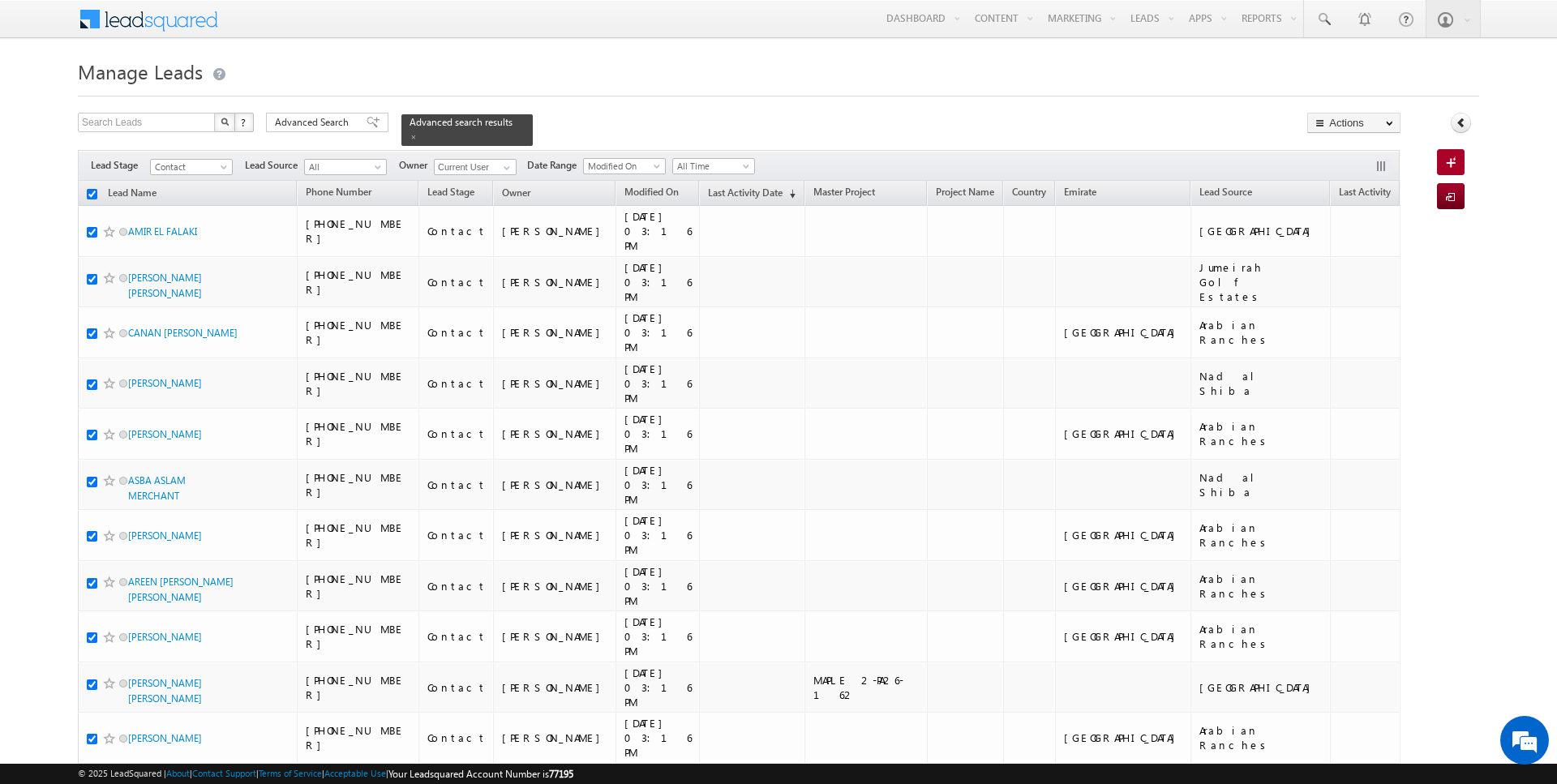
checkbox input "true"
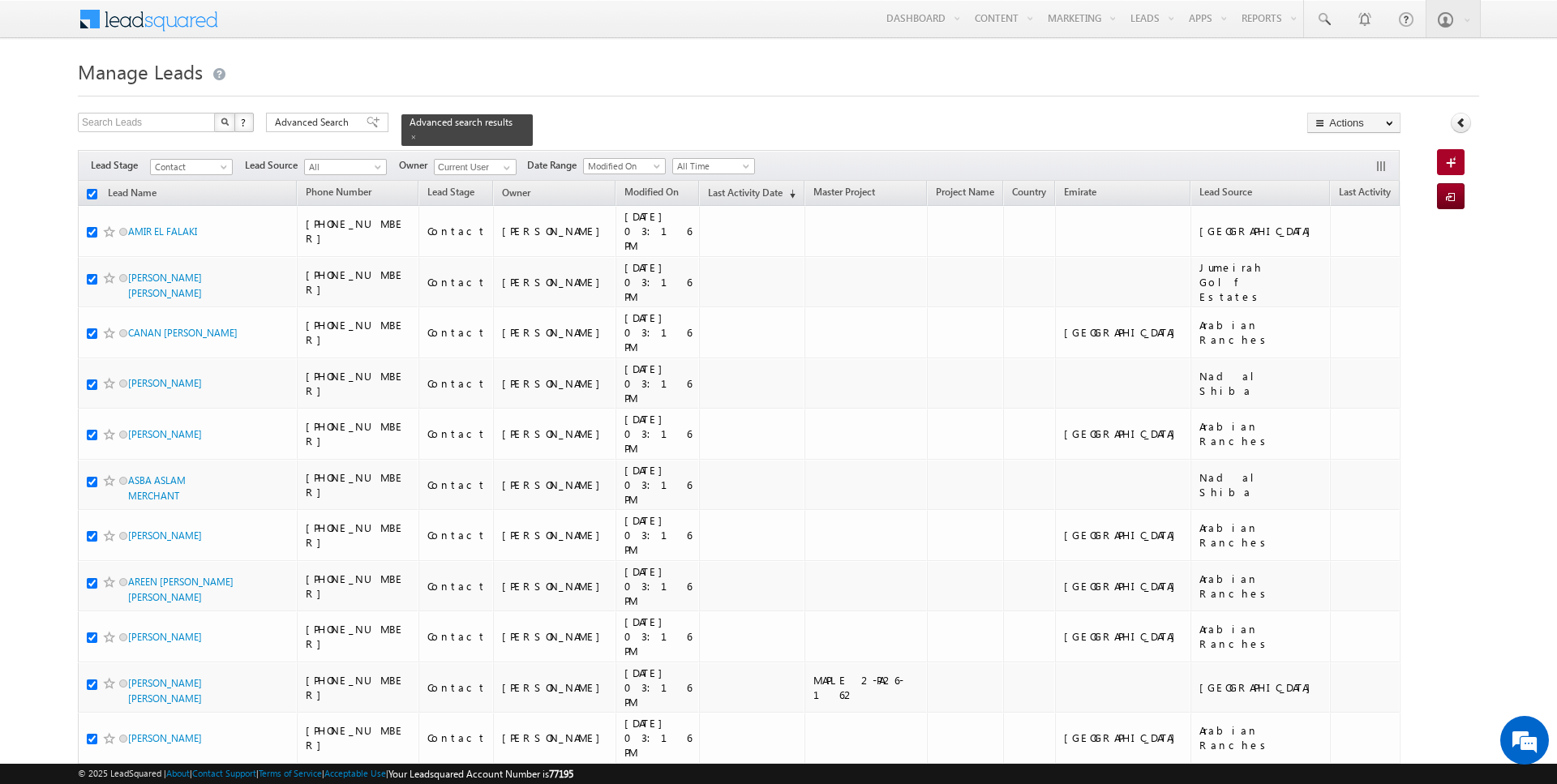
checkbox input "true"
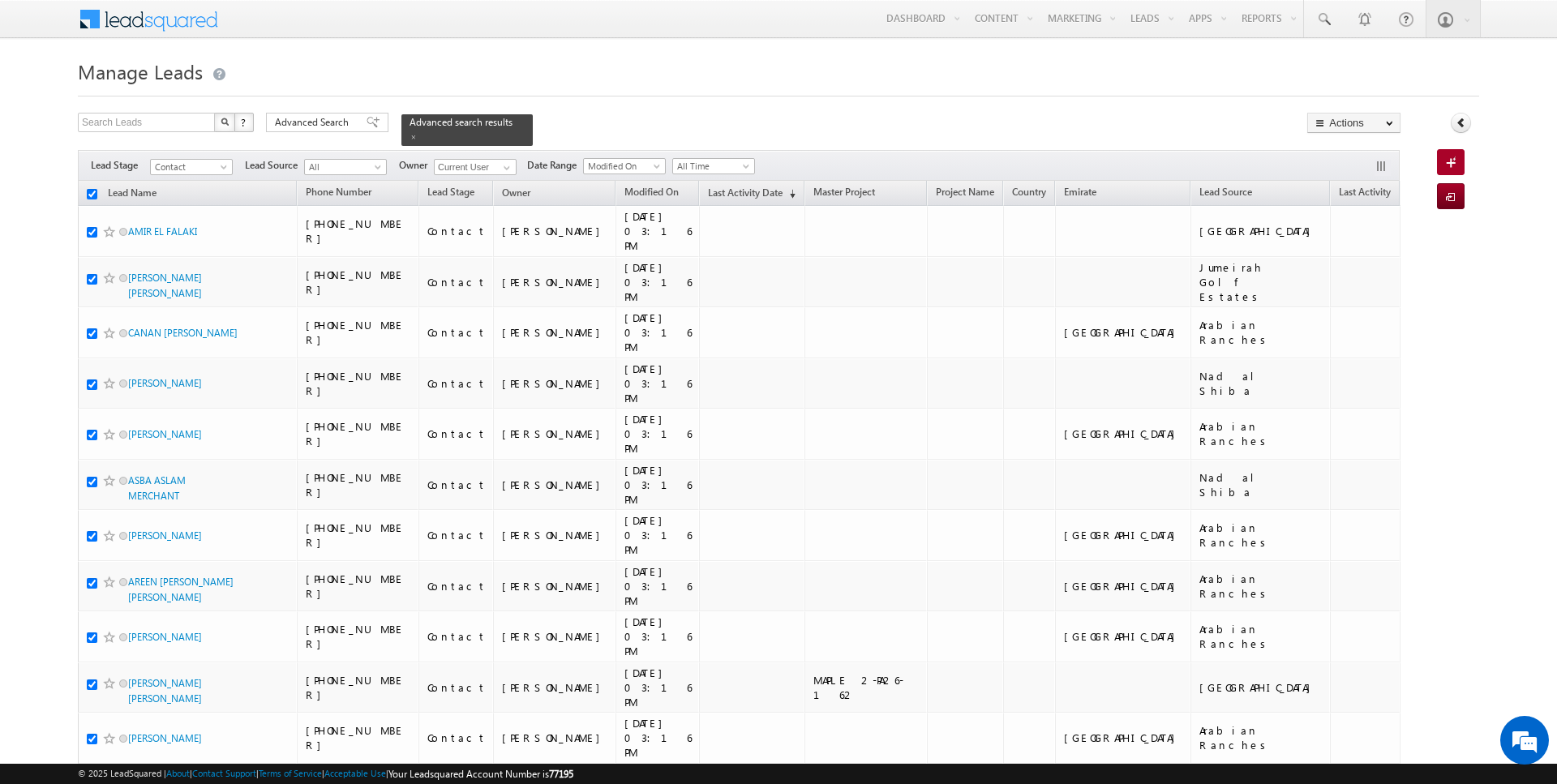
checkbox input "true"
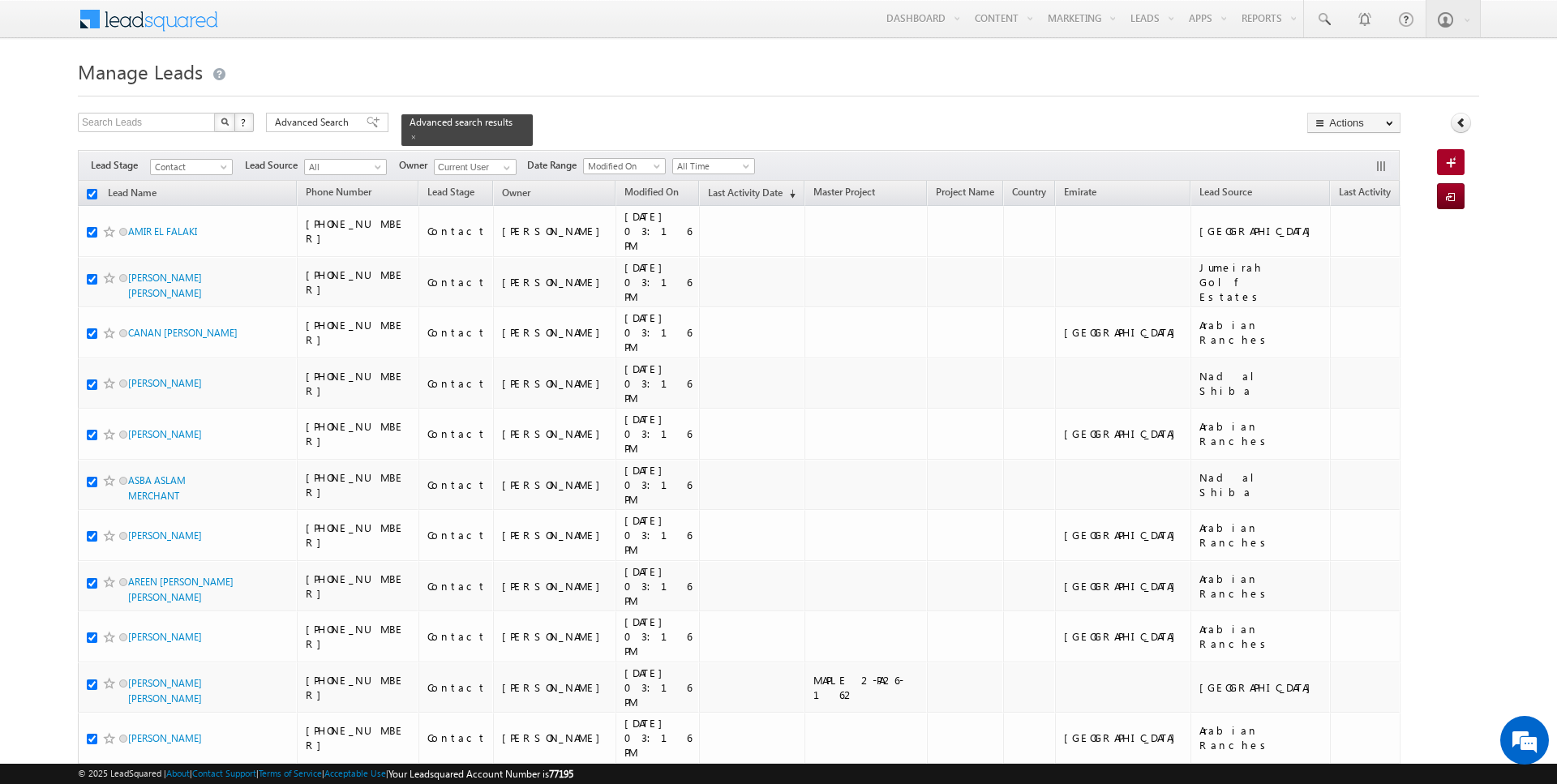
checkbox input "true"
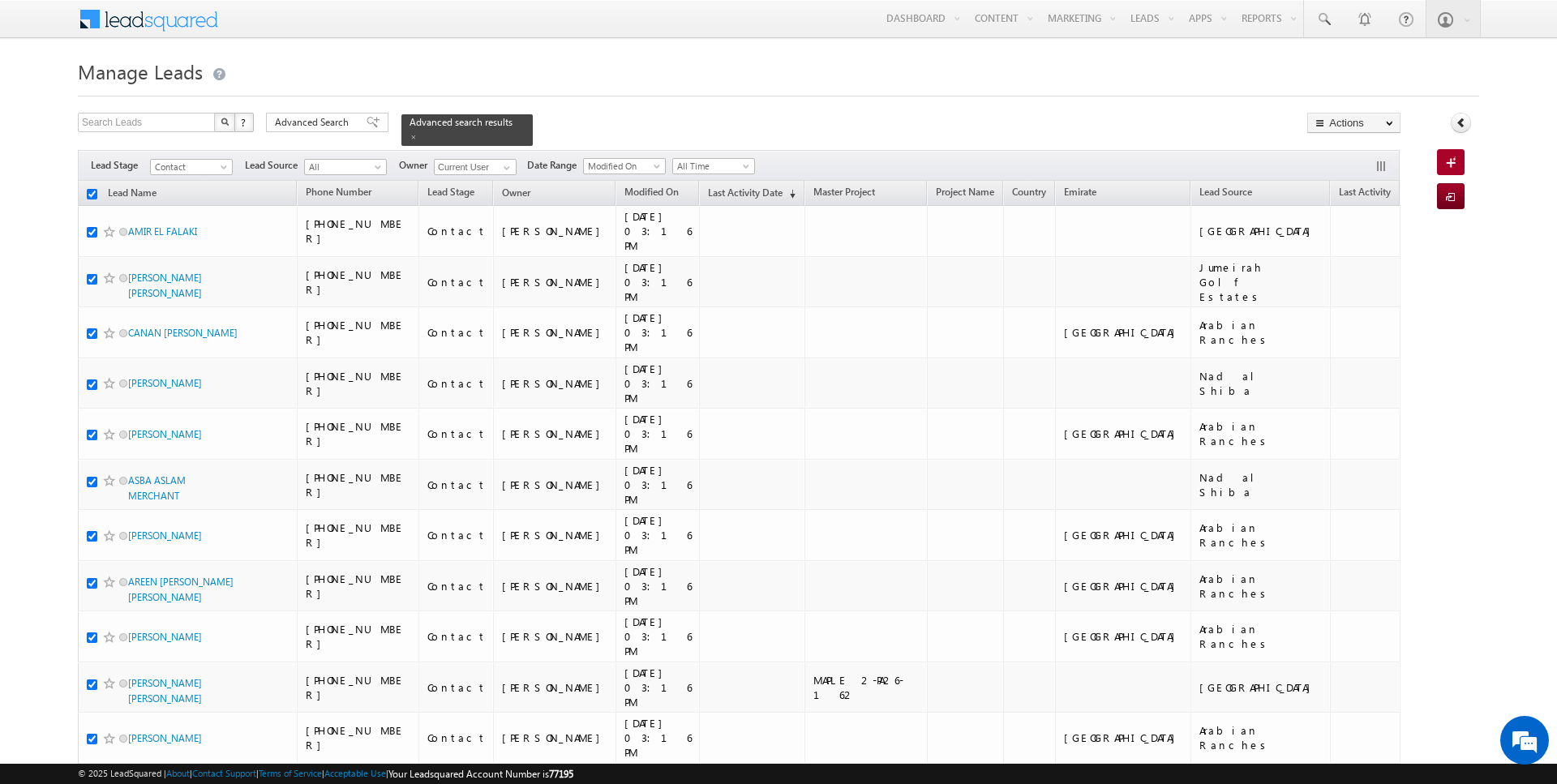
checkbox input "true"
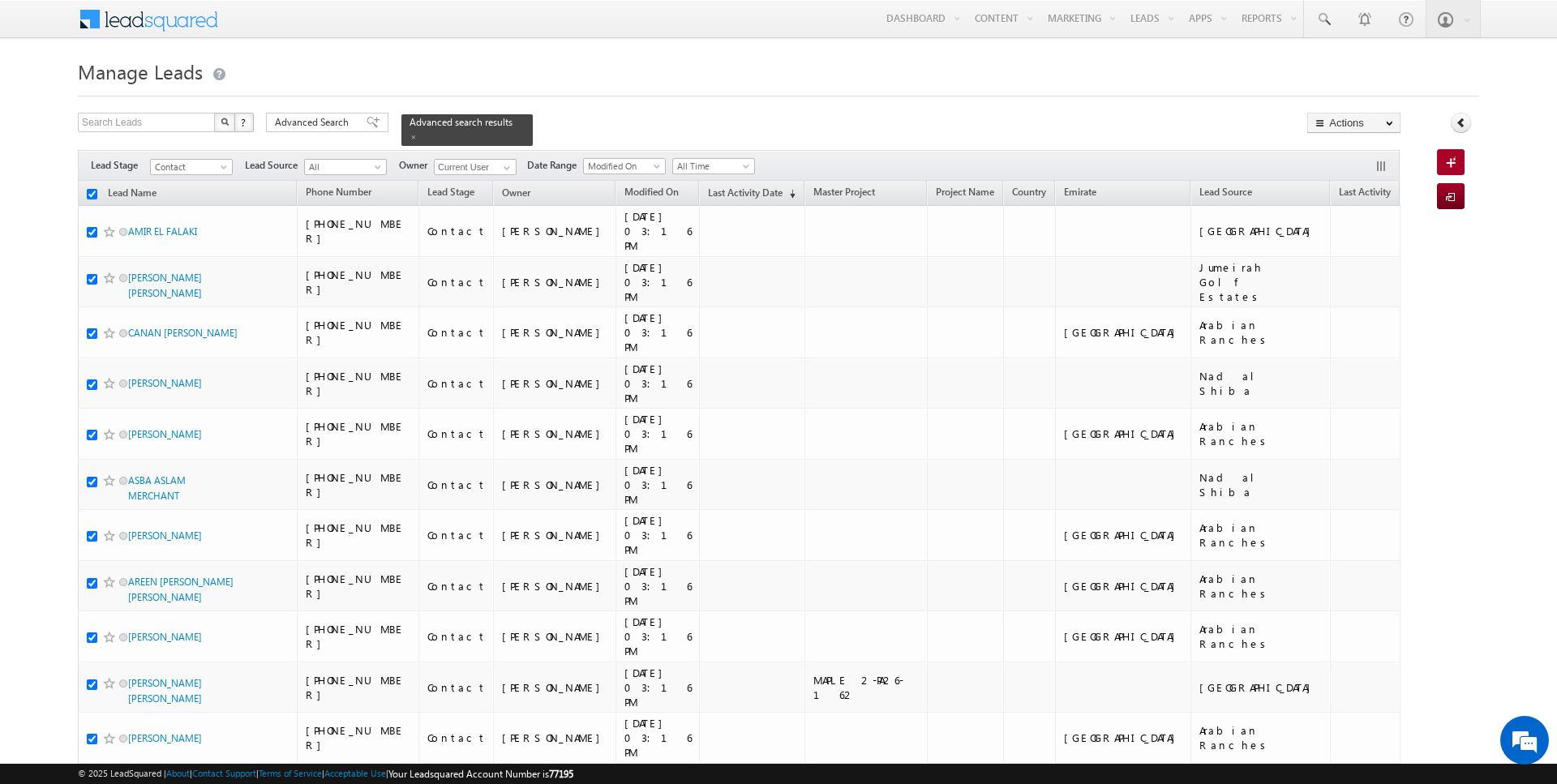
checkbox input "true"
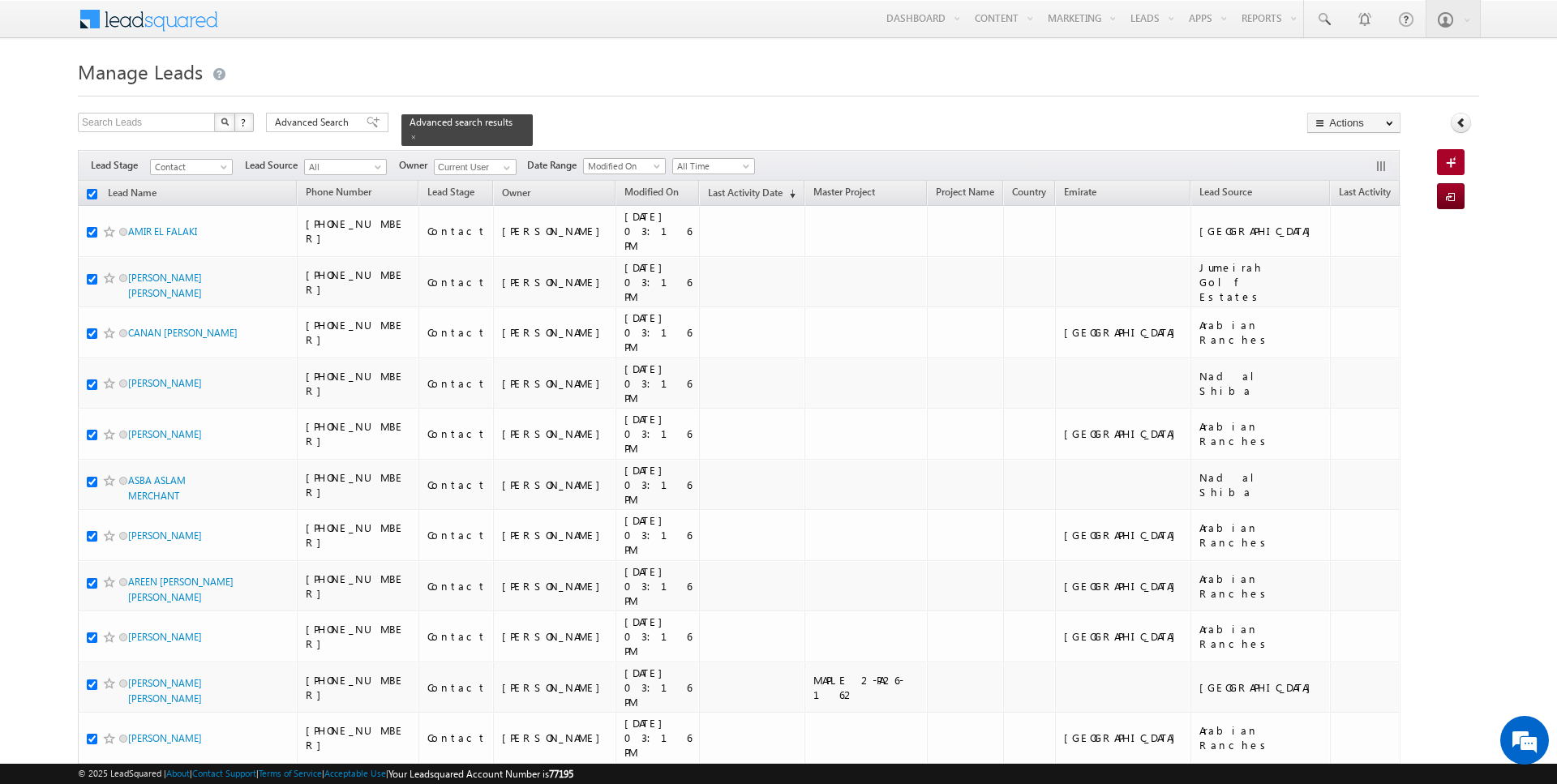
checkbox input "true"
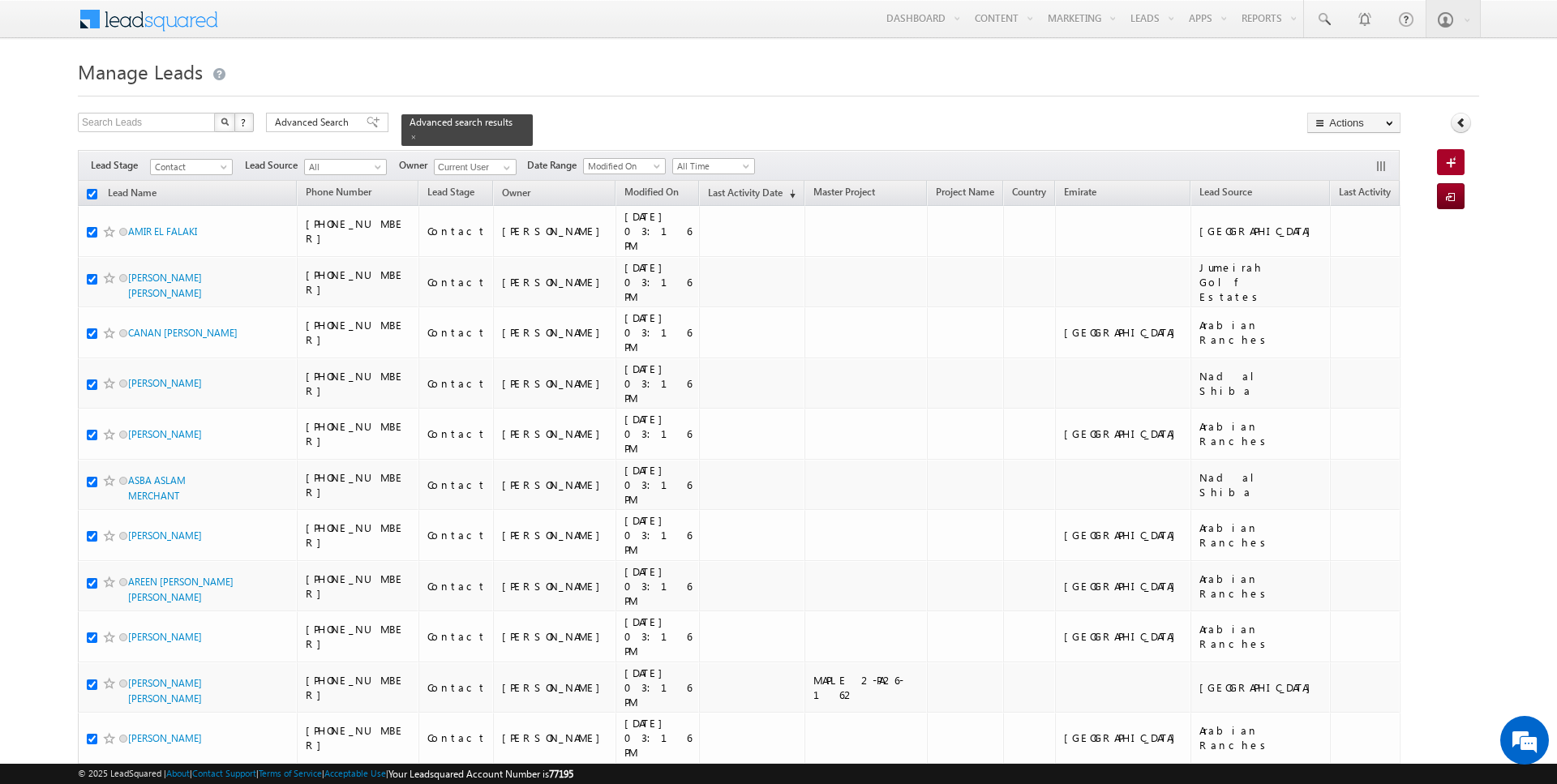
checkbox input "true"
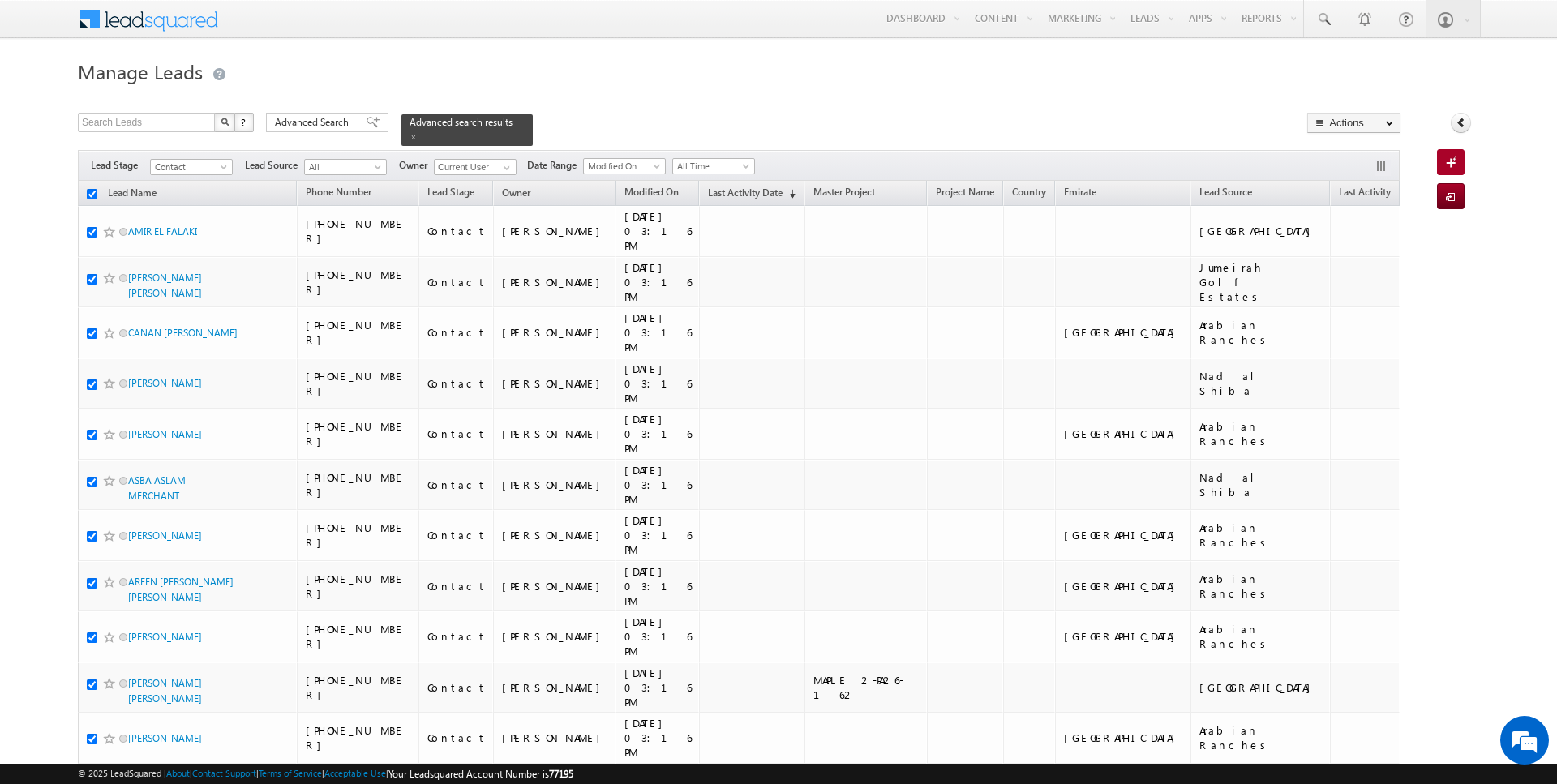
checkbox input "true"
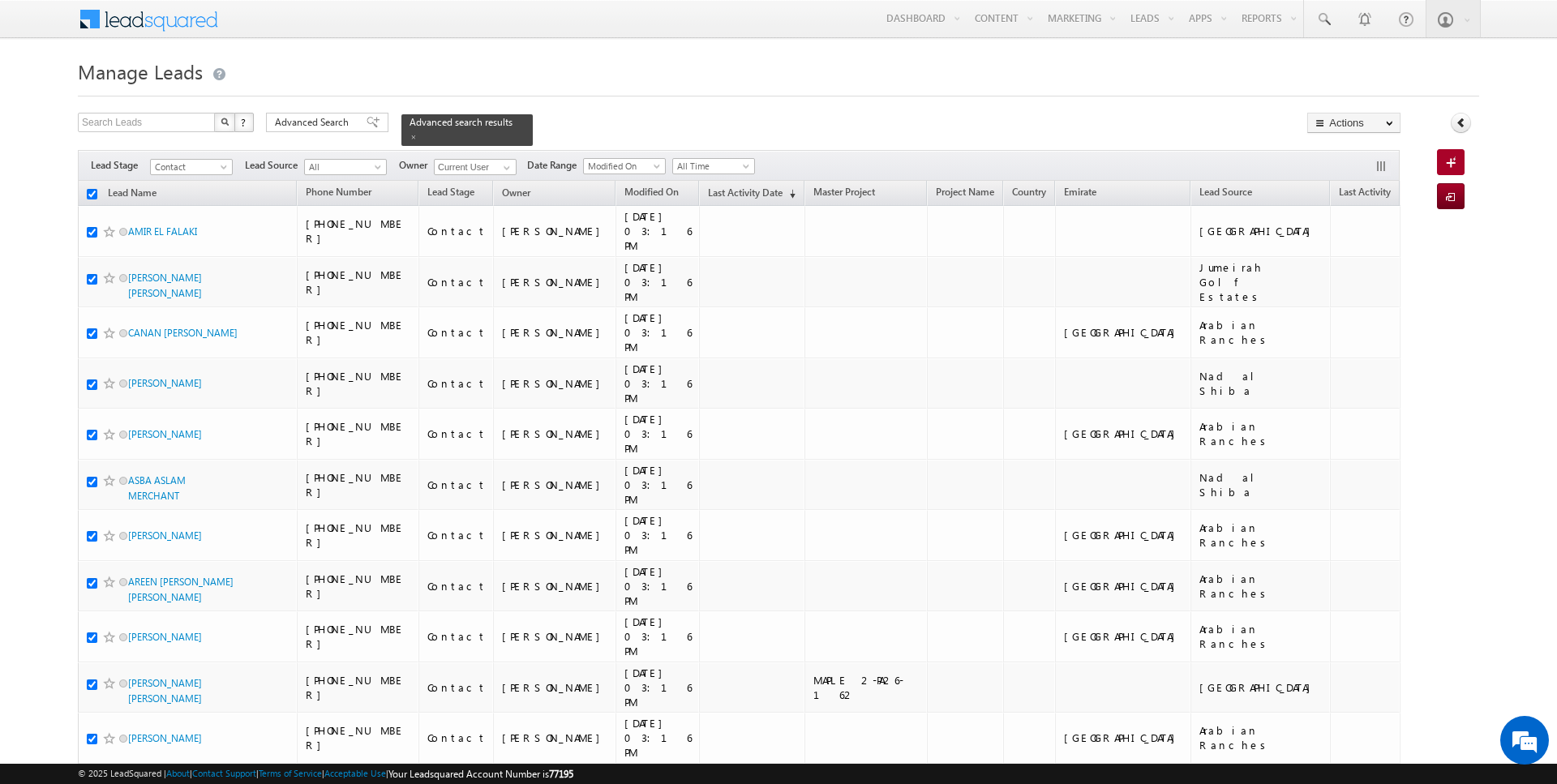
checkbox input "true"
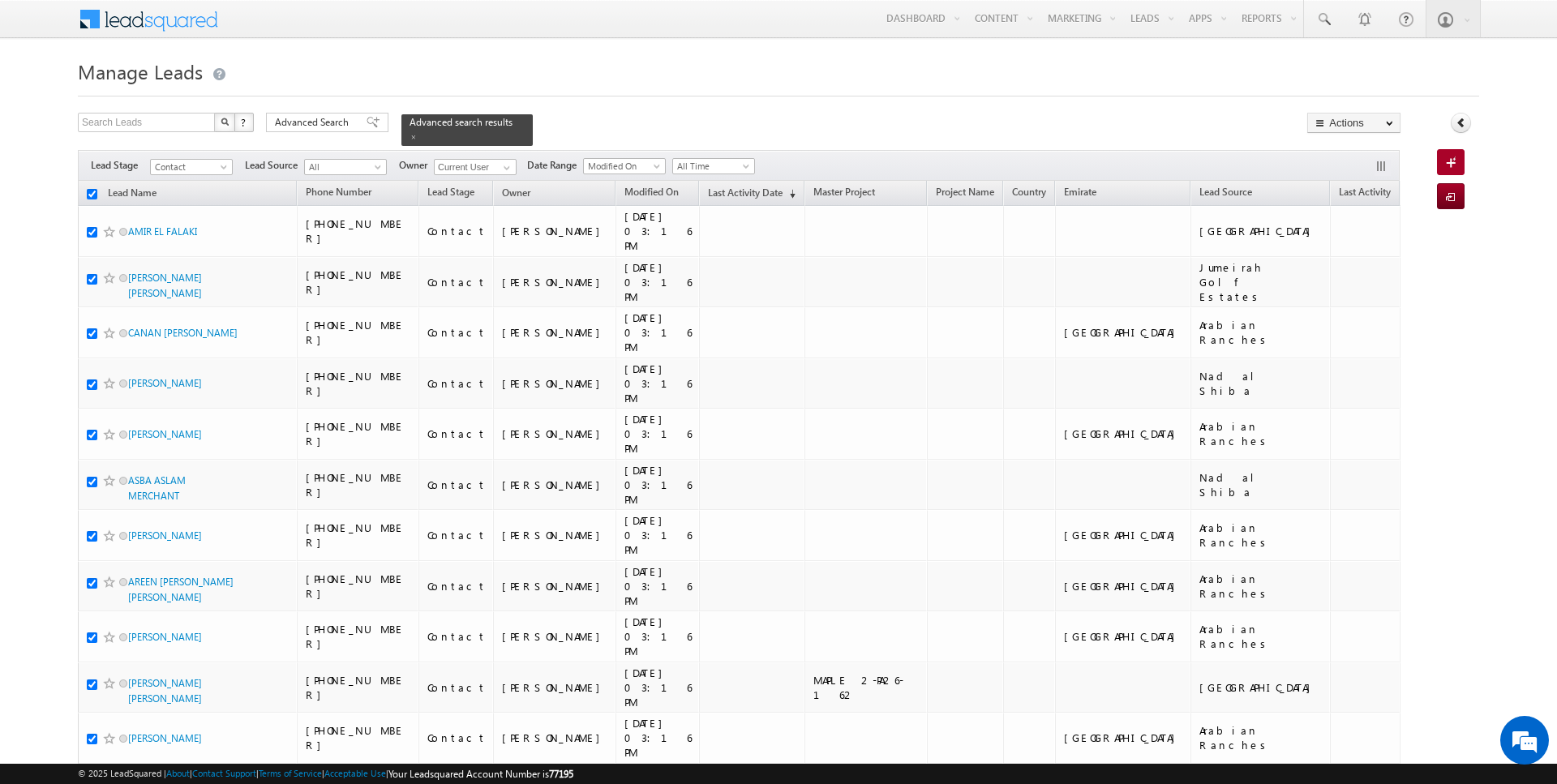
checkbox input "true"
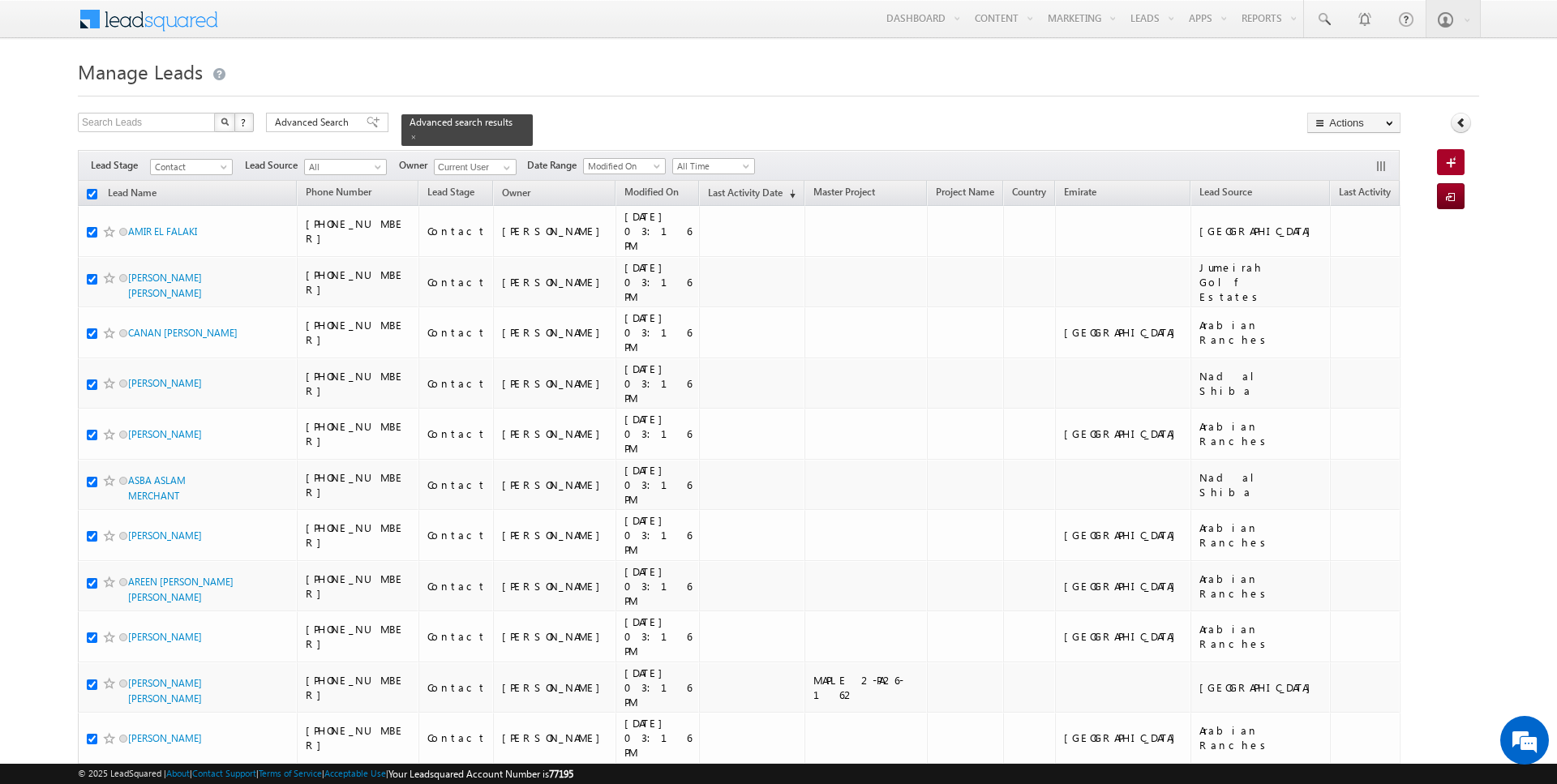
checkbox input "true"
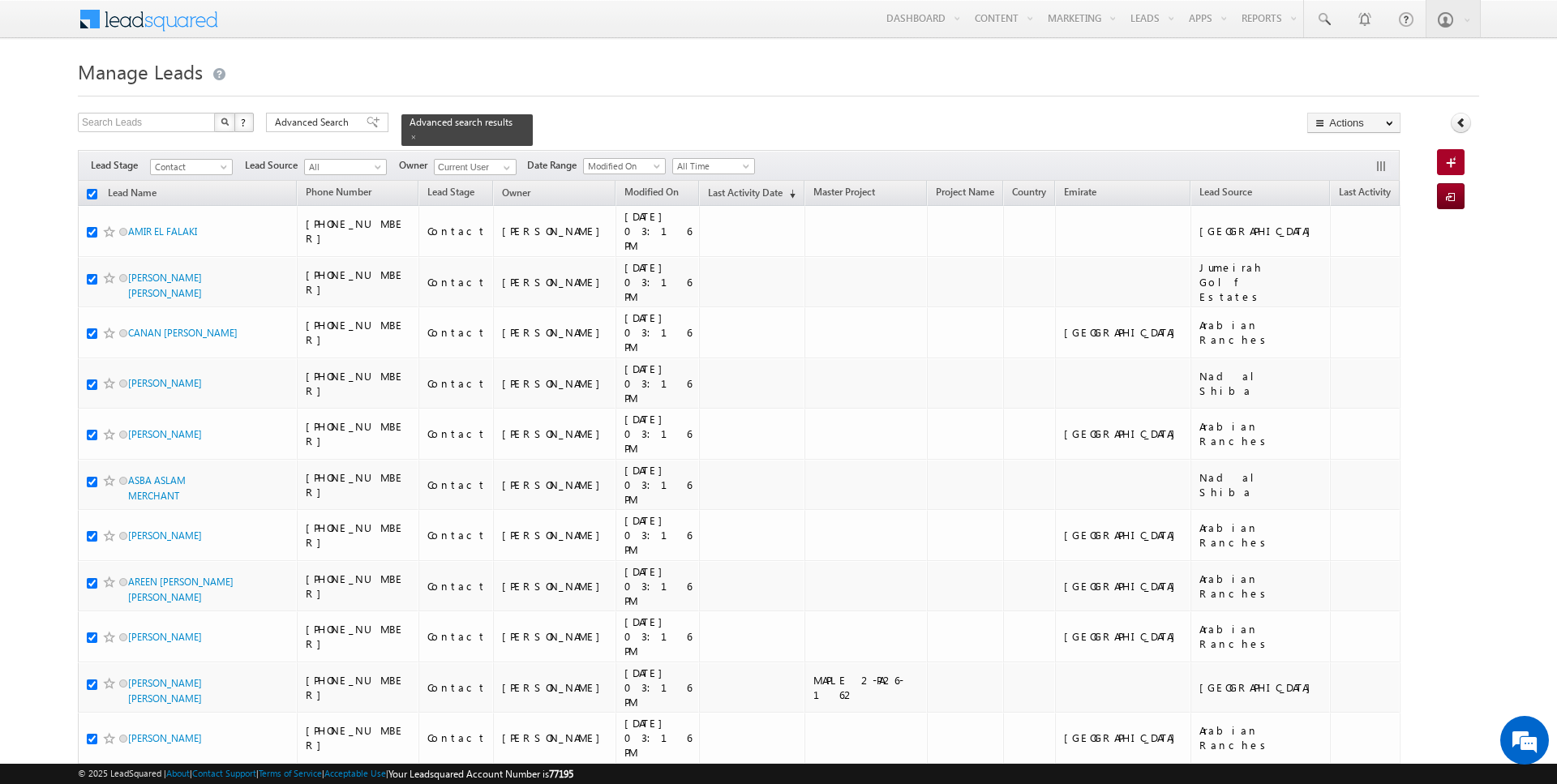
checkbox input "true"
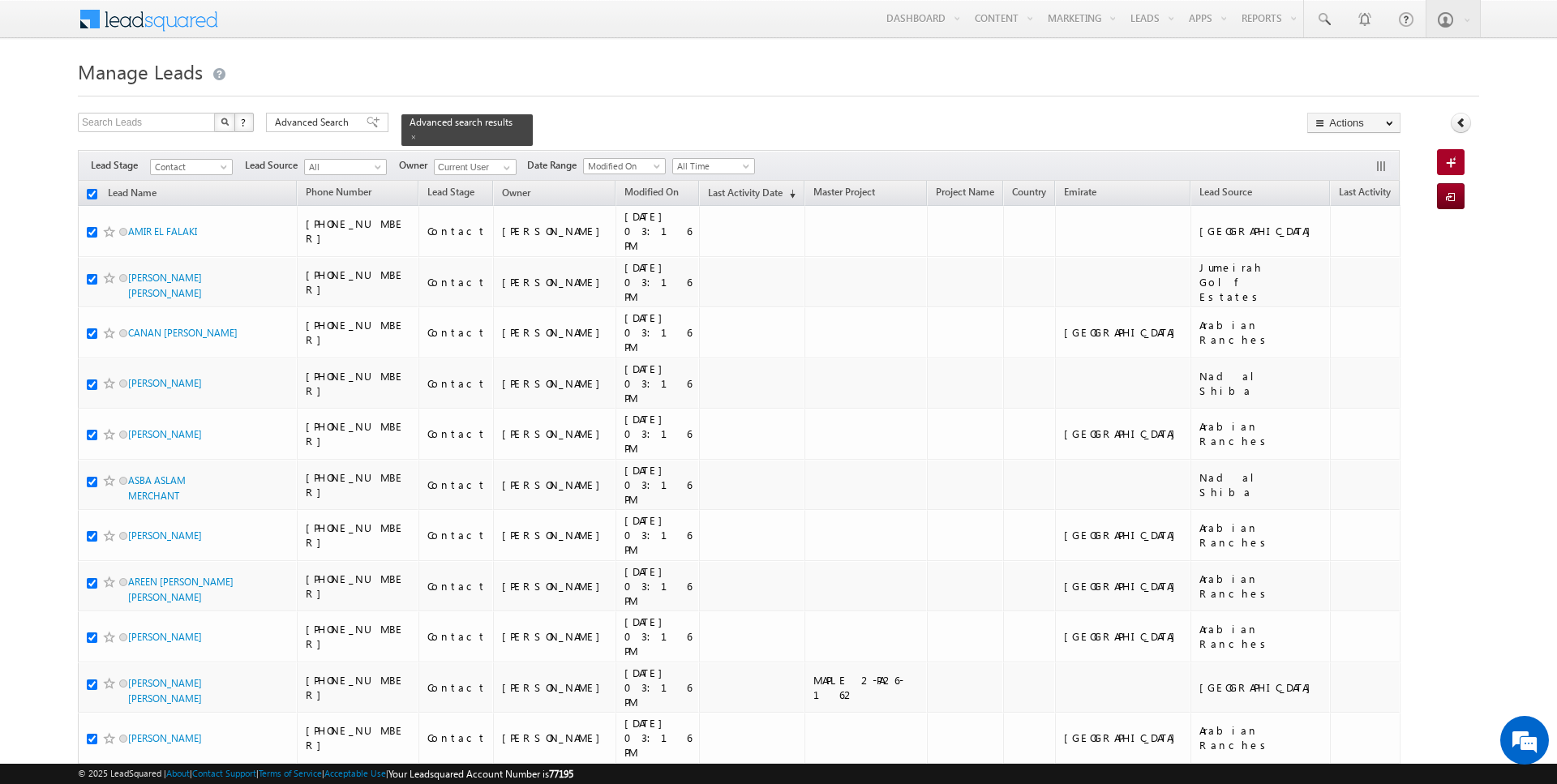
checkbox input "true"
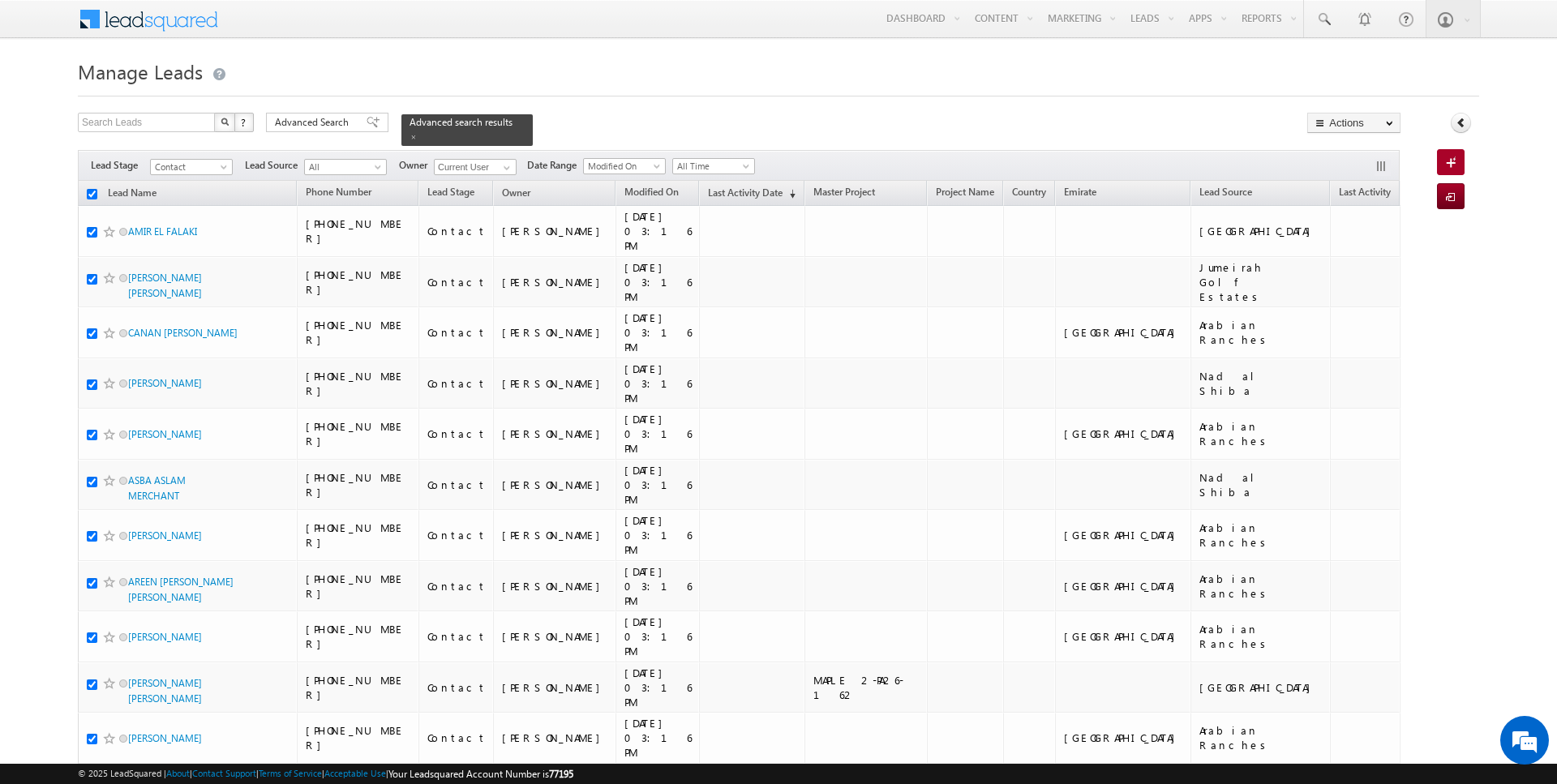
checkbox input "true"
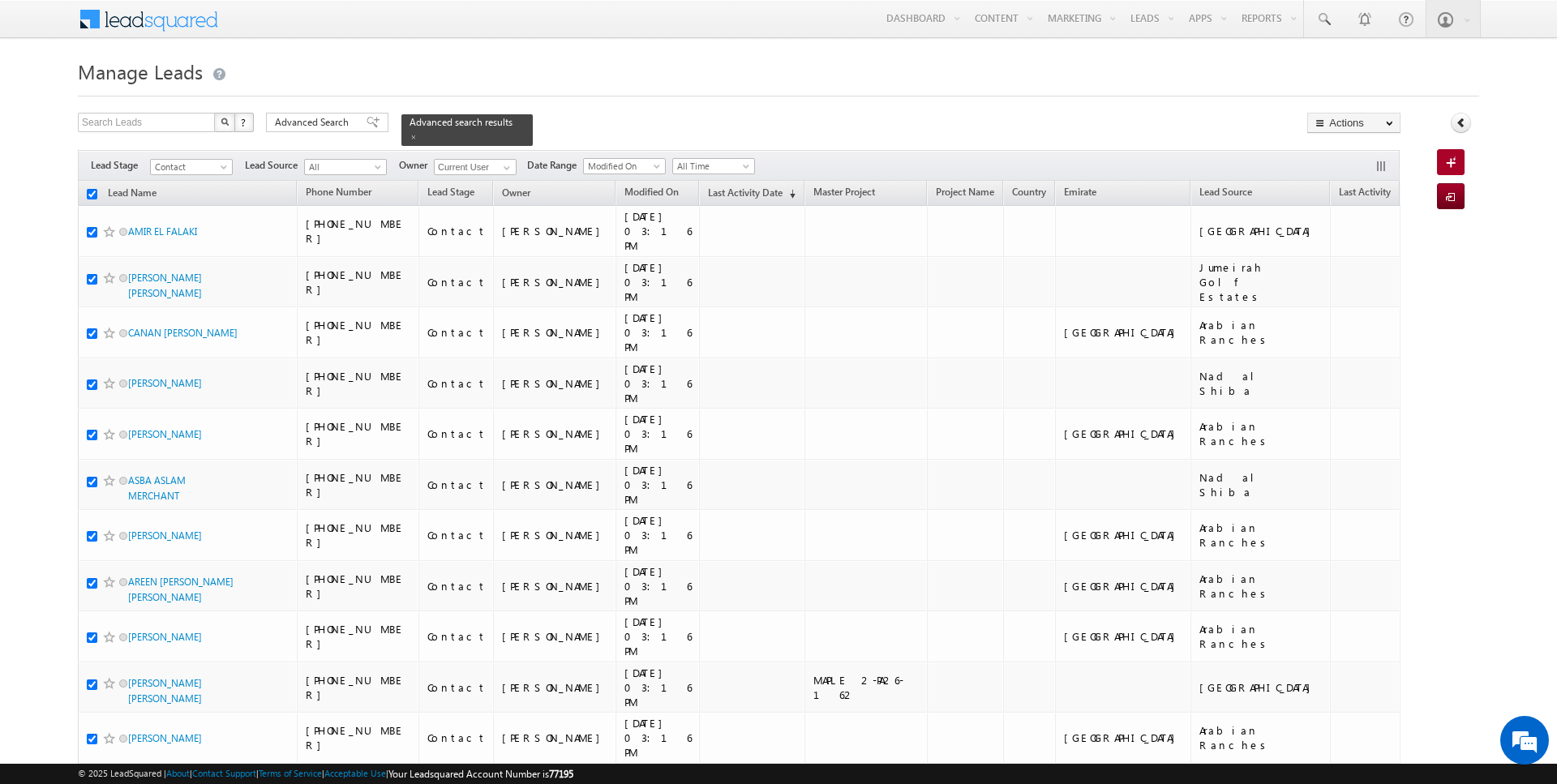
checkbox input "true"
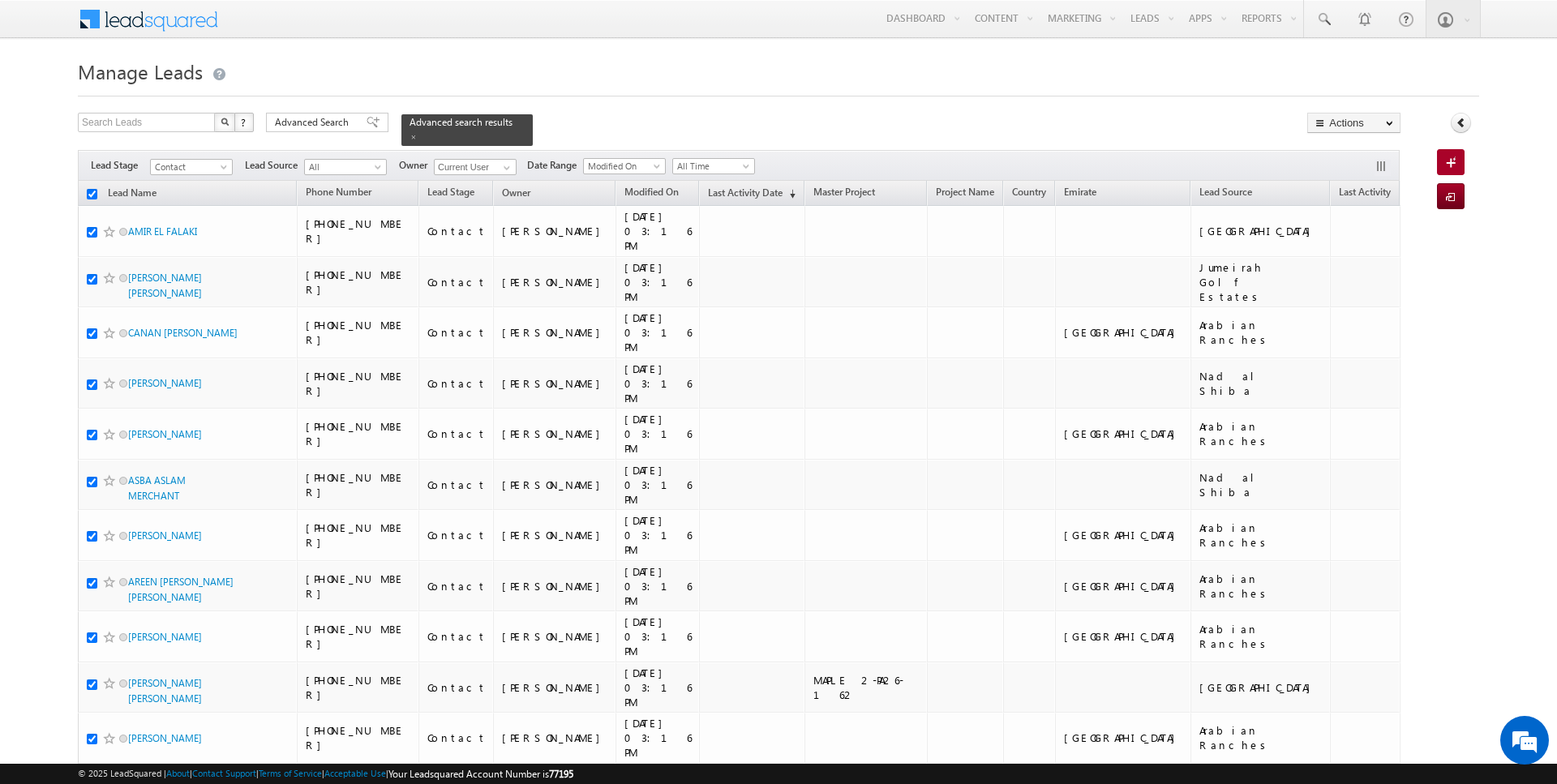
checkbox input "true"
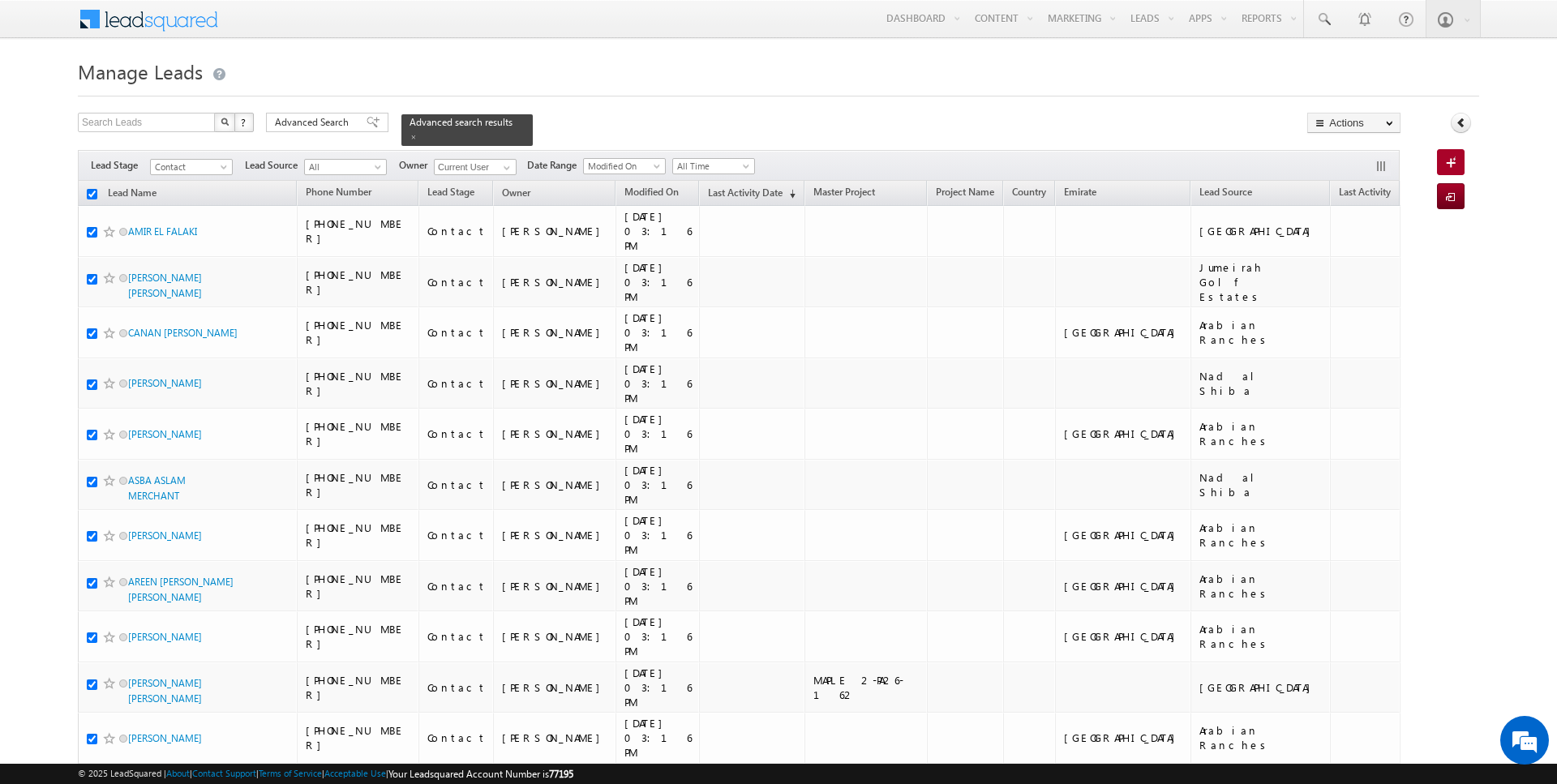
checkbox input "true"
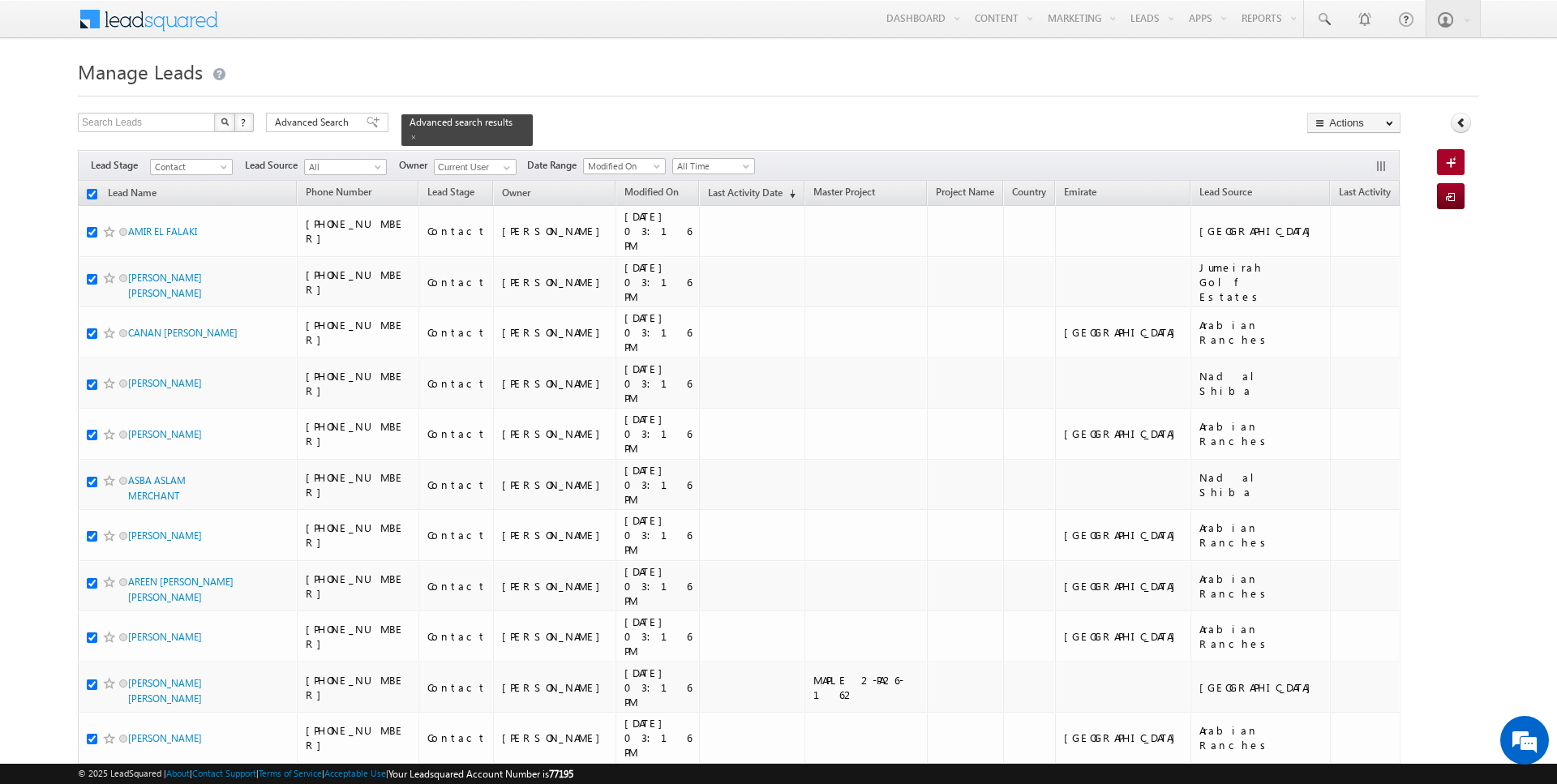
checkbox input "true"
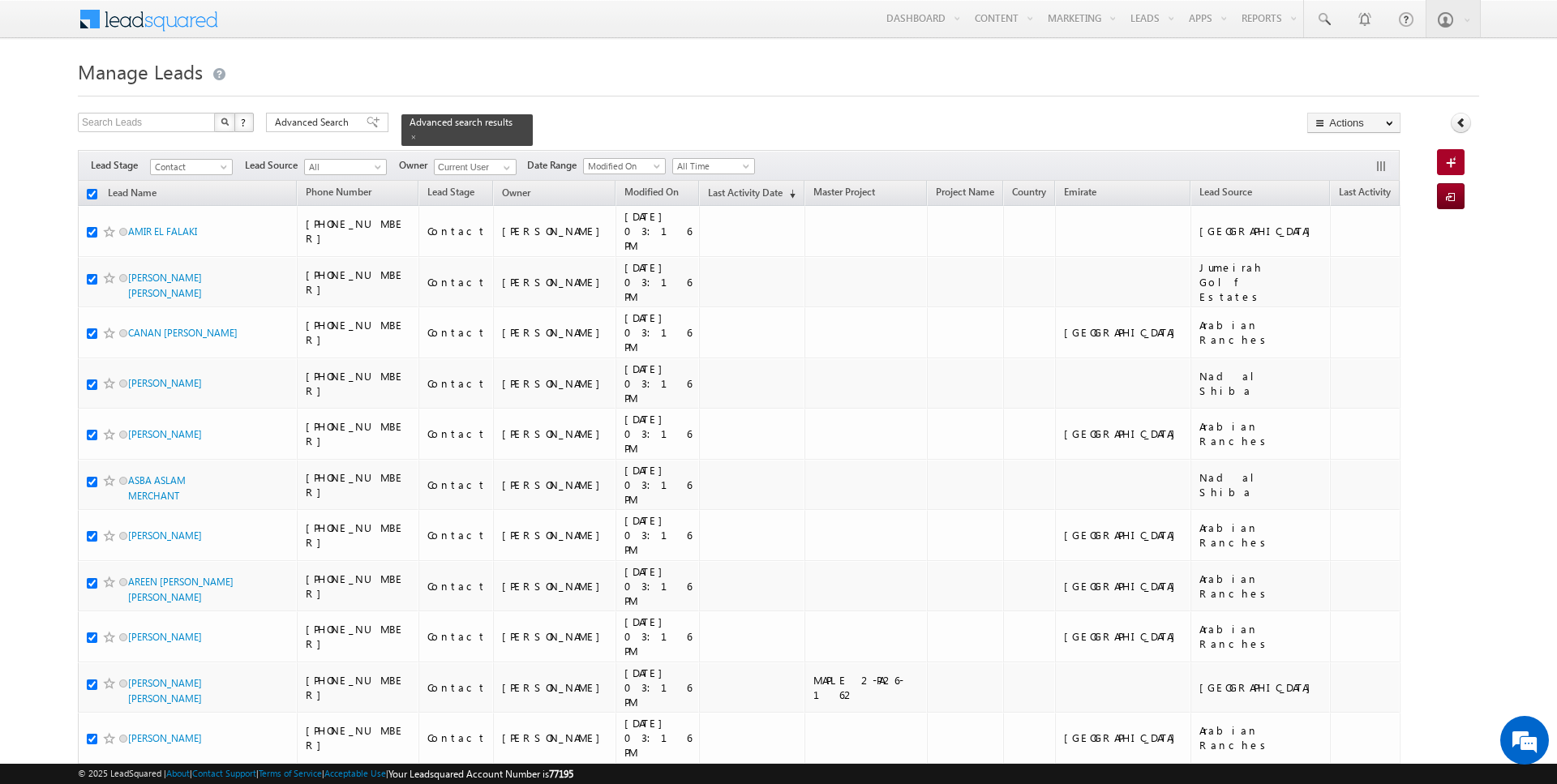
checkbox input "true"
click at [1358, 255] on link "Change Owner" at bounding box center [1354, 262] width 91 height 19
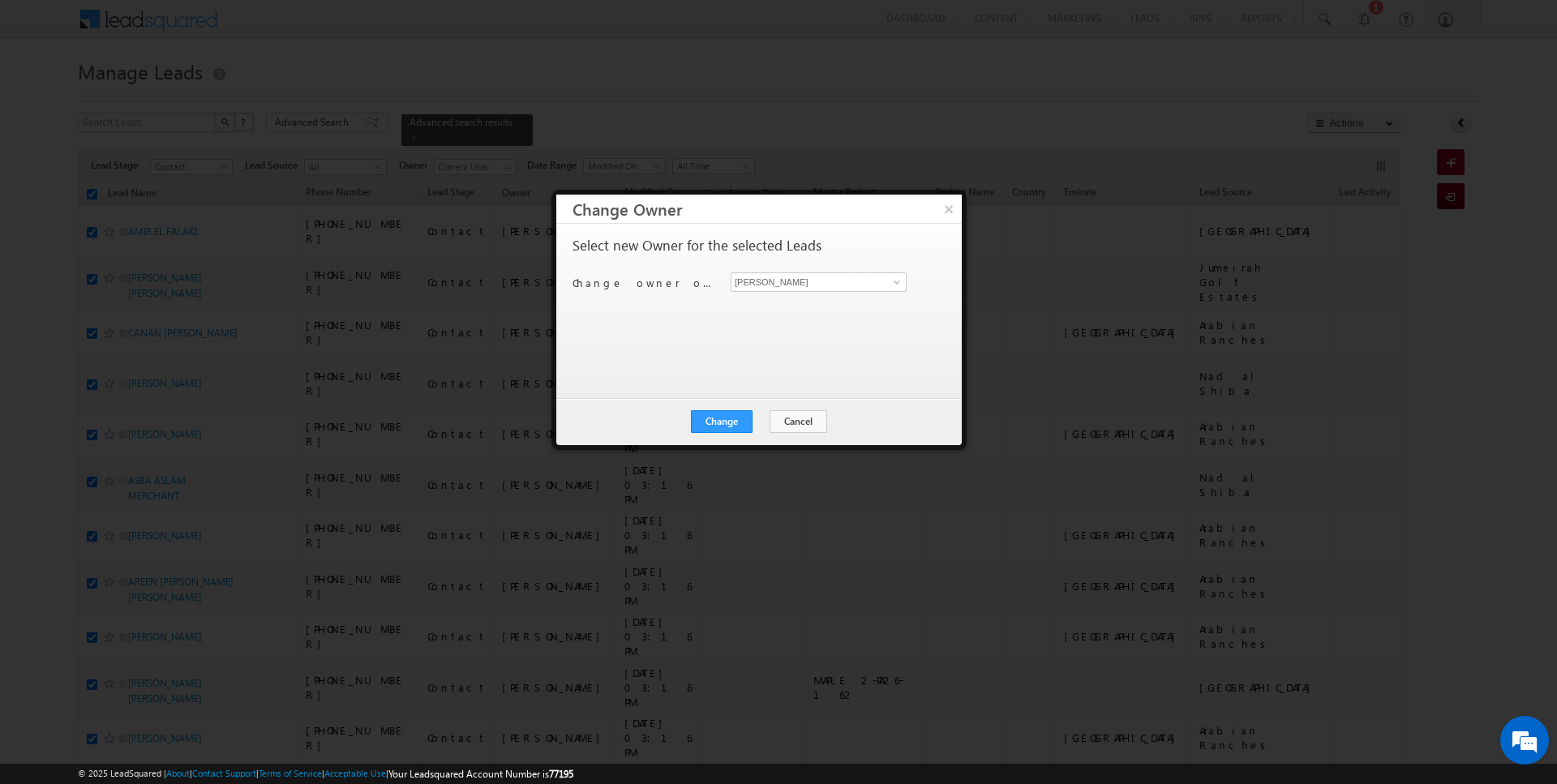
click at [846, 270] on div "Select new Owner for the selected Leads Change owner of 100 leads to Rajender R…" at bounding box center [757, 303] width 369 height 130
click at [833, 278] on input "[PERSON_NAME]" at bounding box center [818, 281] width 176 height 19
click at [806, 309] on span "[EMAIL_ADDRESS][DOMAIN_NAME]" at bounding box center [810, 313] width 146 height 12
type input "[PERSON_NAME]"
click at [729, 419] on button "Change" at bounding box center [721, 421] width 62 height 23
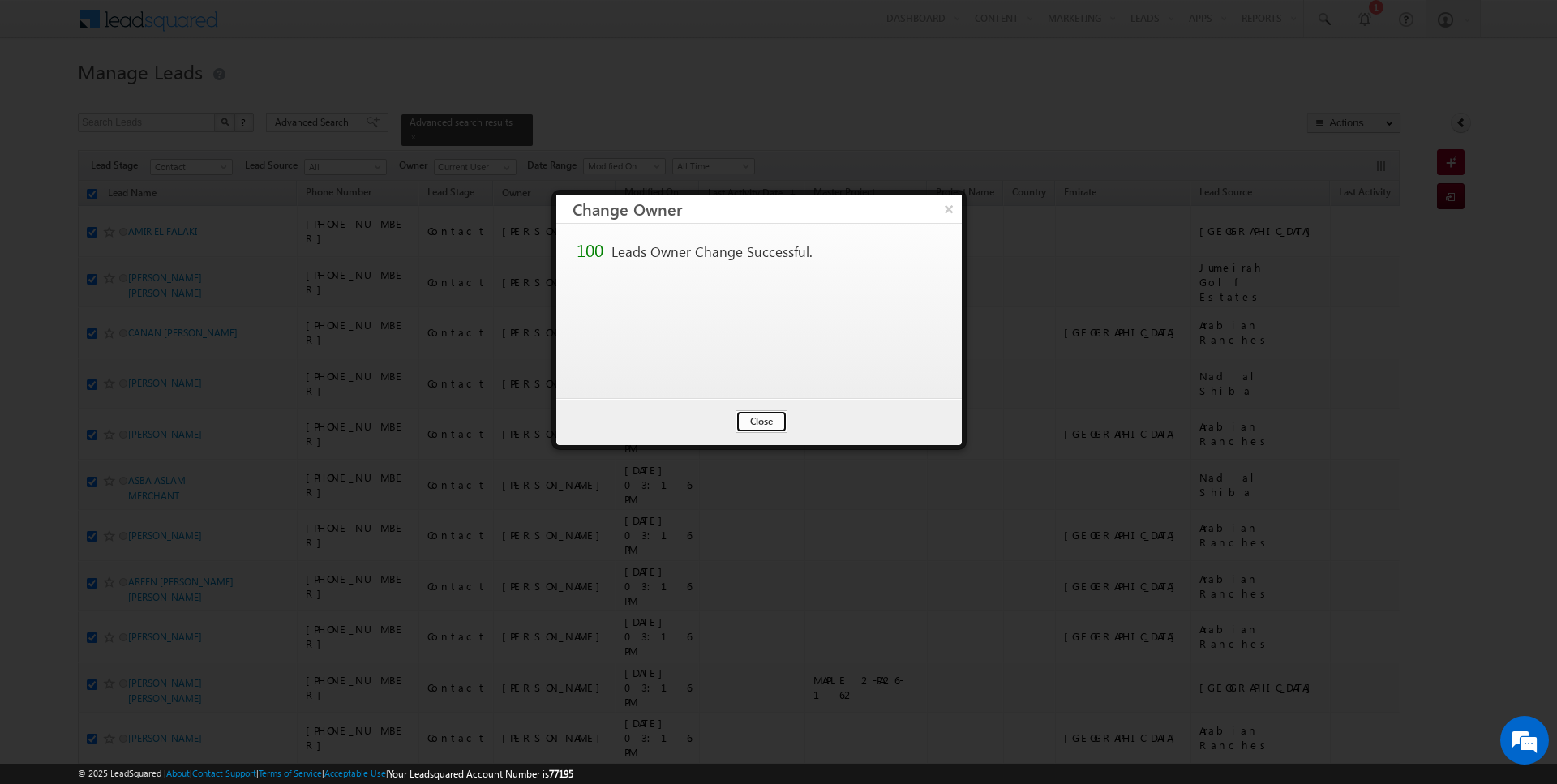
click at [762, 425] on button "Close" at bounding box center [761, 421] width 52 height 23
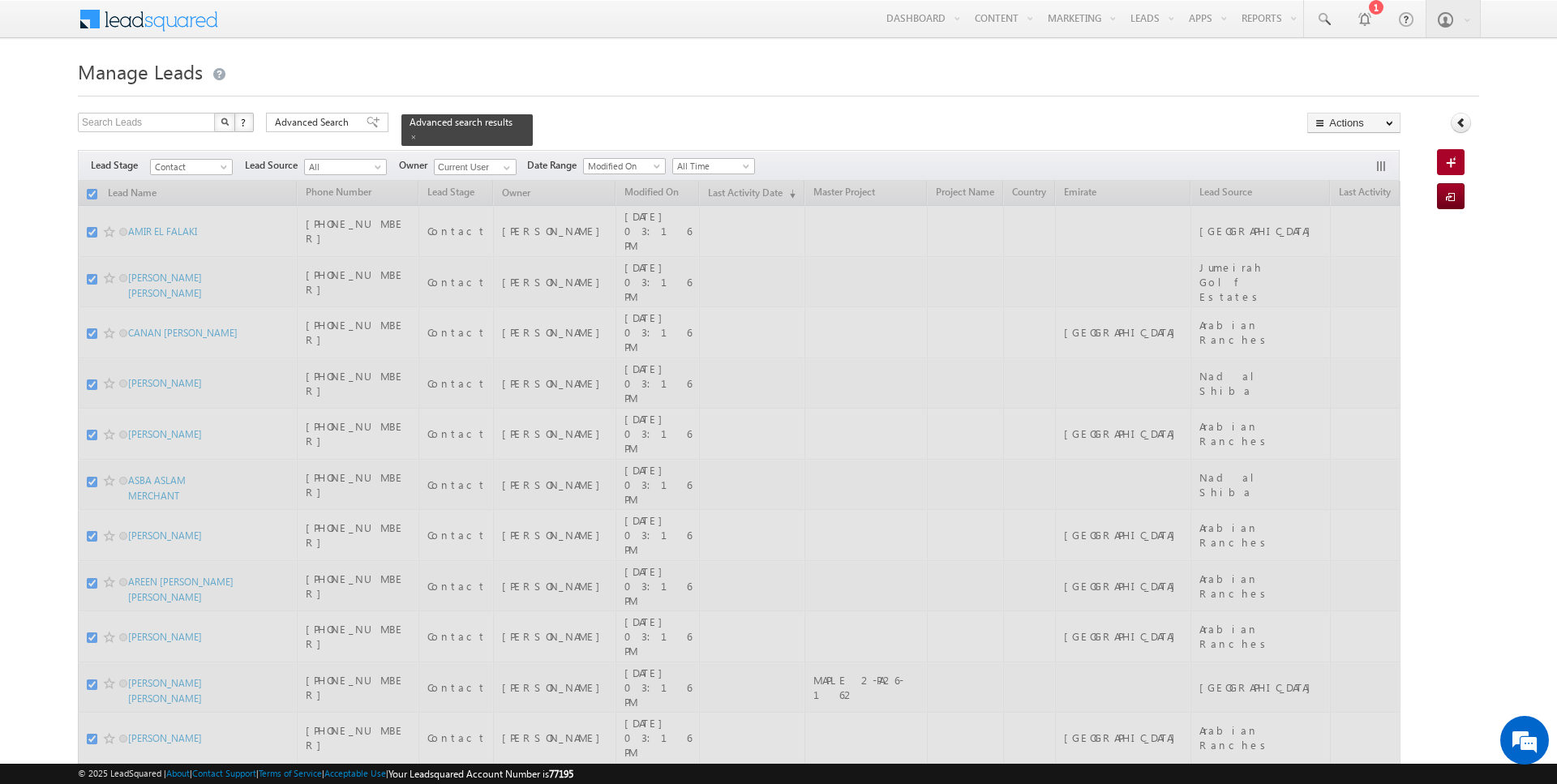
scroll to position [814, 0]
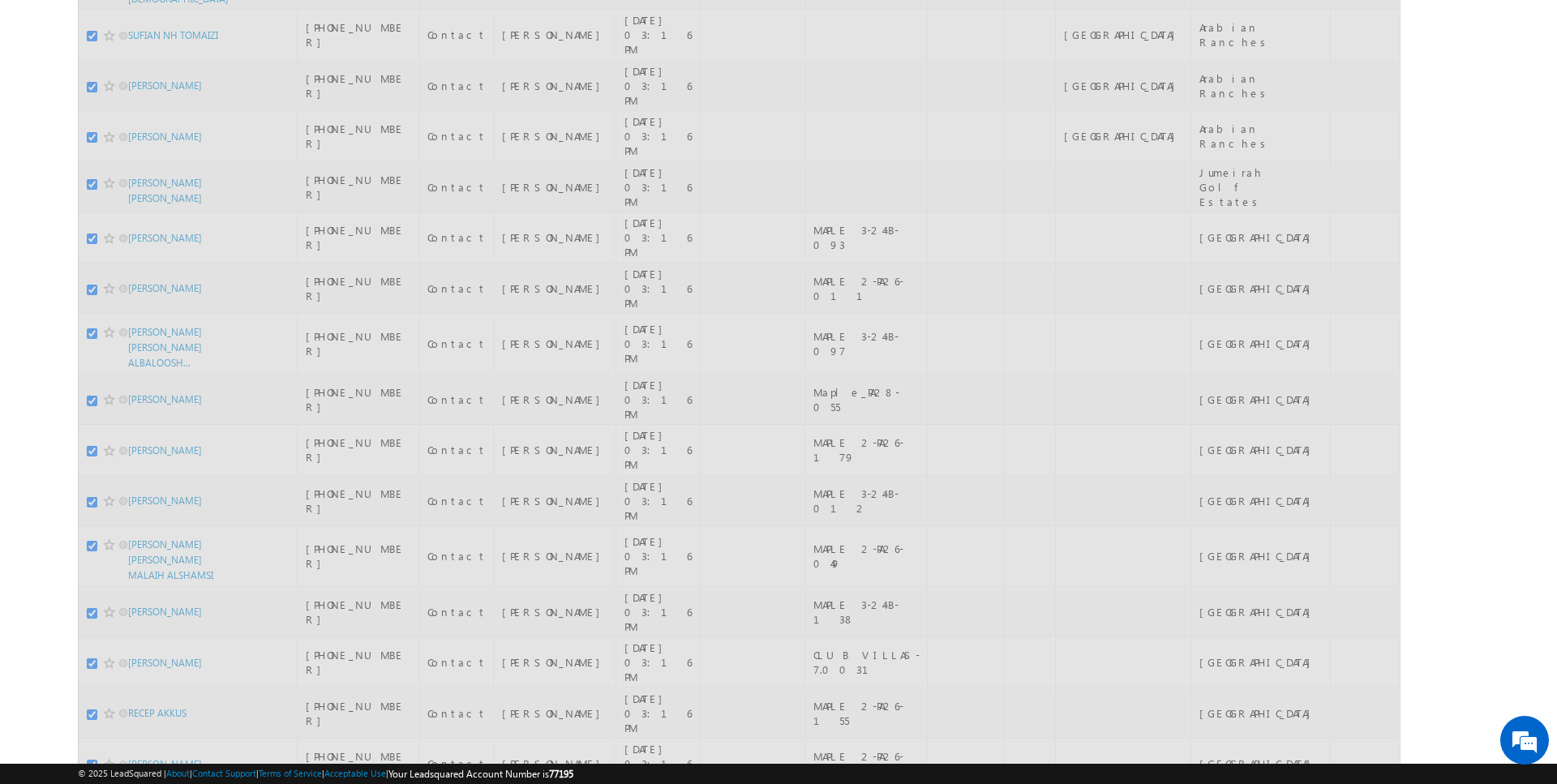
checkbox input "false"
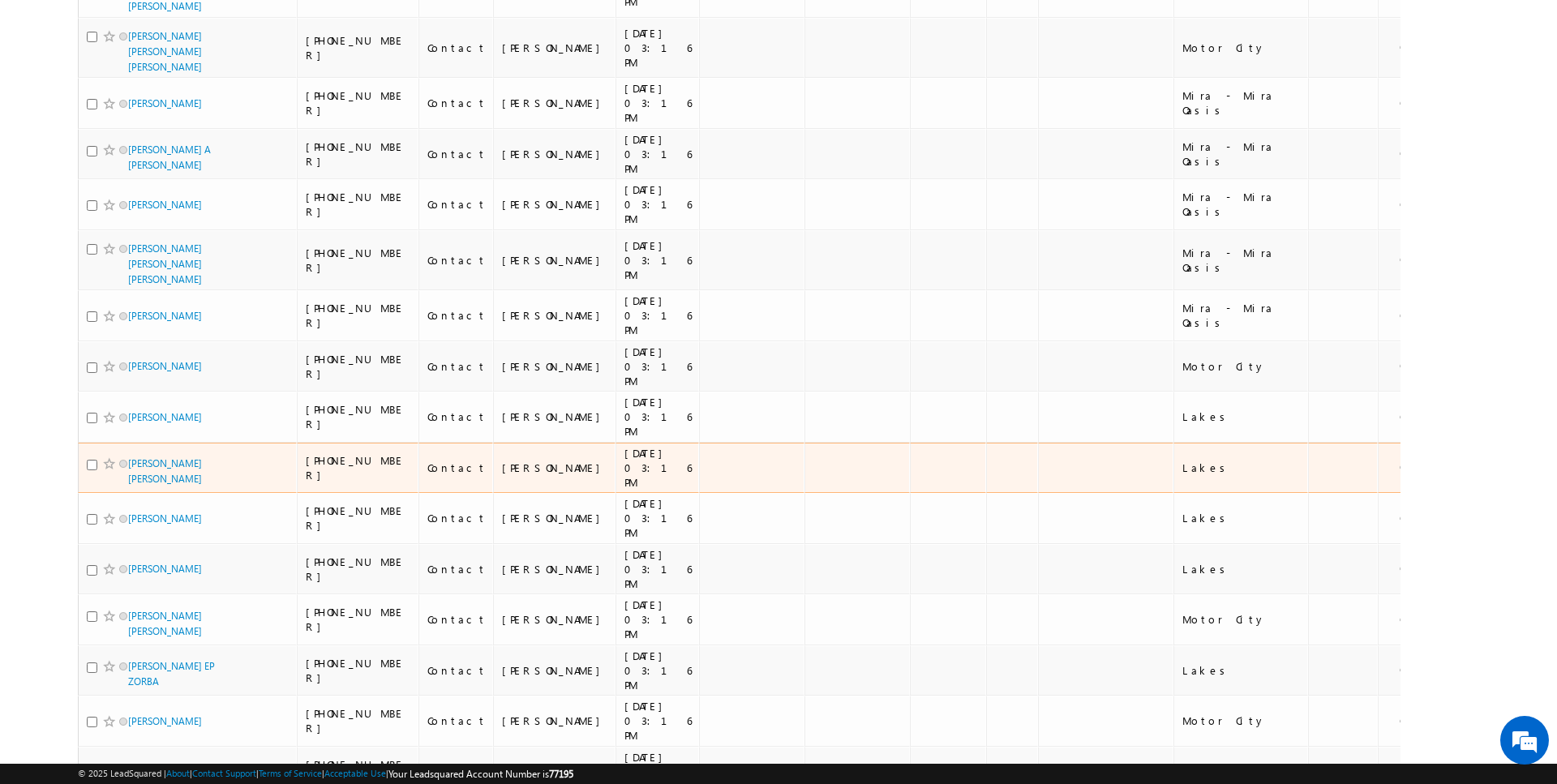
scroll to position [0, 0]
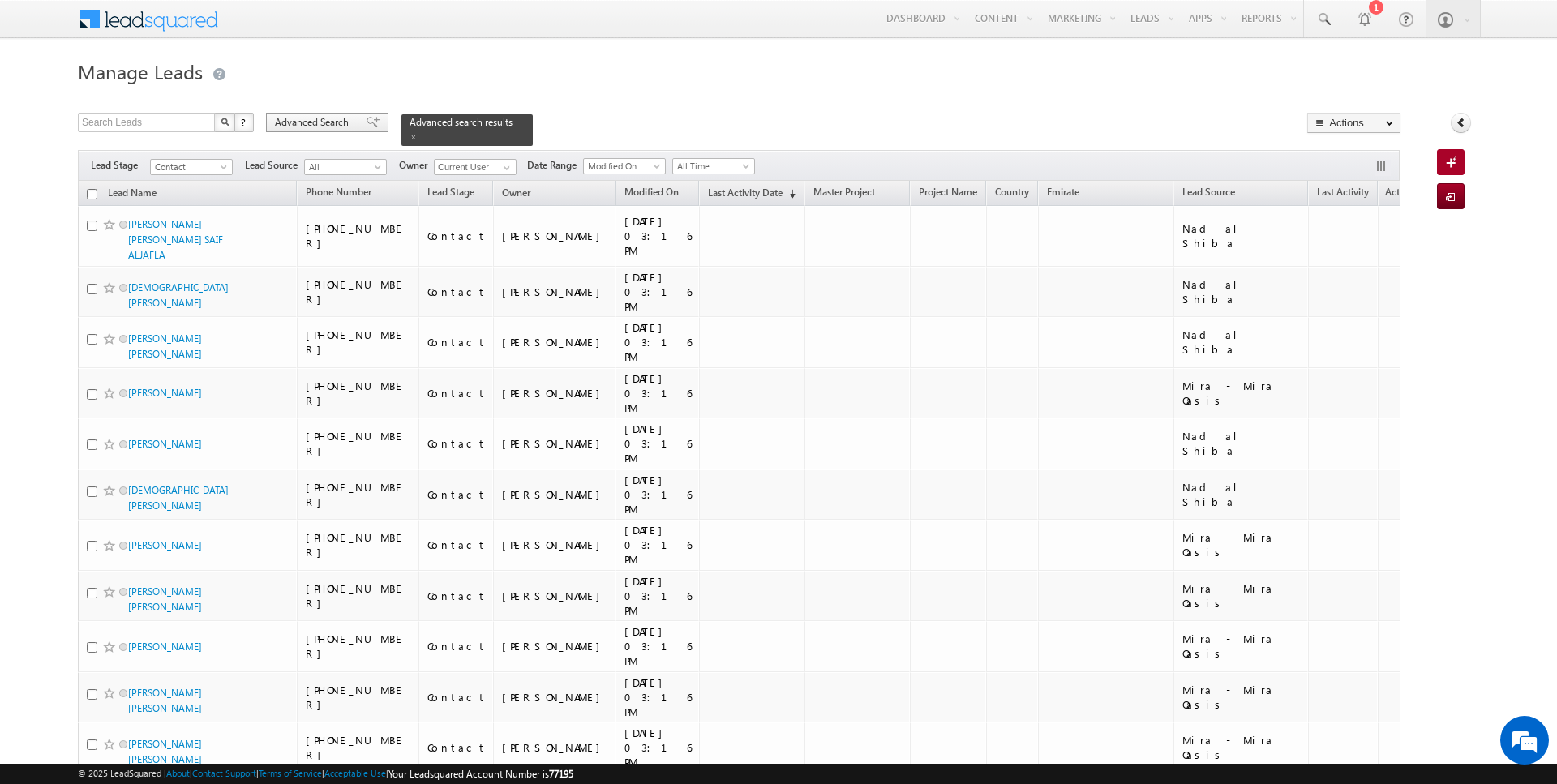
click at [317, 123] on span "Advanced Search" at bounding box center [314, 122] width 79 height 14
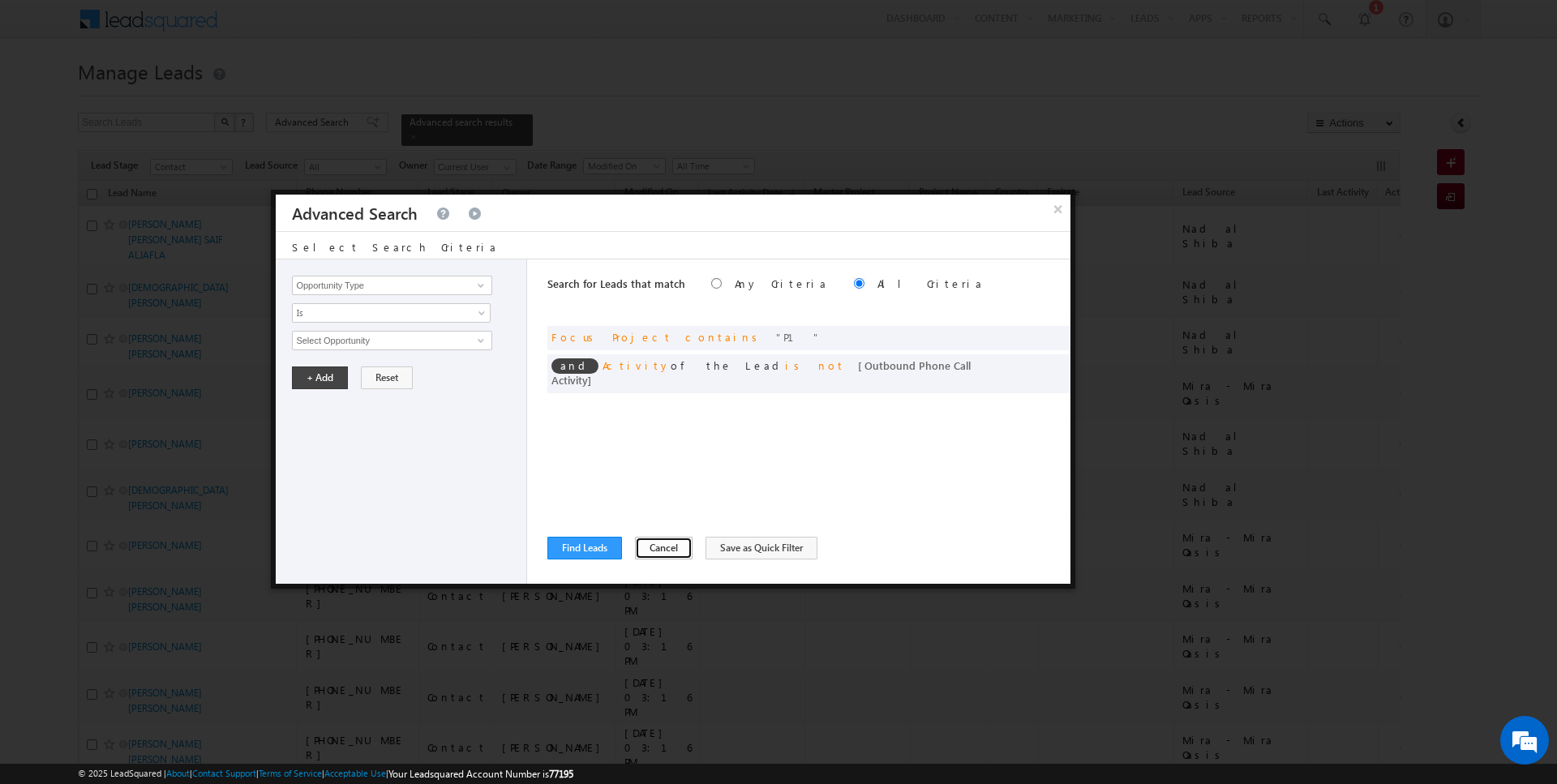
click at [649, 539] on button "Cancel" at bounding box center [664, 547] width 57 height 23
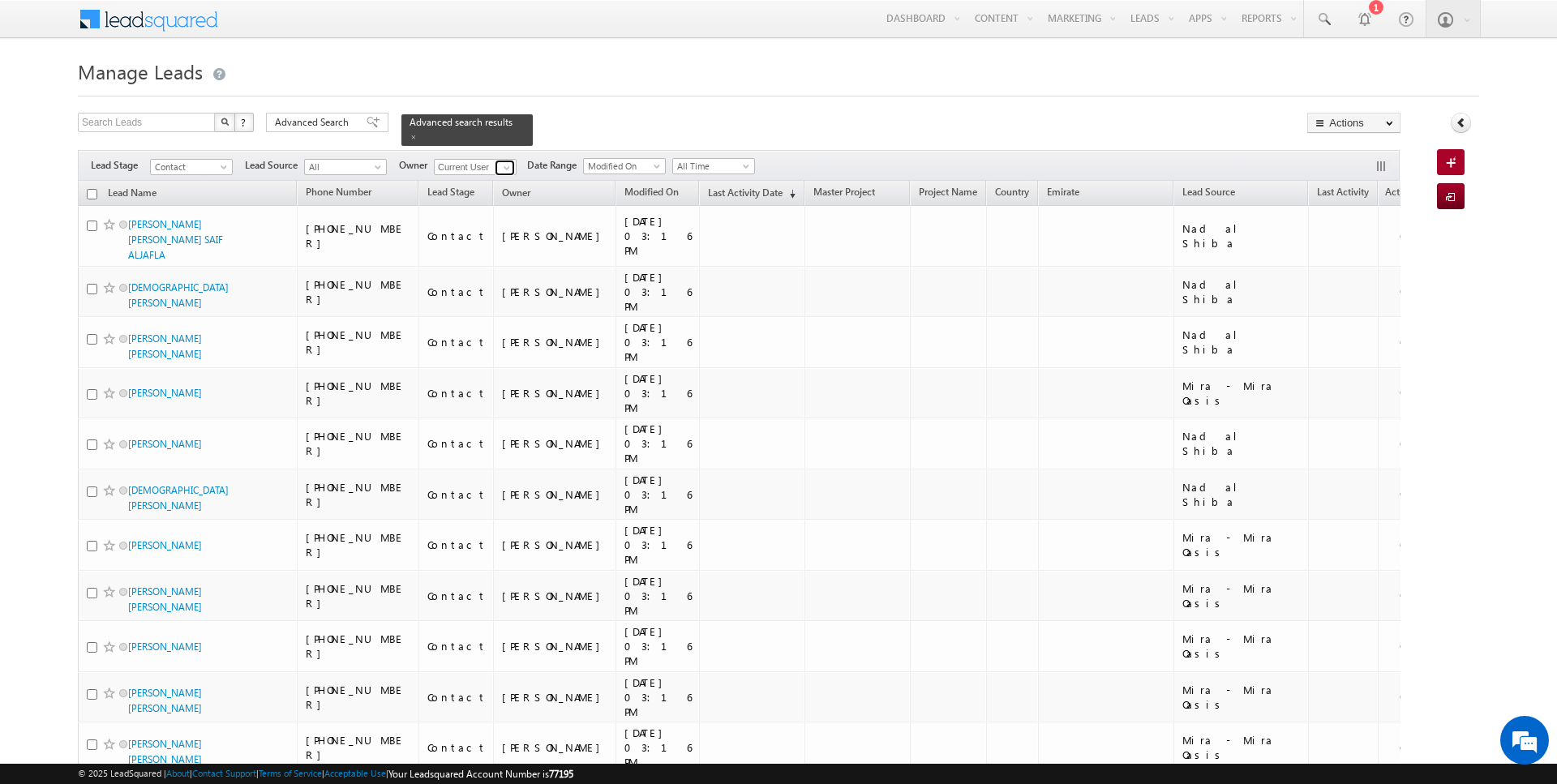
click at [501, 168] on span at bounding box center [506, 167] width 13 height 13
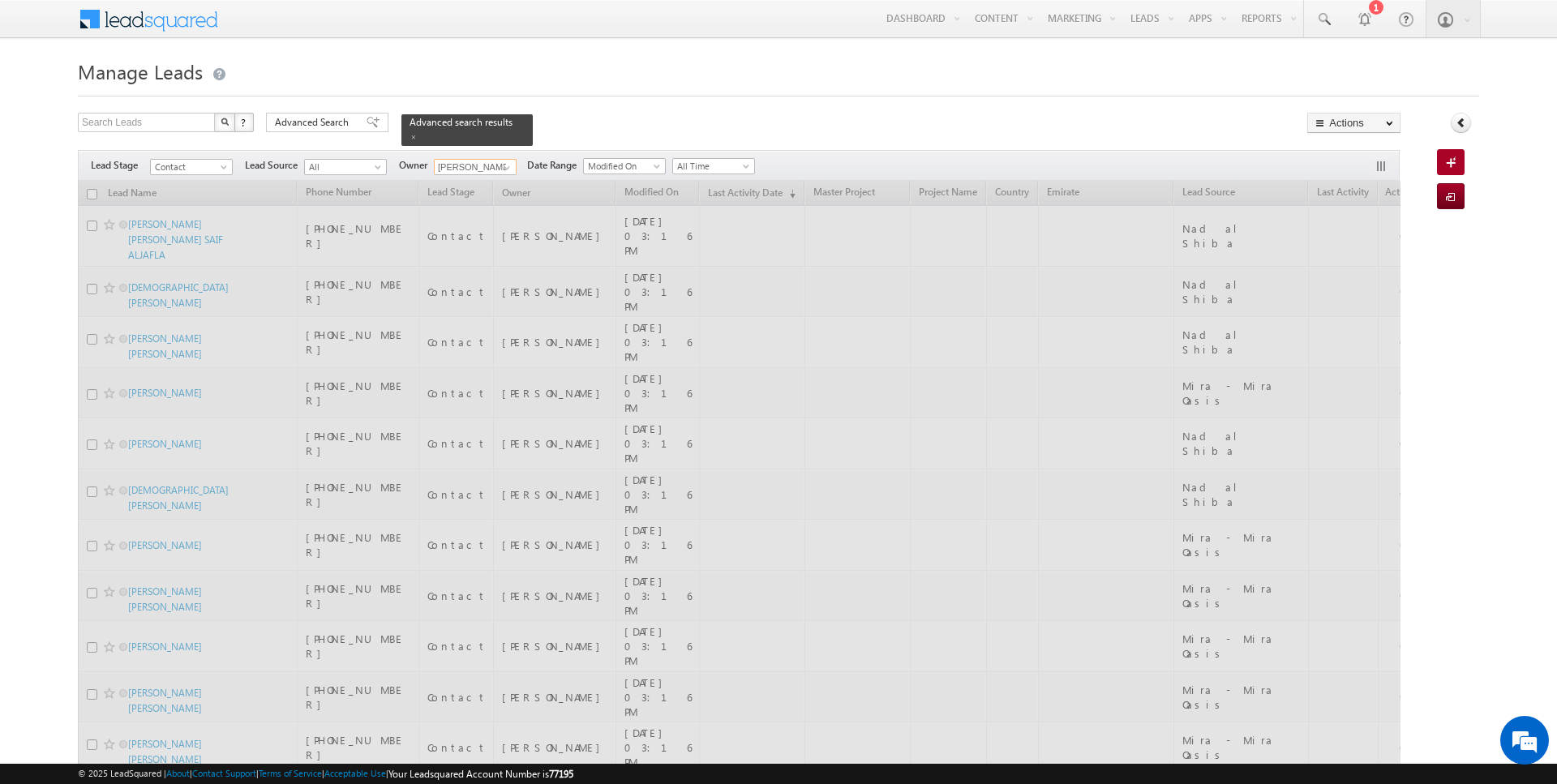
type input "[PERSON_NAME]"
click at [666, 120] on div "Search Leads X ? 616 results found Advanced Search Advanced Search Advanced sea…" at bounding box center [739, 128] width 1323 height 33
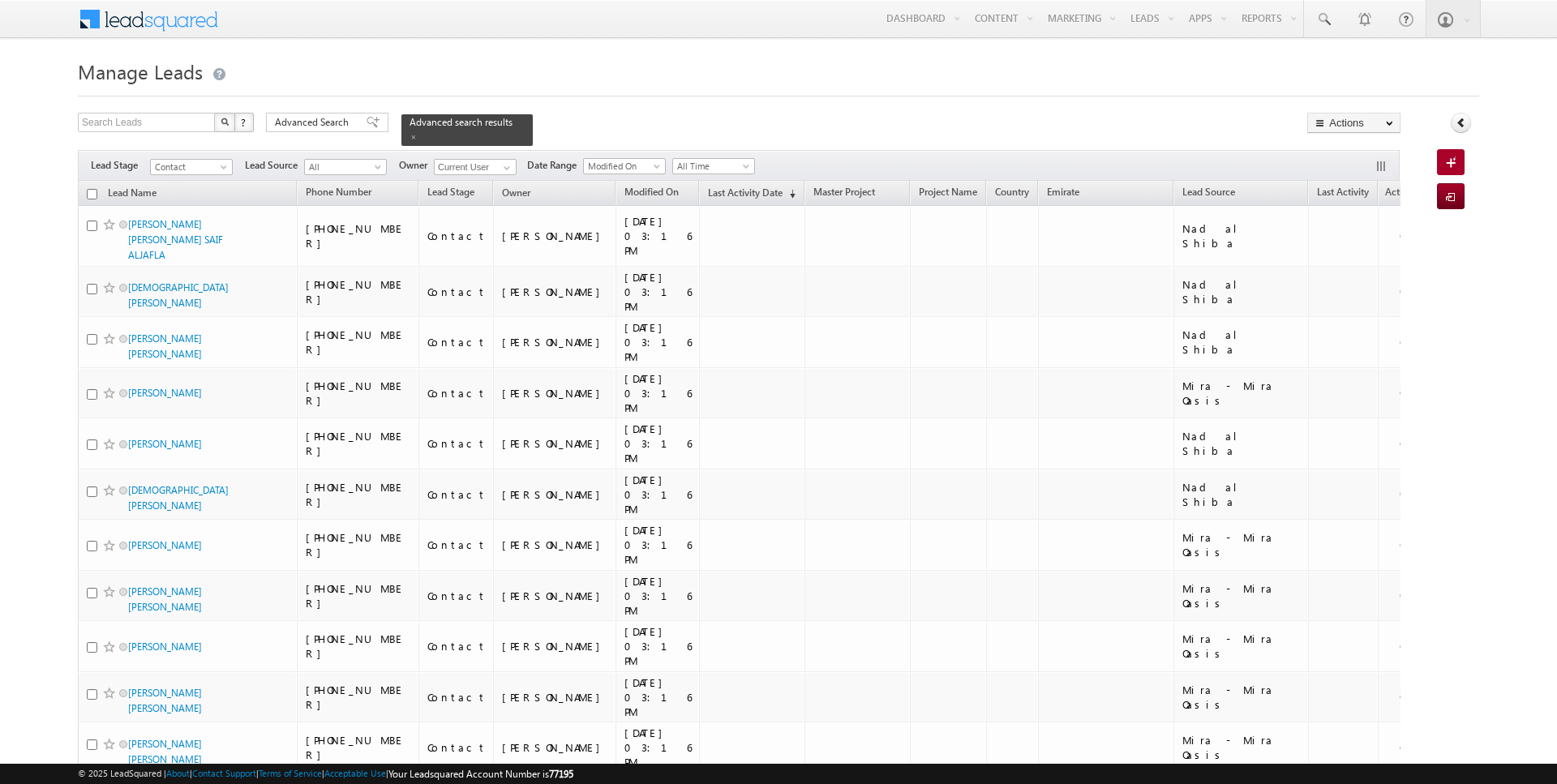
click at [570, 123] on div "Search Leads X ? 616 results found Advanced Search Advanced Search Advanced sea…" at bounding box center [739, 128] width 1323 height 33
